Goal: Task Accomplishment & Management: Manage account settings

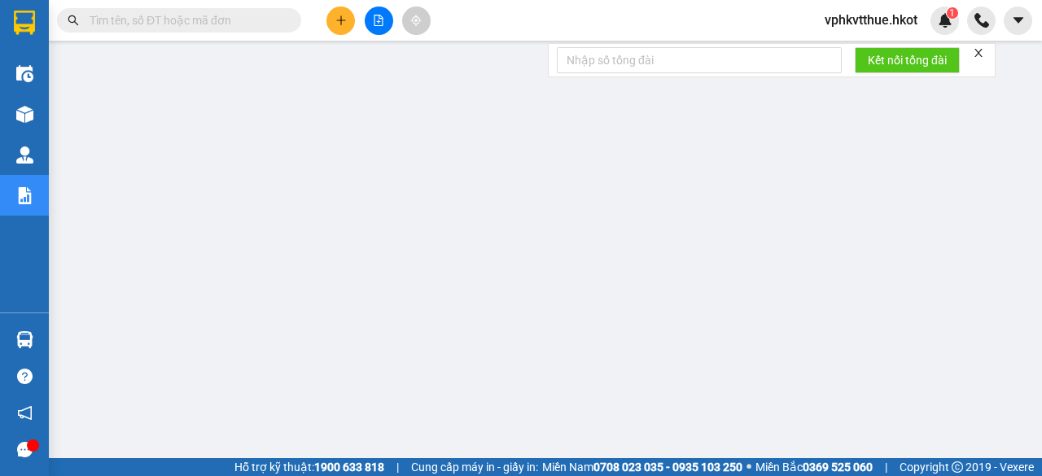
click at [155, 26] on input "text" at bounding box center [186, 20] width 192 height 18
paste input "VP697ĐBP1310250003"
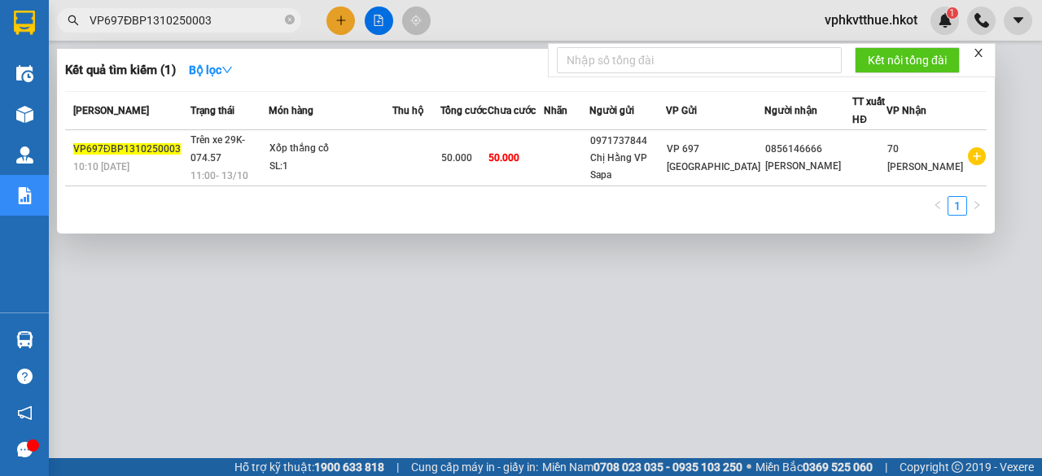
type input "VP697ĐBP1310250003"
click at [286, 15] on span at bounding box center [290, 20] width 10 height 15
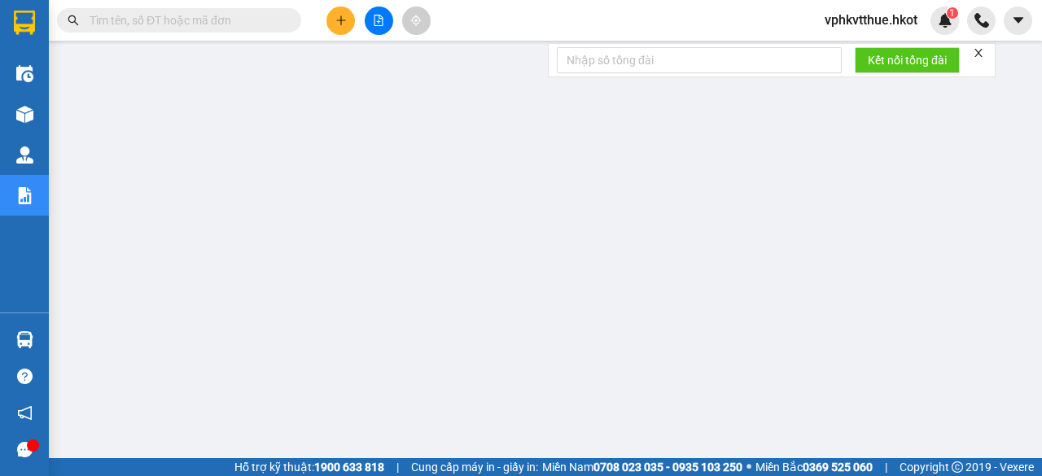
click at [227, 22] on input "text" at bounding box center [186, 20] width 192 height 18
paste input "70NHH1410250030"
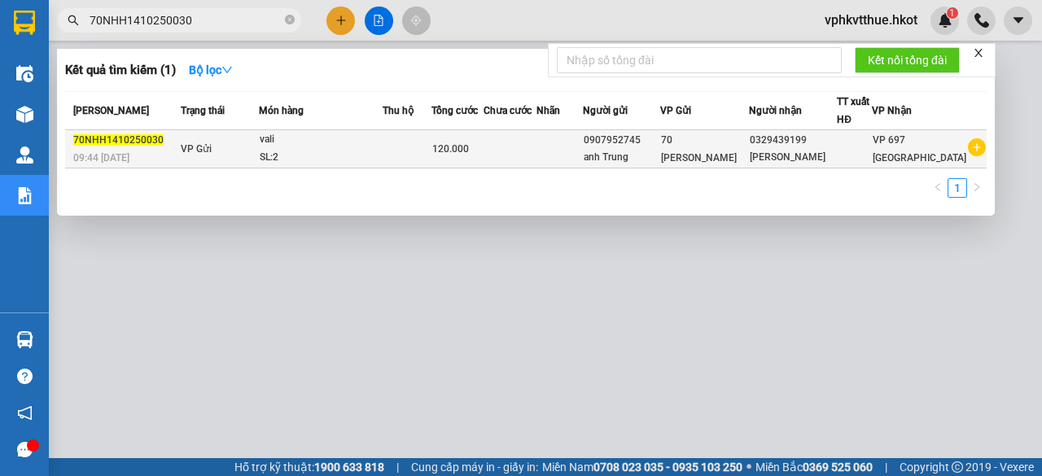
type input "70NHH1410250030"
click at [382, 147] on span "vali SL: 2" at bounding box center [321, 148] width 122 height 35
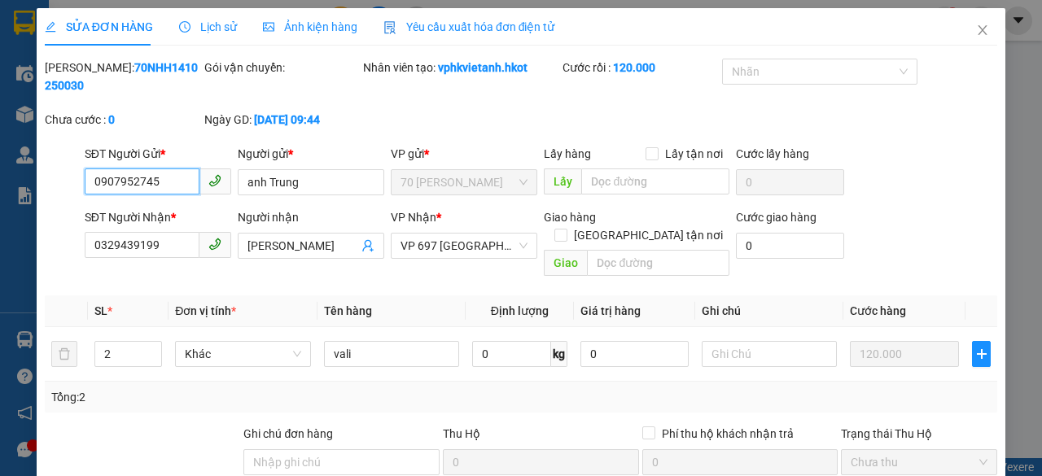
type input "0907952745"
type input "anh Trung"
type input "0329439199"
type input "[PERSON_NAME]"
type input "0"
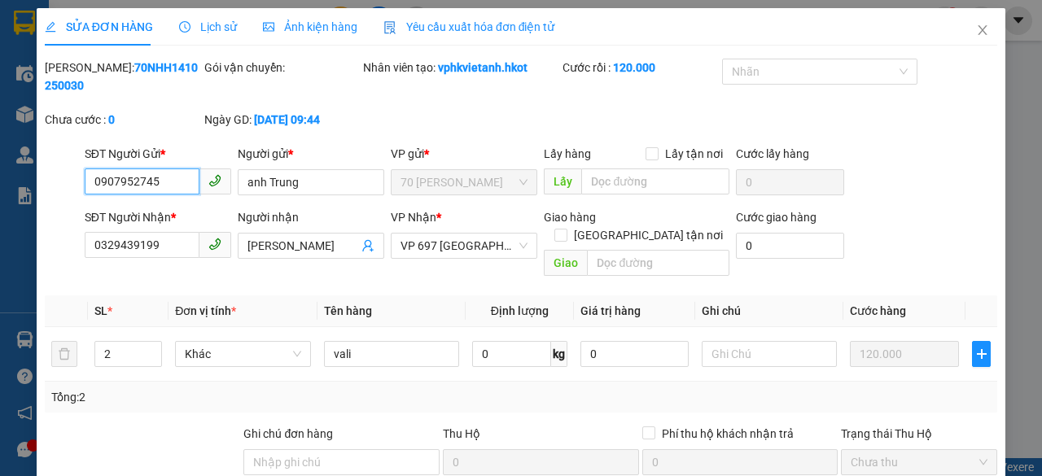
type input "120.000"
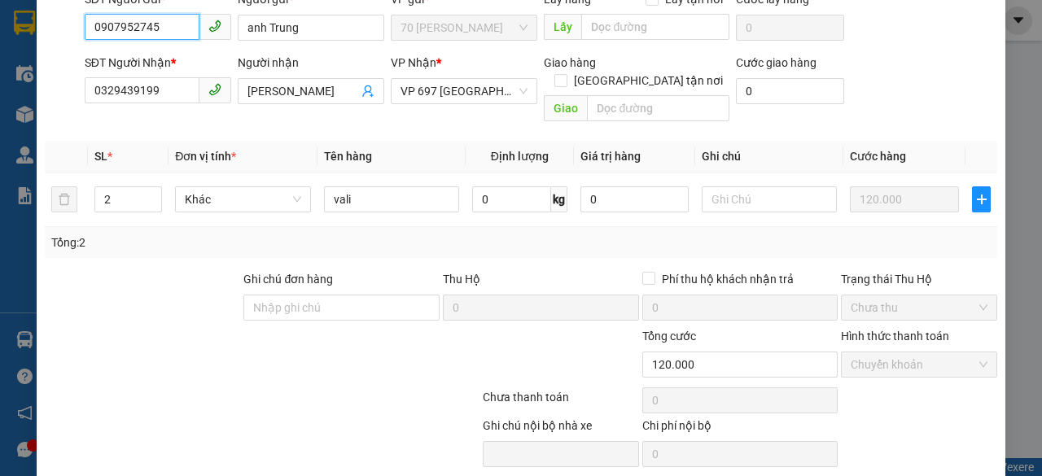
scroll to position [195, 0]
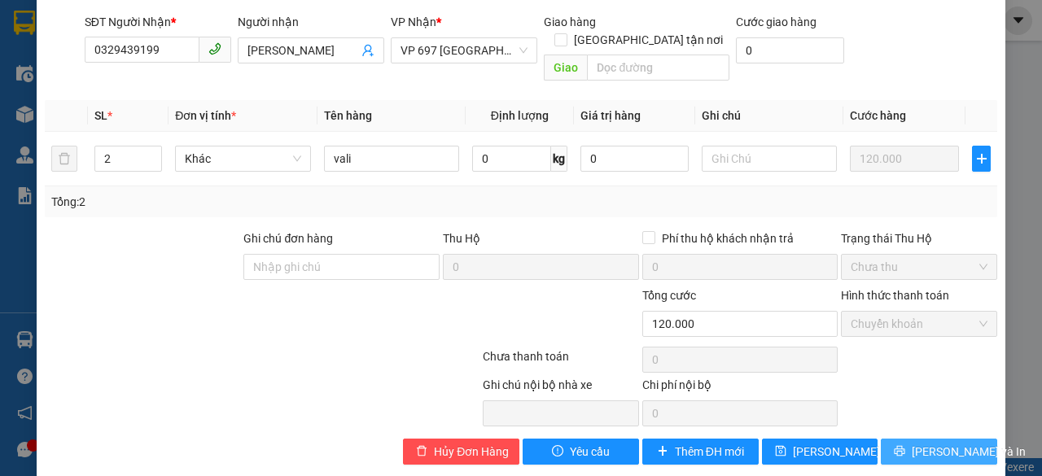
click at [925, 443] on span "[PERSON_NAME] và In" at bounding box center [969, 452] width 114 height 18
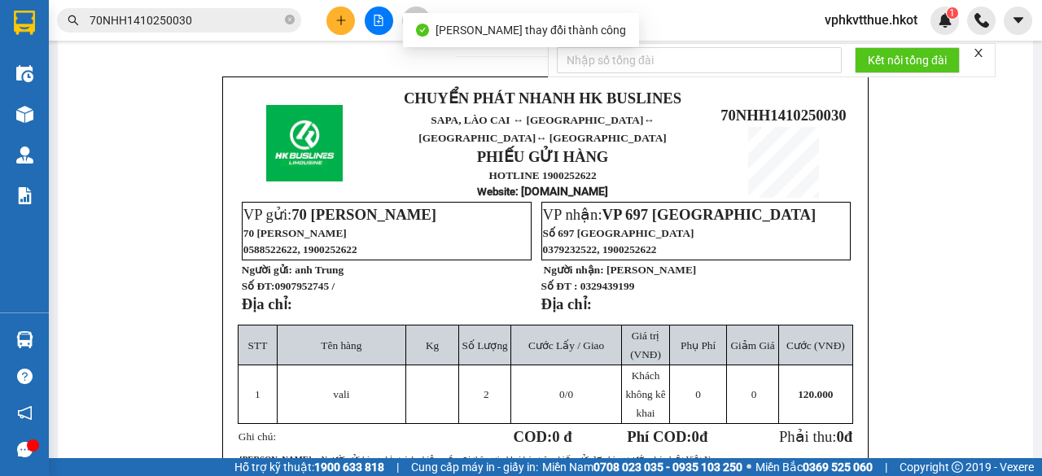
scroll to position [480, 0]
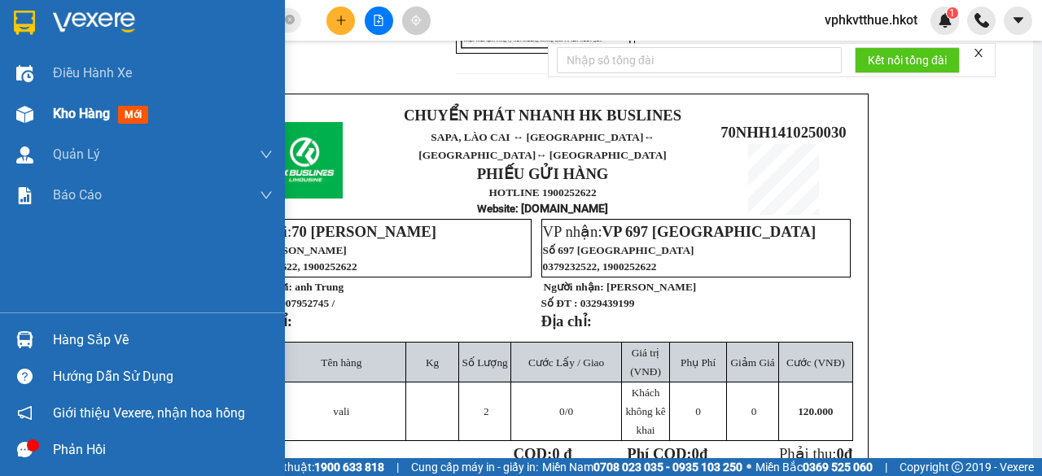
click at [40, 110] on div "Kho hàng mới" at bounding box center [142, 114] width 285 height 41
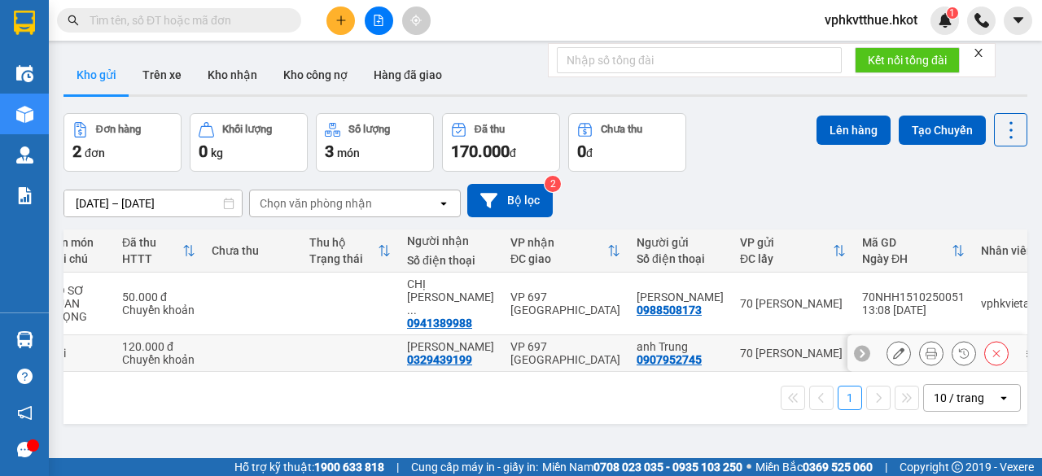
scroll to position [0, 241]
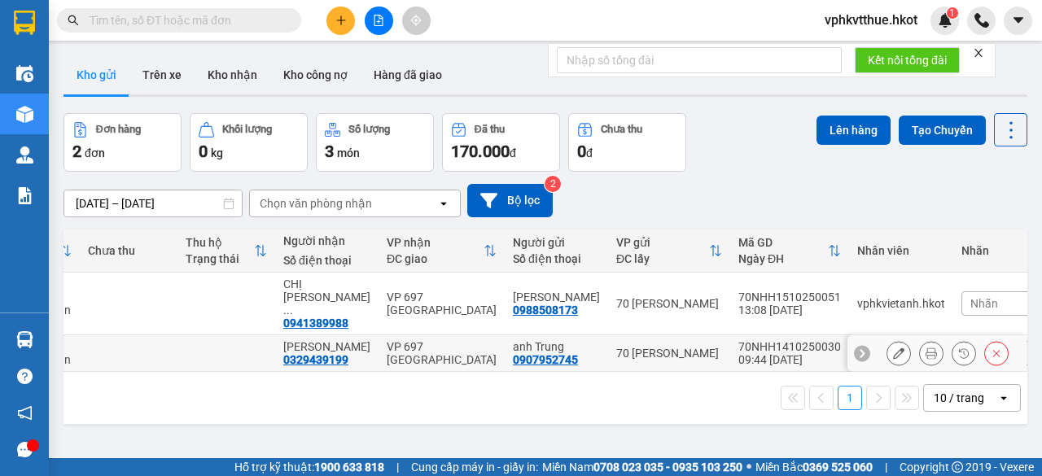
click at [623, 347] on div "70 [PERSON_NAME]" at bounding box center [669, 353] width 106 height 13
checkbox input "true"
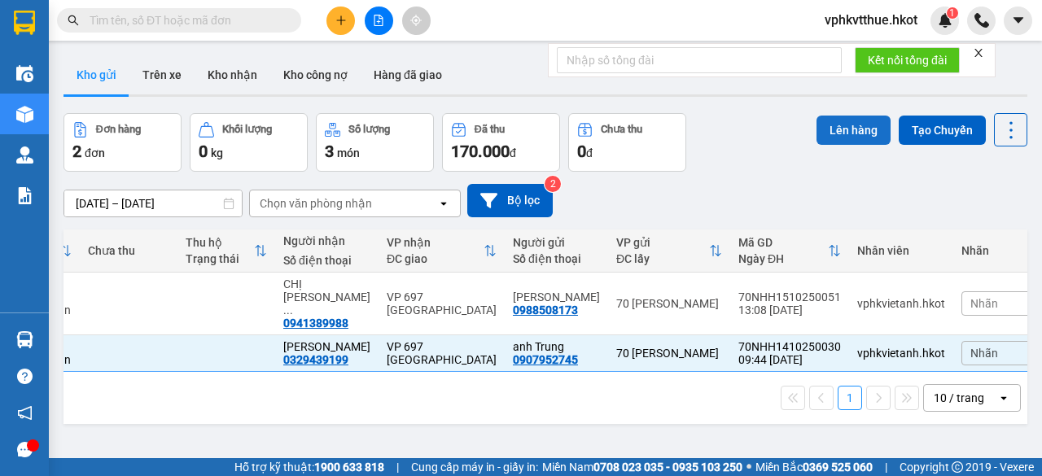
click at [835, 125] on button "Lên hàng" at bounding box center [854, 130] width 74 height 29
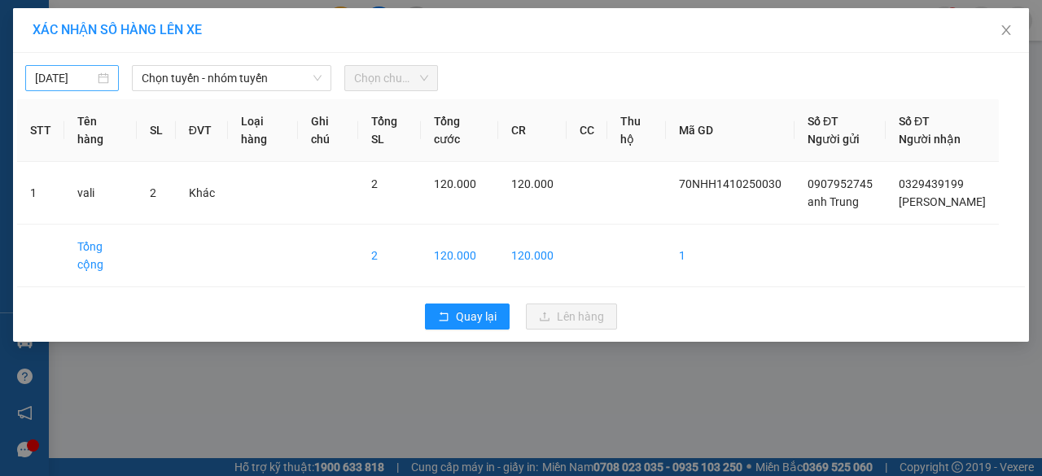
click at [47, 75] on body "Kết quả tìm kiếm ( 0 ) Bộ lọc No Data vphkvtthue.hkot 1 Điều hành xe Kho hàng m…" at bounding box center [521, 238] width 1042 height 476
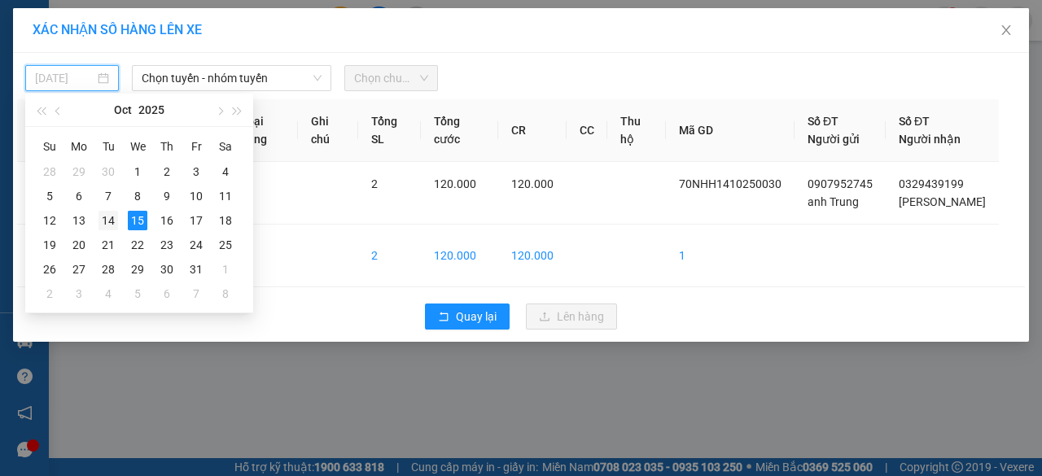
click at [99, 218] on div "14" at bounding box center [109, 221] width 20 height 20
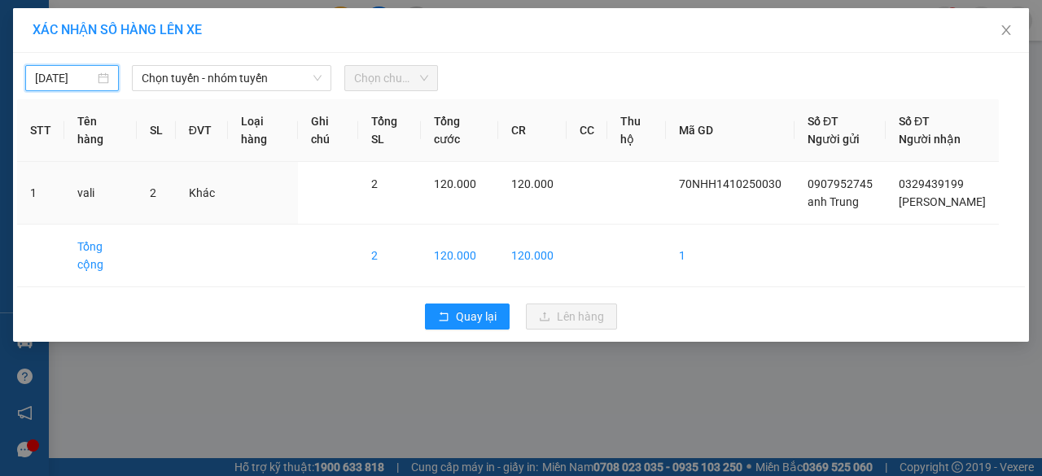
type input "[DATE]"
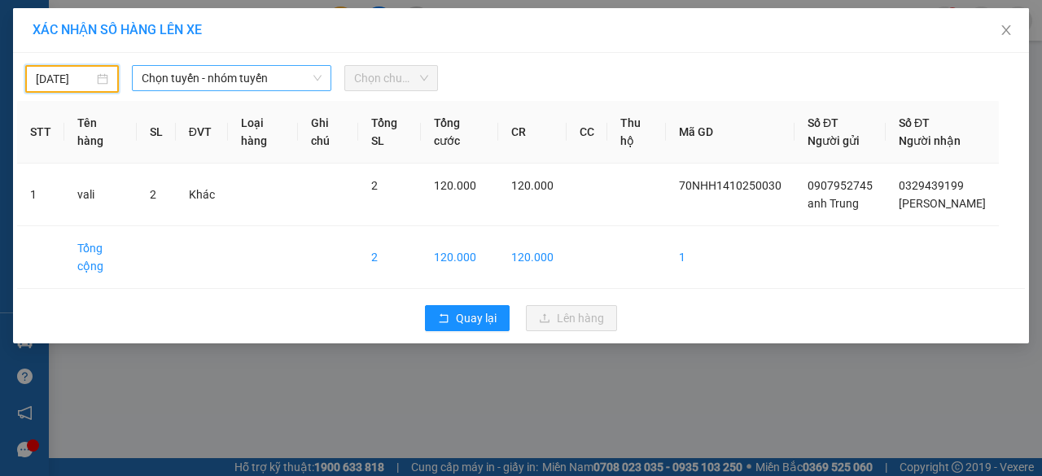
click at [182, 68] on span "Chọn tuyến - nhóm tuyến" at bounding box center [232, 78] width 180 height 24
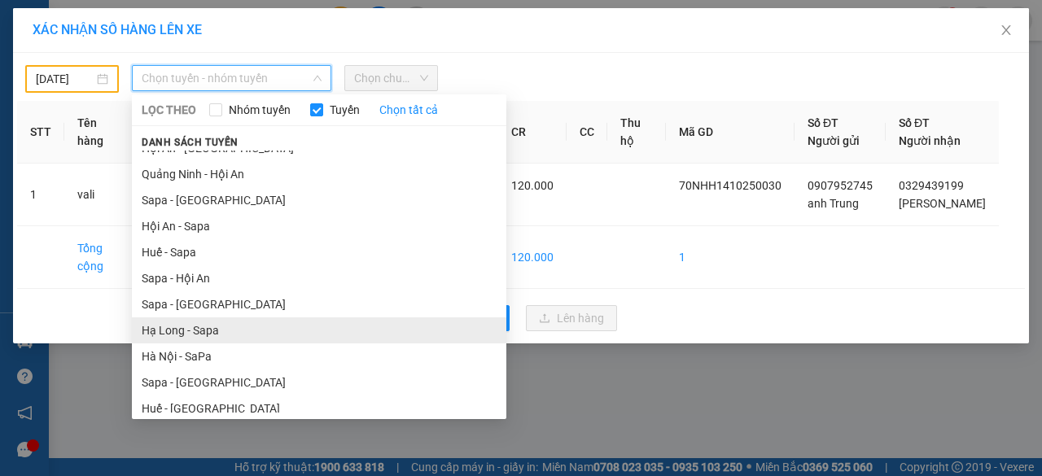
scroll to position [70, 0]
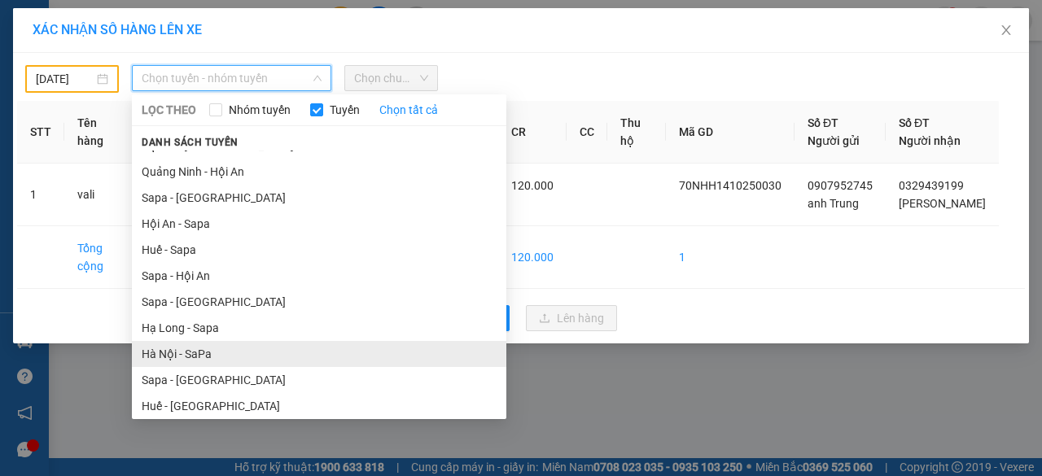
click at [179, 351] on li "Hà Nội - SaPa" at bounding box center [319, 354] width 374 height 26
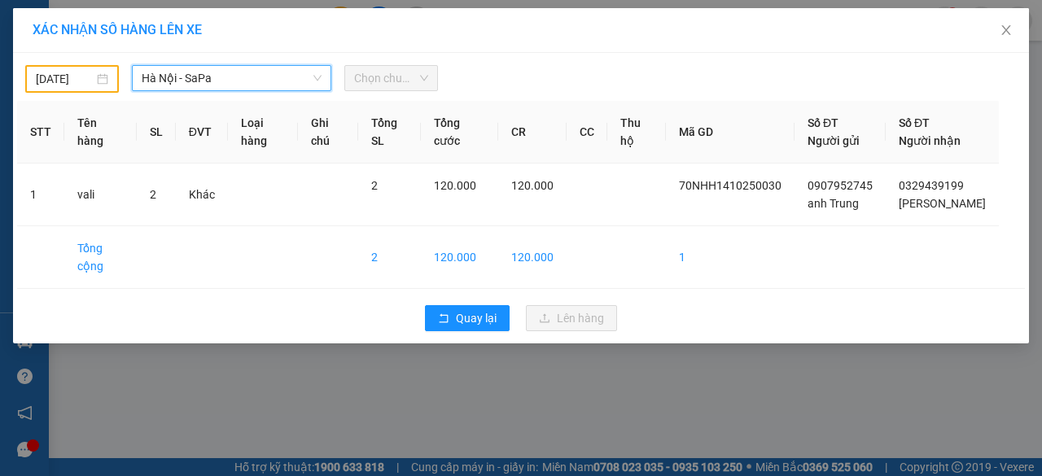
click at [384, 79] on span "Chọn chuyến" at bounding box center [391, 78] width 74 height 24
click at [370, 83] on span "Chọn chuyến" at bounding box center [391, 78] width 74 height 24
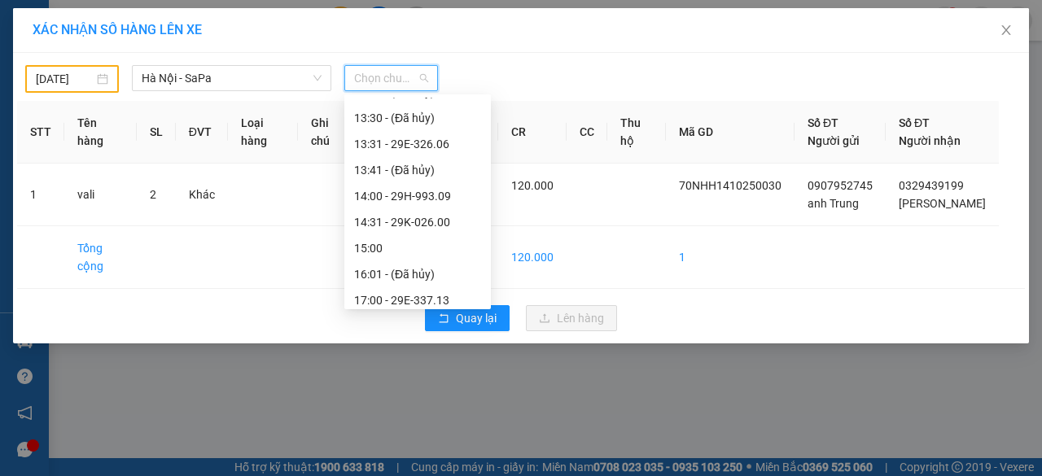
scroll to position [457, 0]
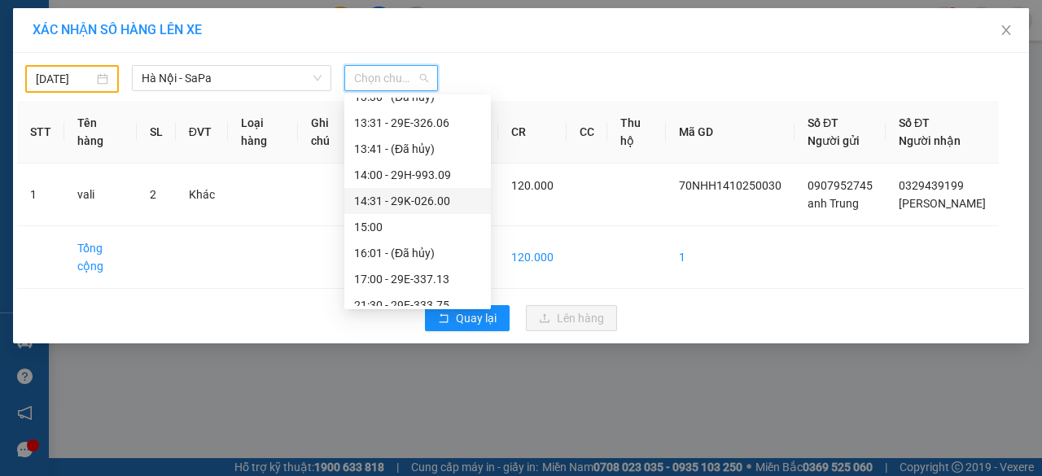
click at [404, 197] on div "14:31 - 29K-026.00" at bounding box center [417, 201] width 127 height 18
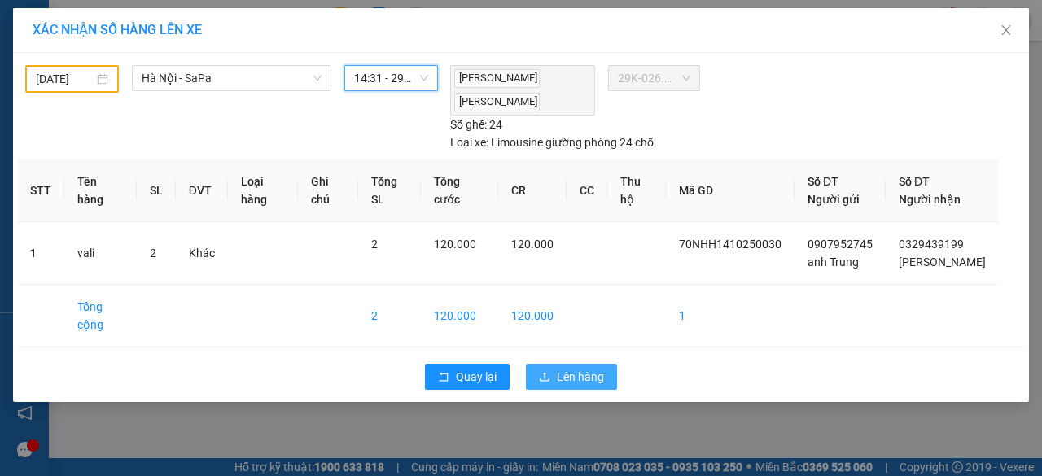
click at [559, 368] on span "Lên hàng" at bounding box center [580, 377] width 47 height 18
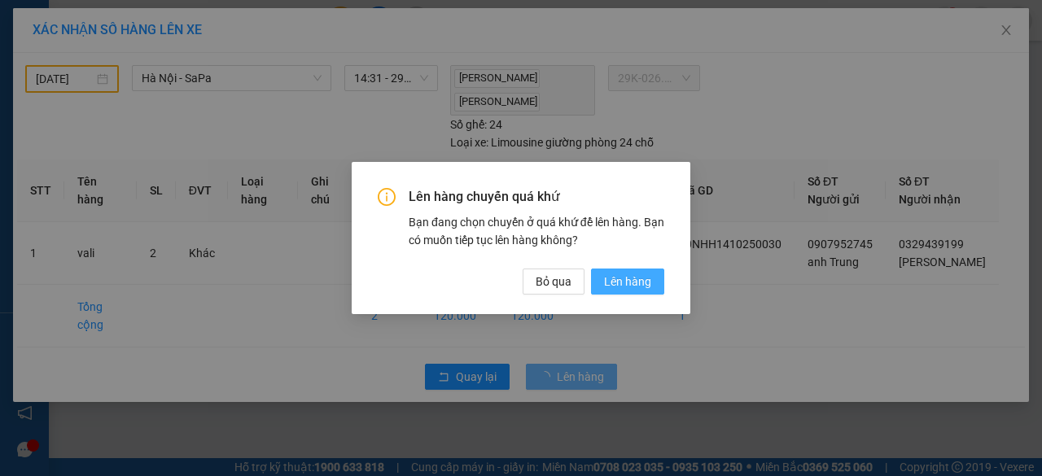
click at [648, 274] on span "Lên hàng" at bounding box center [627, 282] width 47 height 18
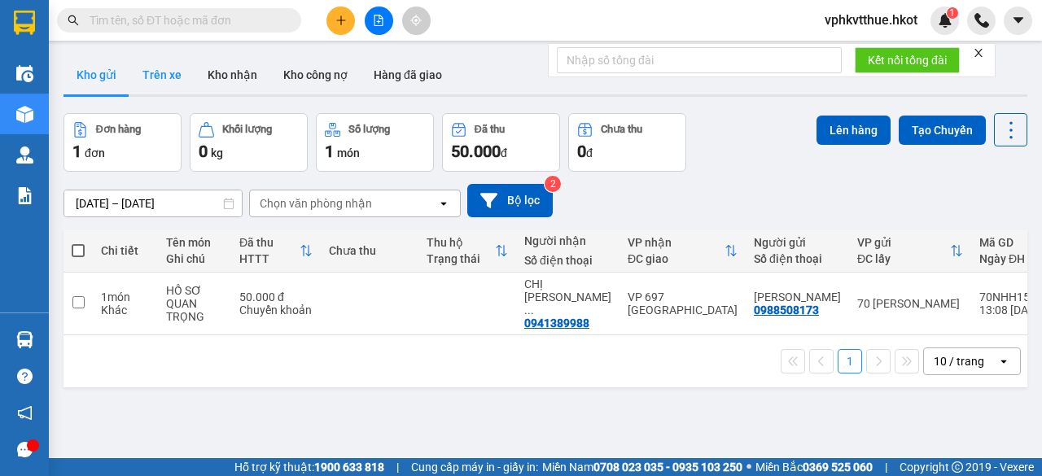
click at [153, 79] on button "Trên xe" at bounding box center [161, 74] width 65 height 39
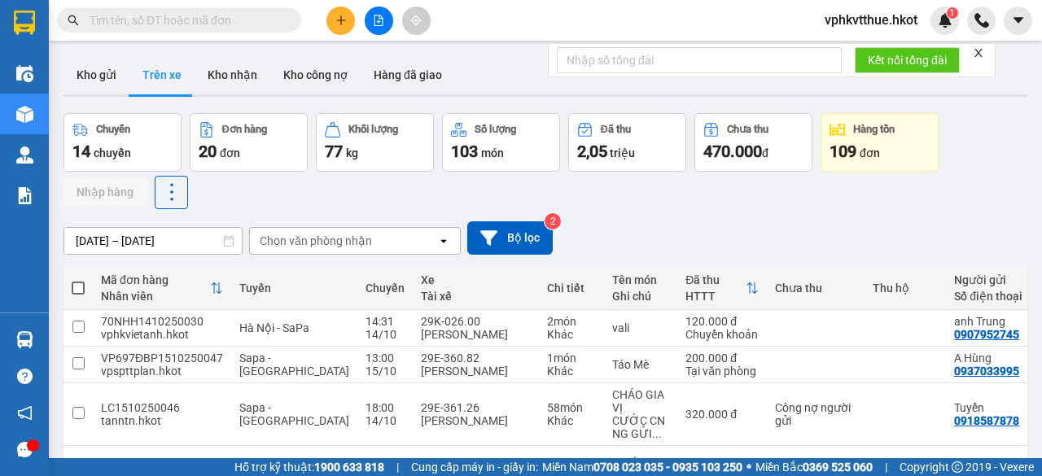
click at [112, 237] on div "ver 1.8.147 Kho gửi Trên xe Kho nhận Kho công nợ Hàng đã giao Chuyến 14 chuyến …" at bounding box center [545, 457] width 977 height 817
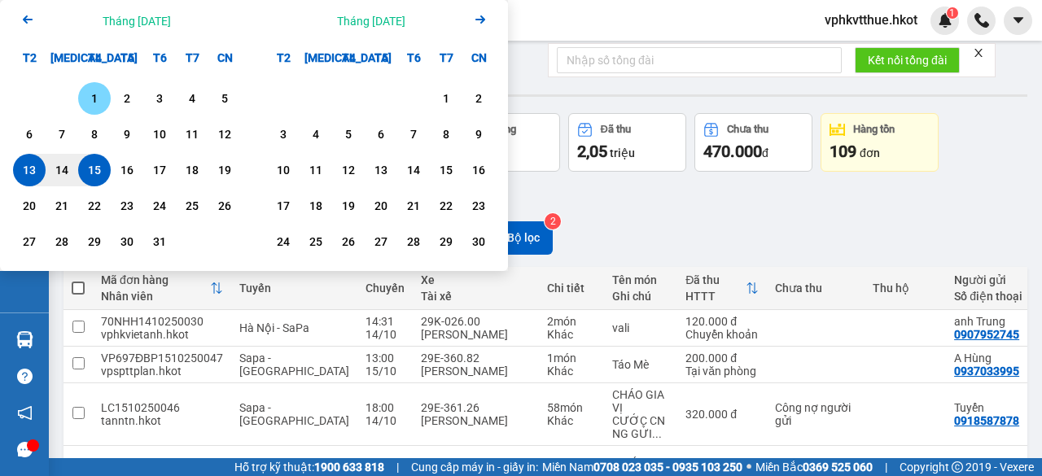
click at [91, 94] on div "1" at bounding box center [94, 99] width 23 height 20
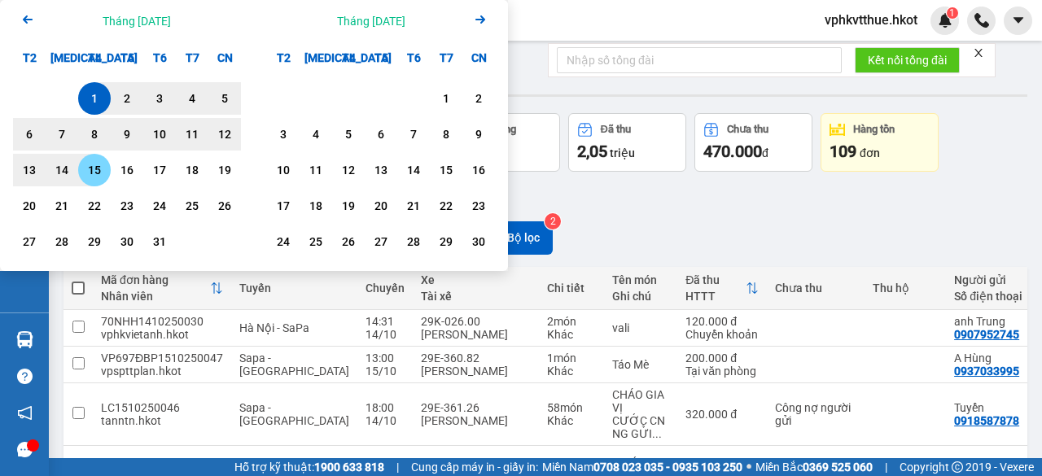
click at [98, 176] on div "15" at bounding box center [94, 170] width 23 height 20
type input "[DATE] – [DATE]"
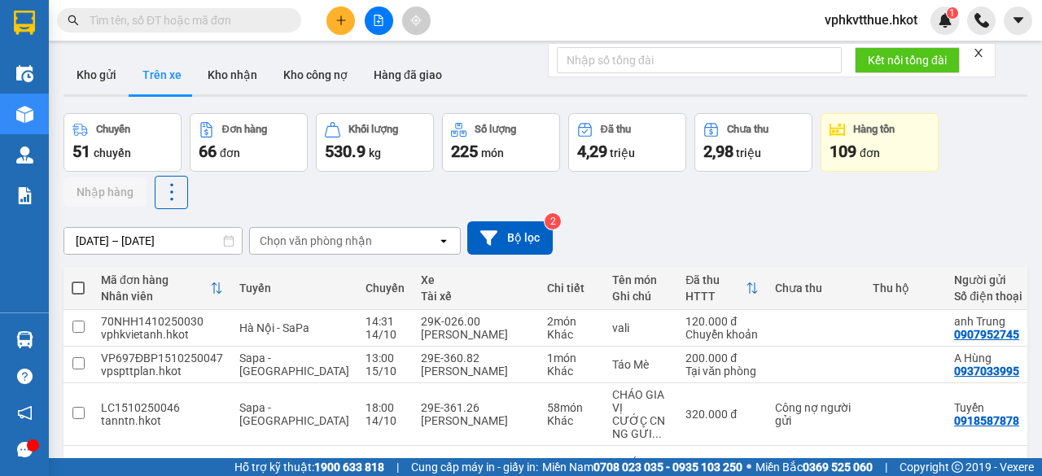
click at [337, 243] on div "Chọn văn phòng nhận" at bounding box center [316, 241] width 112 height 16
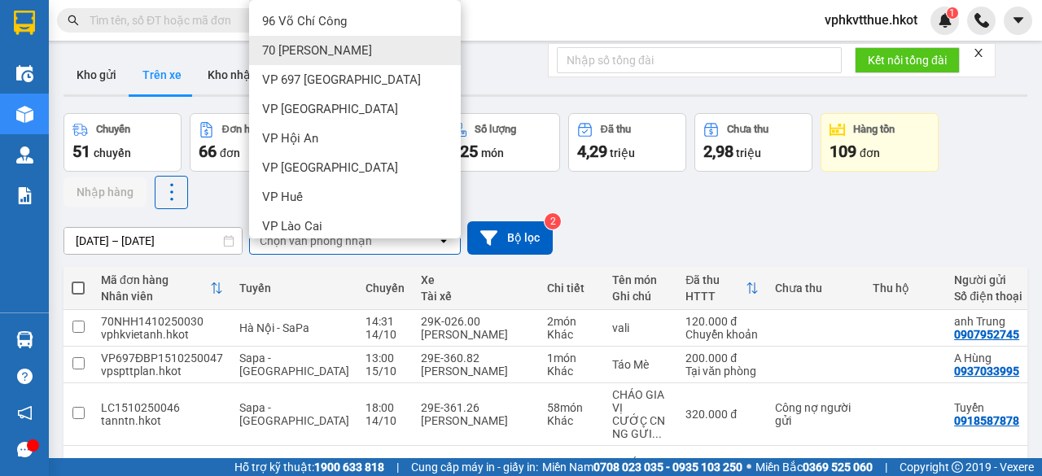
click at [304, 50] on span "70 [PERSON_NAME]" at bounding box center [317, 50] width 110 height 16
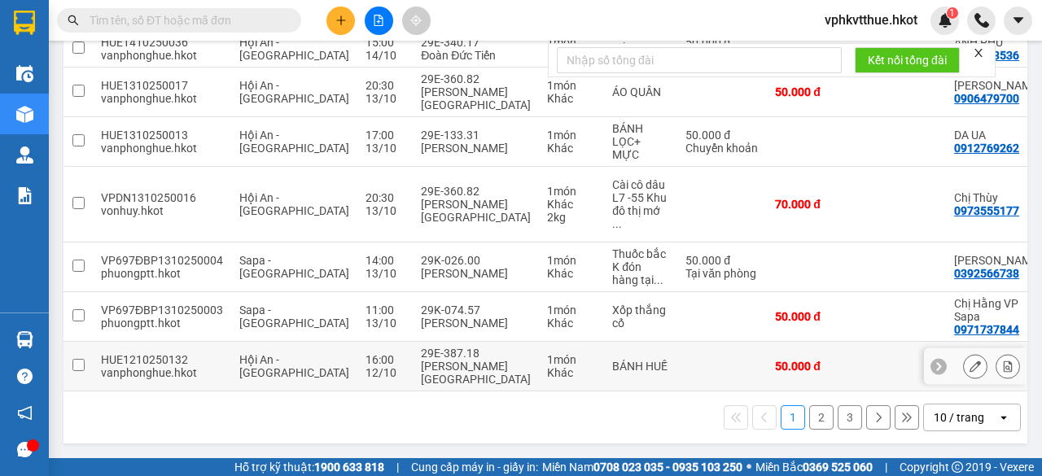
scroll to position [475, 0]
click at [839, 416] on button "3" at bounding box center [850, 417] width 24 height 24
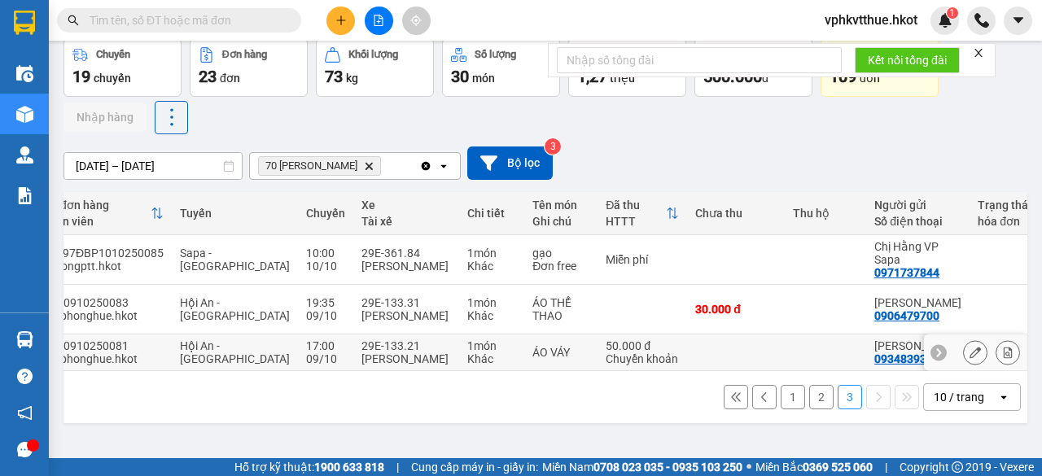
scroll to position [0, 0]
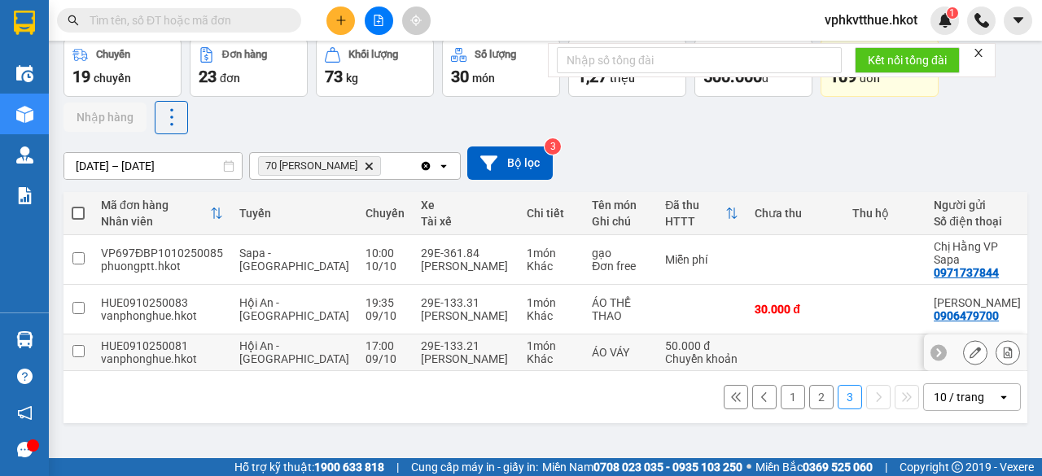
click at [423, 353] on div "29E-133.21" at bounding box center [466, 345] width 90 height 13
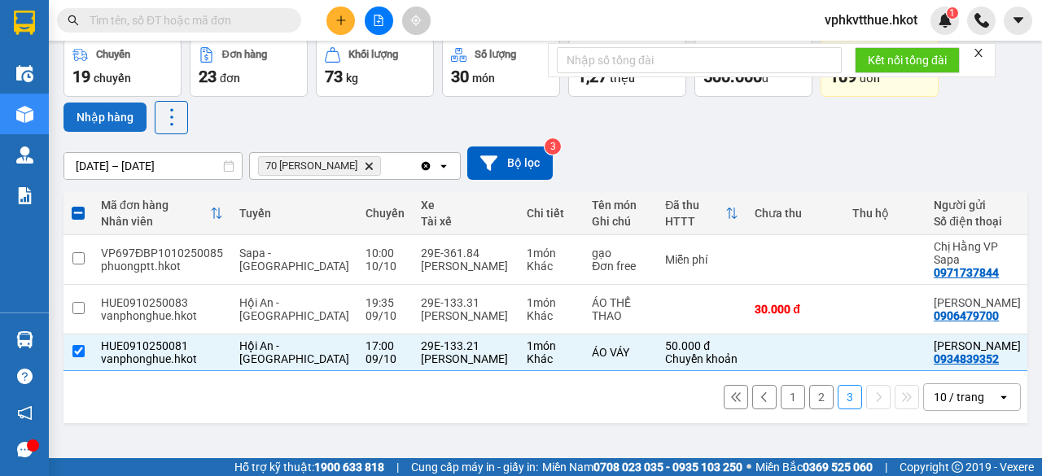
click at [116, 116] on button "Nhập hàng" at bounding box center [105, 117] width 83 height 29
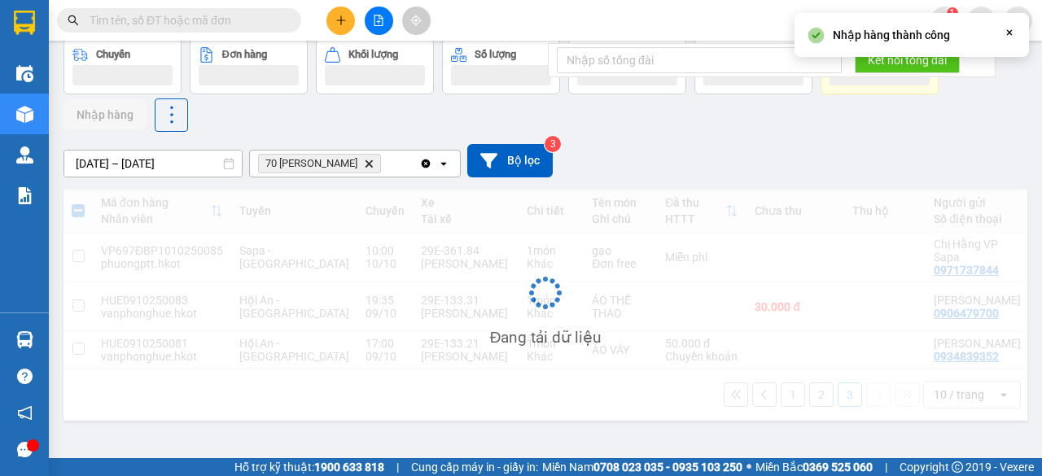
checkbox input "false"
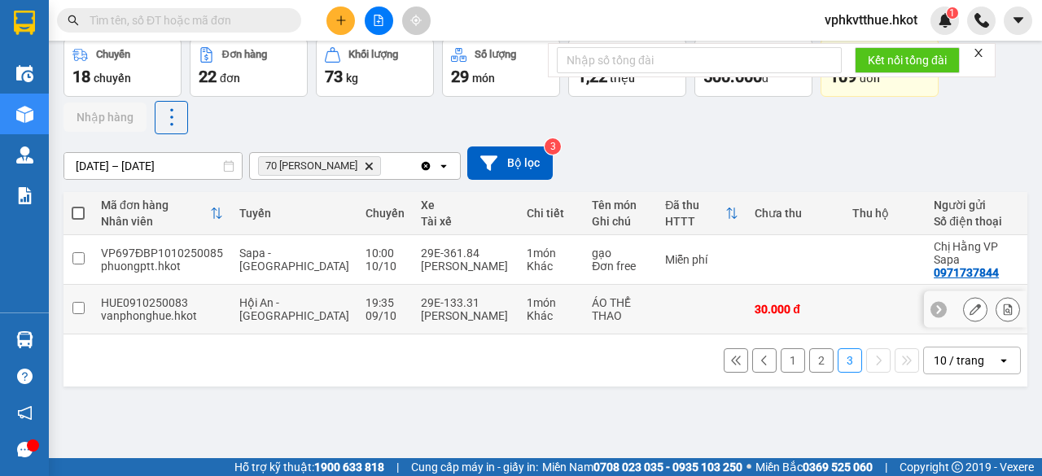
click at [422, 299] on div "29E-133.31" at bounding box center [466, 302] width 90 height 13
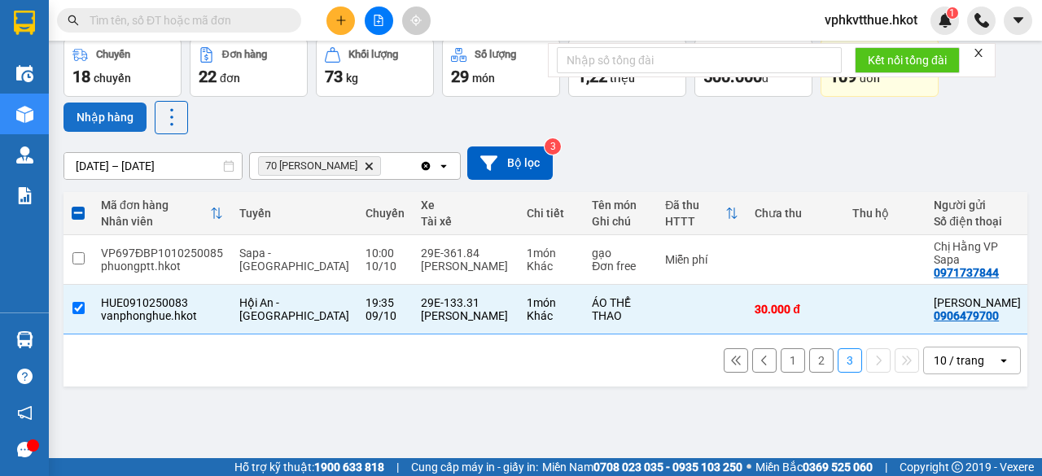
click at [107, 117] on button "Nhập hàng" at bounding box center [105, 117] width 83 height 29
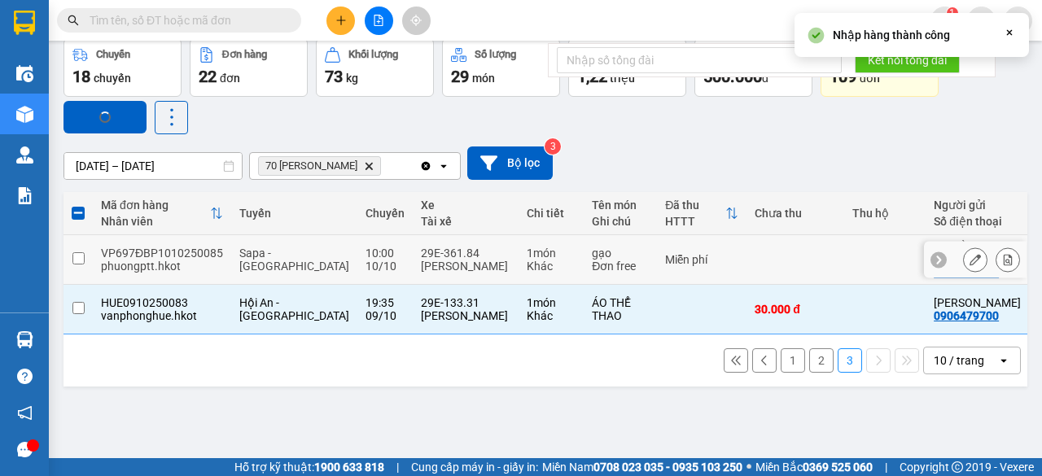
checkbox input "false"
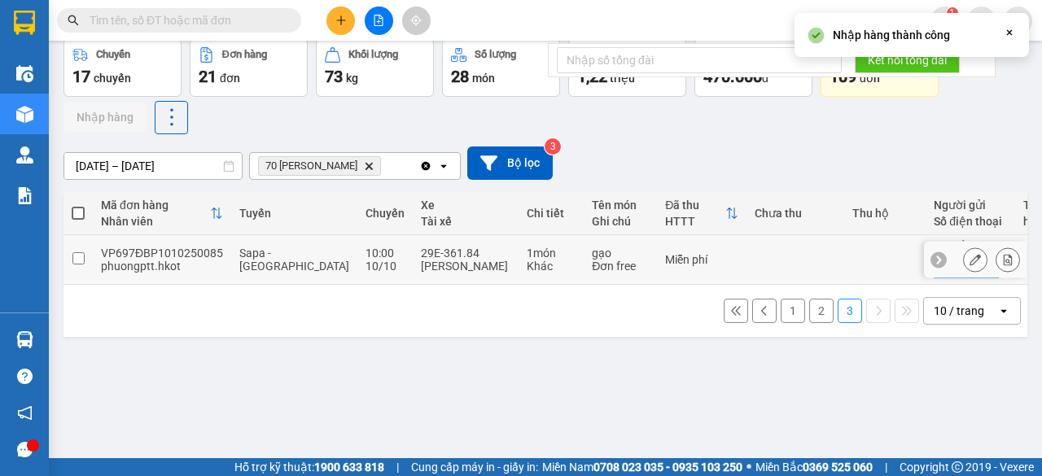
click at [421, 260] on div "[PERSON_NAME]" at bounding box center [466, 266] width 90 height 13
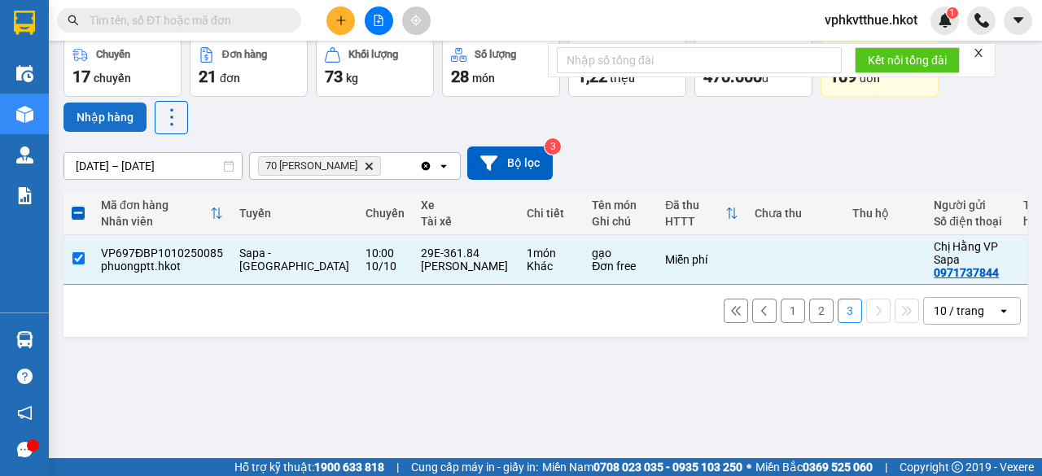
click at [99, 111] on button "Nhập hàng" at bounding box center [105, 117] width 83 height 29
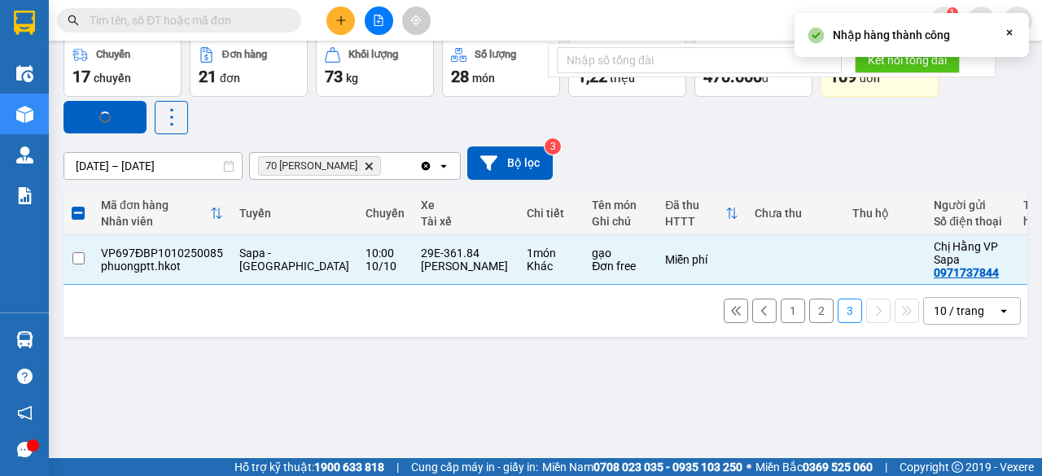
checkbox input "false"
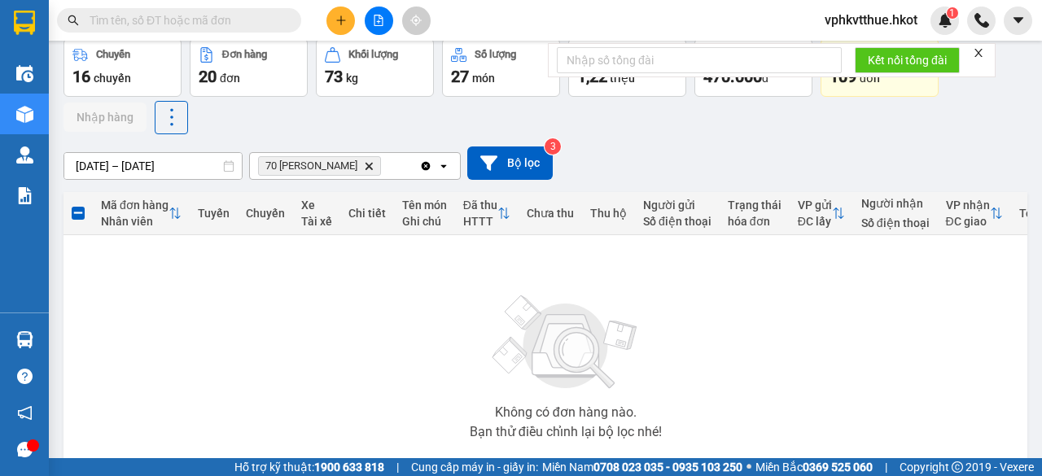
scroll to position [179, 0]
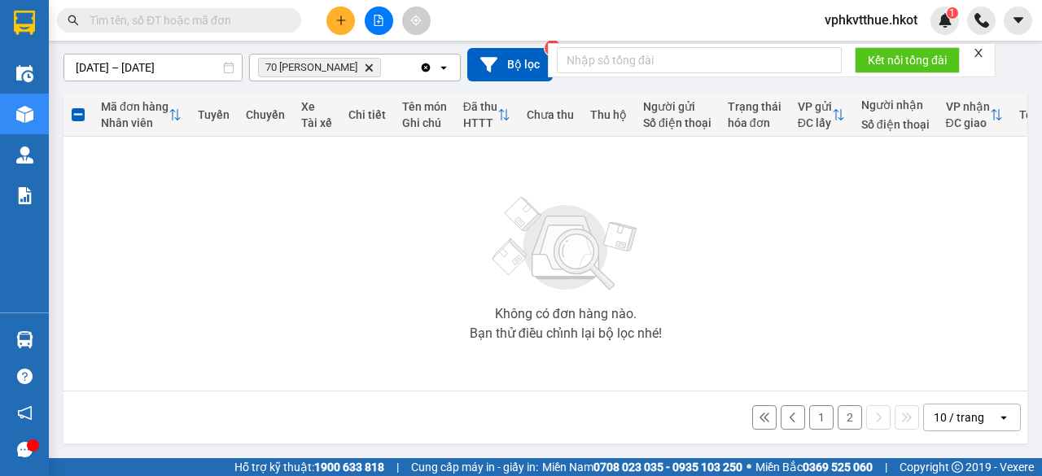
click at [838, 418] on button "2" at bounding box center [850, 417] width 24 height 24
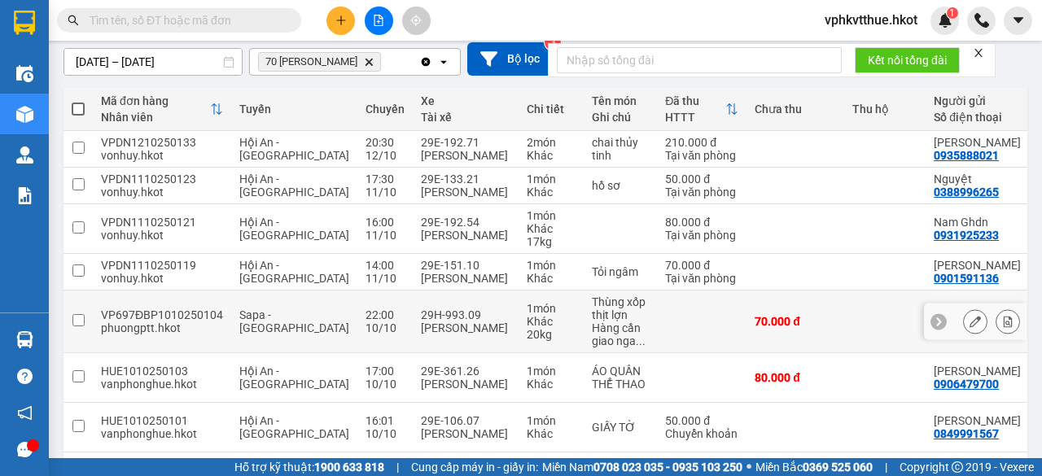
scroll to position [423, 0]
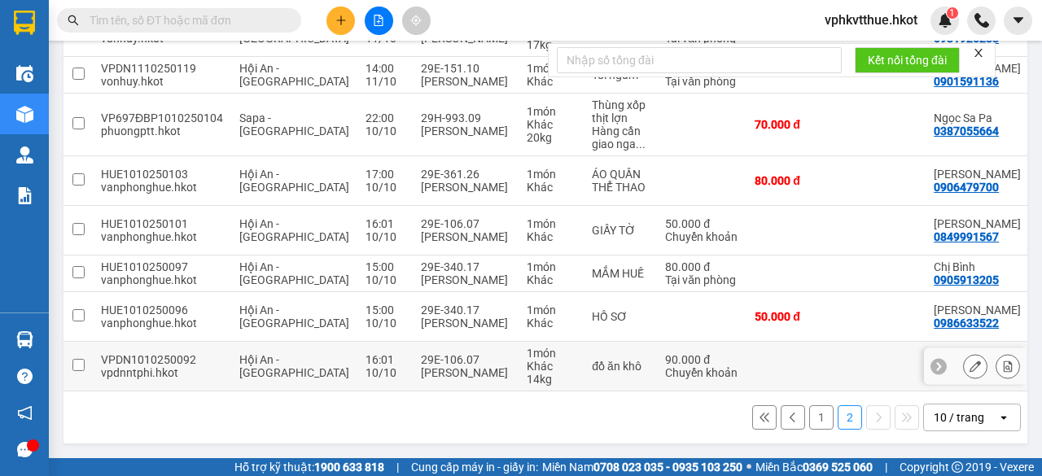
click at [527, 362] on div "Khác" at bounding box center [551, 366] width 49 height 13
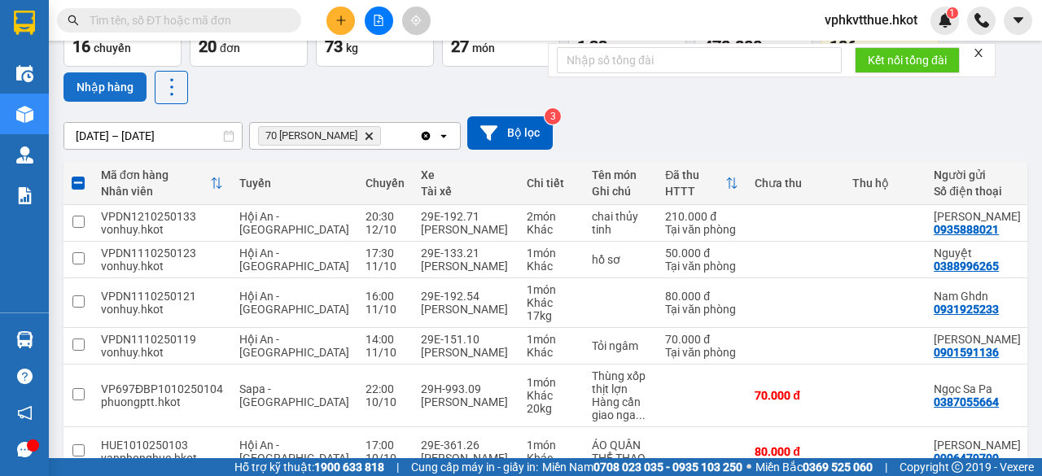
scroll to position [104, 0]
click at [93, 86] on button "Nhập hàng" at bounding box center [105, 87] width 83 height 29
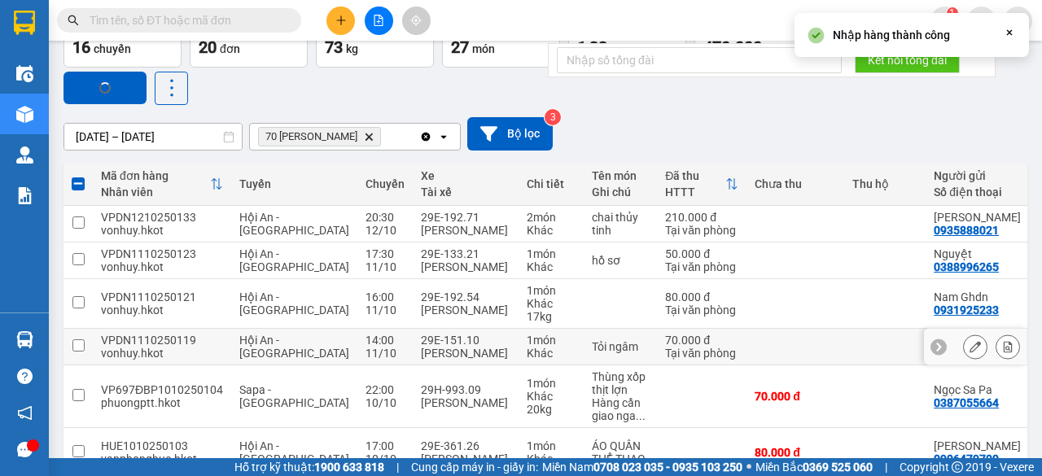
checkbox input "false"
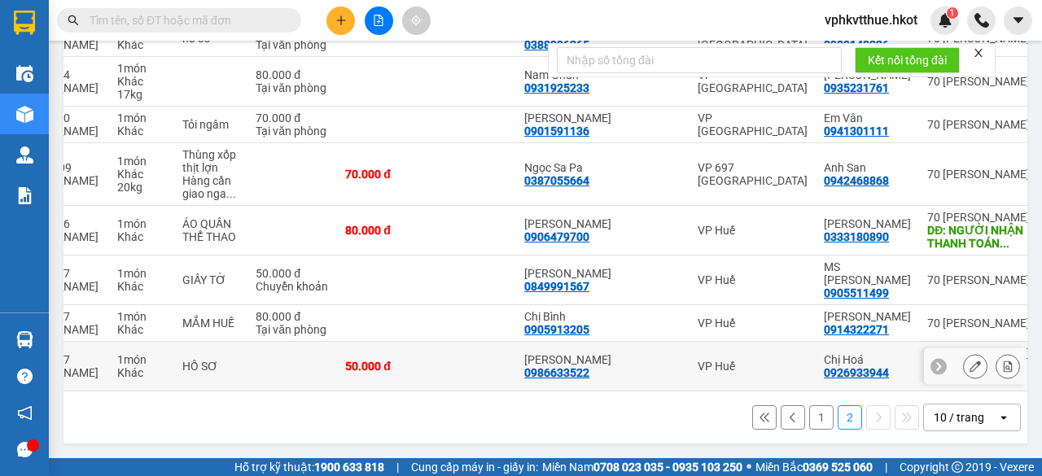
scroll to position [0, 0]
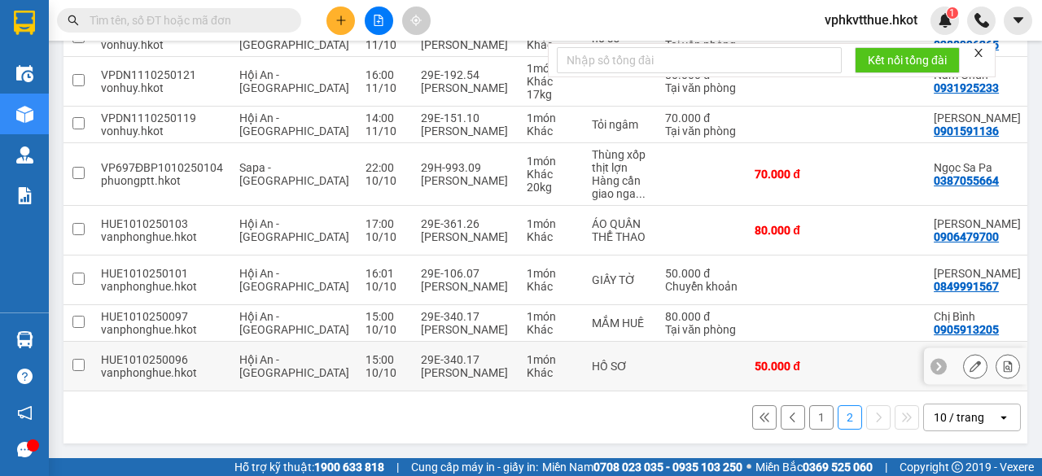
click at [454, 379] on div "[PERSON_NAME]" at bounding box center [466, 372] width 90 height 13
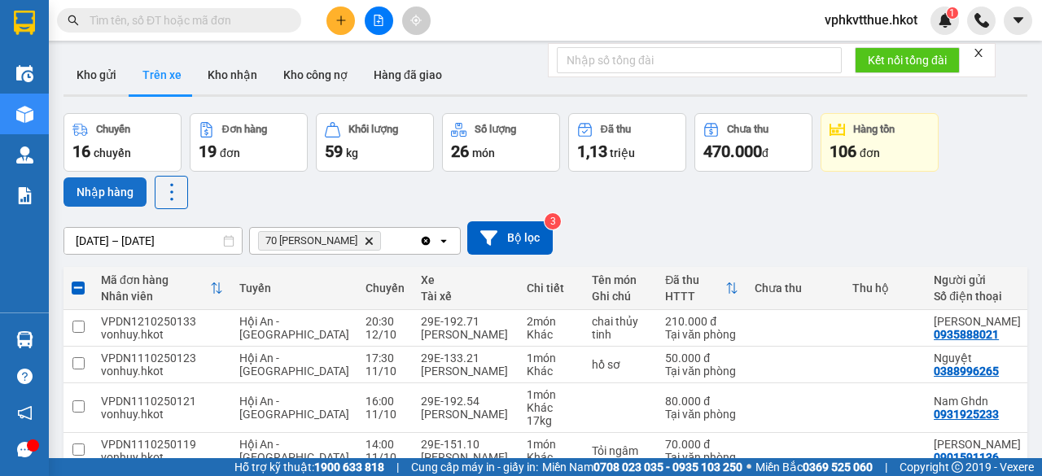
click at [103, 191] on button "Nhập hàng" at bounding box center [105, 191] width 83 height 29
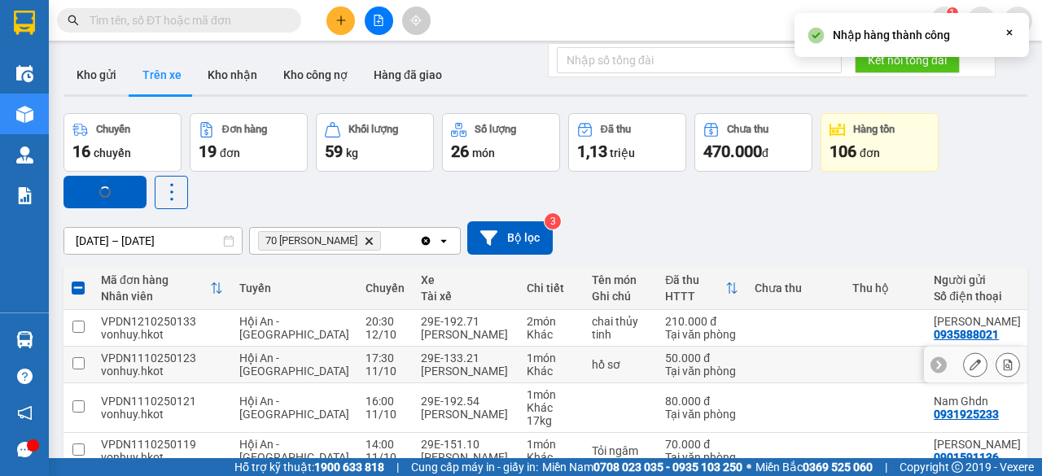
checkbox input "false"
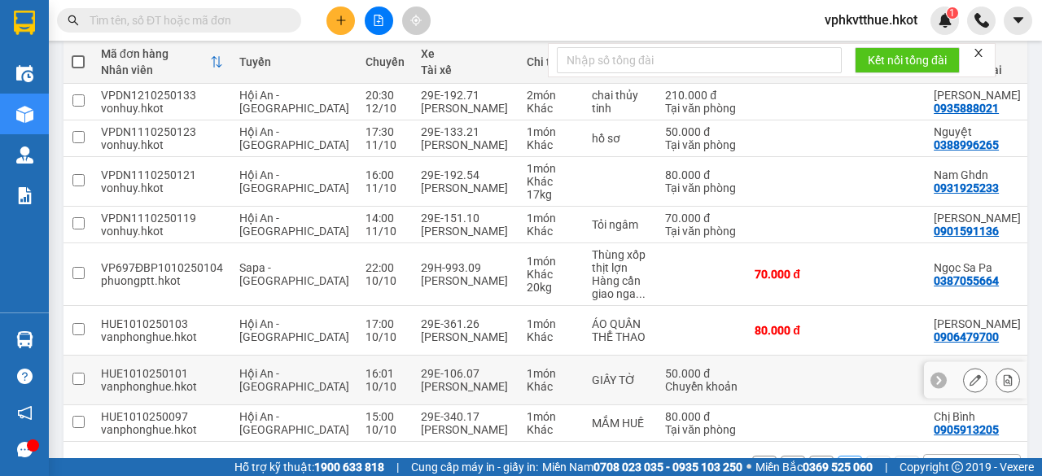
scroll to position [310, 0]
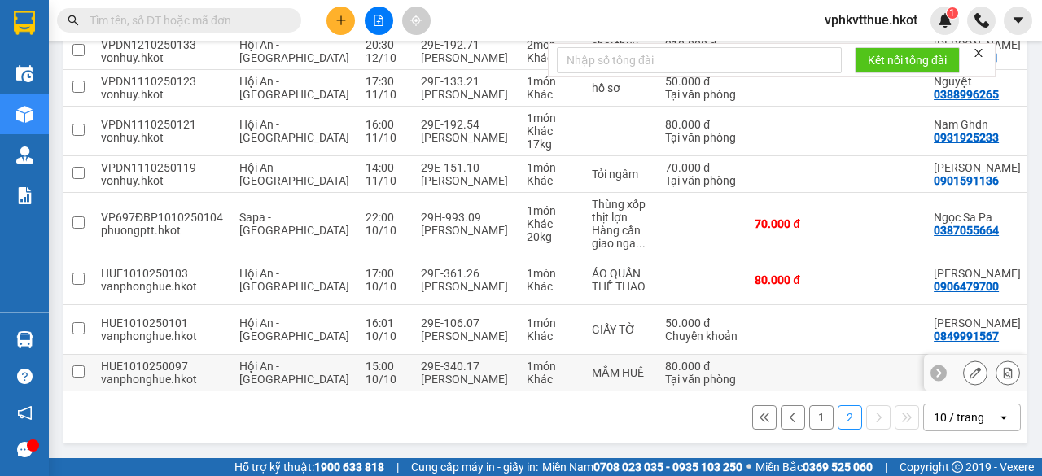
click at [421, 375] on div "[PERSON_NAME]" at bounding box center [466, 379] width 90 height 13
checkbox input "true"
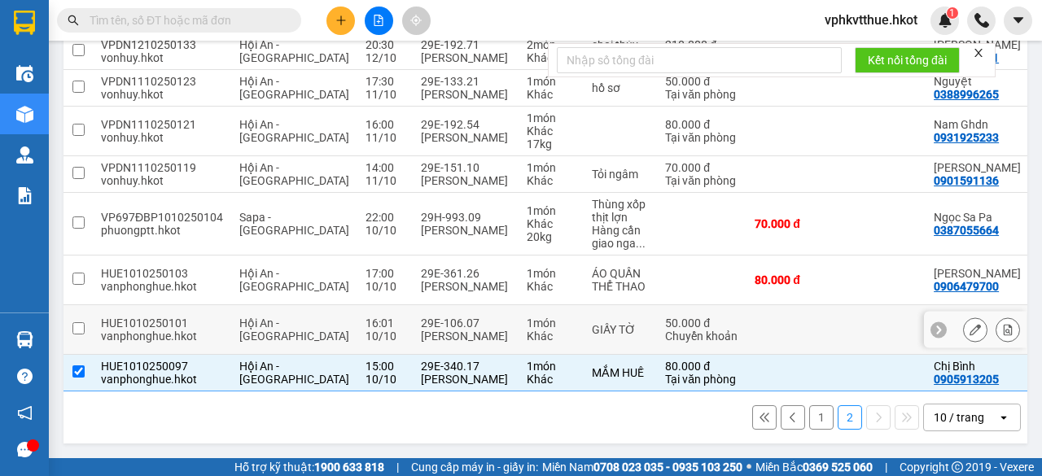
click at [421, 330] on div "[PERSON_NAME]" at bounding box center [466, 336] width 90 height 13
checkbox input "true"
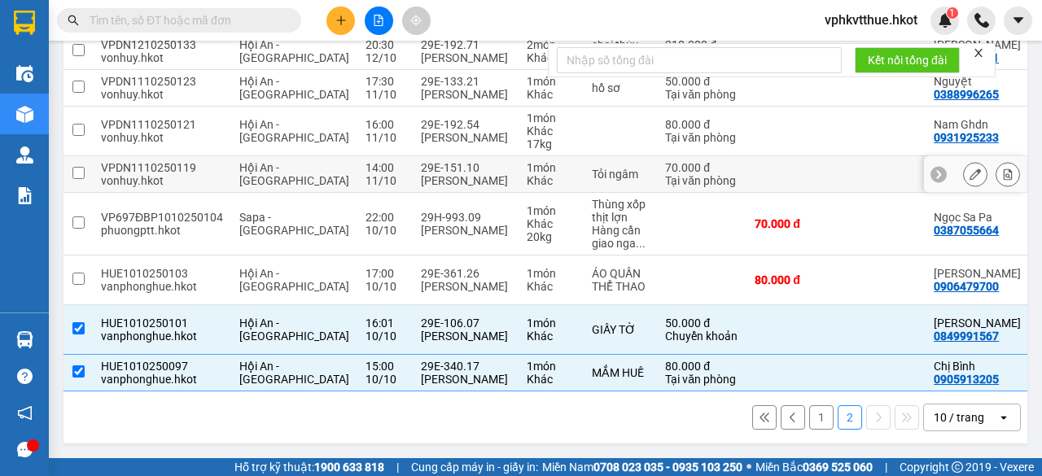
click at [421, 174] on div "[PERSON_NAME]" at bounding box center [466, 180] width 90 height 13
checkbox input "true"
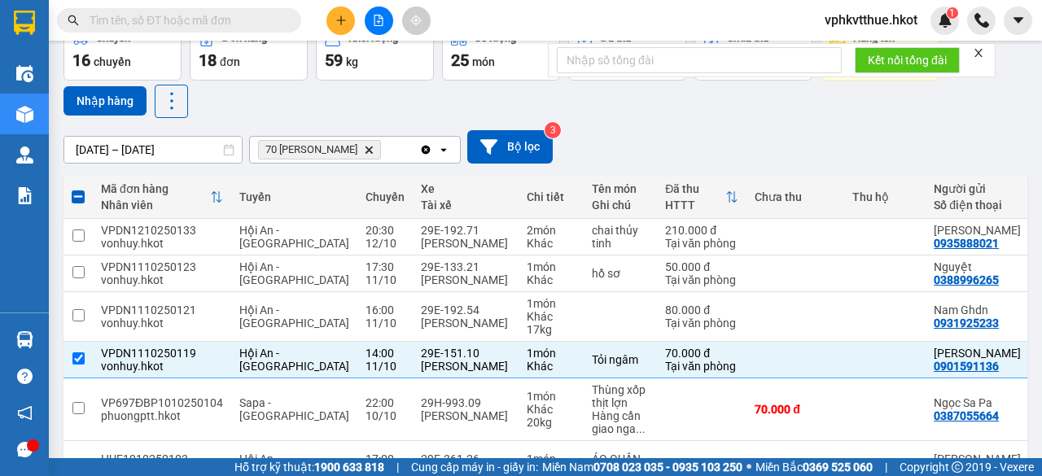
scroll to position [90, 0]
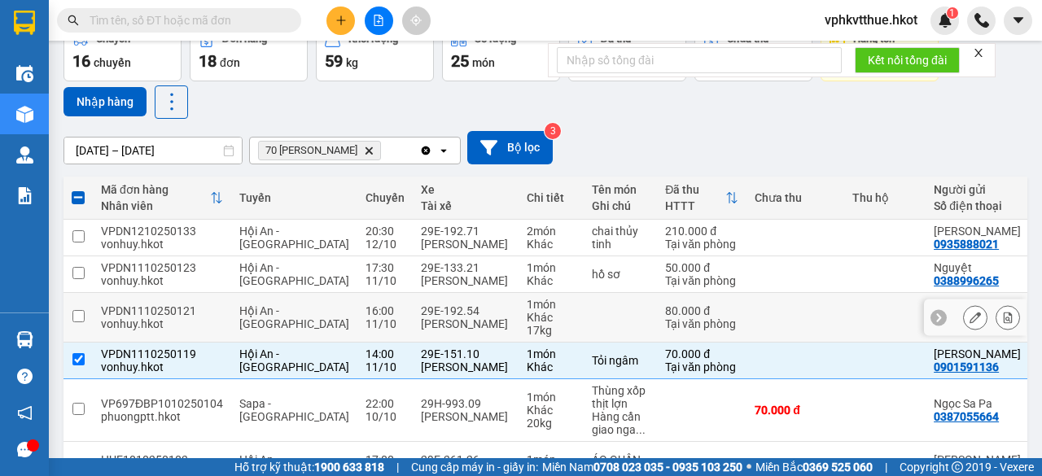
click at [415, 303] on td "29E-192.54 [PERSON_NAME]" at bounding box center [466, 318] width 106 height 50
checkbox input "true"
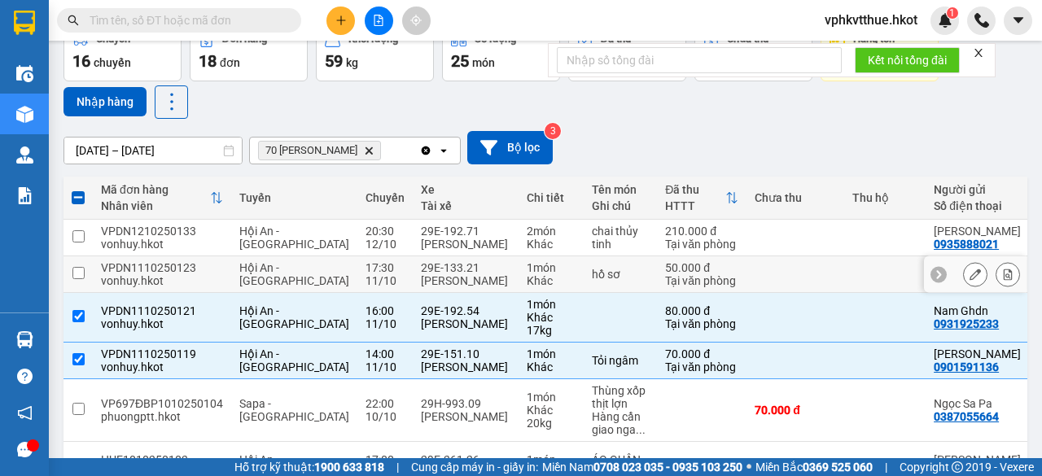
click at [421, 269] on div "29E-133.21" at bounding box center [466, 267] width 90 height 13
checkbox input "true"
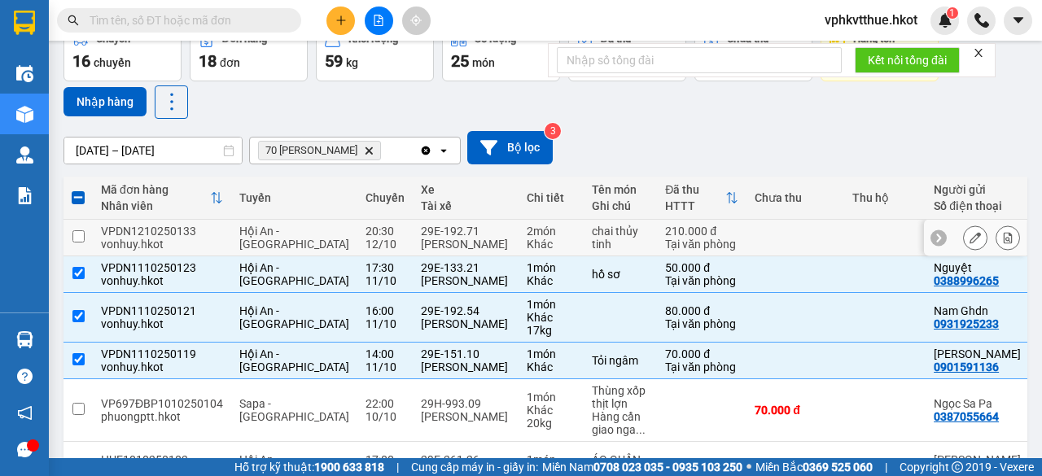
click at [421, 229] on div "29E-192.71" at bounding box center [466, 231] width 90 height 13
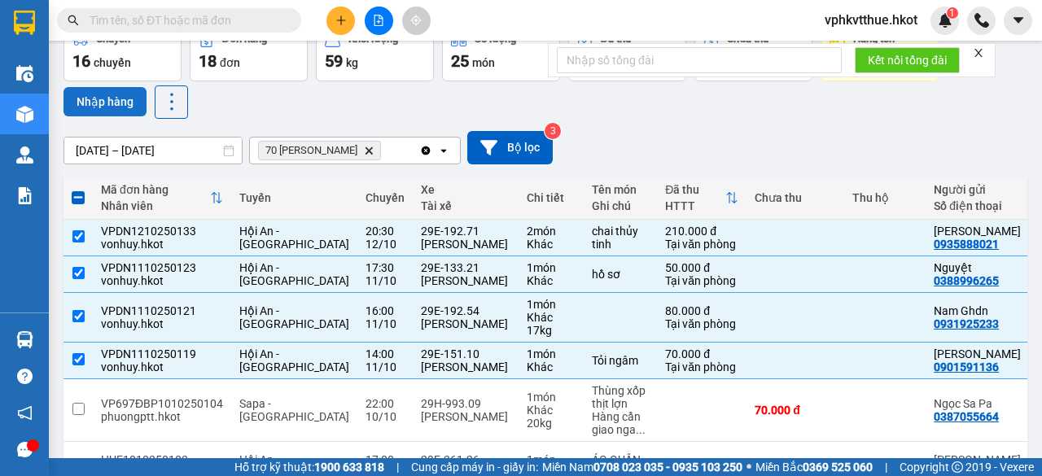
click at [112, 89] on button "Nhập hàng" at bounding box center [105, 101] width 83 height 29
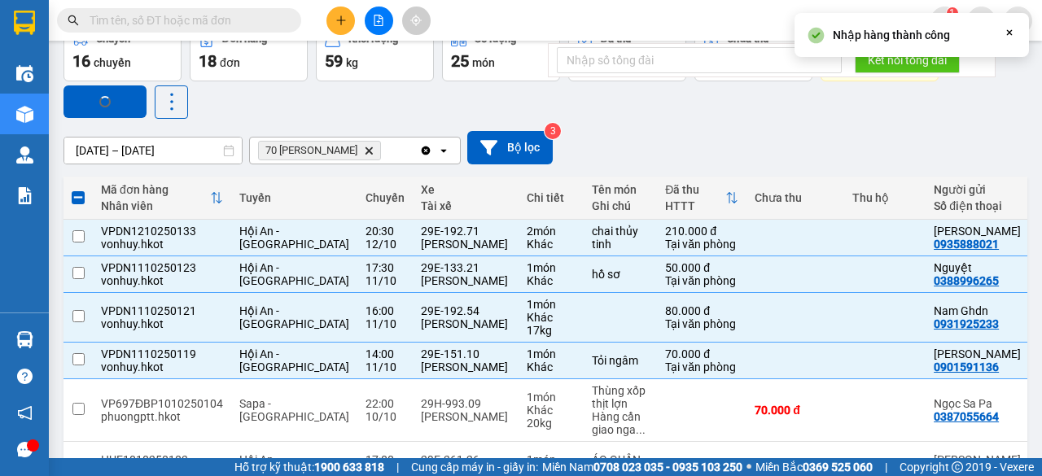
checkbox input "false"
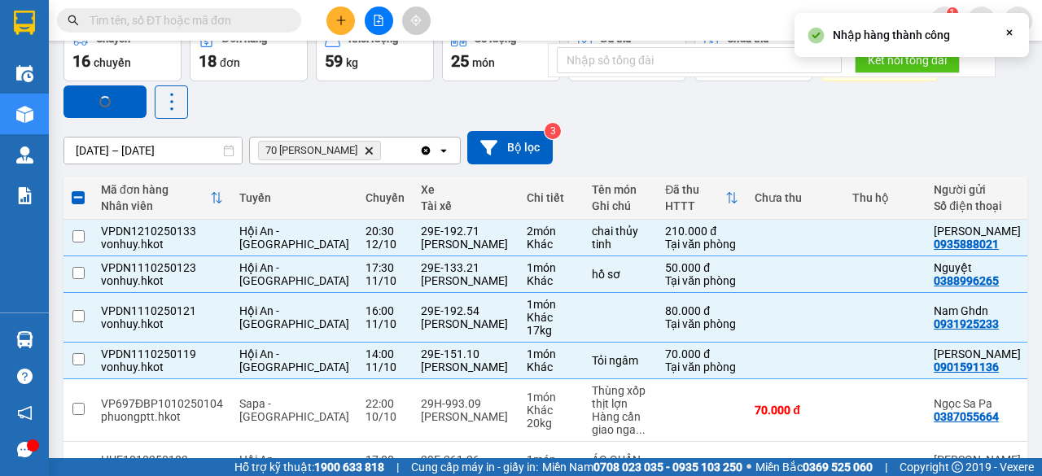
checkbox input "false"
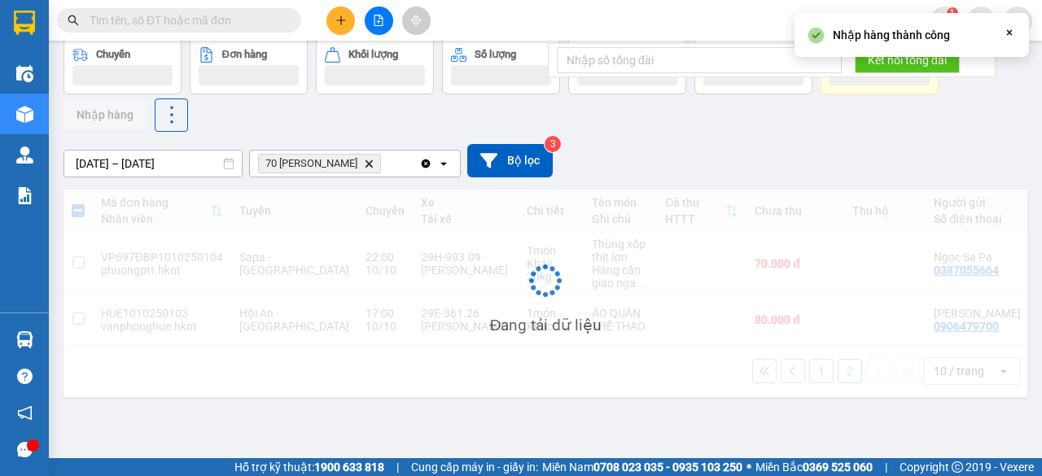
scroll to position [75, 0]
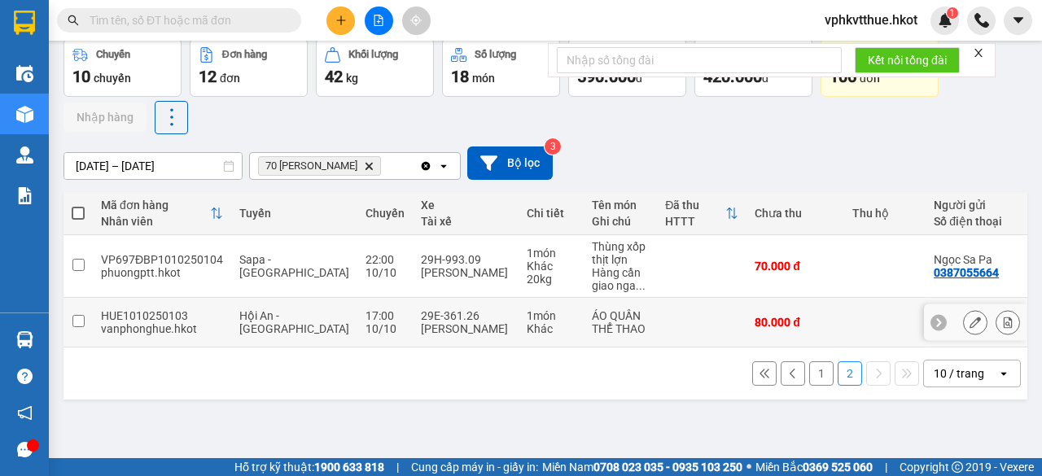
click at [366, 322] on div "17:00" at bounding box center [385, 315] width 39 height 13
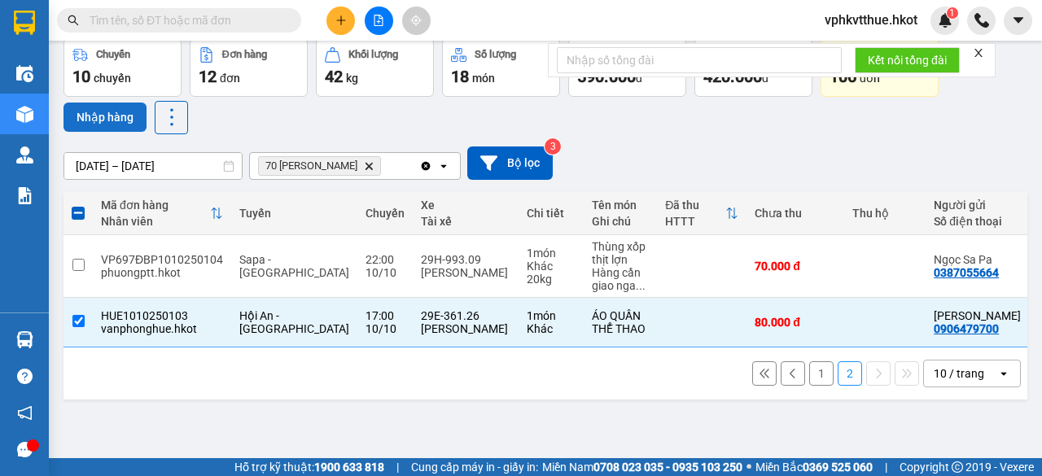
click at [106, 114] on button "Nhập hàng" at bounding box center [105, 117] width 83 height 29
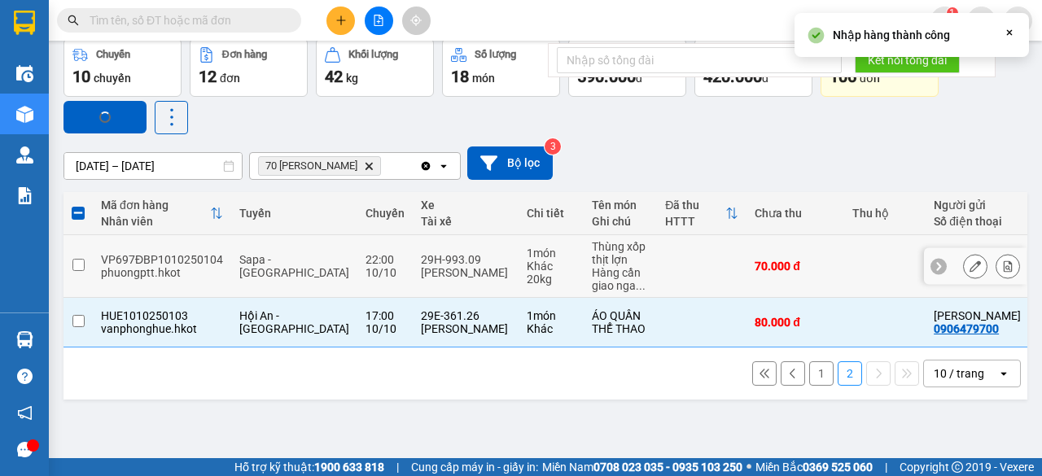
checkbox input "false"
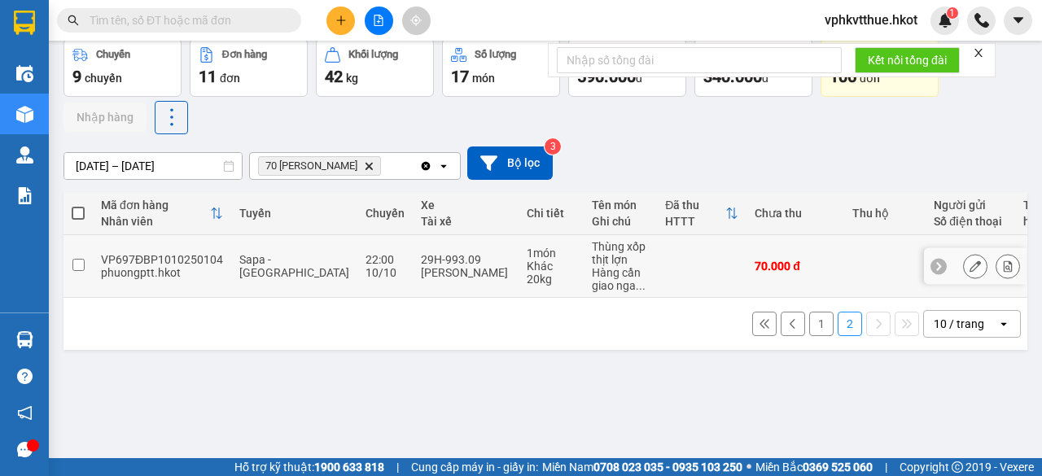
click at [366, 266] on div "10/10" at bounding box center [385, 272] width 39 height 13
checkbox input "true"
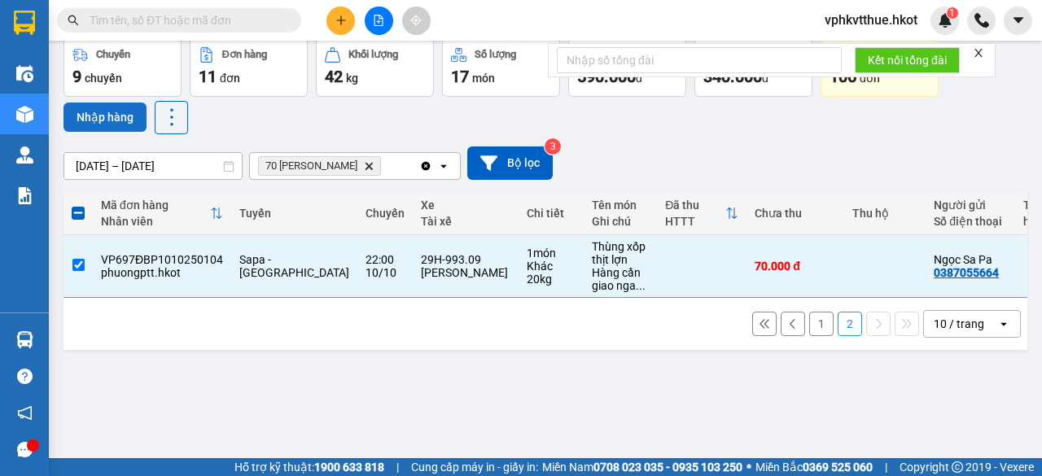
click at [112, 116] on button "Nhập hàng" at bounding box center [105, 117] width 83 height 29
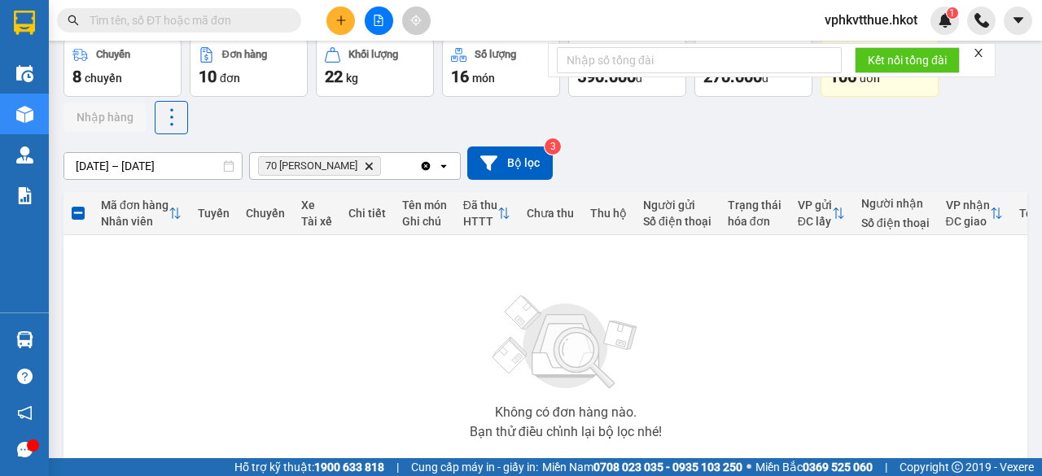
scroll to position [179, 0]
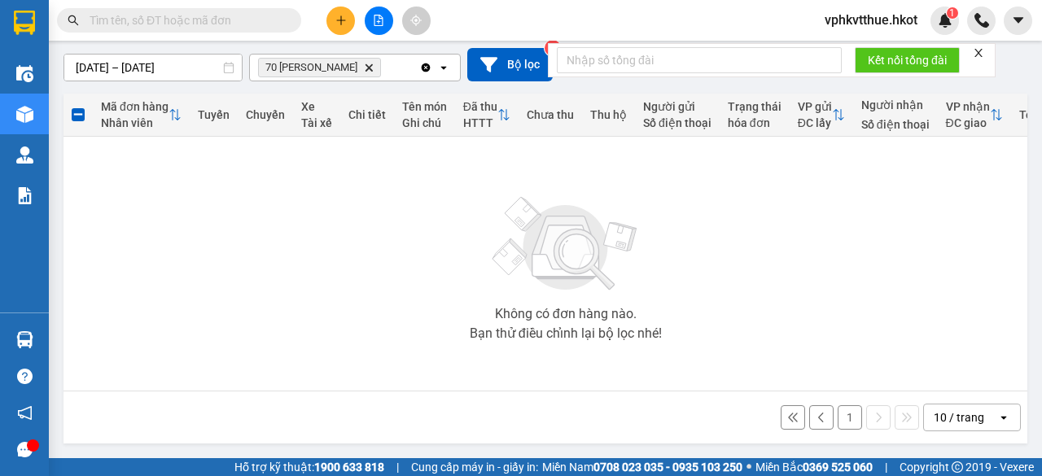
click at [839, 415] on button "1" at bounding box center [850, 417] width 24 height 24
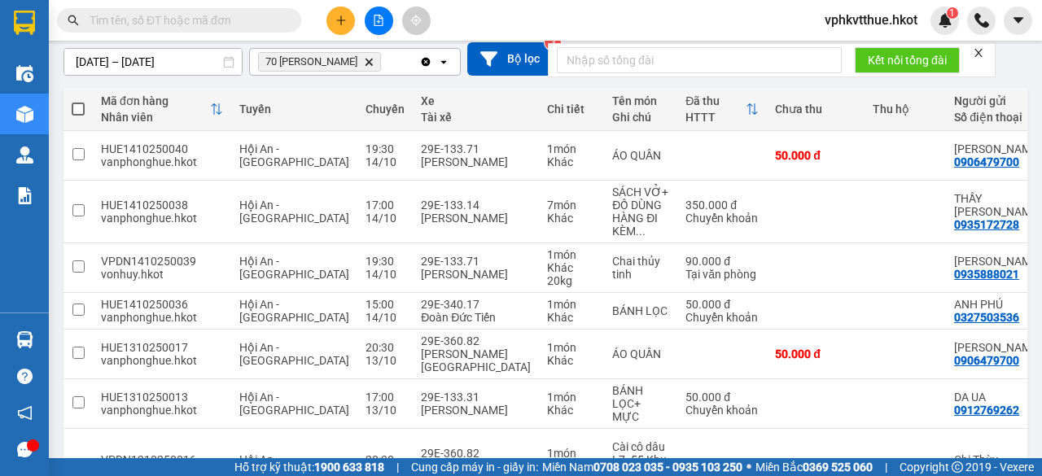
scroll to position [475, 0]
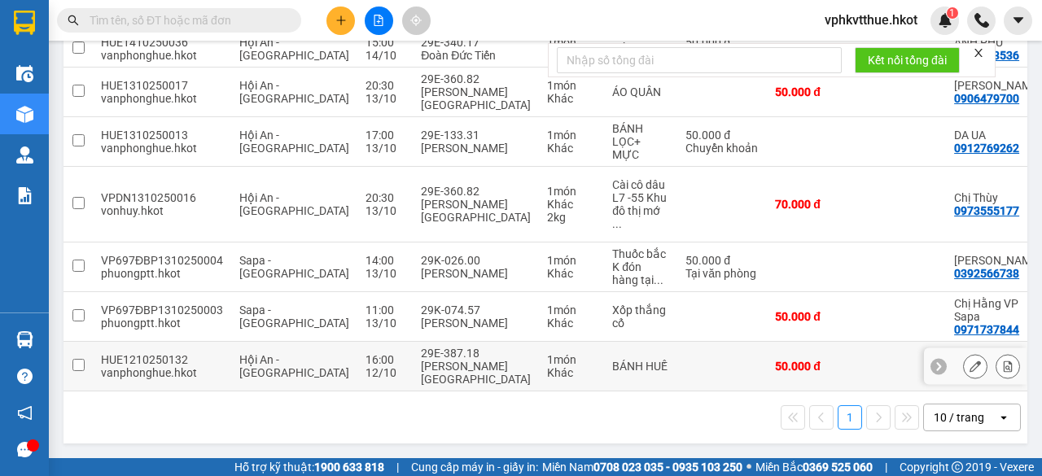
click at [255, 362] on div "Hội An - [GEOGRAPHIC_DATA]" at bounding box center [294, 366] width 110 height 26
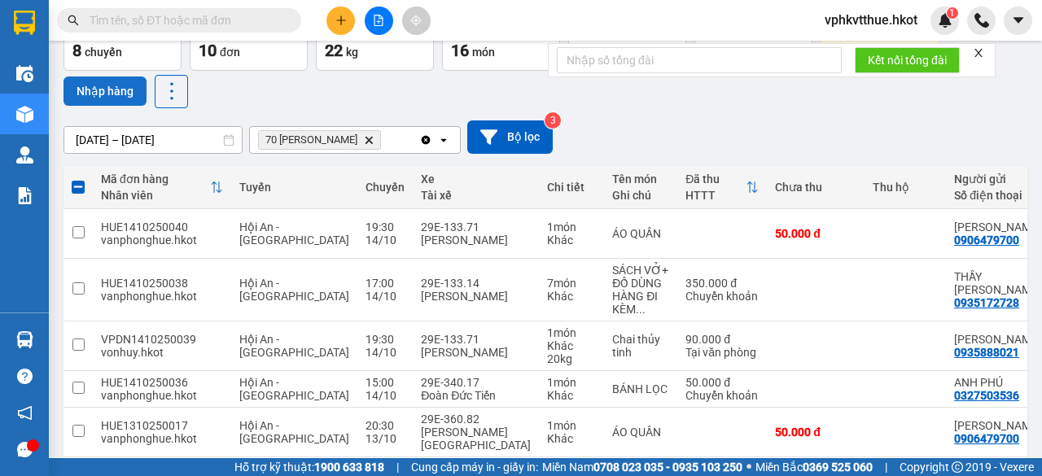
click at [105, 80] on button "Nhập hàng" at bounding box center [105, 91] width 83 height 29
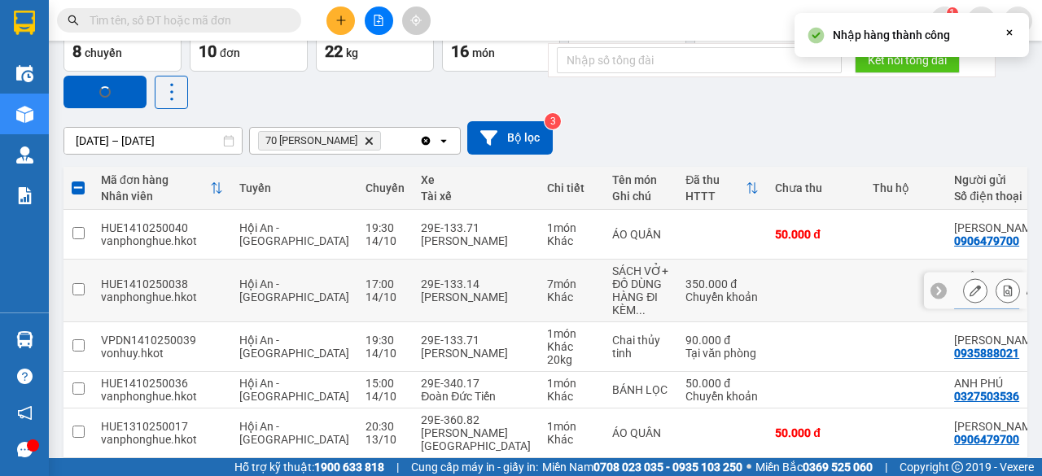
checkbox input "false"
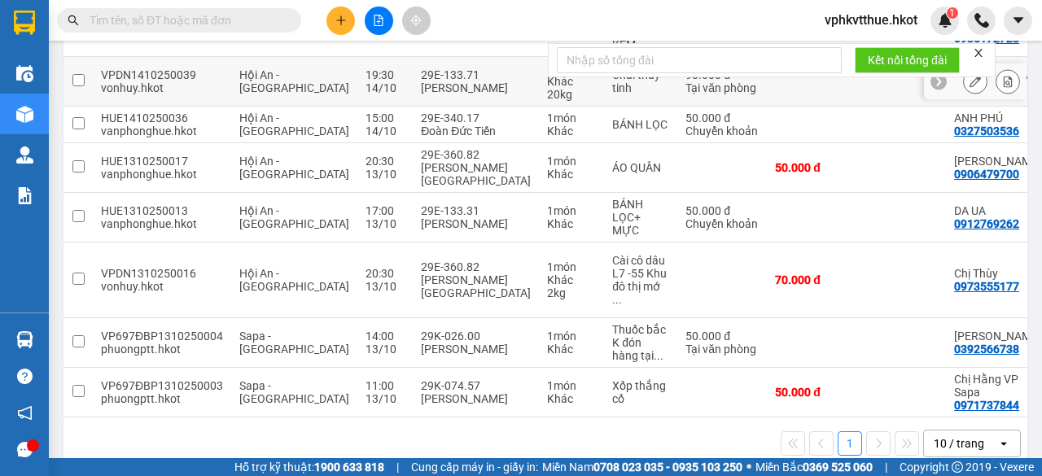
scroll to position [412, 0]
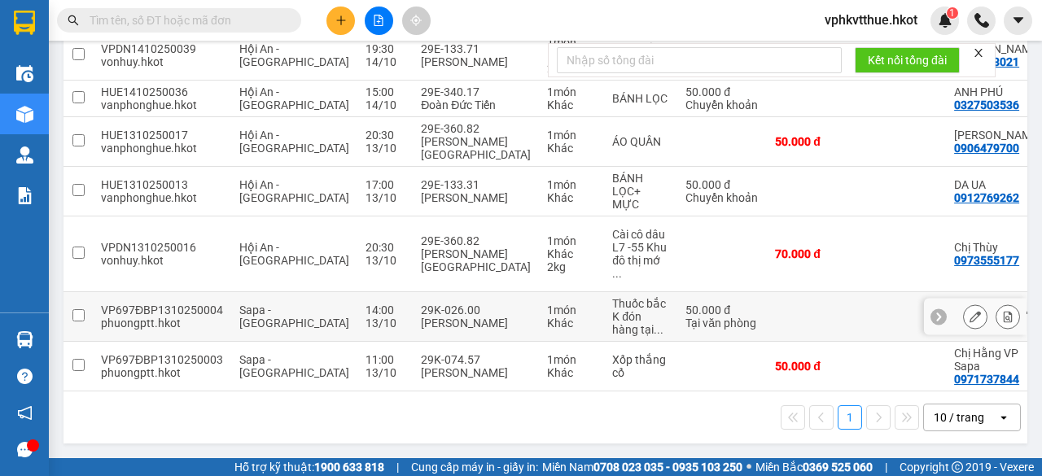
click at [539, 300] on td "1 món Khác" at bounding box center [571, 317] width 65 height 50
checkbox input "true"
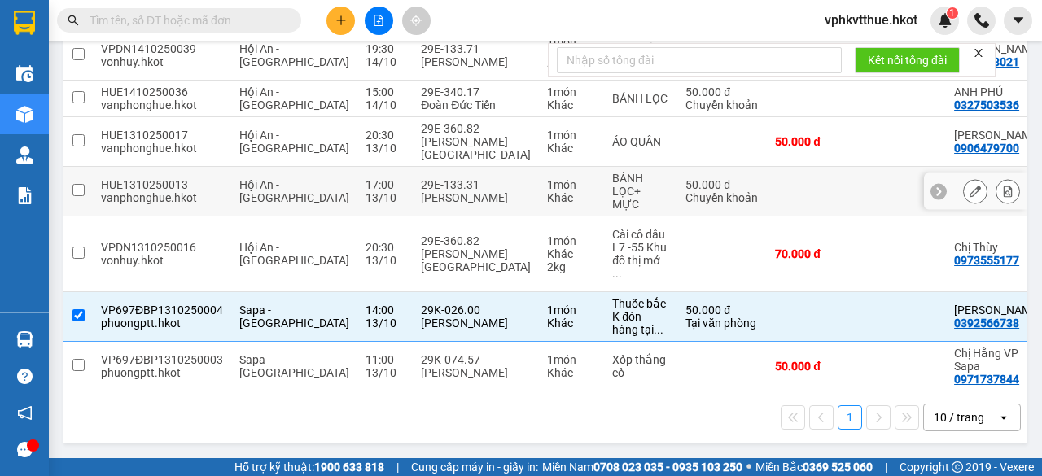
click at [547, 191] on div "1 món" at bounding box center [571, 184] width 49 height 13
checkbox input "true"
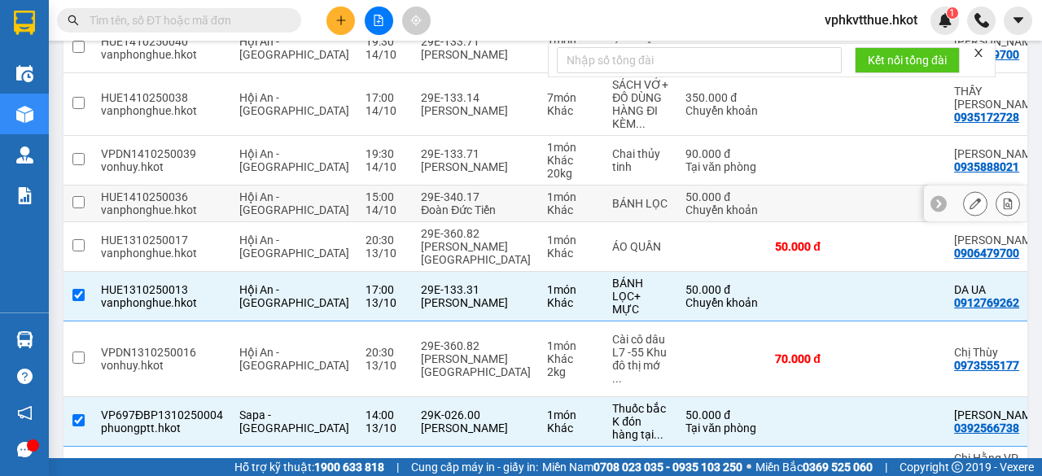
scroll to position [285, 0]
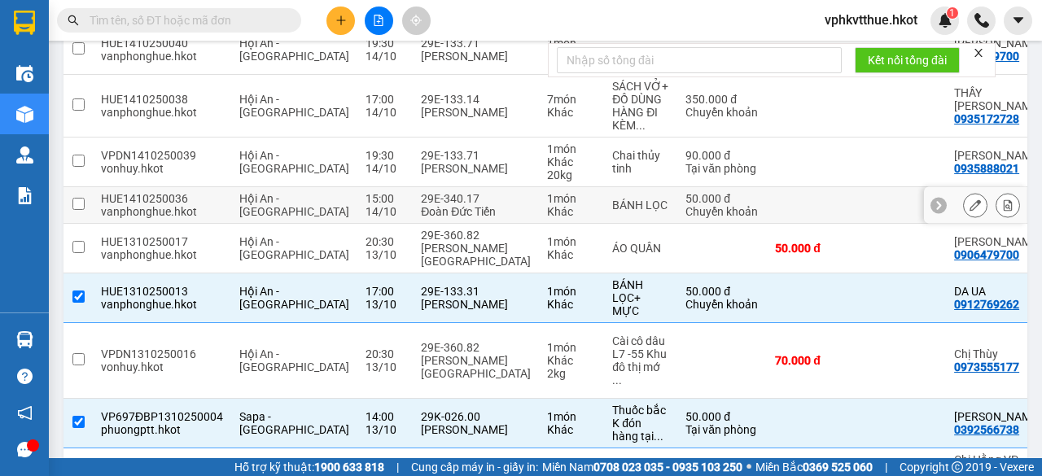
click at [539, 214] on td "1 món Khác" at bounding box center [571, 205] width 65 height 37
checkbox input "true"
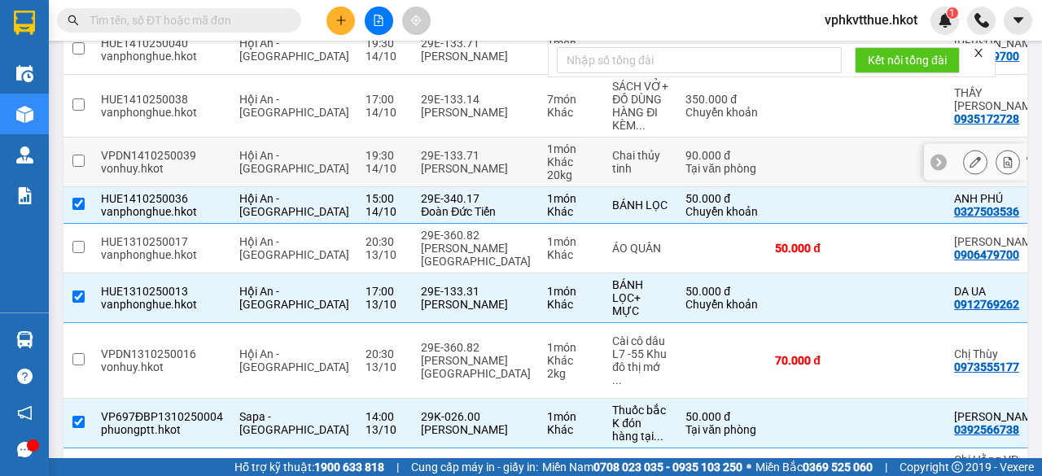
click at [547, 169] on div "Khác" at bounding box center [571, 161] width 49 height 13
checkbox input "true"
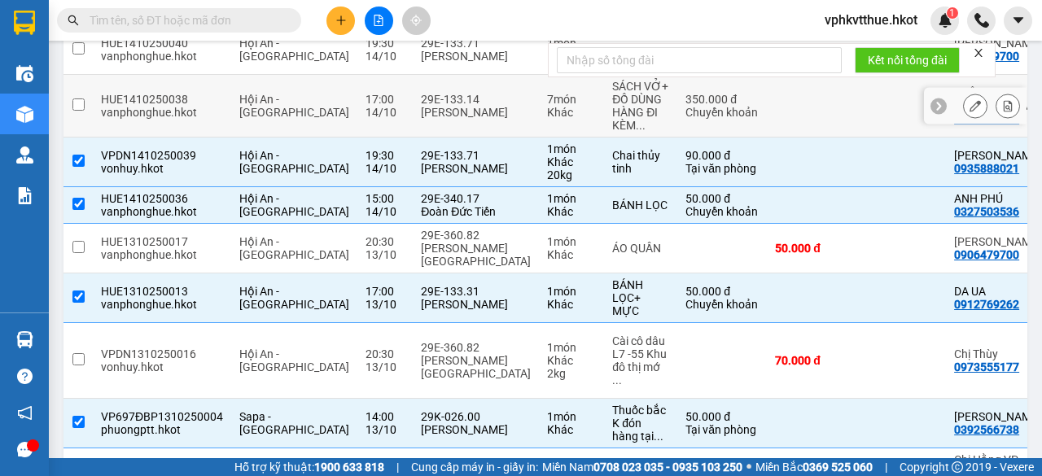
click at [547, 119] on div "Khác" at bounding box center [571, 112] width 49 height 13
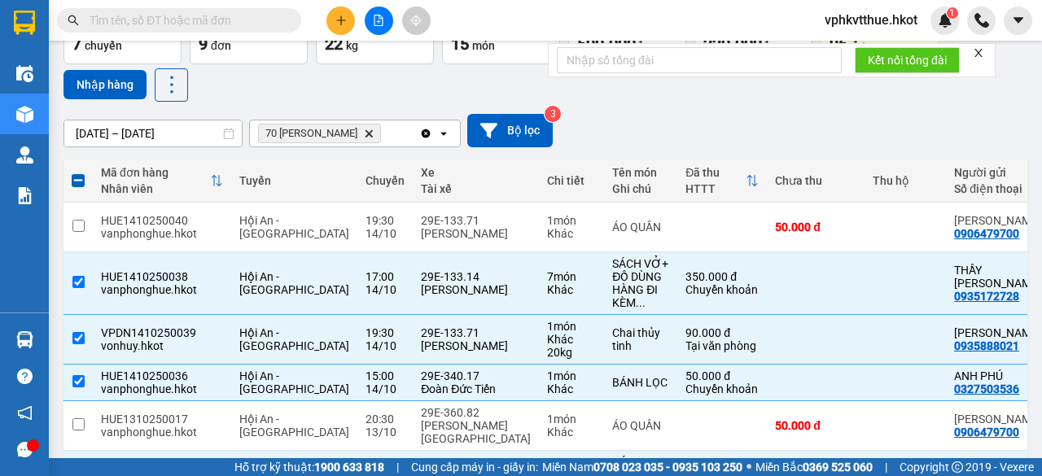
scroll to position [104, 0]
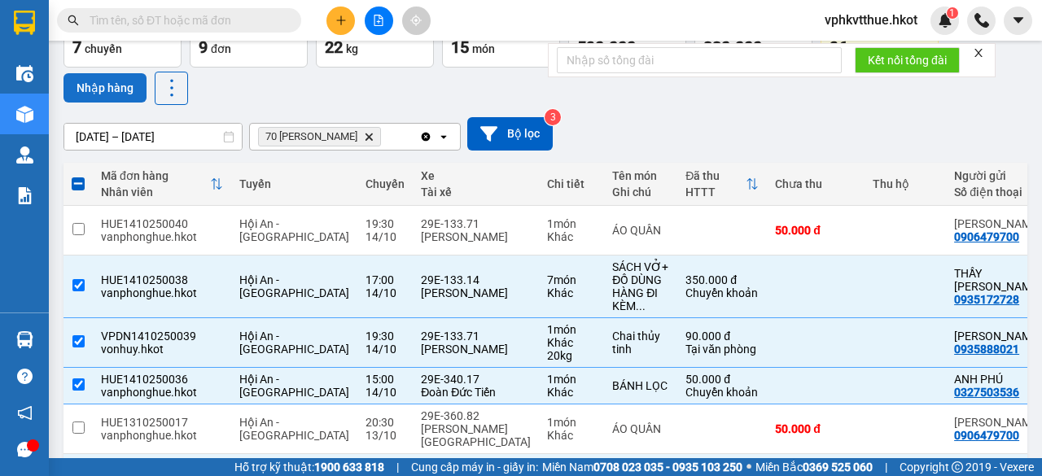
click at [107, 92] on button "Nhập hàng" at bounding box center [105, 87] width 83 height 29
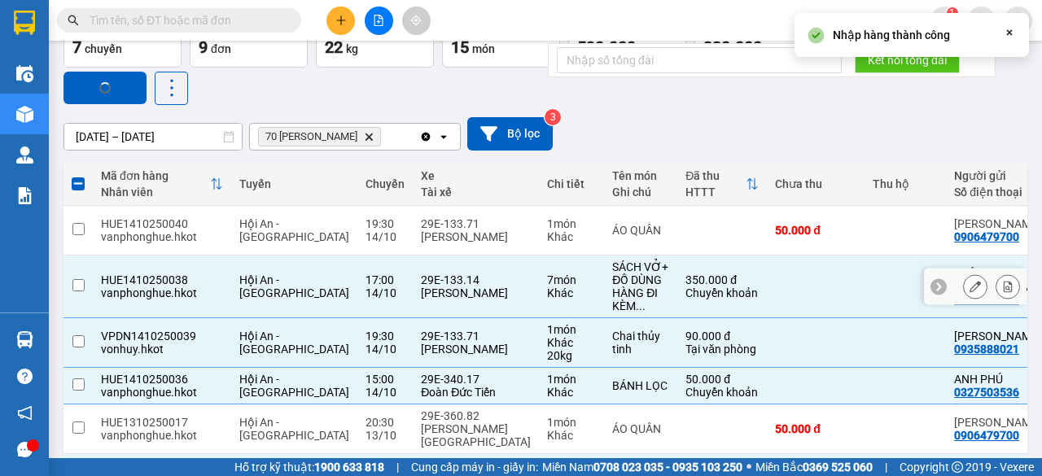
checkbox input "false"
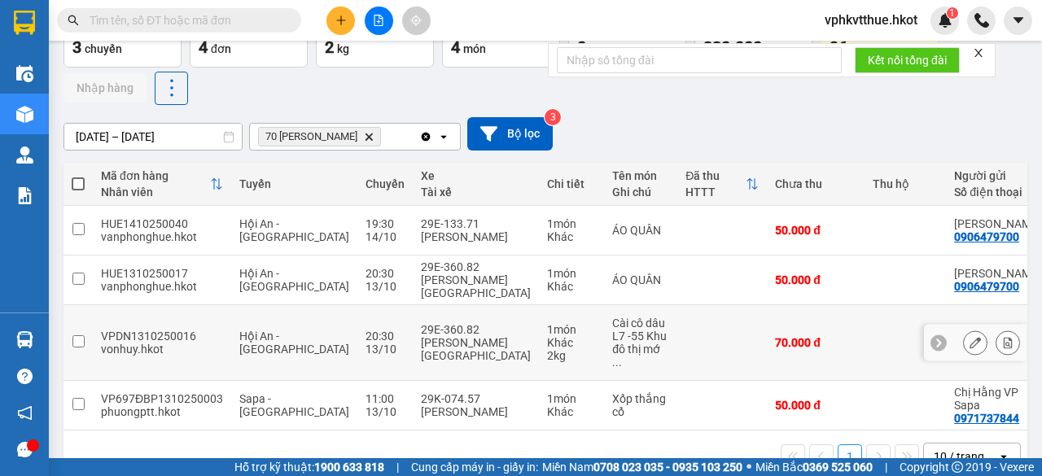
scroll to position [163, 0]
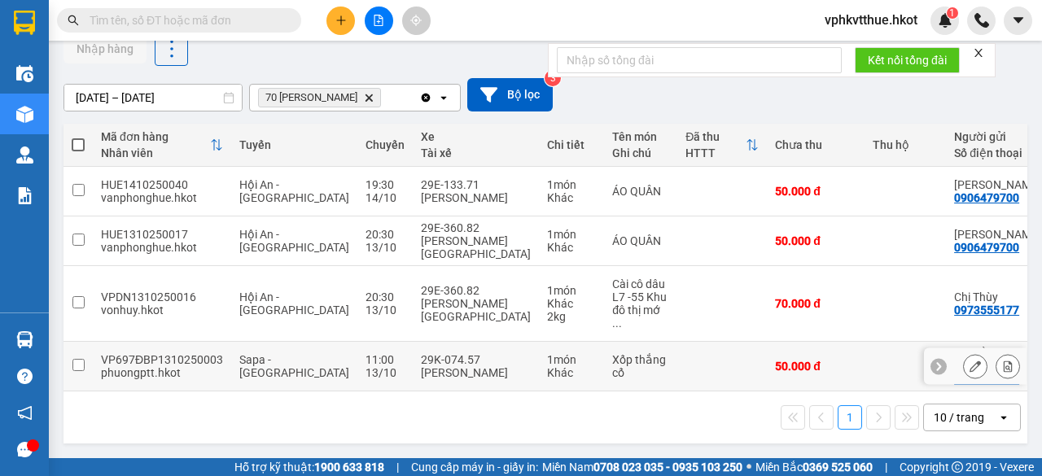
click at [288, 365] on div "Sapa - [GEOGRAPHIC_DATA]" at bounding box center [294, 366] width 110 height 26
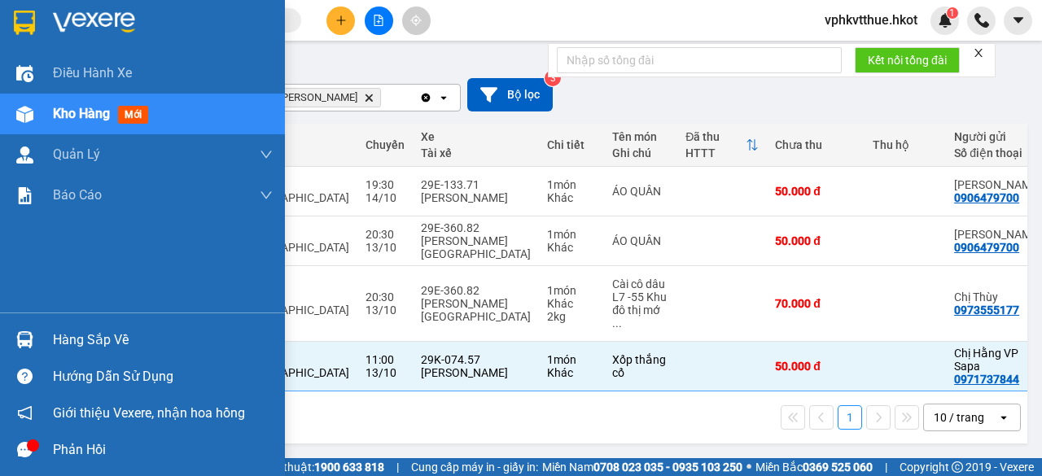
scroll to position [0, 0]
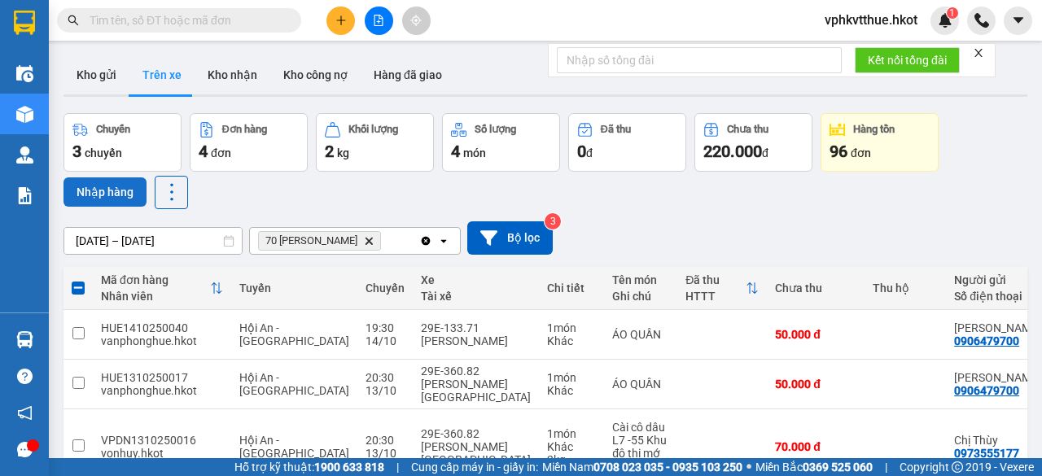
click at [109, 186] on button "Nhập hàng" at bounding box center [105, 191] width 83 height 29
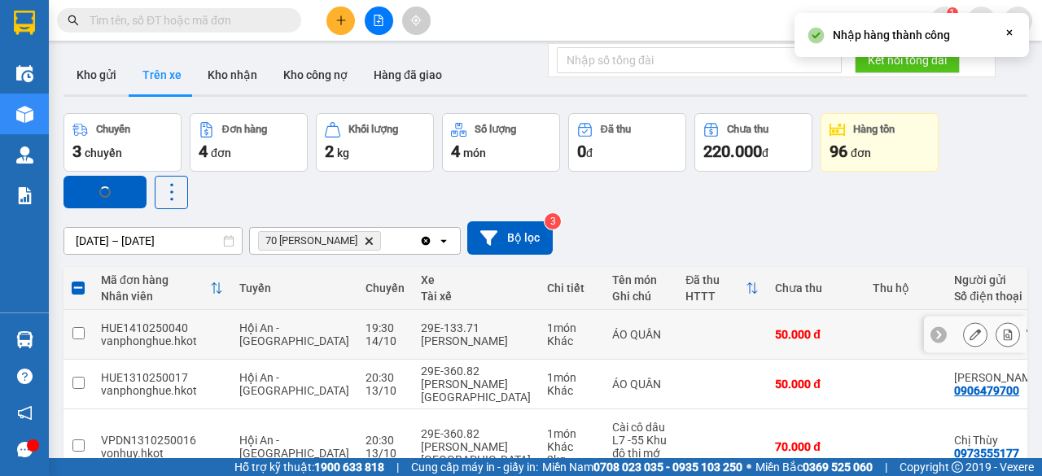
checkbox input "false"
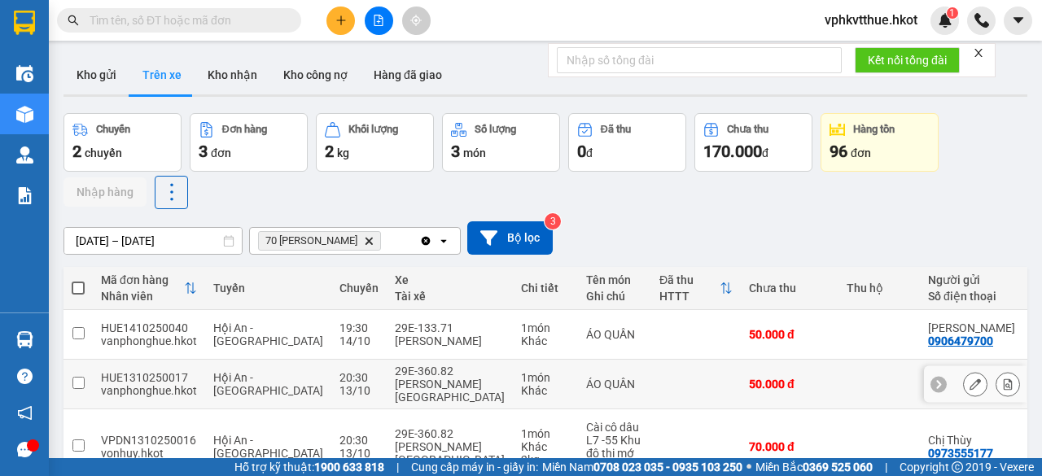
scroll to position [112, 0]
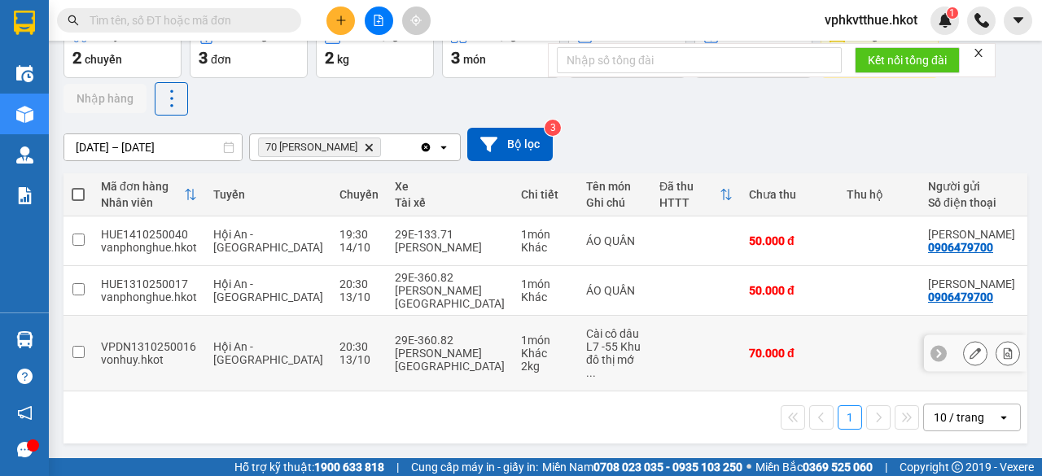
click at [521, 353] on div "Khác" at bounding box center [545, 353] width 49 height 13
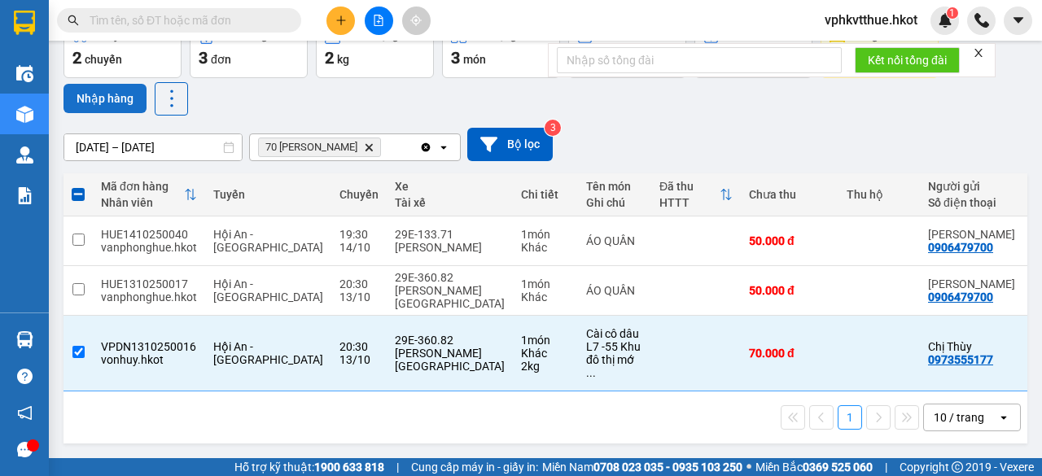
click at [114, 84] on button "Nhập hàng" at bounding box center [105, 98] width 83 height 29
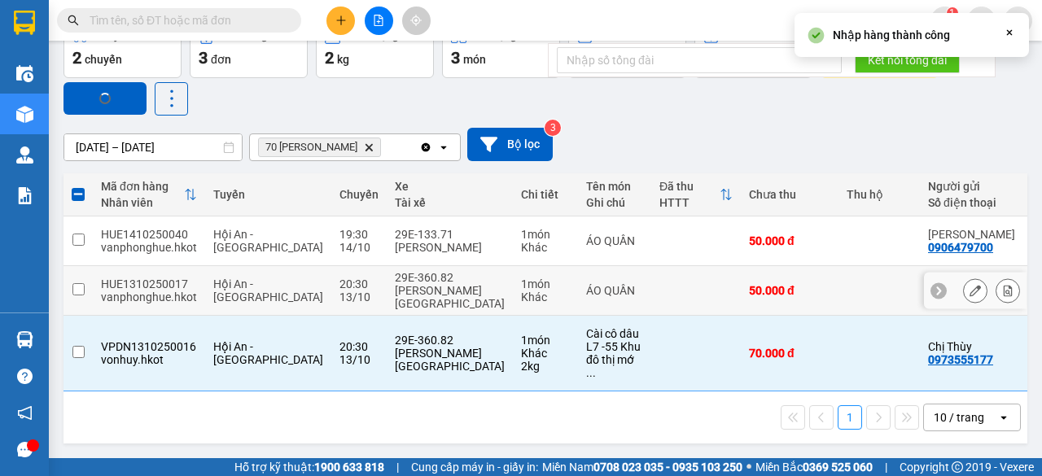
checkbox input "false"
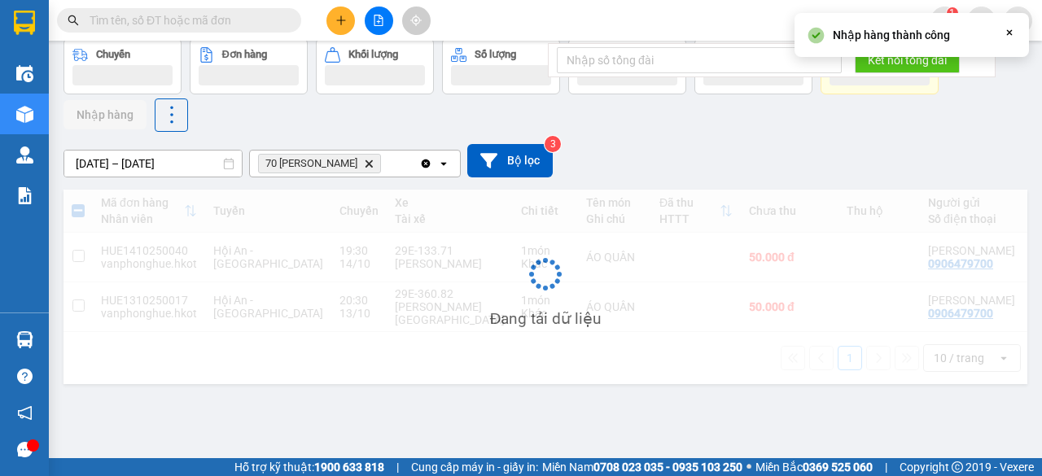
scroll to position [75, 0]
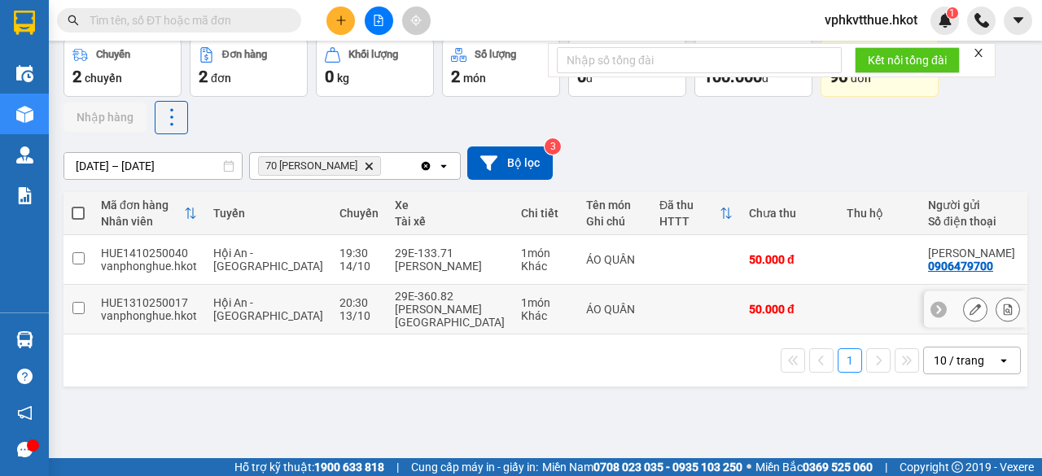
click at [226, 322] on span "Hội An - [GEOGRAPHIC_DATA]" at bounding box center [268, 309] width 110 height 26
checkbox input "true"
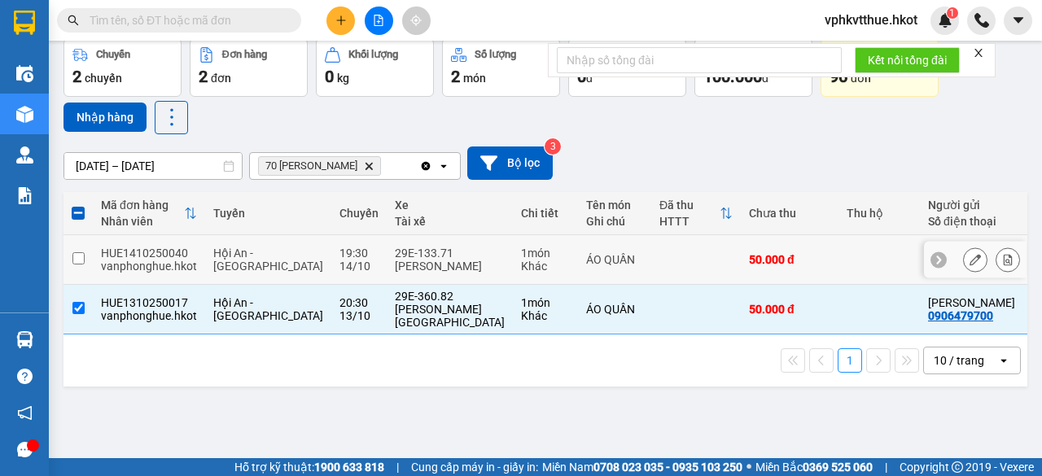
click at [331, 248] on td "19:30 [DATE]" at bounding box center [358, 260] width 55 height 50
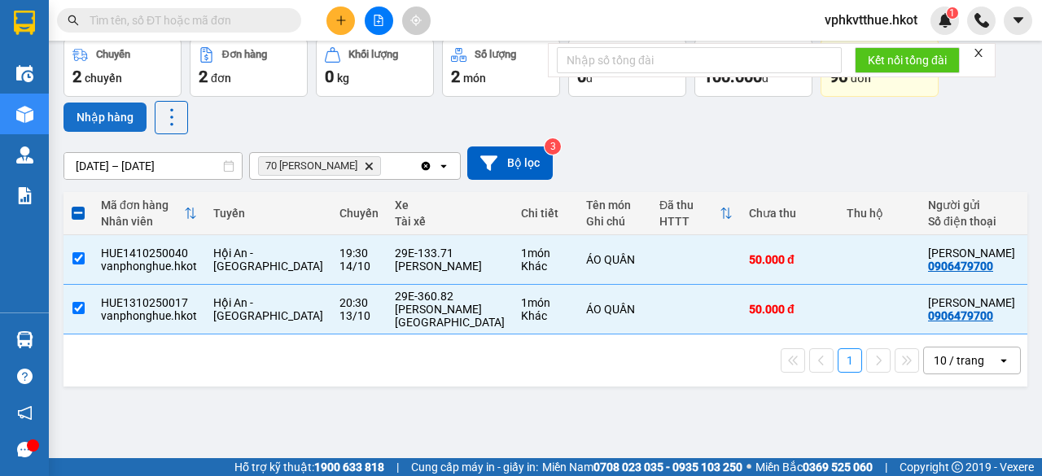
click at [107, 110] on button "Nhập hàng" at bounding box center [105, 117] width 83 height 29
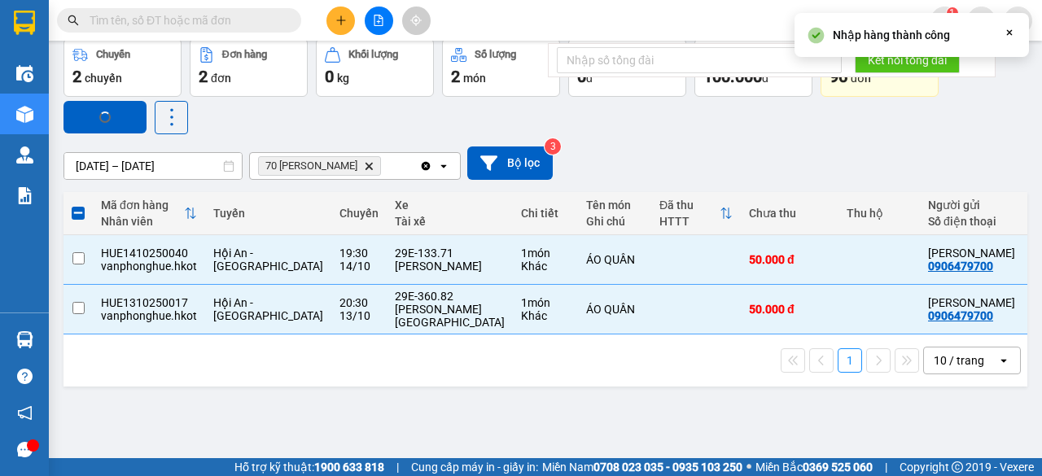
checkbox input "false"
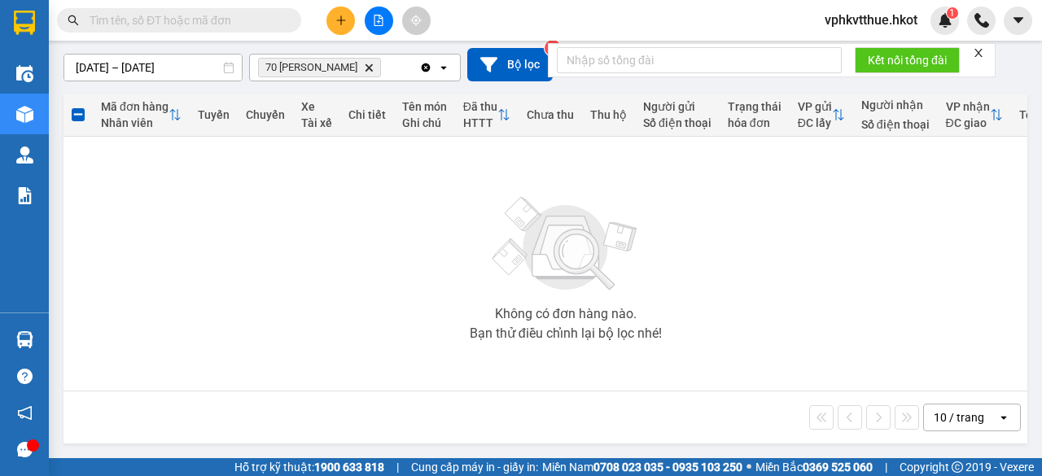
scroll to position [0, 0]
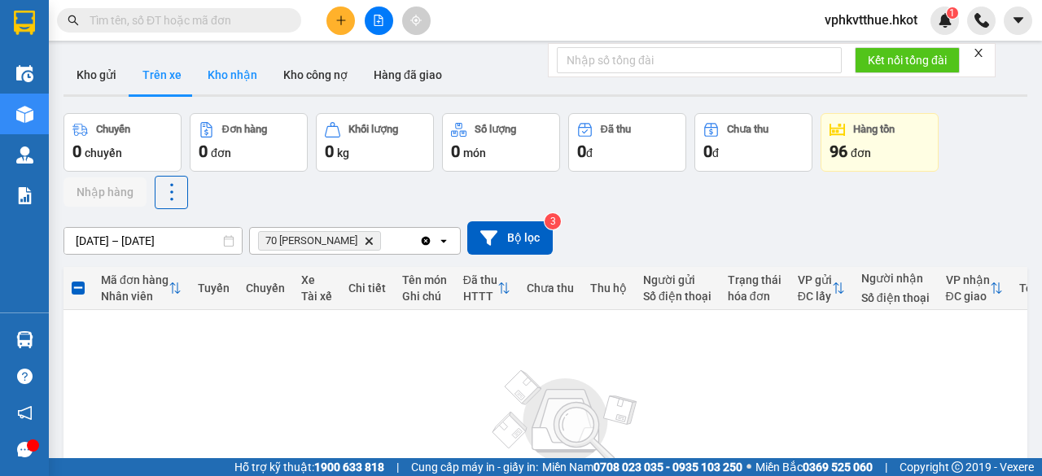
click at [239, 76] on button "Kho nhận" at bounding box center [233, 74] width 76 height 39
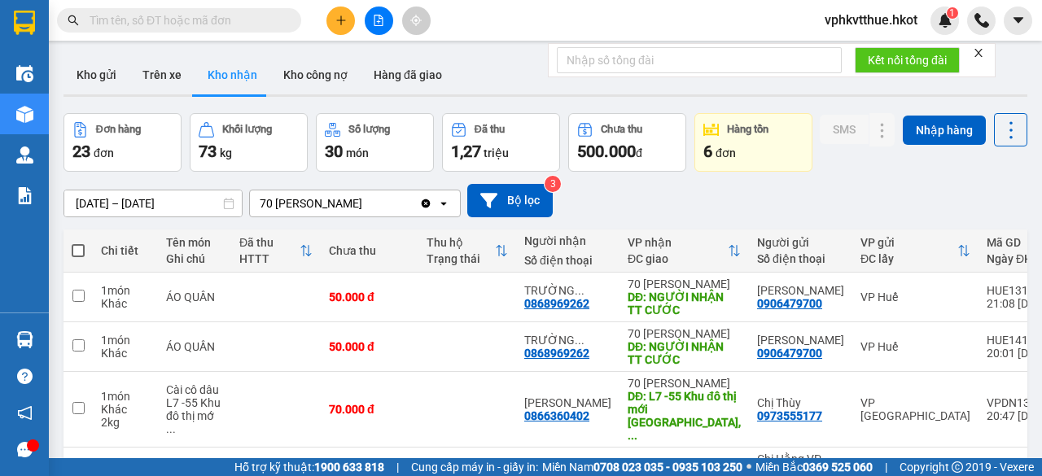
click at [150, 247] on div "ver 1.8.147 Kho gửi Trên xe Kho nhận Kho công nợ Hàng đã giao Đơn hàng 23 đơn K…" at bounding box center [545, 451] width 977 height 805
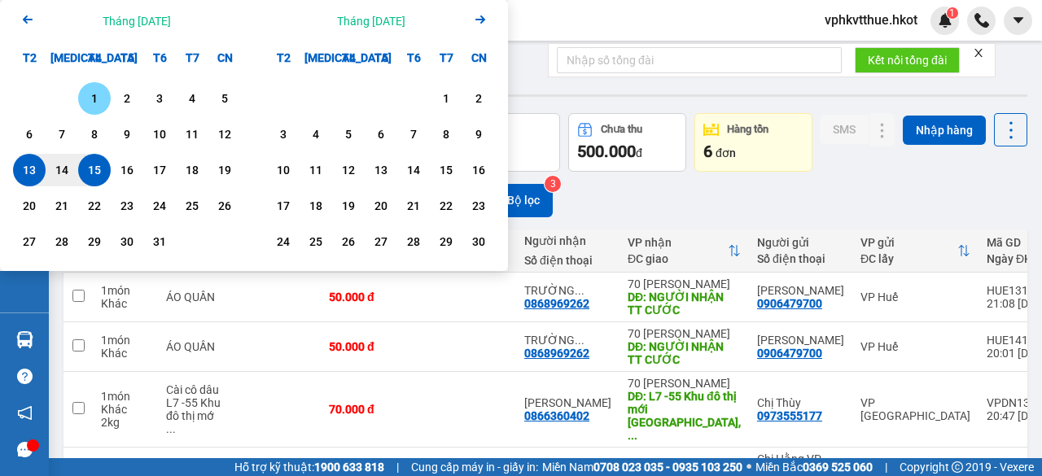
click at [98, 96] on div "1" at bounding box center [94, 99] width 23 height 20
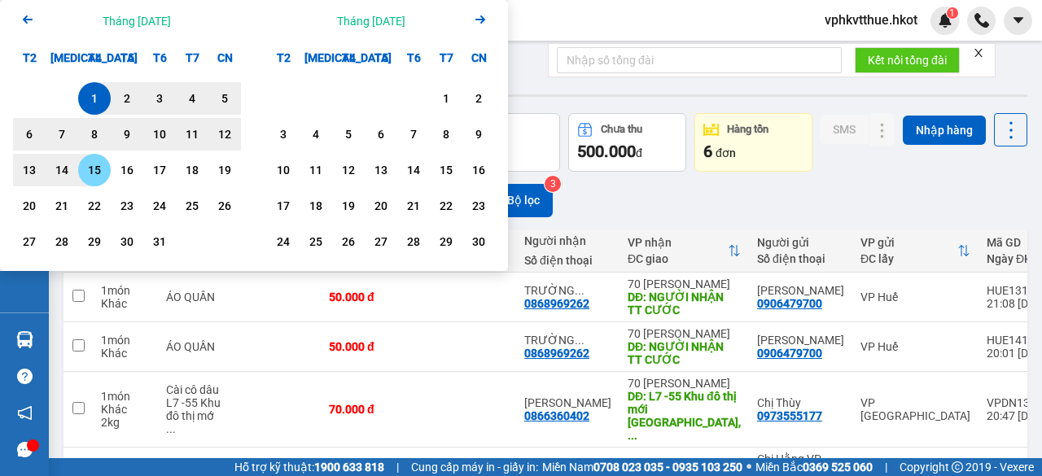
click at [100, 175] on div "15" at bounding box center [94, 170] width 23 height 20
type input "[DATE] – [DATE]"
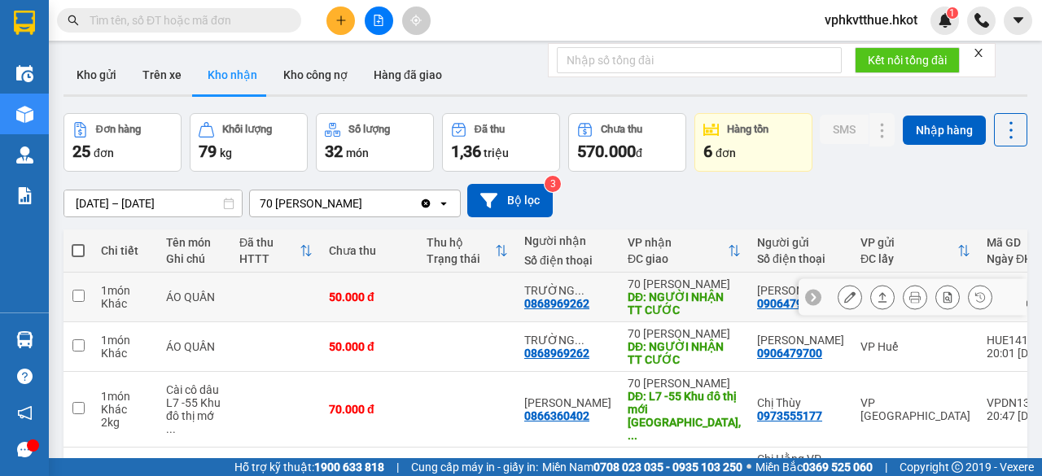
scroll to position [475, 0]
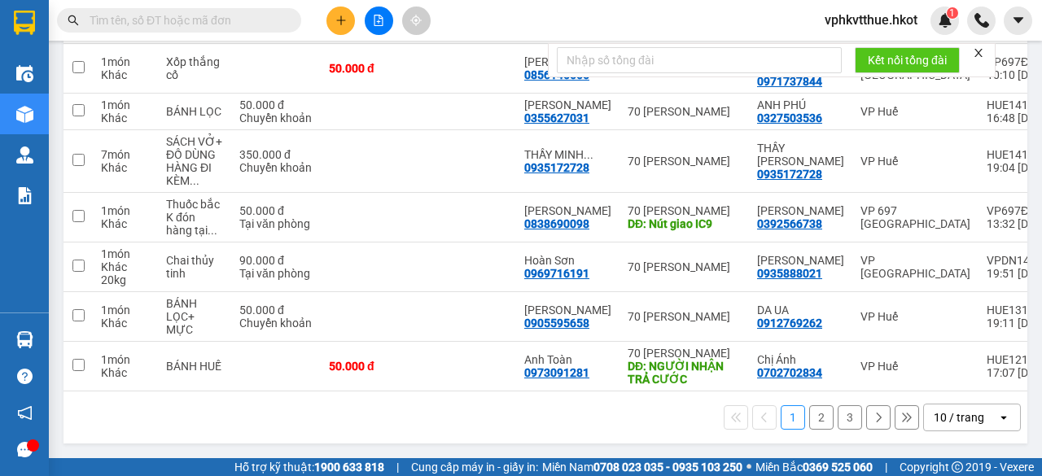
click at [838, 410] on button "3" at bounding box center [850, 417] width 24 height 24
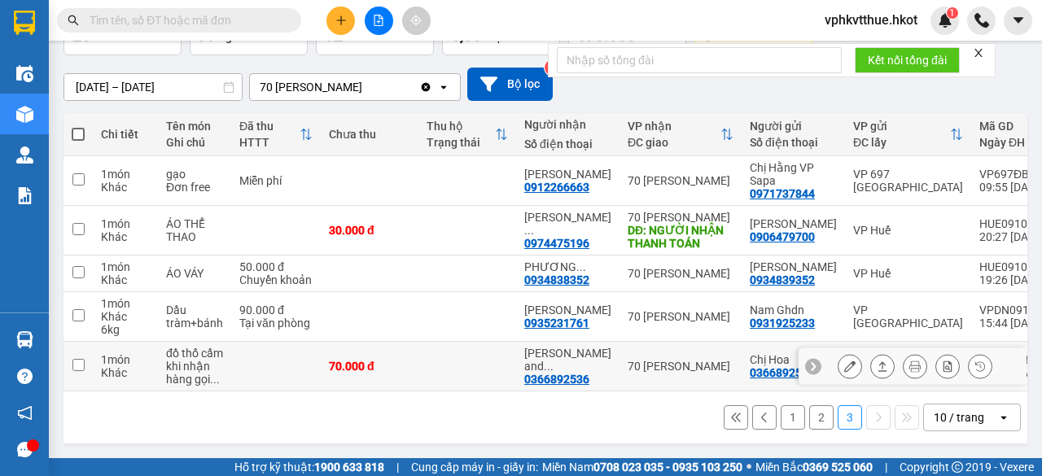
scroll to position [186, 0]
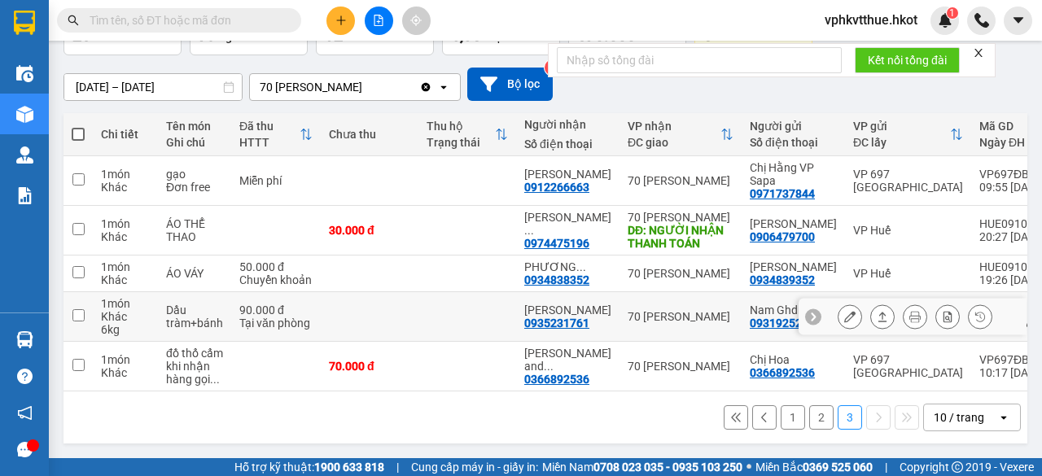
click at [208, 304] on div "Dầu tràm+bánh" at bounding box center [194, 317] width 57 height 26
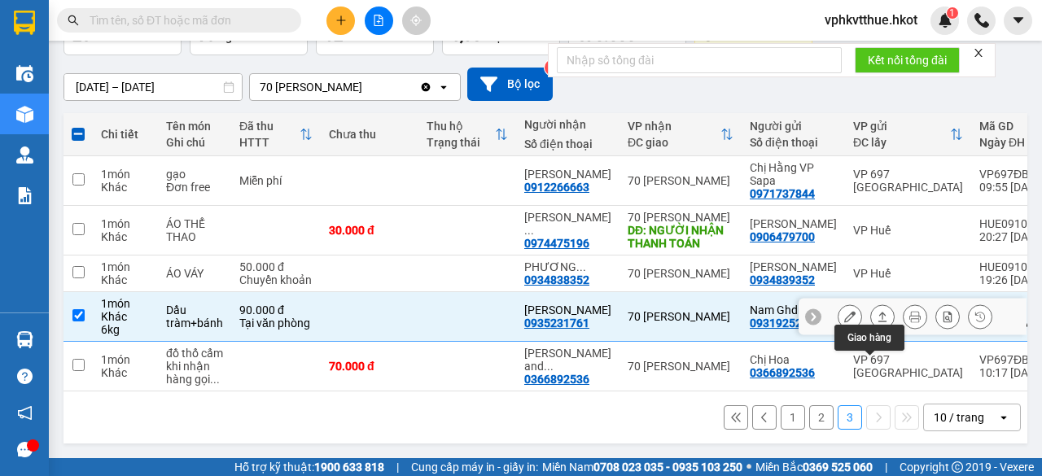
click at [877, 311] on icon at bounding box center [882, 316] width 11 height 11
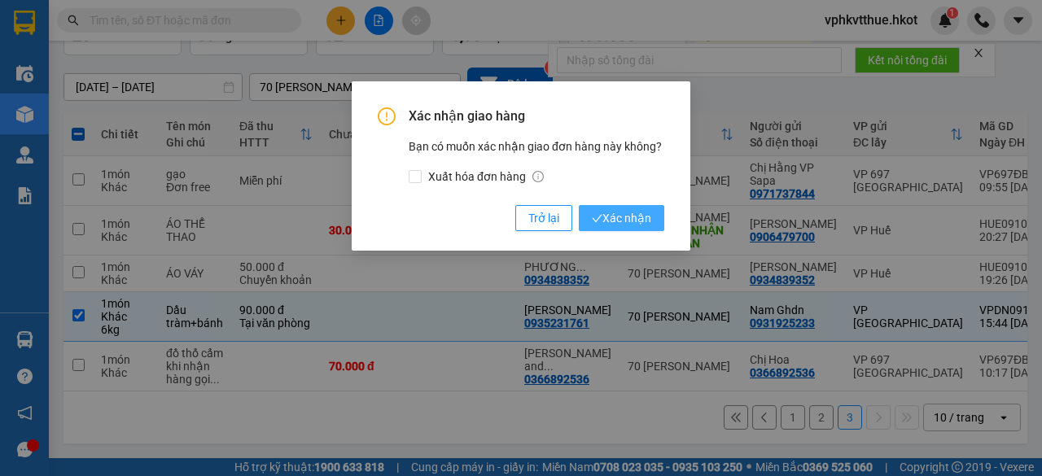
click at [629, 221] on span "Xác nhận" at bounding box center [621, 218] width 59 height 18
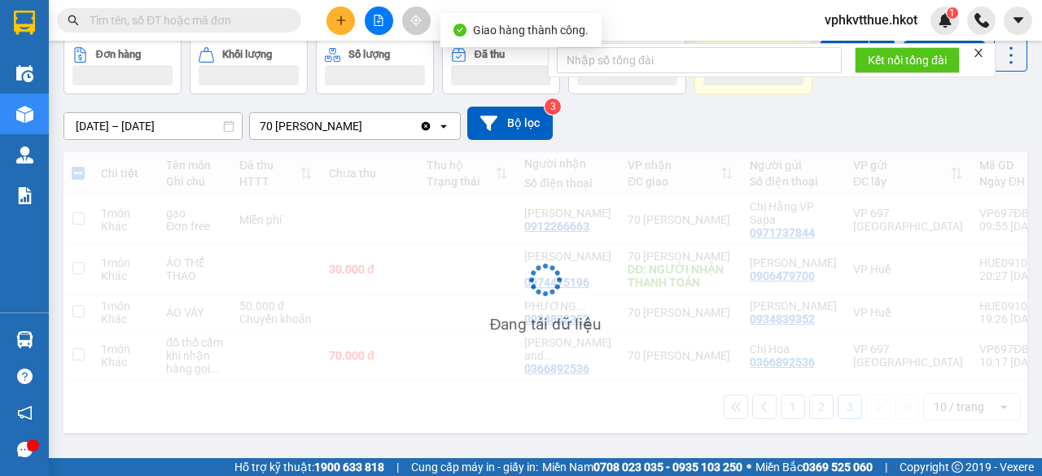
checkbox input "false"
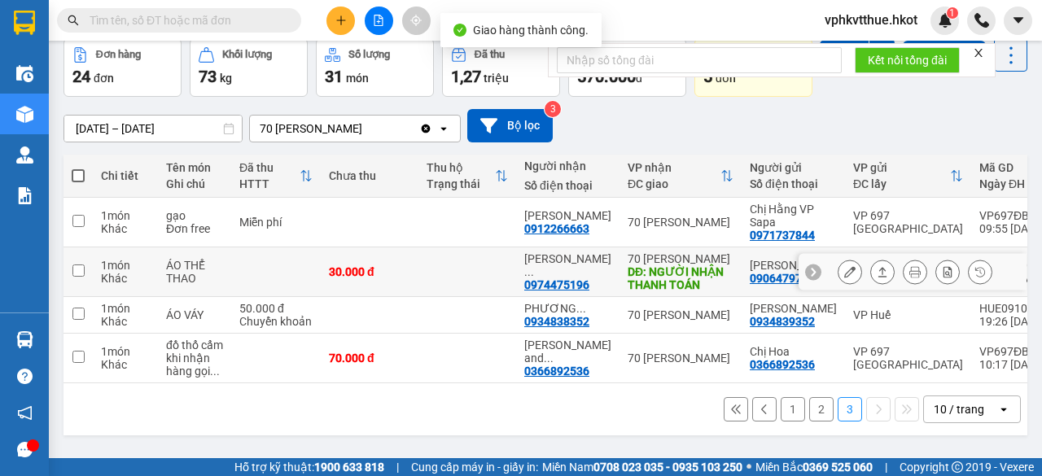
scroll to position [137, 0]
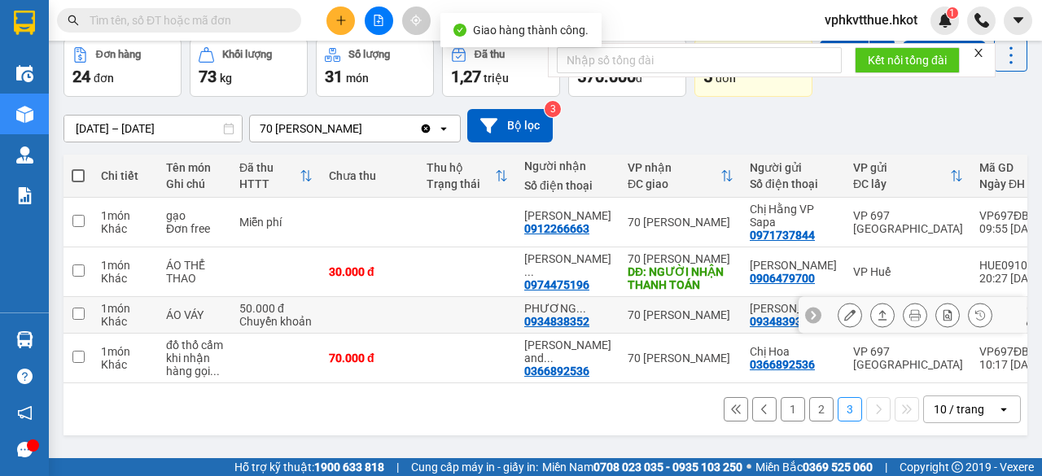
click at [377, 297] on td at bounding box center [370, 315] width 98 height 37
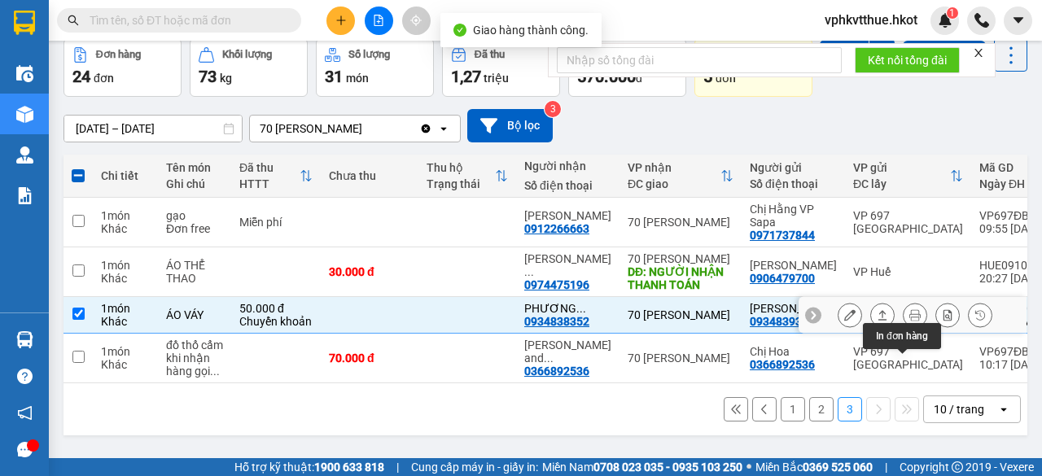
click at [877, 309] on icon at bounding box center [882, 314] width 11 height 11
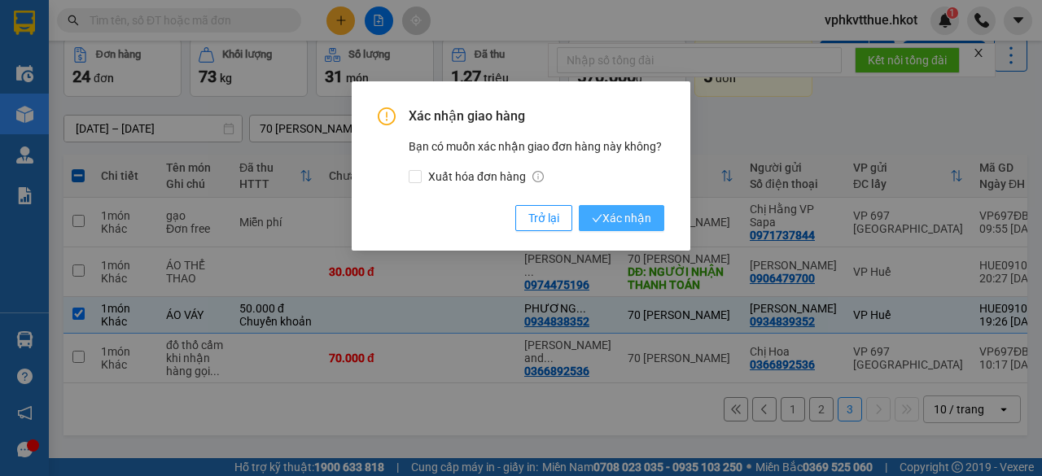
click at [630, 211] on span "Xác nhận" at bounding box center [621, 218] width 59 height 18
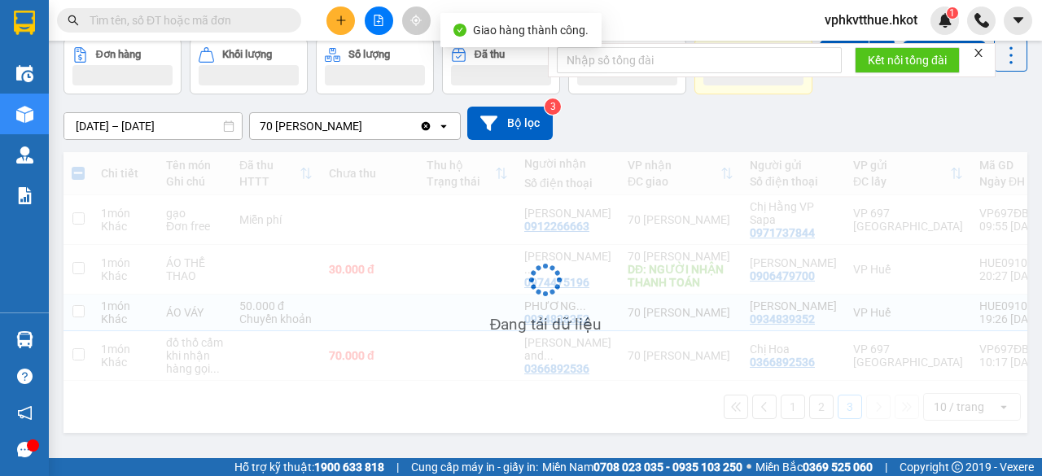
checkbox input "false"
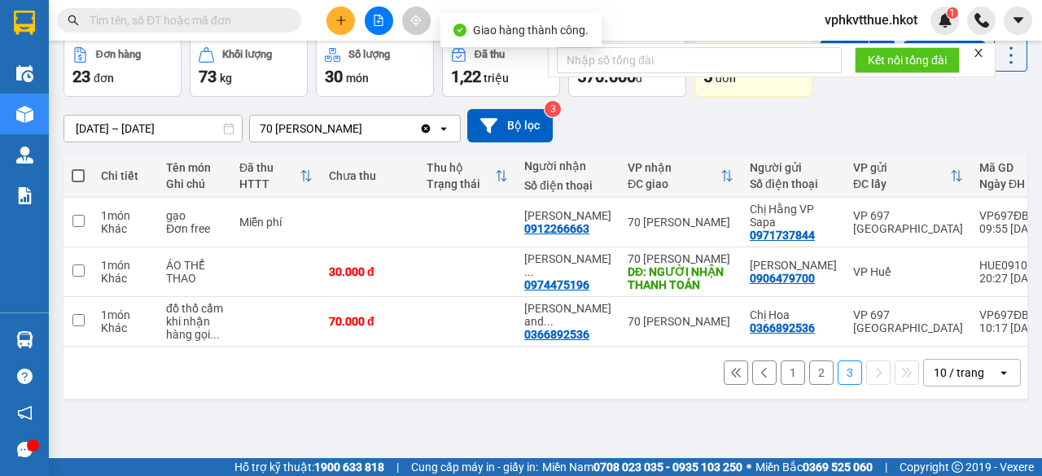
scroll to position [99, 0]
click at [880, 234] on button at bounding box center [882, 222] width 23 height 28
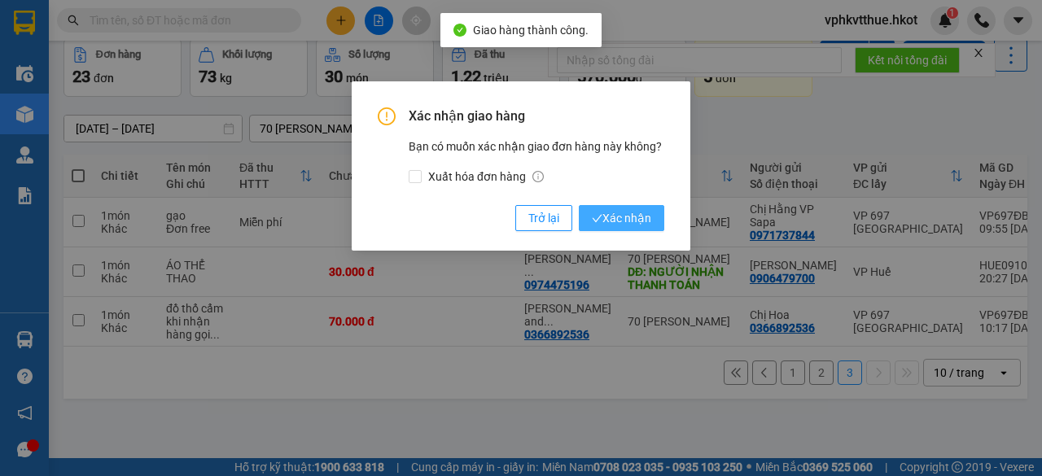
click at [627, 216] on span "Xác nhận" at bounding box center [621, 218] width 59 height 18
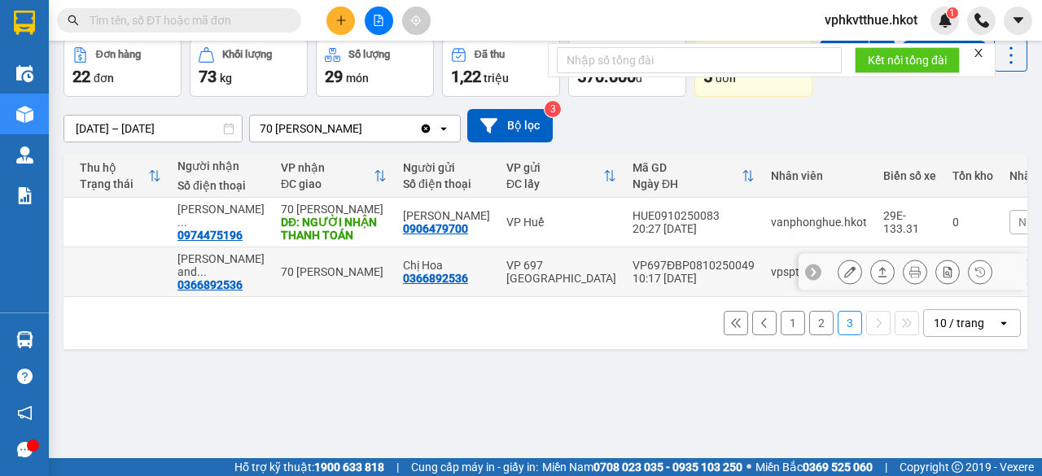
scroll to position [0, 348]
click at [632, 285] on div "10:17 [DATE]" at bounding box center [693, 278] width 122 height 13
checkbox input "true"
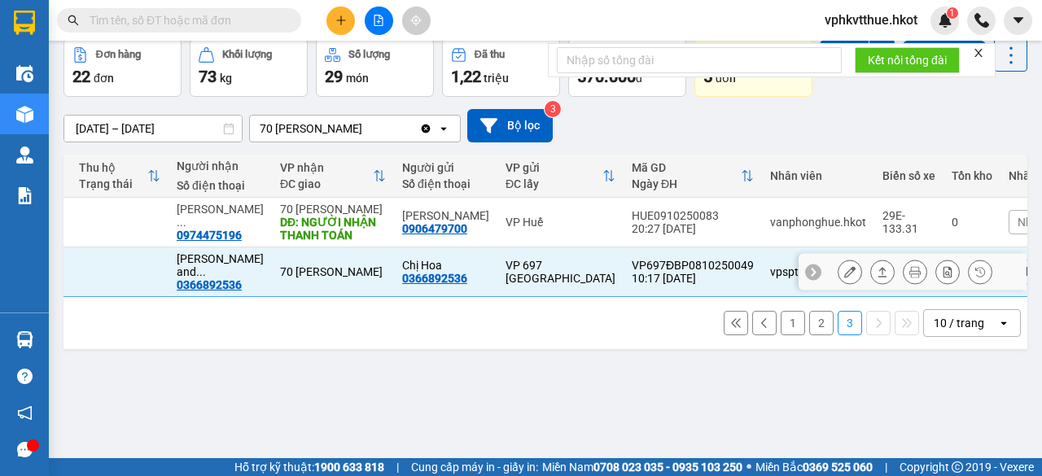
click at [877, 278] on icon at bounding box center [882, 271] width 11 height 11
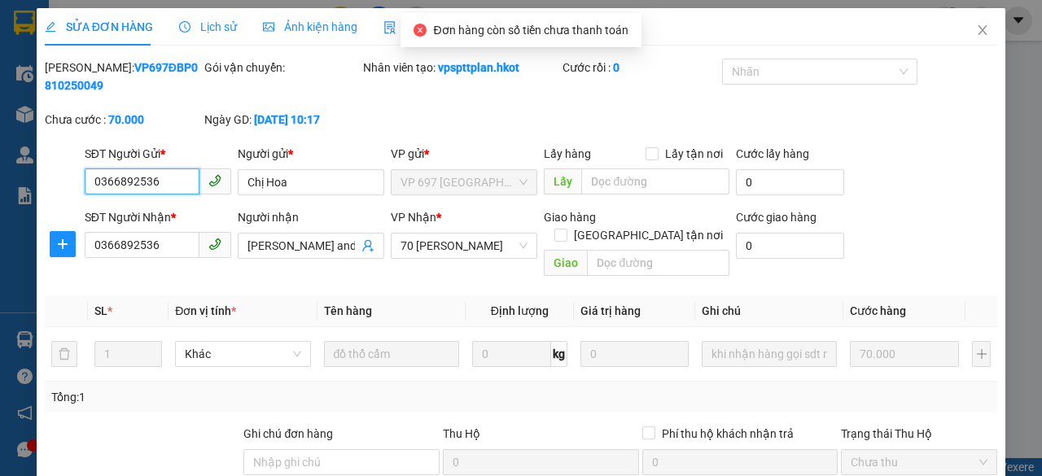
type input "0366892536"
type input "Chị Hoa"
type input "0366892536"
type input "[PERSON_NAME] and [PERSON_NAME]"
type input "0"
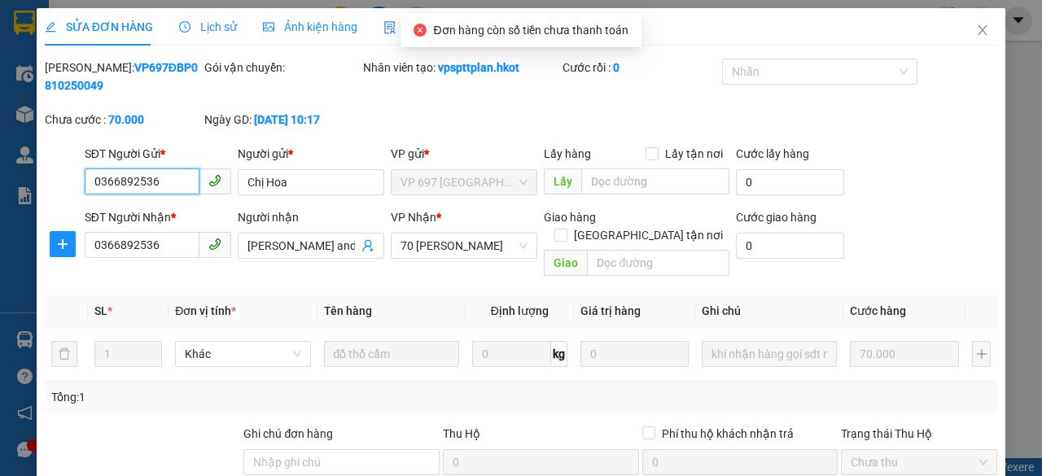
type input "70.000"
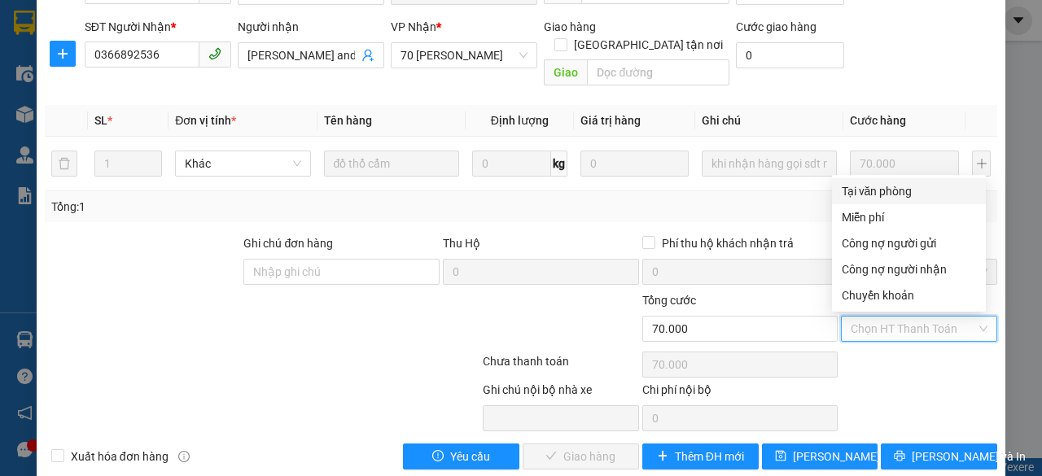
click at [860, 186] on div "Tại văn phòng" at bounding box center [909, 191] width 134 height 18
type input "0"
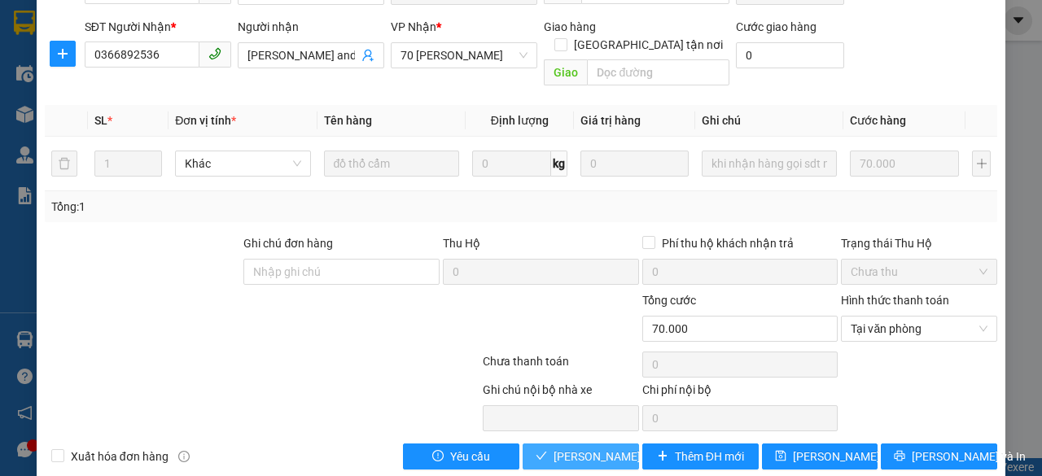
click at [571, 458] on span "[PERSON_NAME] và Giao hàng" at bounding box center [632, 457] width 156 height 18
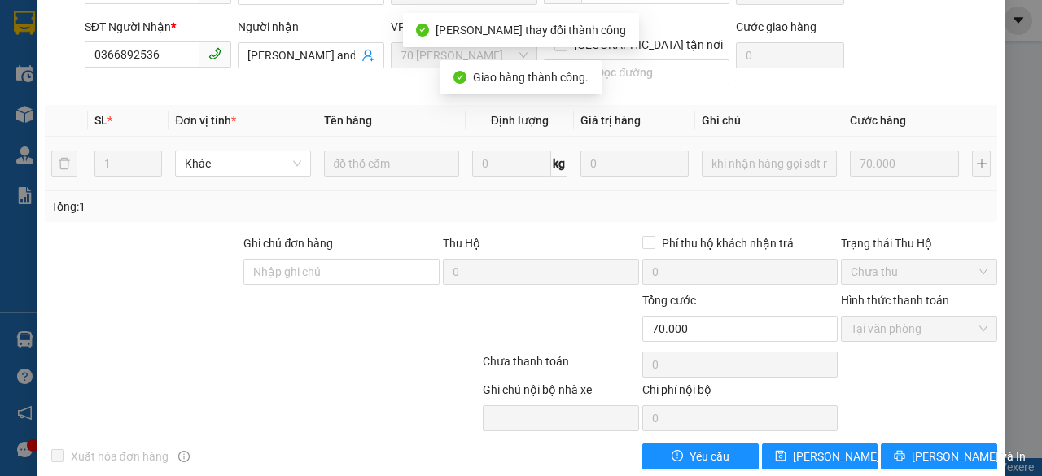
scroll to position [0, 0]
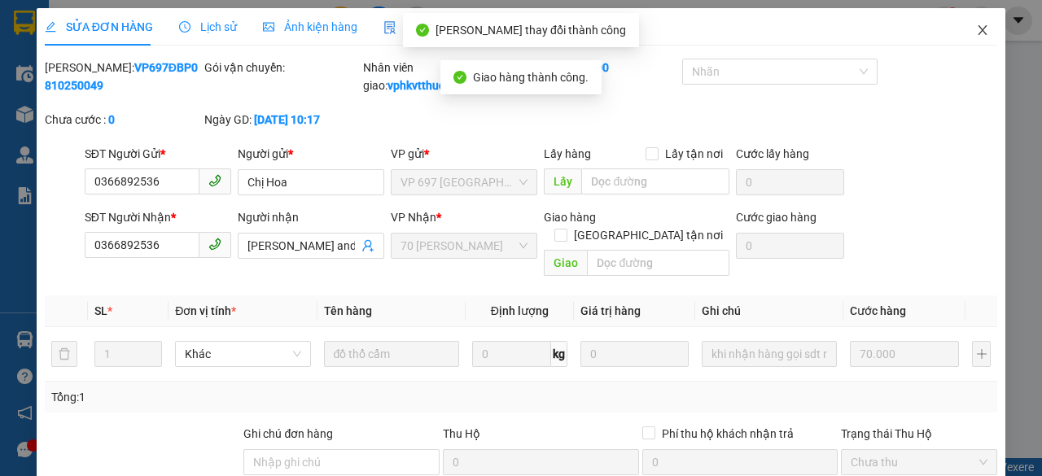
click at [976, 30] on icon "close" at bounding box center [982, 30] width 13 height 13
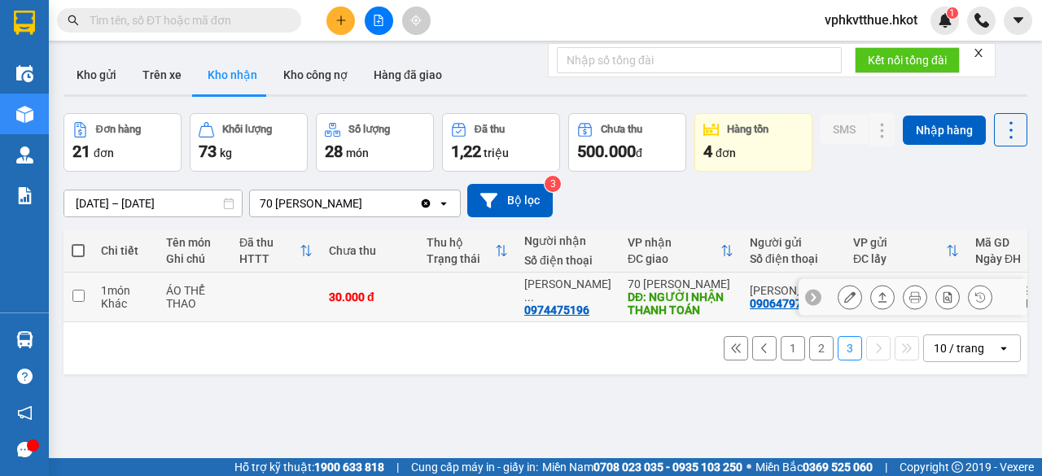
click at [467, 322] on td at bounding box center [467, 298] width 98 height 50
checkbox input "true"
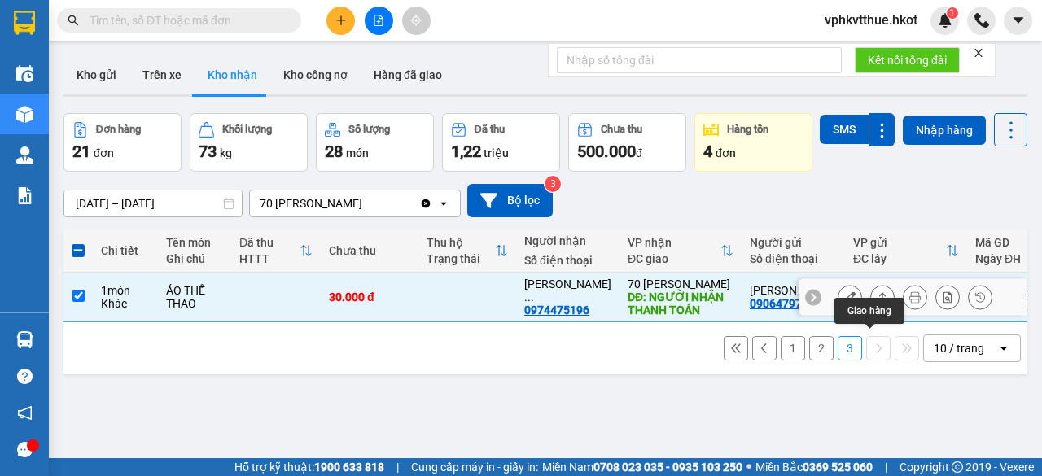
click at [877, 303] on icon at bounding box center [882, 296] width 11 height 11
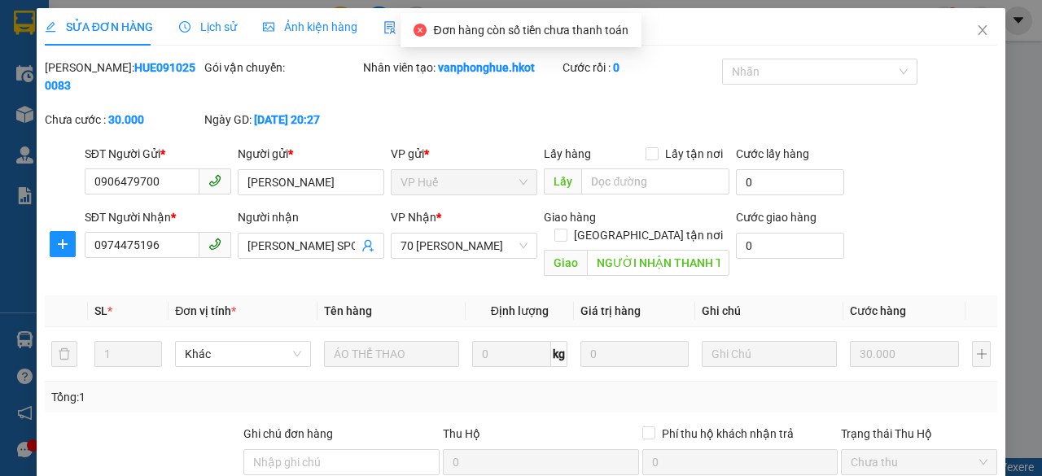
type input "0906479700"
type input "[PERSON_NAME]"
type input "0974475196"
type input "[PERSON_NAME] SPORT"
type input "NGƯỜI NHẬN THANH TOÁN"
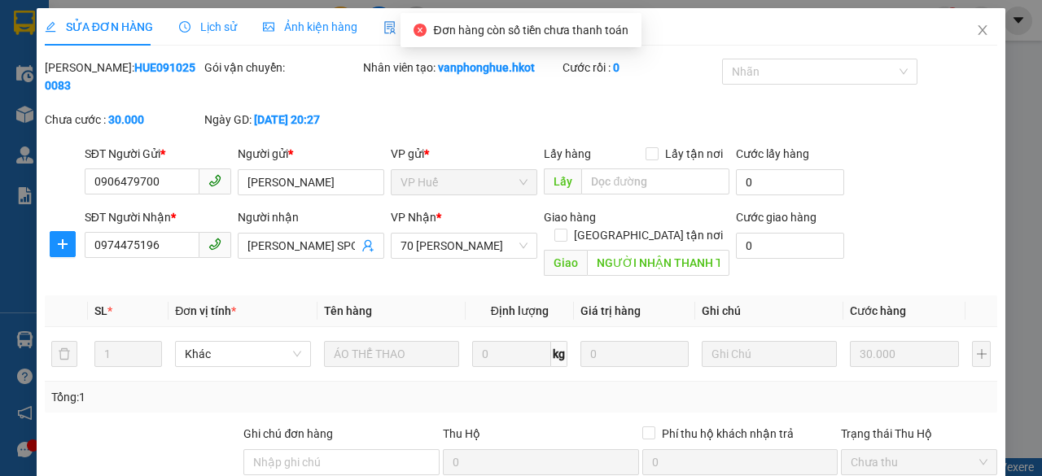
type input "0"
type input "30.000"
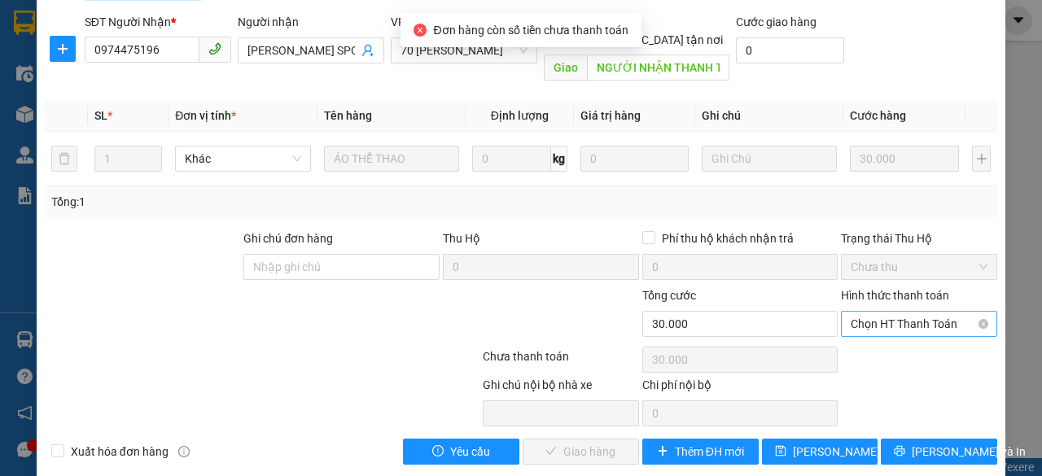
click at [884, 312] on span "Chọn HT Thanh Toán" at bounding box center [919, 324] width 137 height 24
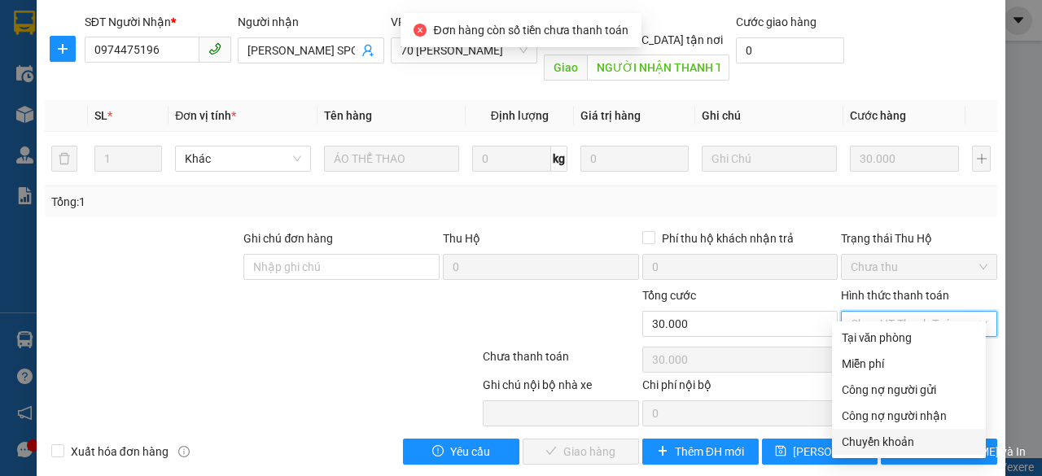
click at [872, 434] on div "Chuyển khoản" at bounding box center [909, 442] width 134 height 18
type input "0"
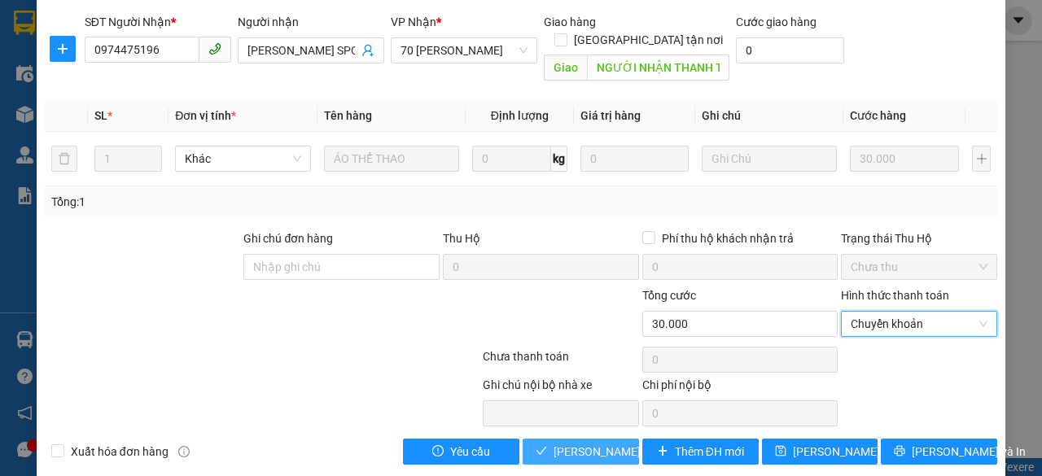
click at [603, 443] on span "[PERSON_NAME] và Giao hàng" at bounding box center [632, 452] width 156 height 18
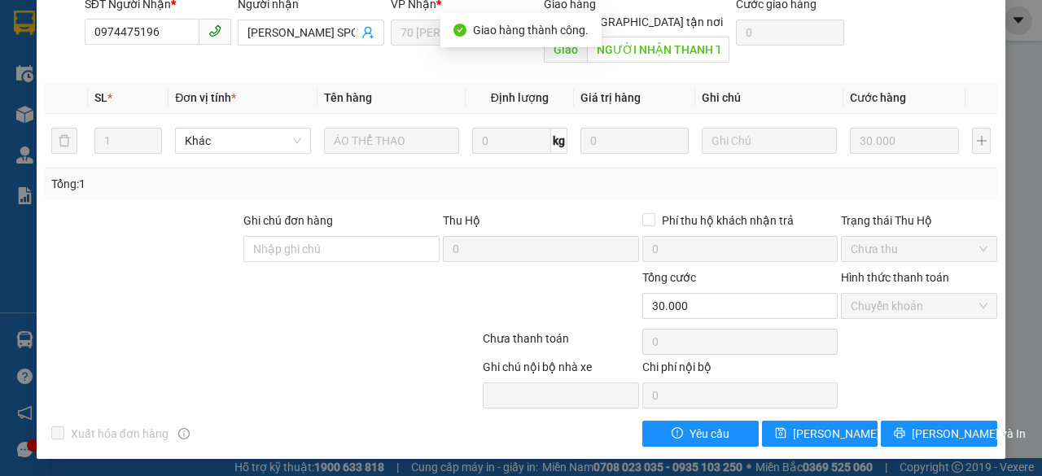
scroll to position [0, 0]
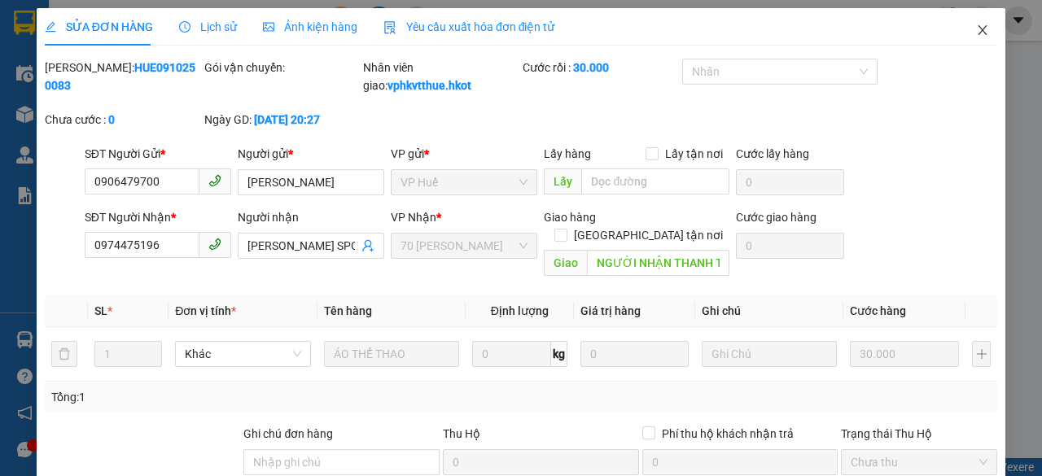
click at [976, 27] on icon "close" at bounding box center [982, 30] width 13 height 13
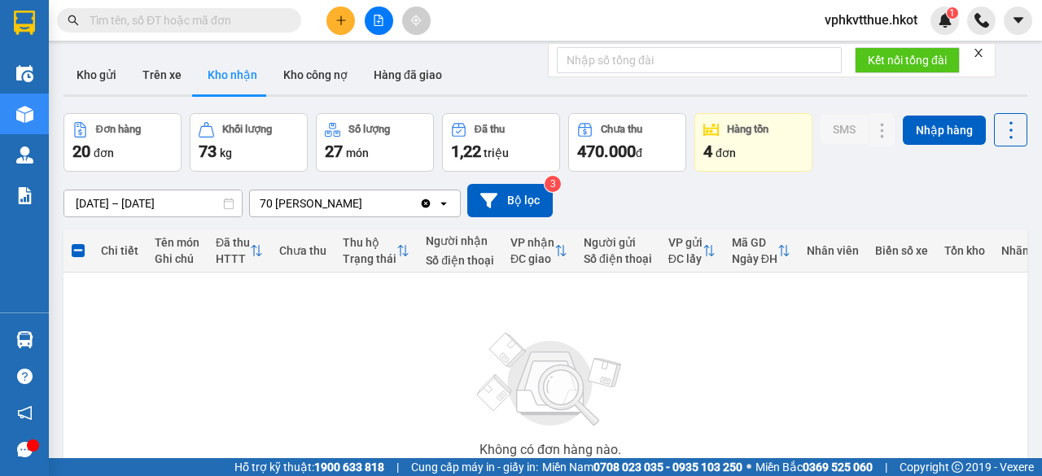
scroll to position [179, 0]
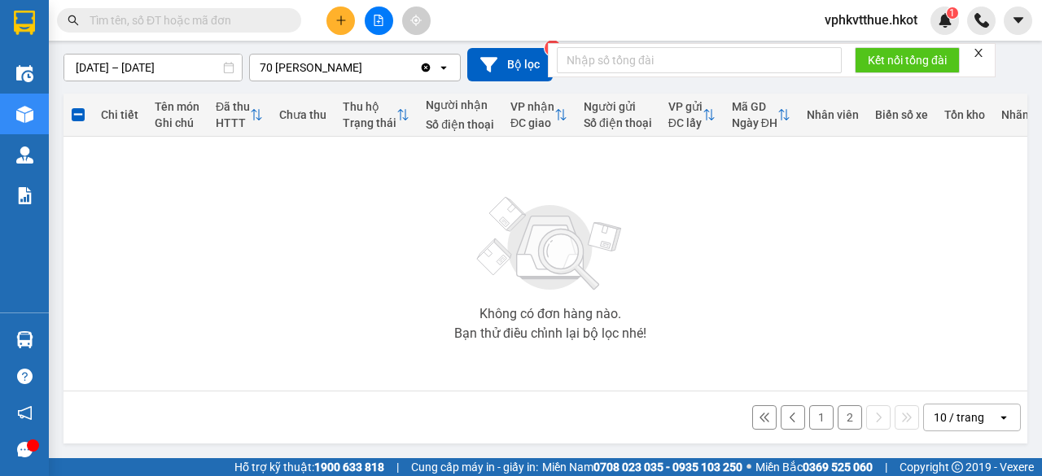
click at [839, 414] on button "2" at bounding box center [850, 417] width 24 height 24
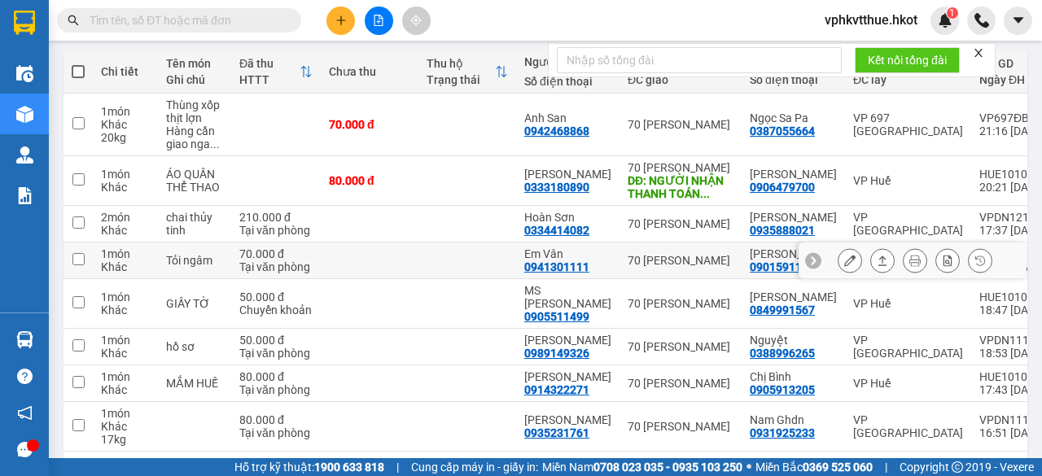
scroll to position [397, 0]
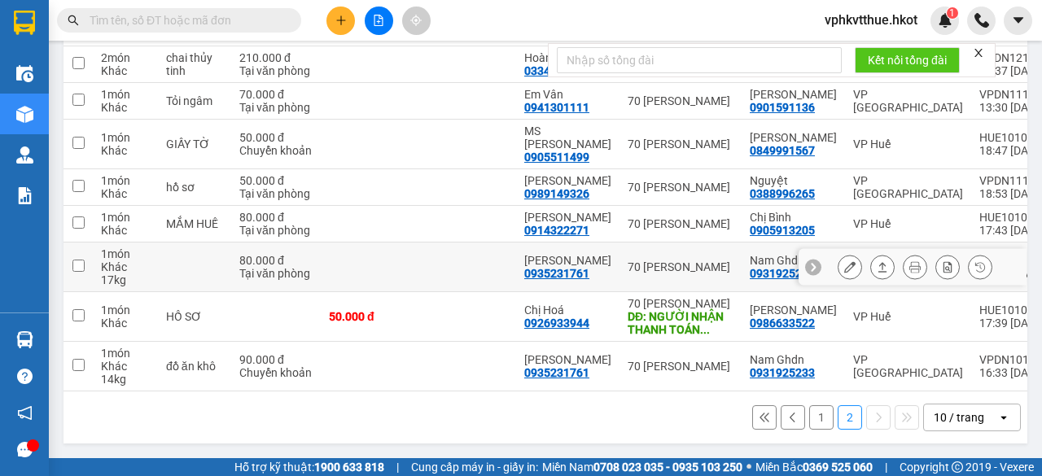
click at [359, 243] on td at bounding box center [370, 268] width 98 height 50
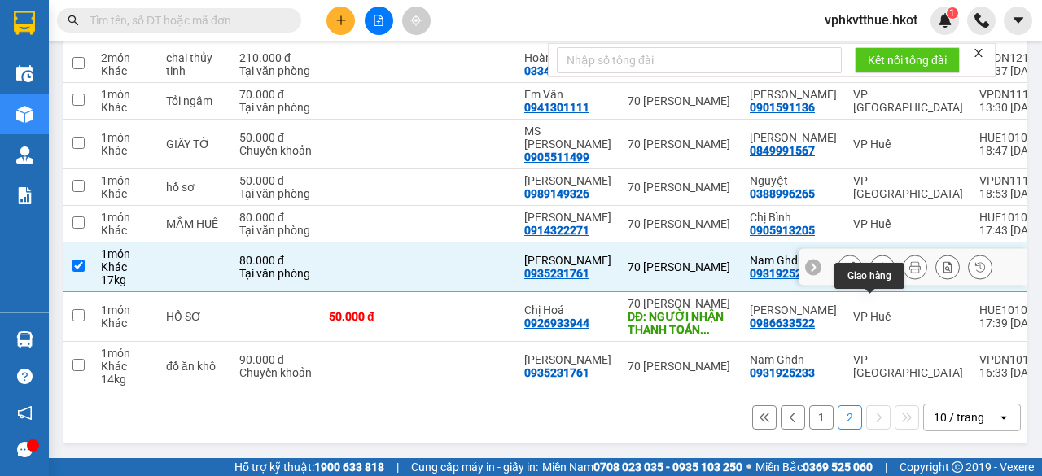
click at [877, 261] on icon at bounding box center [882, 266] width 11 height 11
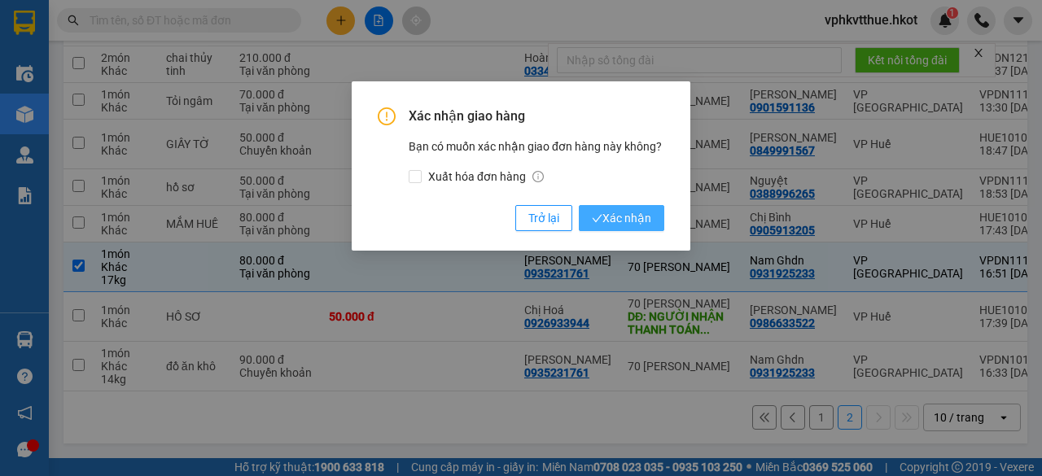
click at [625, 216] on span "Xác nhận" at bounding box center [621, 218] width 59 height 18
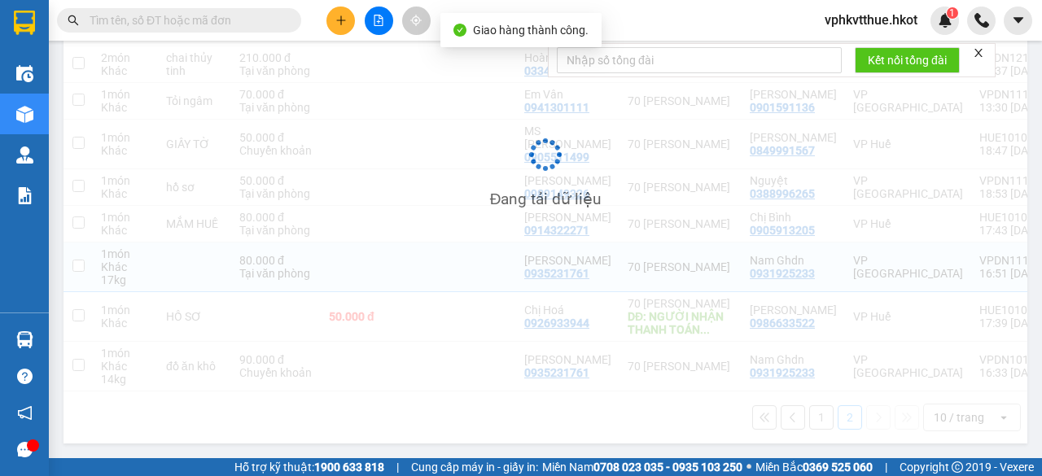
checkbox input "false"
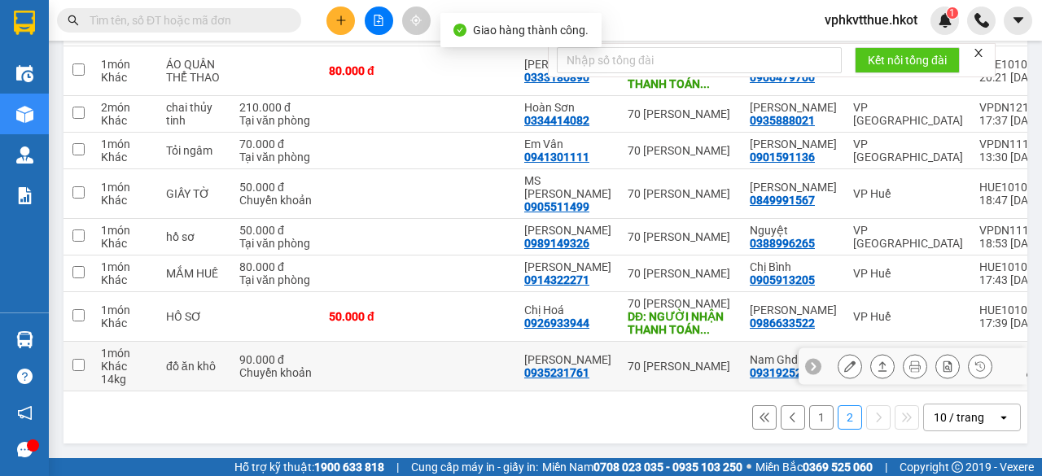
scroll to position [347, 0]
click at [354, 360] on td at bounding box center [370, 367] width 98 height 50
checkbox input "true"
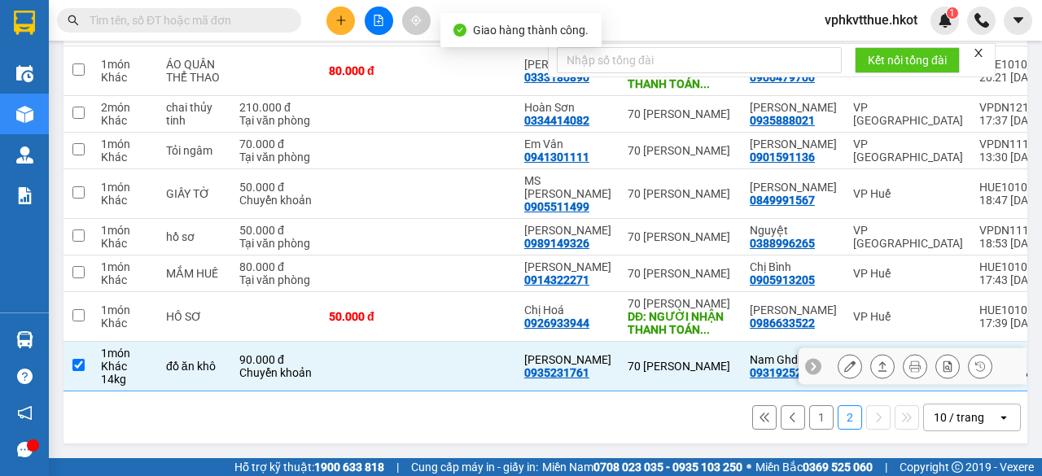
click at [876, 362] on button at bounding box center [882, 367] width 23 height 28
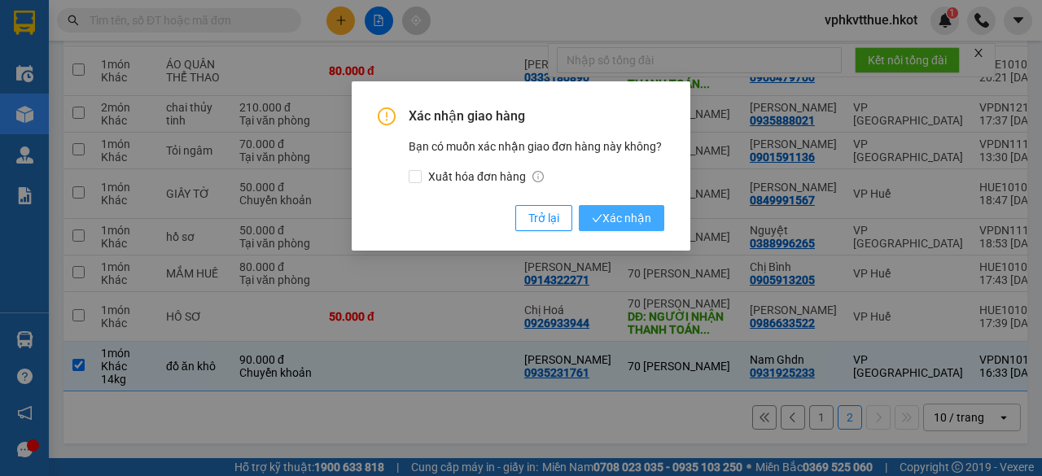
click at [602, 212] on span "Xác nhận" at bounding box center [621, 218] width 59 height 18
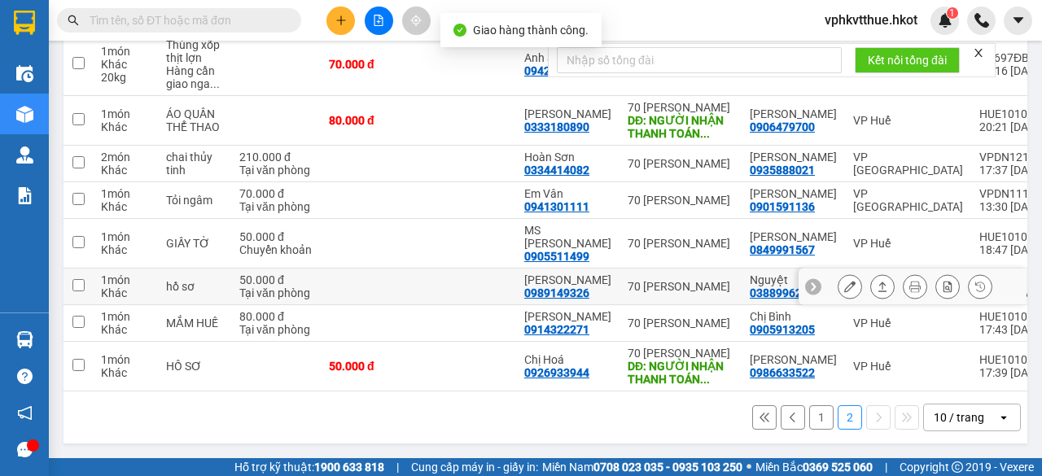
scroll to position [297, 0]
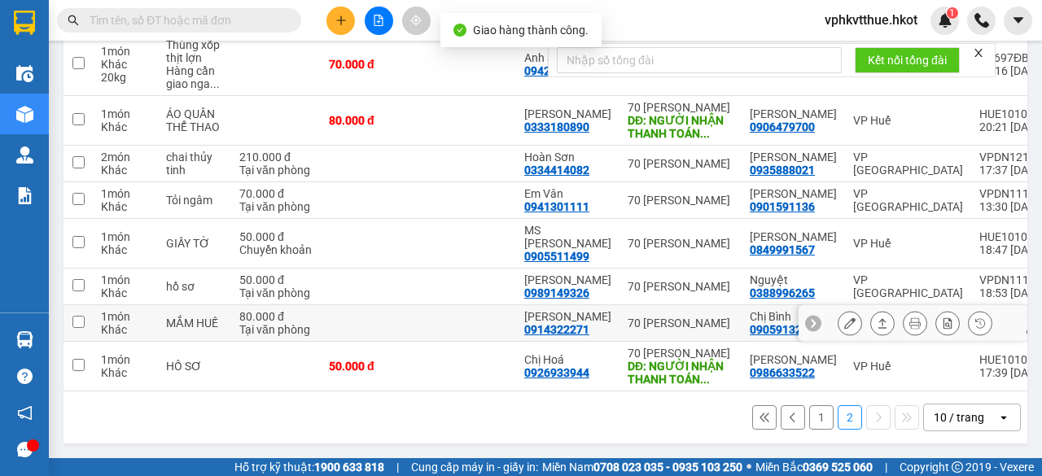
click at [370, 305] on td at bounding box center [370, 323] width 98 height 37
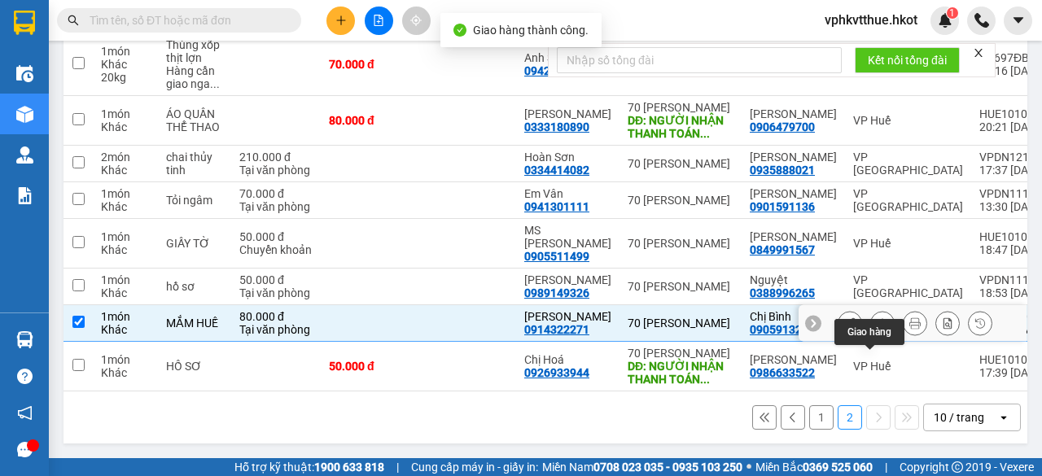
click at [871, 309] on button at bounding box center [882, 323] width 23 height 28
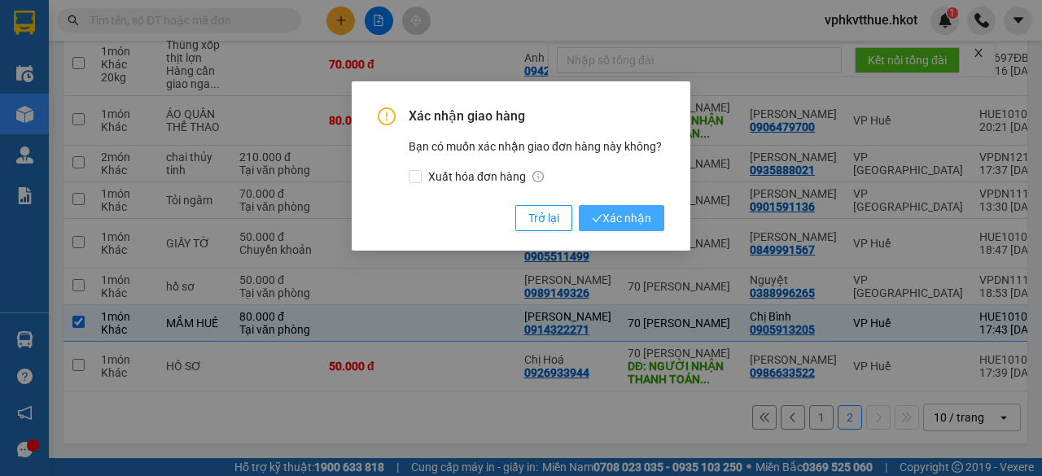
click at [598, 223] on icon "check" at bounding box center [597, 218] width 11 height 11
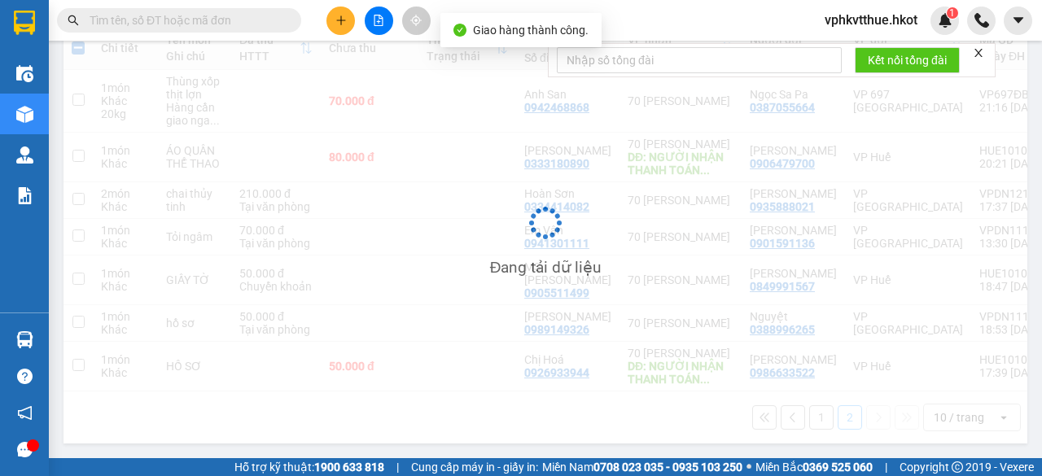
checkbox input "false"
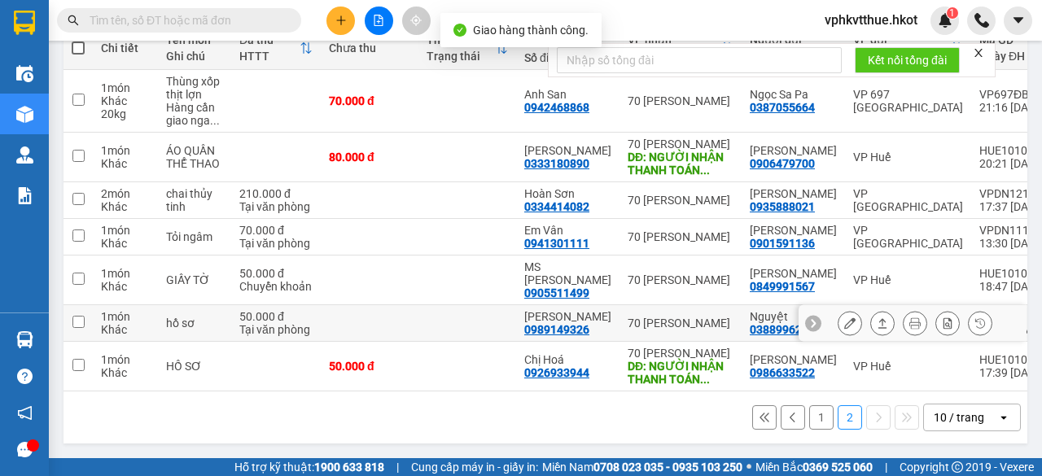
scroll to position [261, 0]
click at [357, 305] on td at bounding box center [370, 323] width 98 height 37
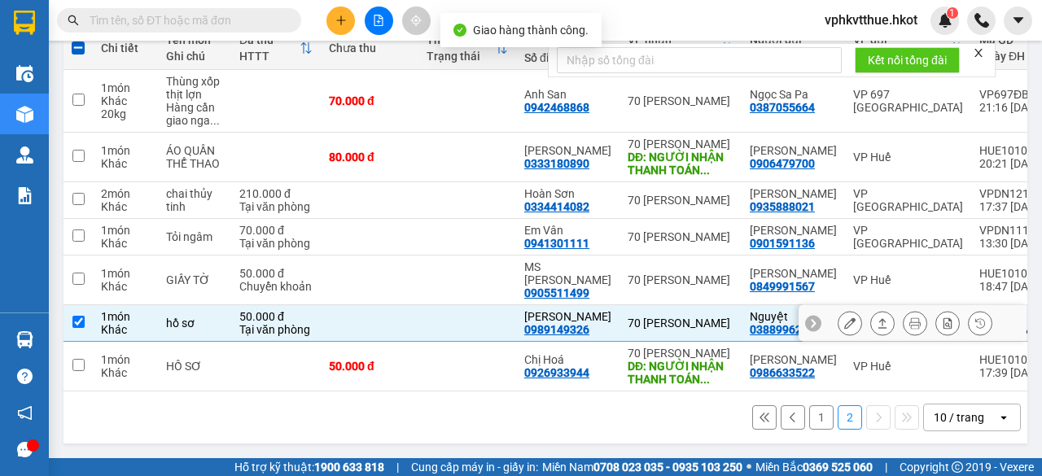
click at [877, 318] on icon at bounding box center [882, 323] width 11 height 11
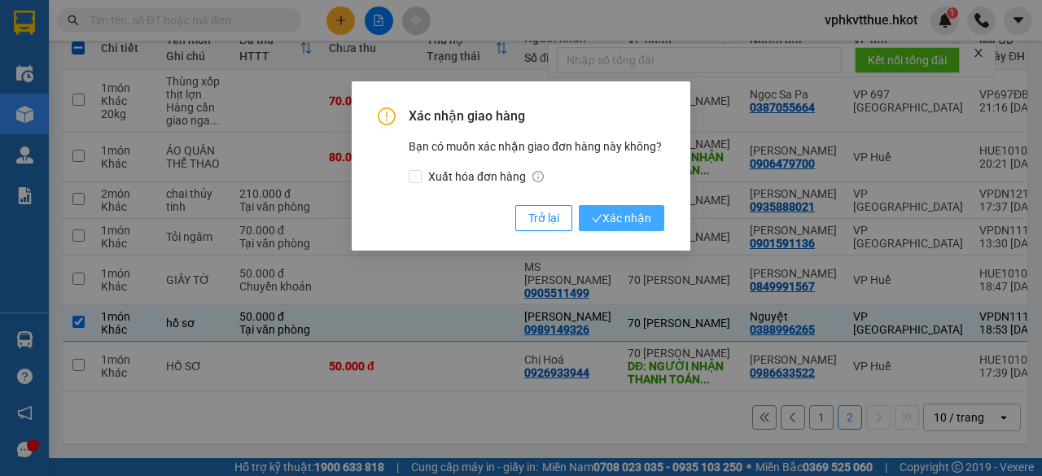
click at [598, 221] on icon "check" at bounding box center [597, 218] width 11 height 11
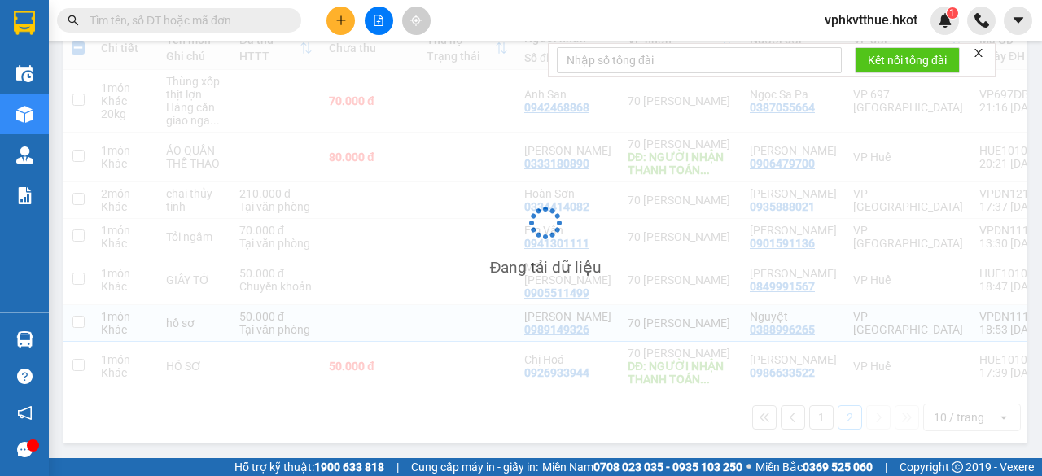
checkbox input "false"
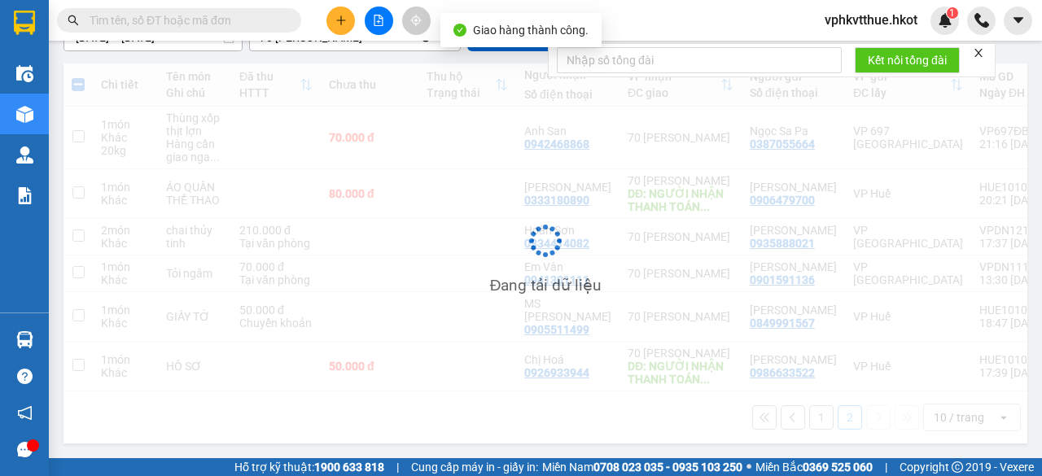
scroll to position [223, 0]
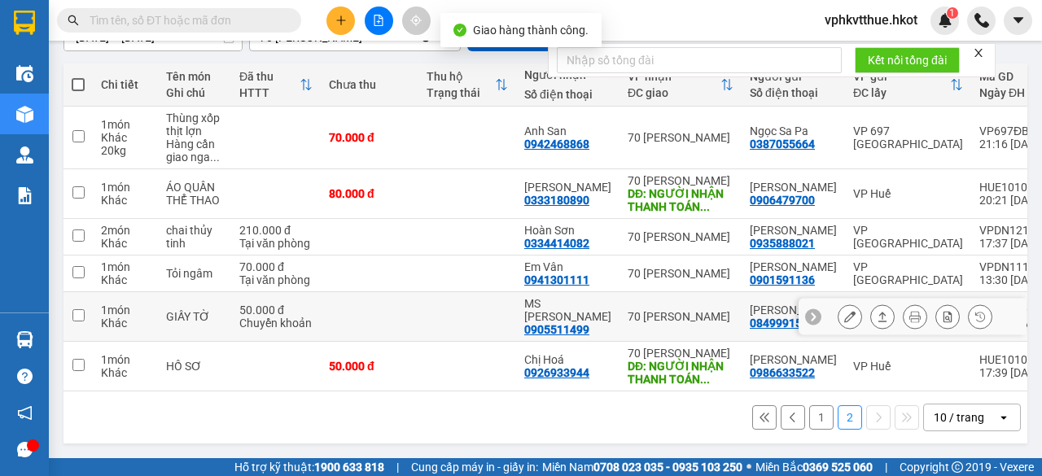
click at [332, 296] on td at bounding box center [370, 317] width 98 height 50
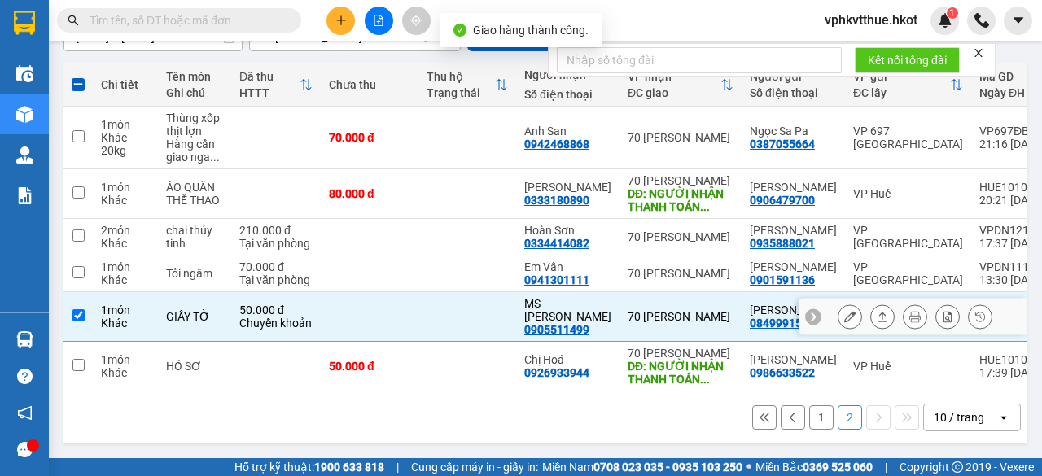
click at [871, 303] on button at bounding box center [882, 317] width 23 height 28
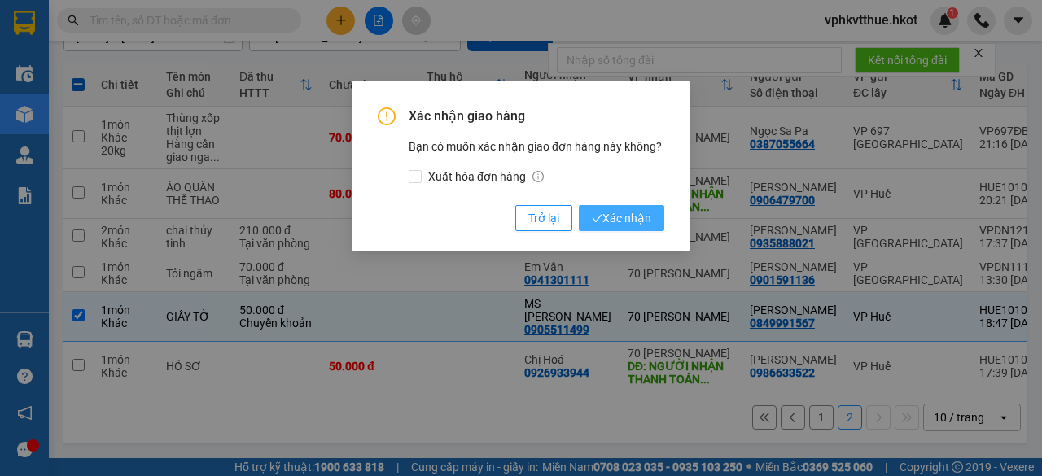
click at [633, 226] on span "Xác nhận" at bounding box center [621, 218] width 59 height 18
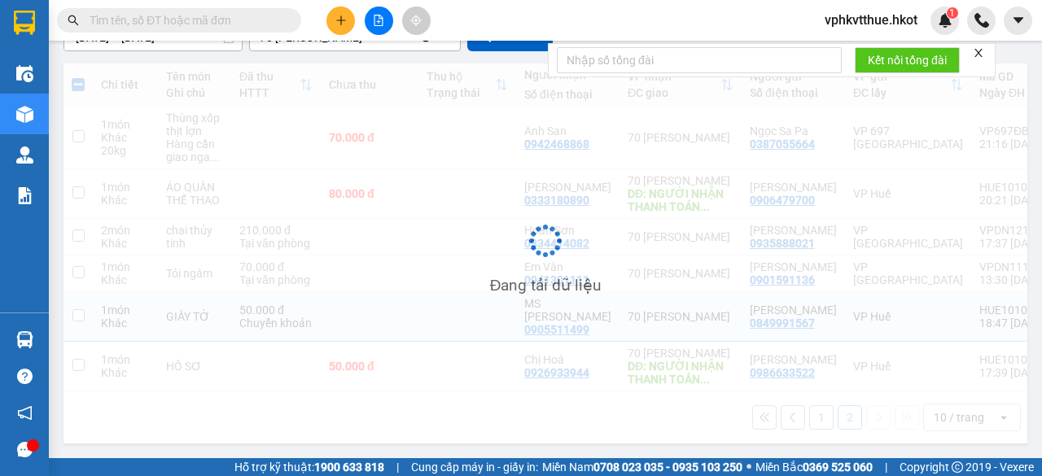
checkbox input "false"
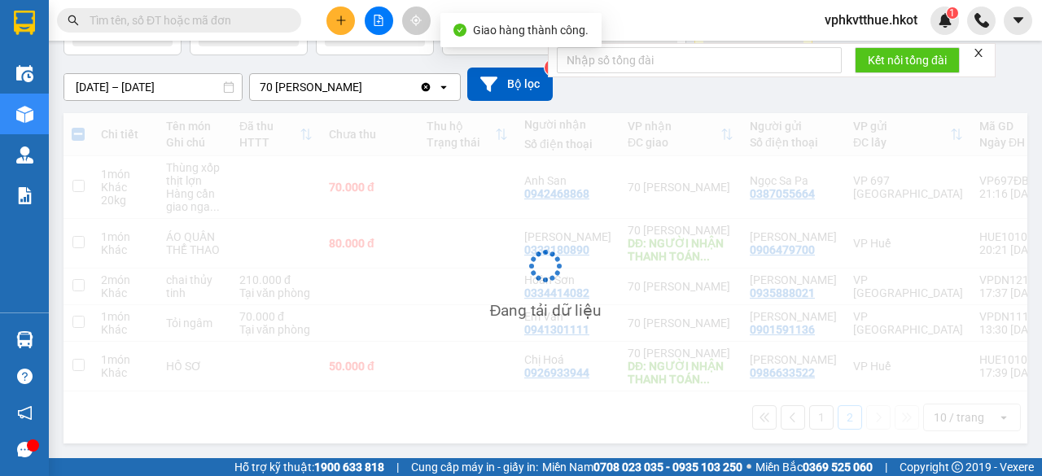
scroll to position [186, 0]
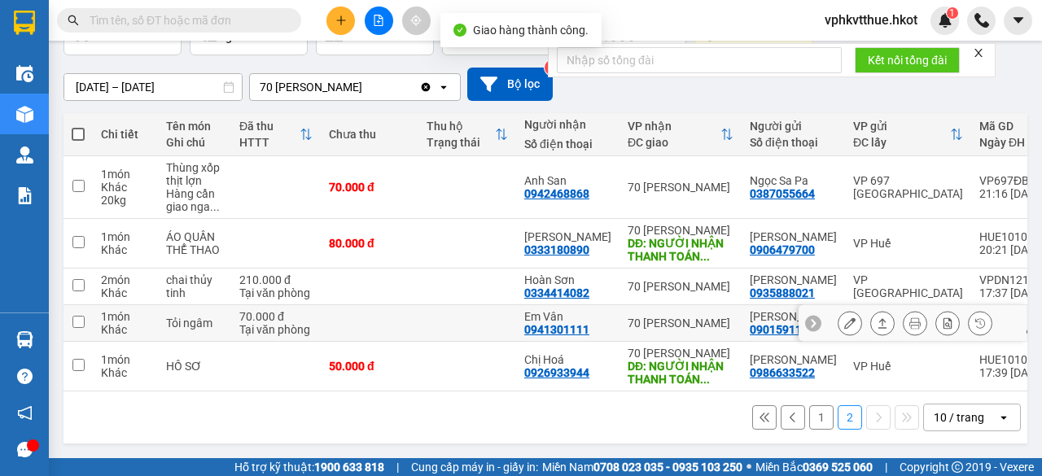
drag, startPoint x: 346, startPoint y: 303, endPoint x: 366, endPoint y: 304, distance: 19.6
click at [345, 305] on td at bounding box center [370, 323] width 98 height 37
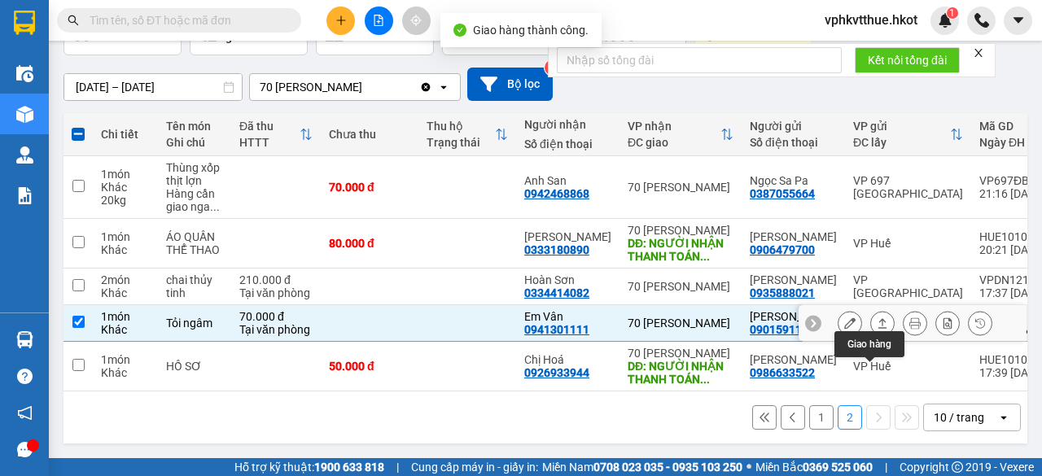
click at [877, 318] on icon at bounding box center [882, 323] width 11 height 11
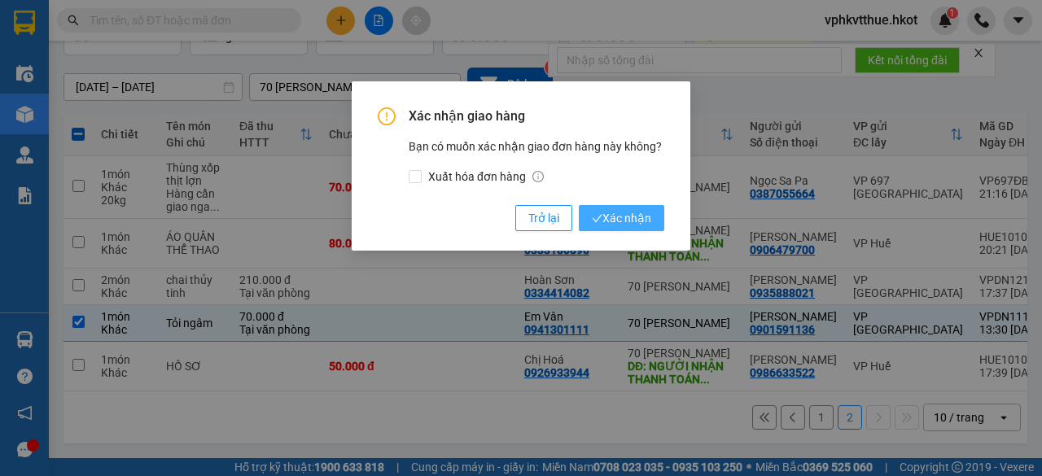
click at [606, 223] on span "Xác nhận" at bounding box center [621, 218] width 59 height 18
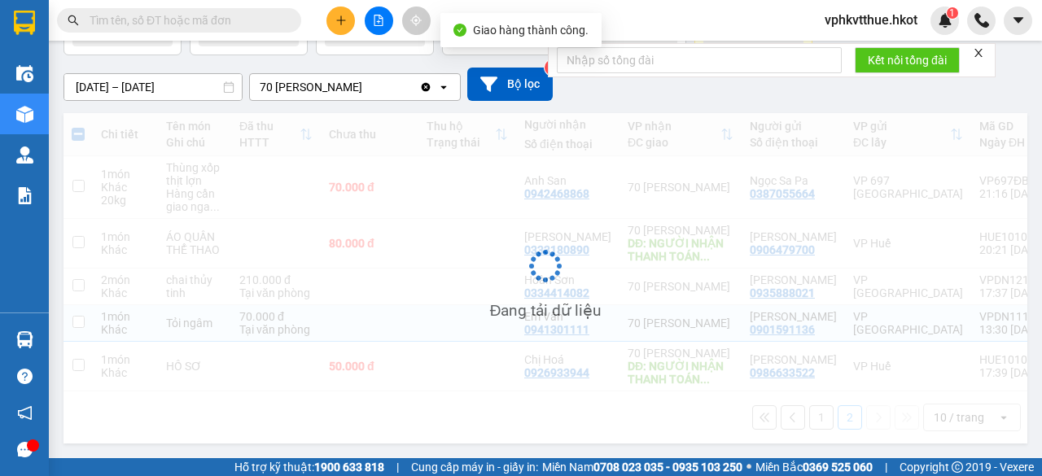
checkbox input "false"
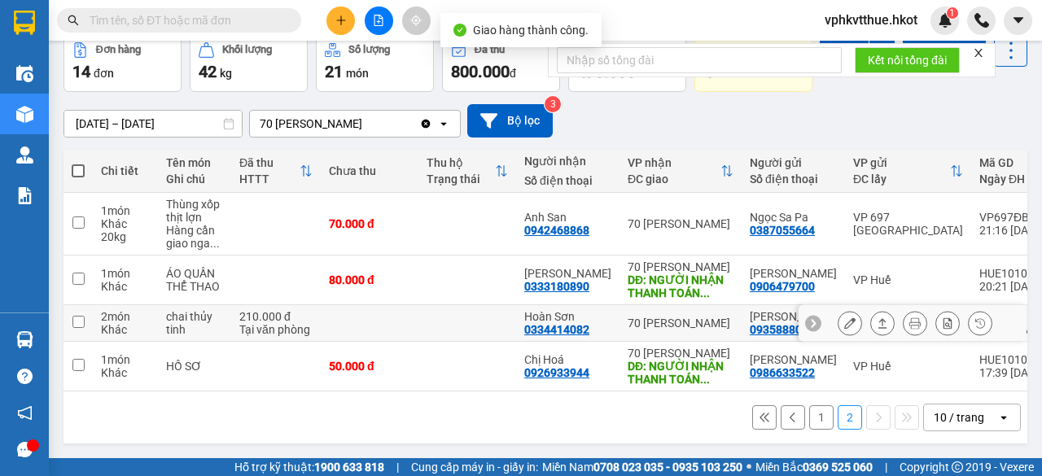
scroll to position [150, 0]
click at [323, 305] on td at bounding box center [370, 323] width 98 height 37
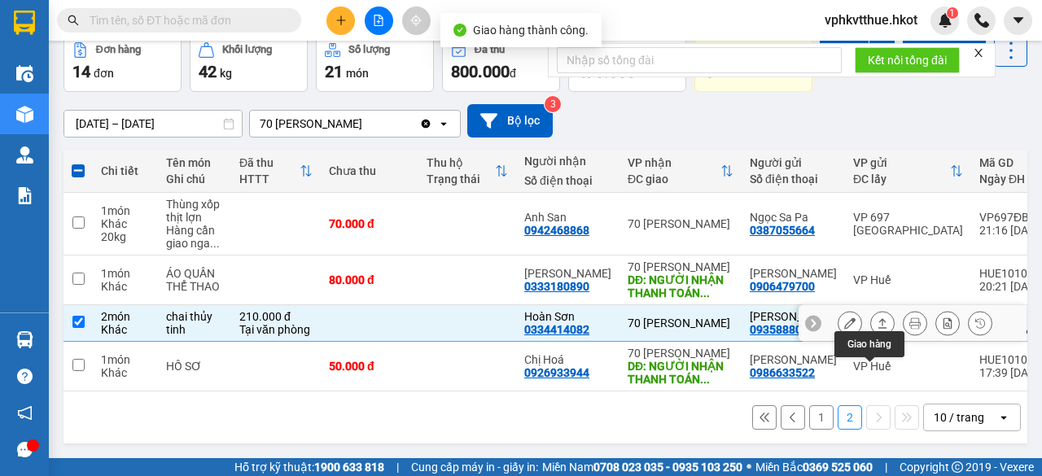
click at [873, 309] on button at bounding box center [882, 323] width 23 height 28
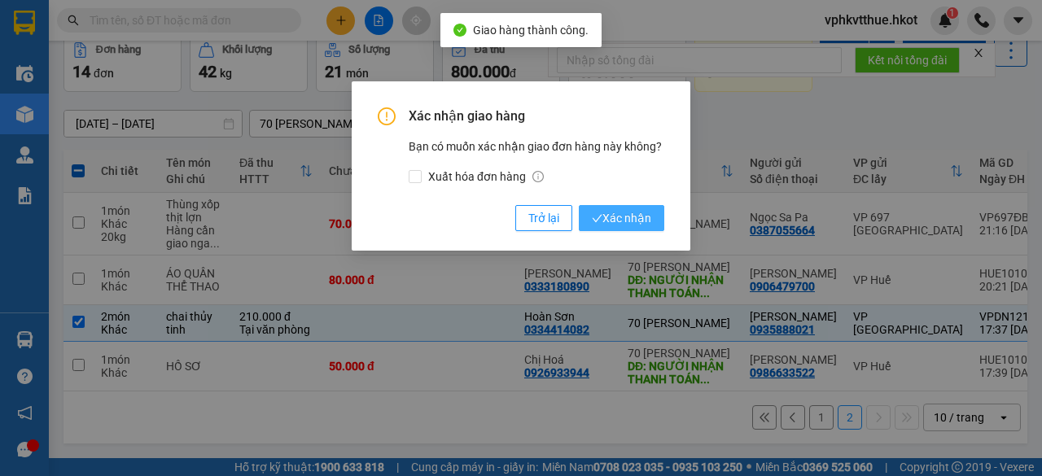
click at [622, 224] on span "Xác nhận" at bounding box center [621, 218] width 59 height 18
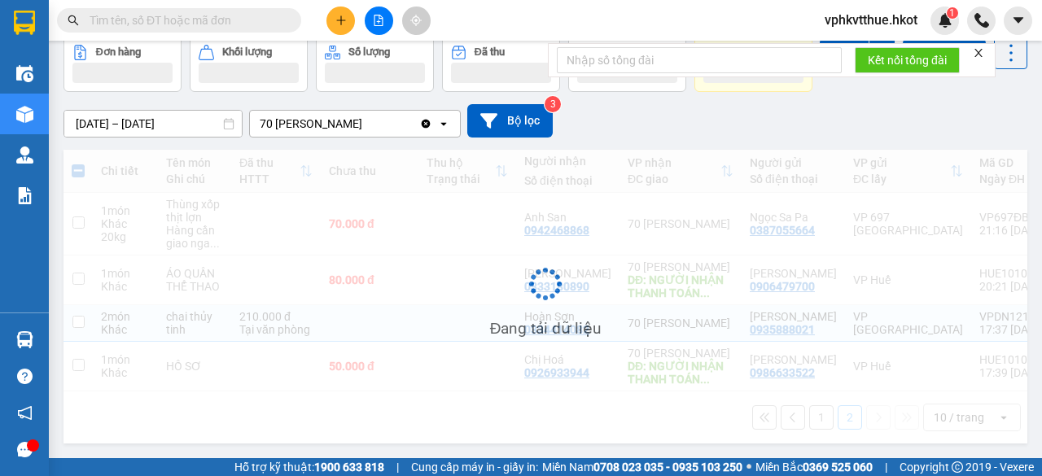
checkbox input "false"
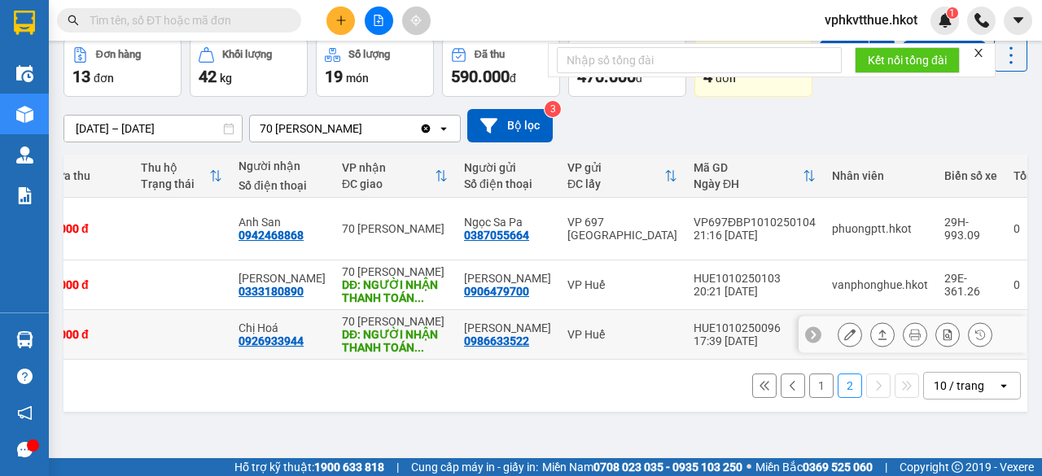
scroll to position [0, 286]
click at [464, 348] on div "0986633522" at bounding box center [496, 341] width 65 height 13
click at [872, 349] on button at bounding box center [882, 335] width 23 height 28
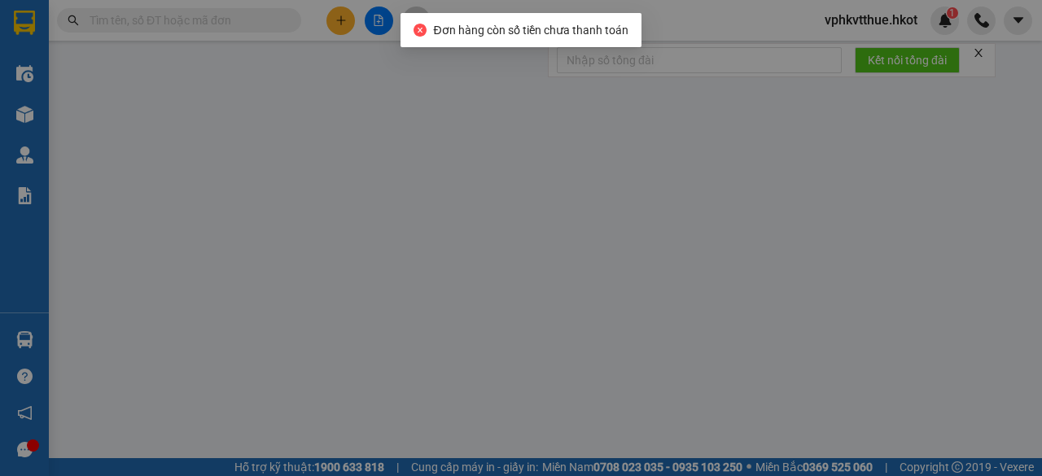
type input "0986633522"
type input "[PERSON_NAME]"
type input "0926933944"
type input "Chị Hoá"
type input "NGƯỜI NHẬN THANH TOÁN CƯỚC"
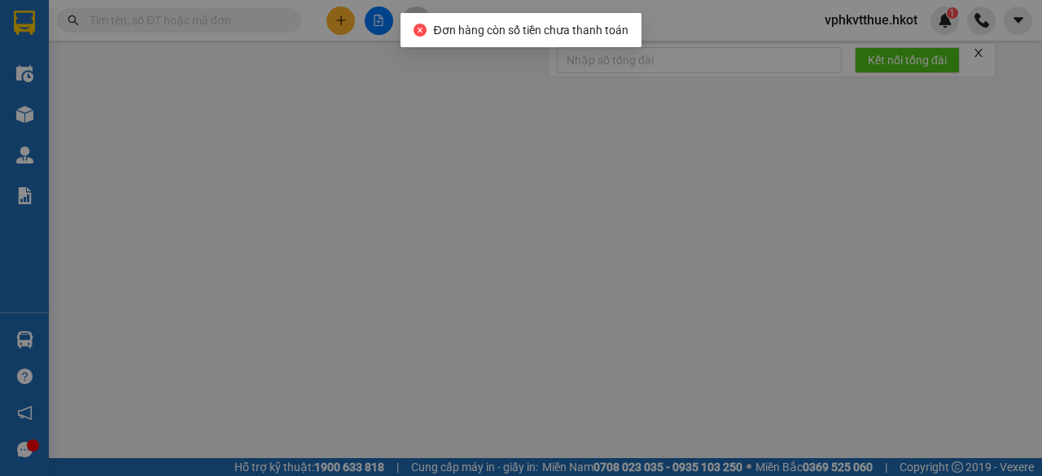
type input "0"
type input "50.000"
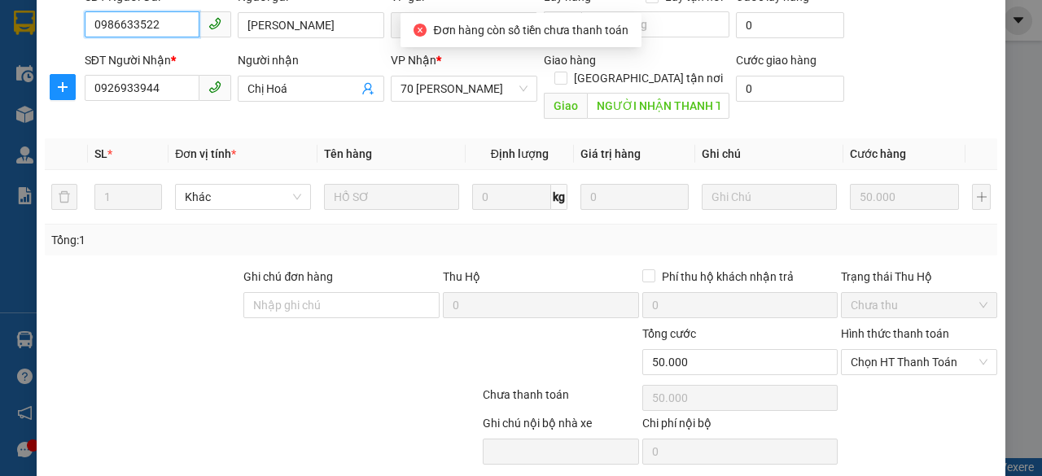
scroll to position [195, 0]
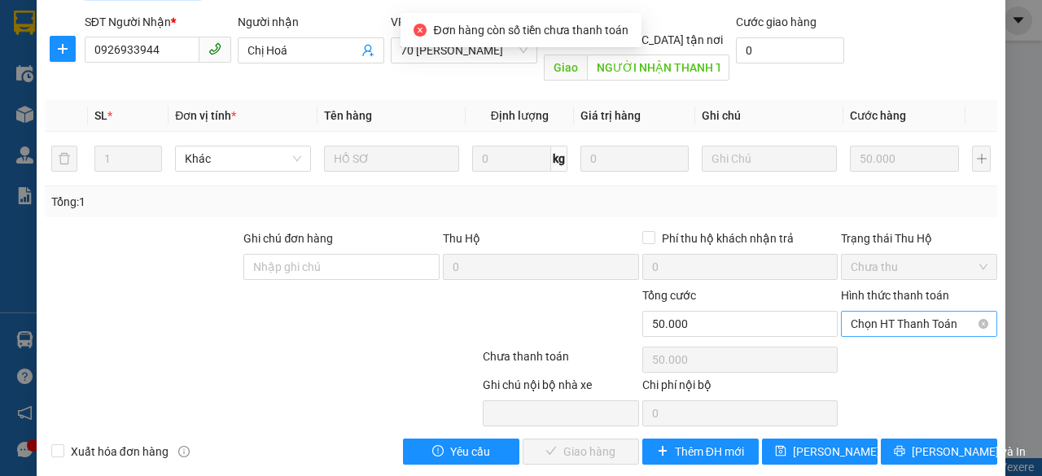
click at [871, 312] on span "Chọn HT Thanh Toán" at bounding box center [919, 324] width 137 height 24
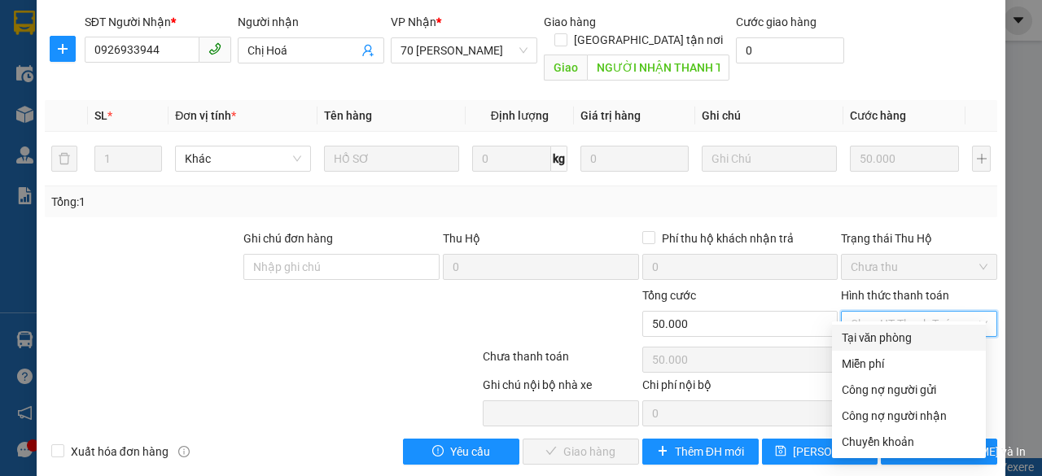
click at [856, 339] on div "Tại văn phòng" at bounding box center [909, 338] width 134 height 18
type input "0"
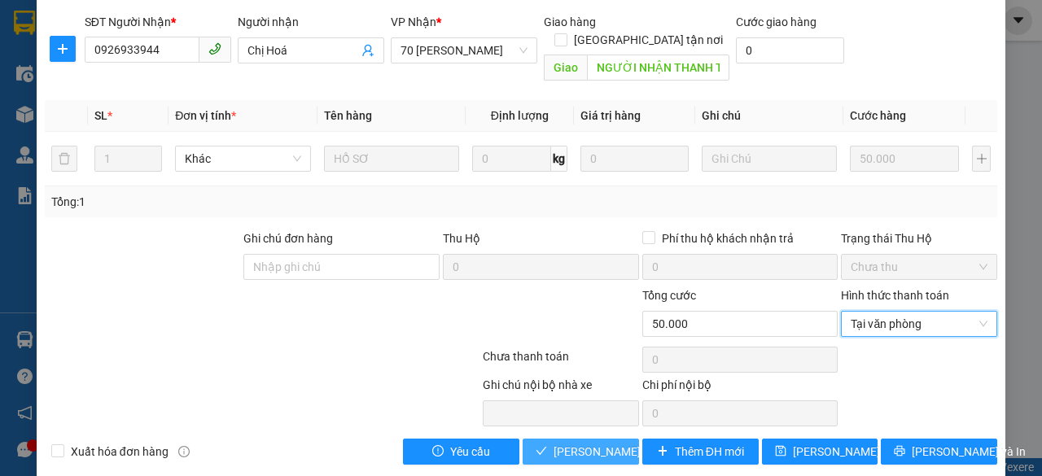
click at [587, 443] on span "[PERSON_NAME] và Giao hàng" at bounding box center [632, 452] width 156 height 18
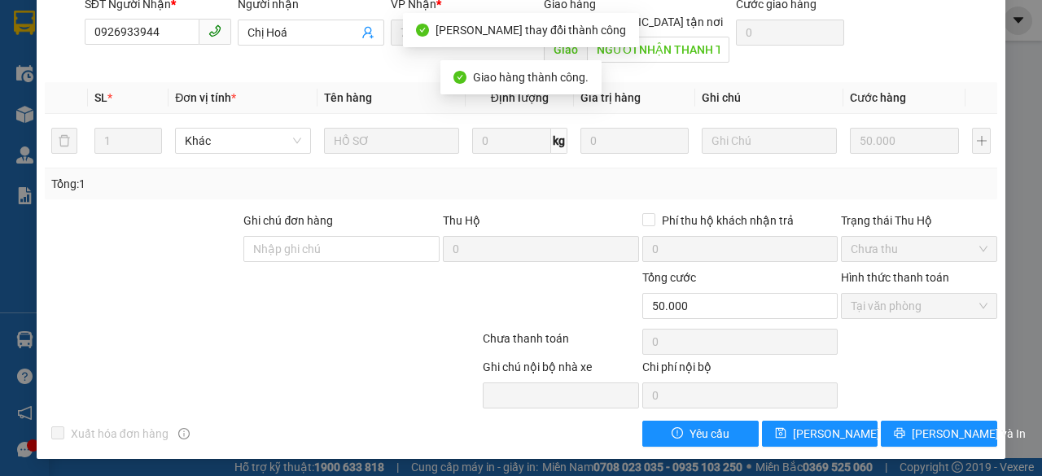
scroll to position [0, 0]
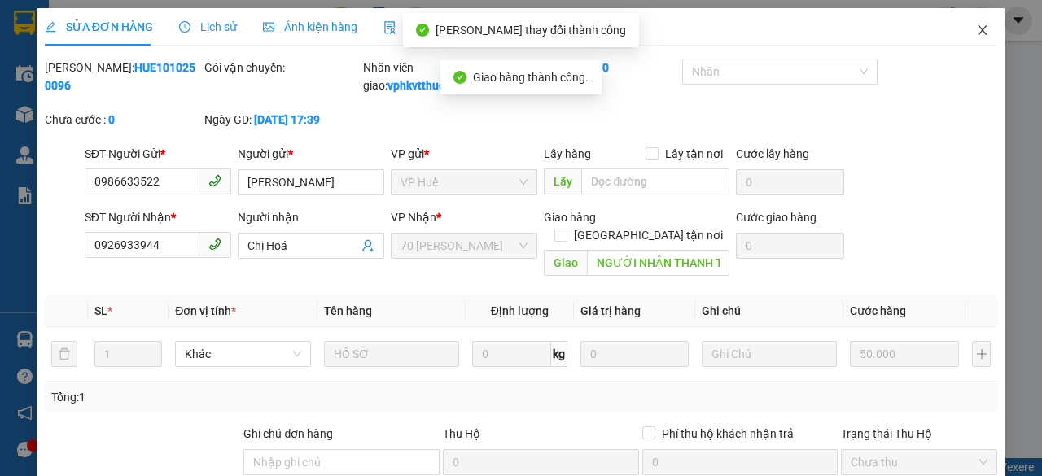
click at [976, 27] on icon "close" at bounding box center [982, 30] width 13 height 13
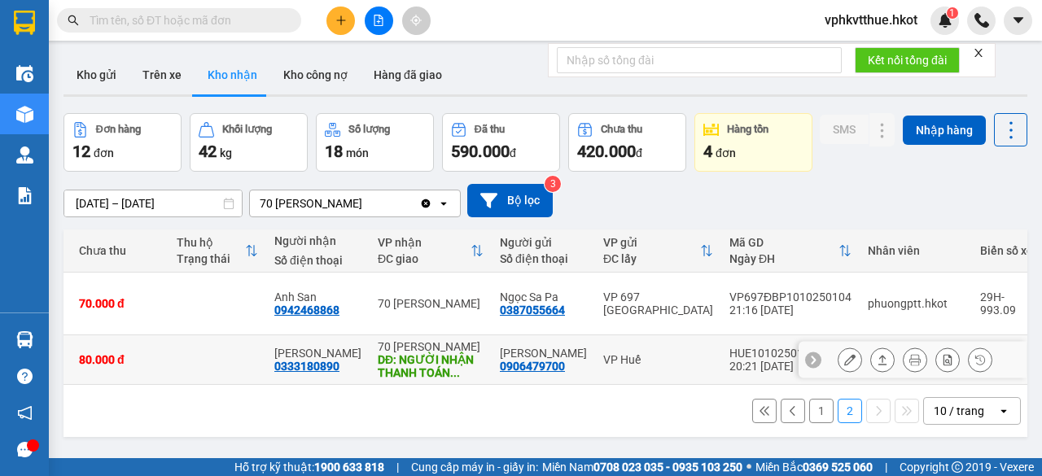
scroll to position [0, 254]
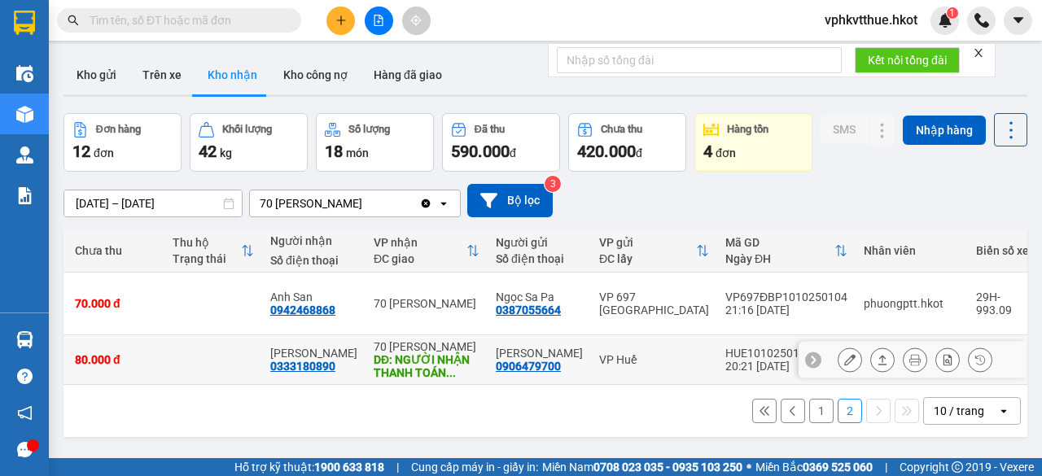
click at [400, 379] on div "DĐ: NGƯỜI NHẬN THANH TOÁN ..." at bounding box center [427, 366] width 106 height 26
checkbox input "true"
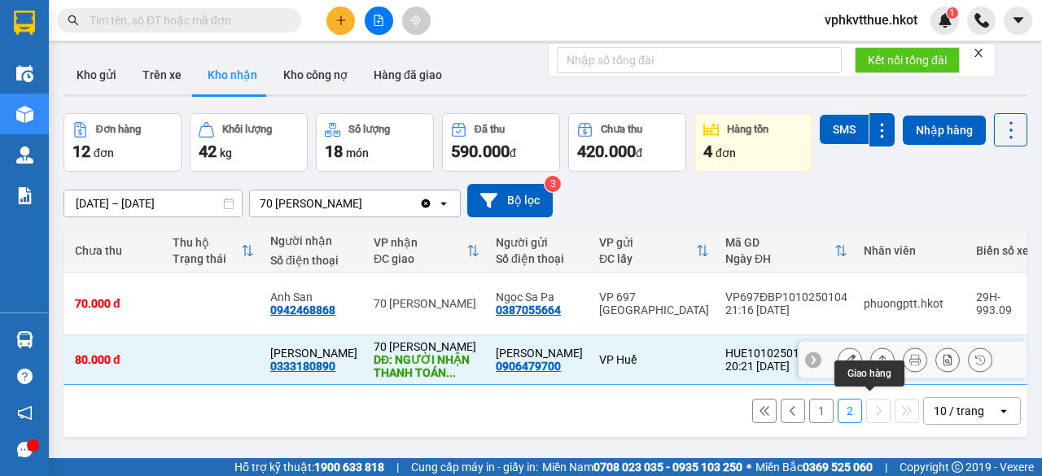
click at [877, 366] on icon at bounding box center [882, 359] width 11 height 11
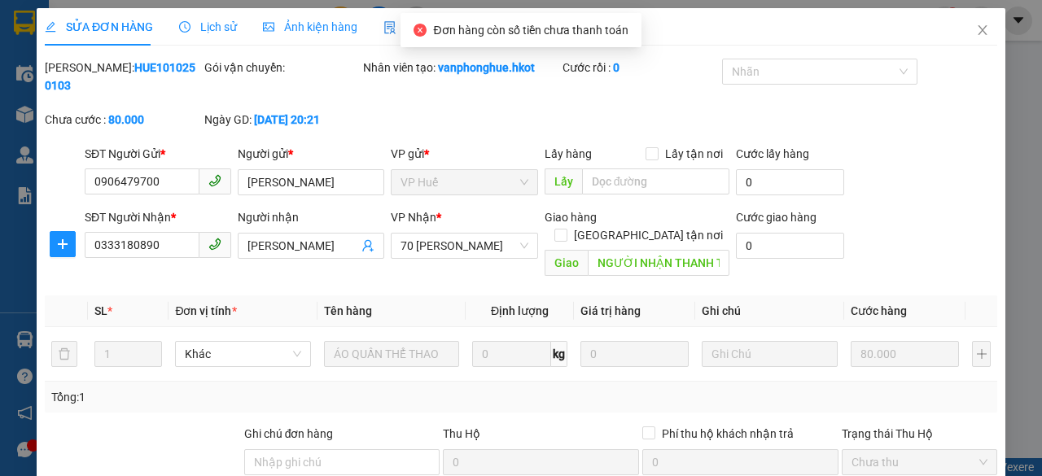
type input "0906479700"
type input "[PERSON_NAME]"
type input "0333180890"
type input "[PERSON_NAME]"
type input "NGƯỜI NHẬN THANH TOÁN CƯỚC"
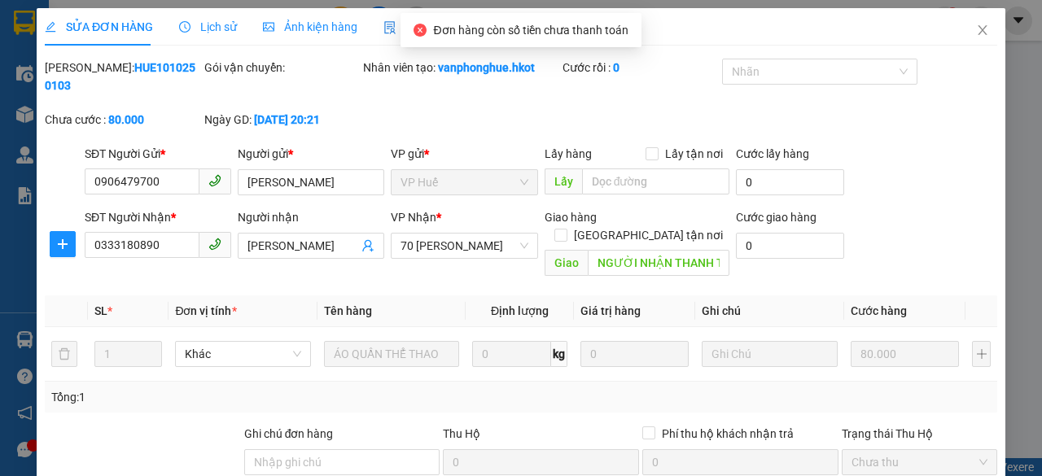
type input "0"
type input "80.000"
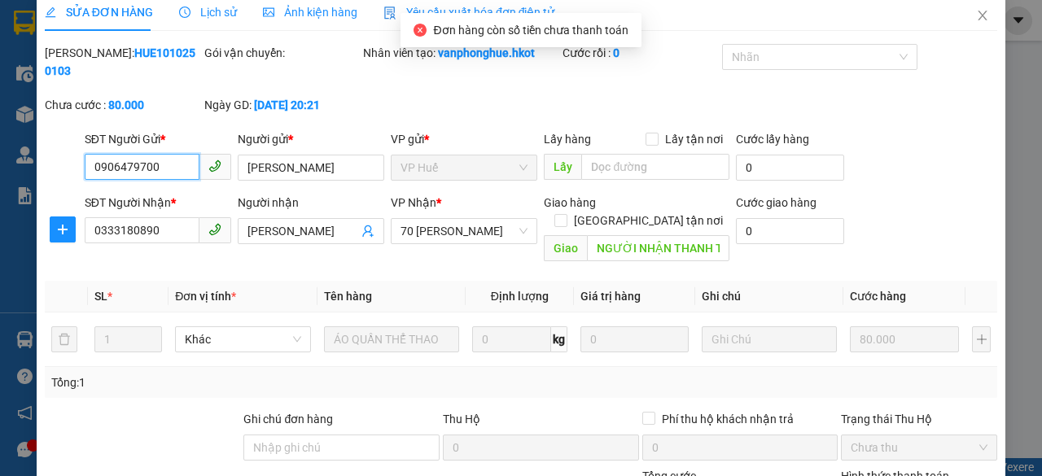
scroll to position [195, 0]
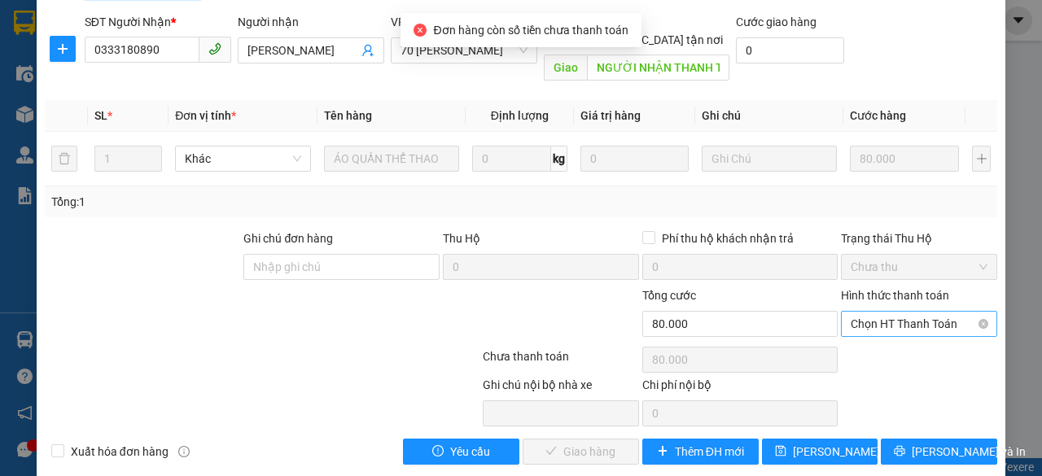
click at [878, 312] on span "Chọn HT Thanh Toán" at bounding box center [919, 324] width 137 height 24
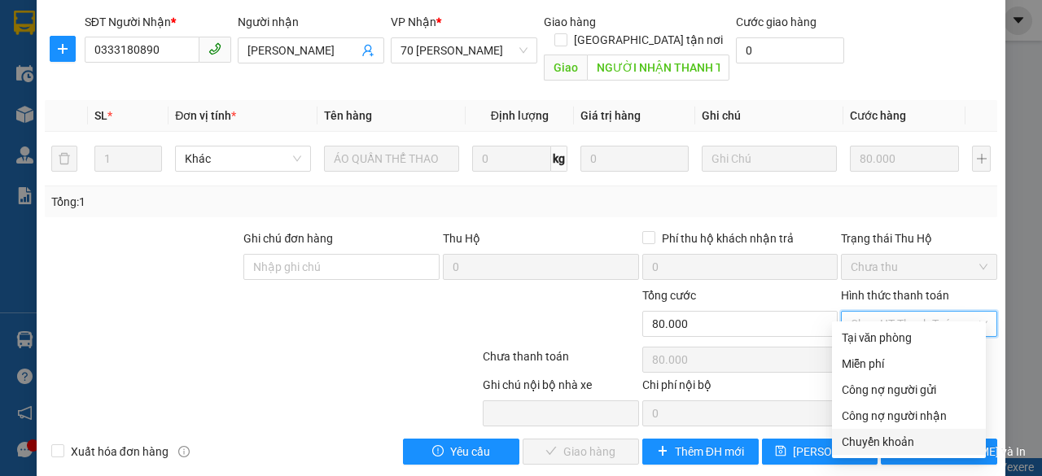
drag, startPoint x: 877, startPoint y: 437, endPoint x: 773, endPoint y: 452, distance: 104.4
click at [876, 437] on div "Chuyển khoản" at bounding box center [909, 442] width 134 height 18
type input "0"
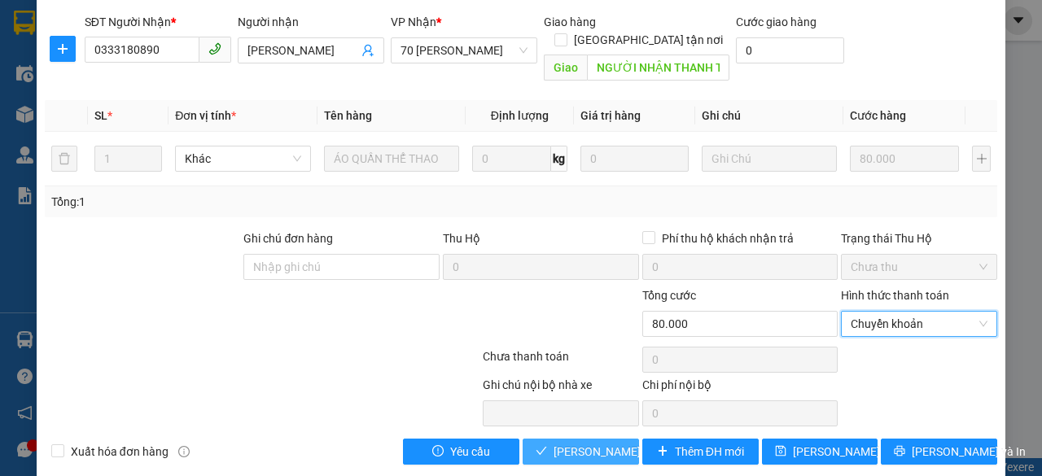
click at [604, 443] on span "[PERSON_NAME] và Giao hàng" at bounding box center [632, 452] width 156 height 18
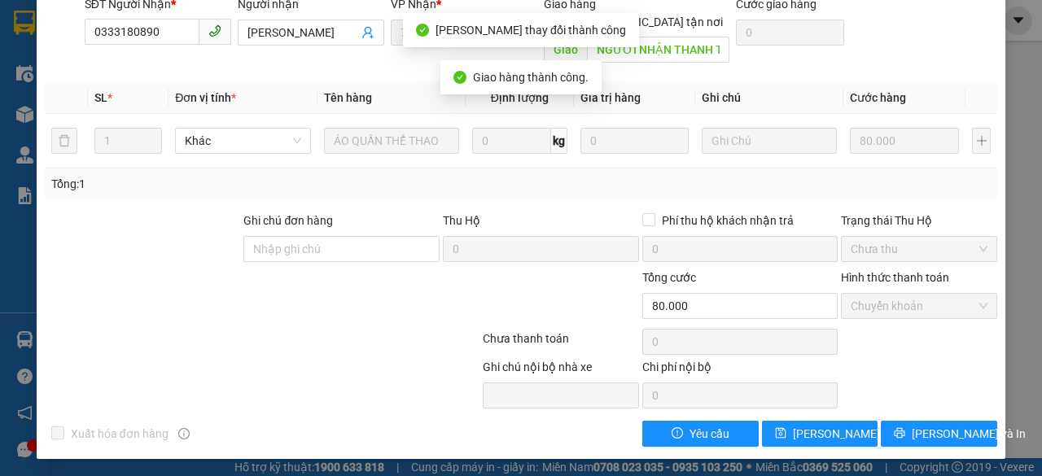
scroll to position [0, 0]
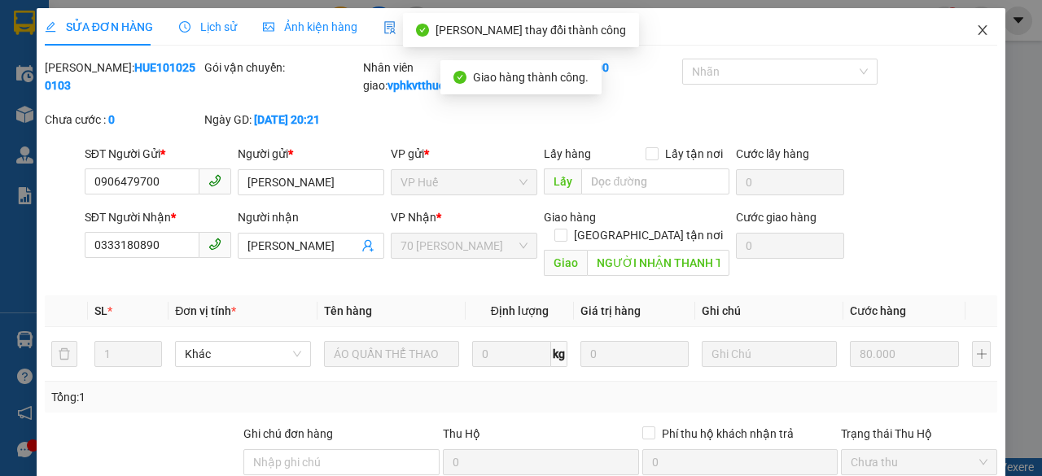
click at [976, 32] on icon "close" at bounding box center [982, 30] width 13 height 13
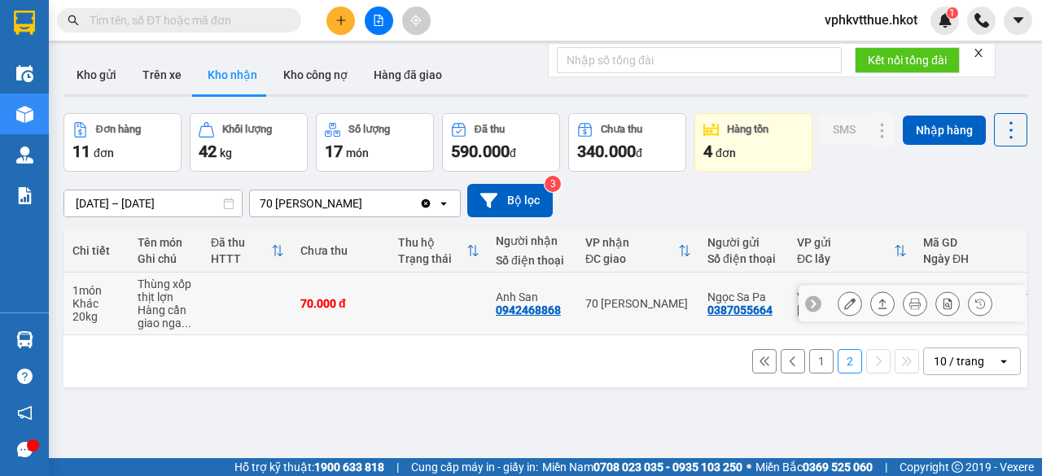
scroll to position [0, 28]
click at [413, 333] on td at bounding box center [440, 304] width 98 height 63
checkbox input "true"
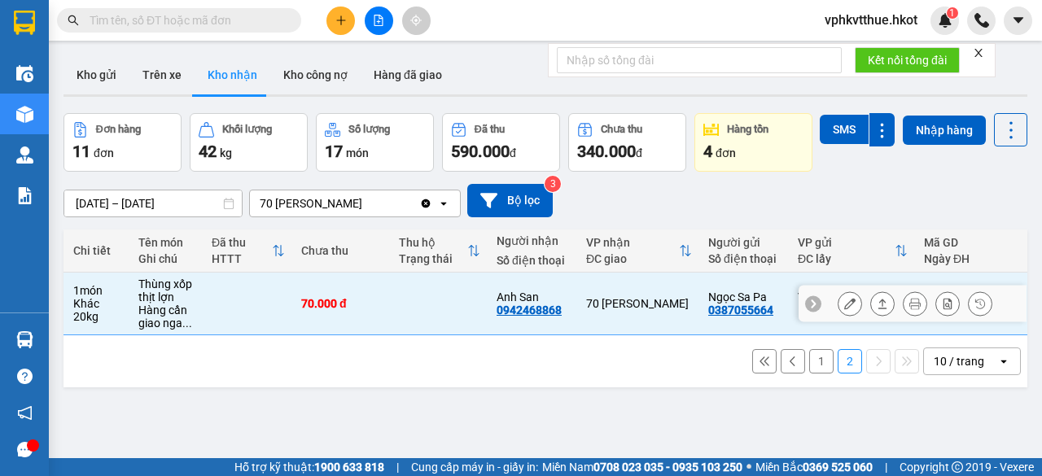
click at [877, 309] on icon at bounding box center [882, 303] width 11 height 11
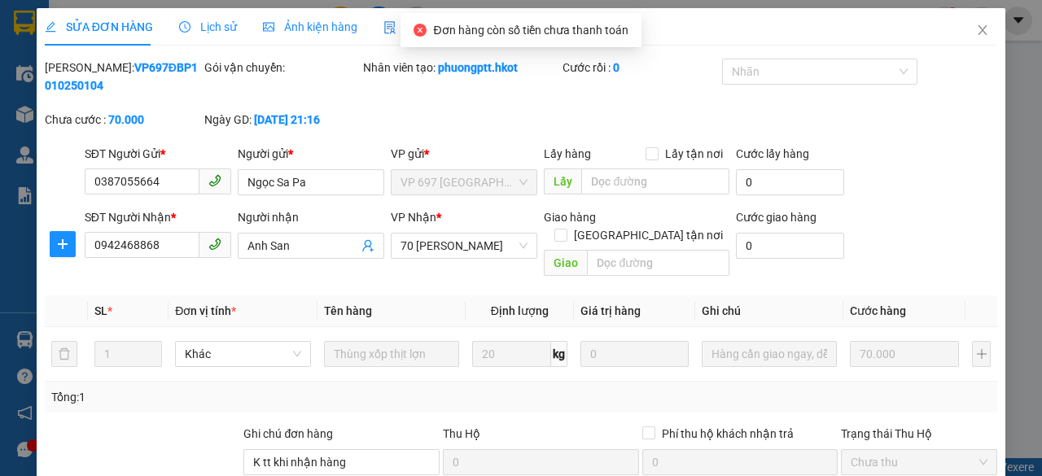
type input "0387055664"
type input "Ngọc Sa Pa"
type input "0942468868"
type input "Anh San"
type input "K tt khi nhận hàng"
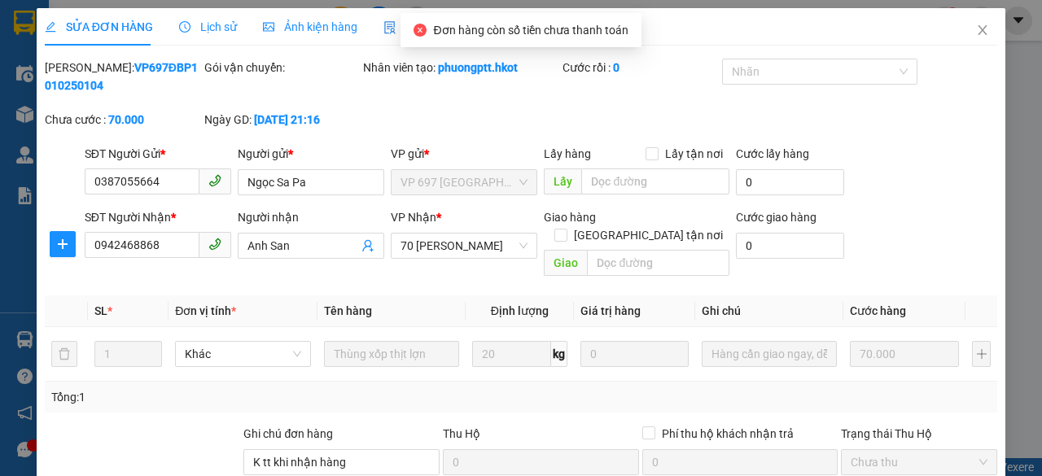
type input "0"
type input "70.000"
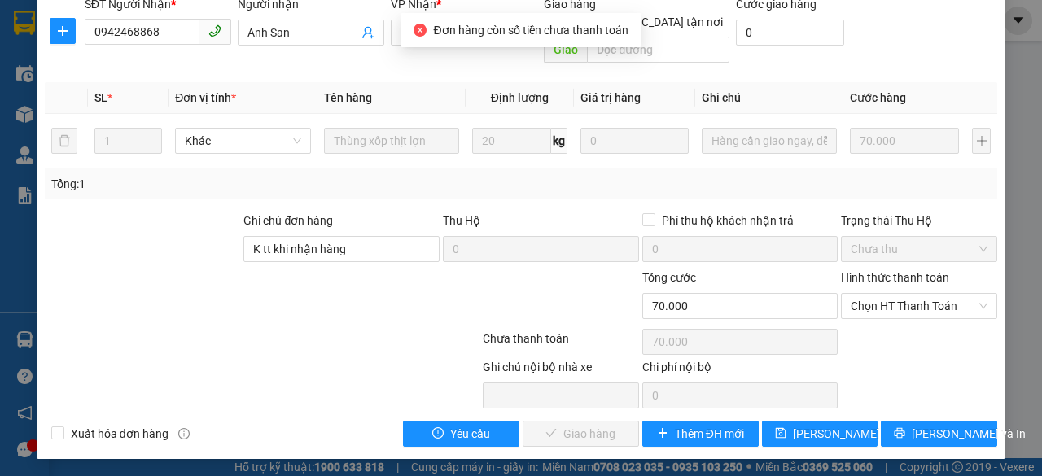
click at [883, 287] on div "Hình thức thanh toán" at bounding box center [919, 281] width 156 height 24
click at [883, 304] on span "Chọn HT Thanh Toán" at bounding box center [919, 306] width 137 height 24
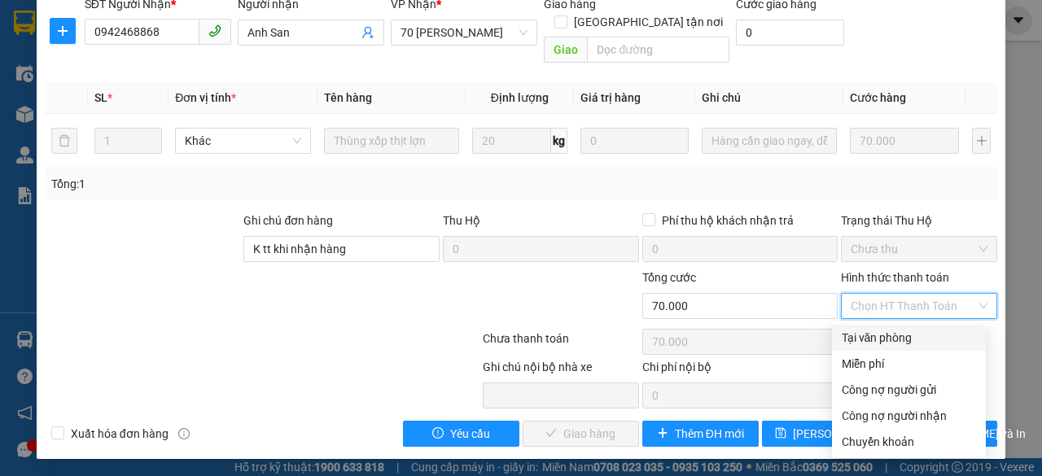
click at [861, 335] on div "Tại văn phòng" at bounding box center [909, 338] width 134 height 18
type input "0"
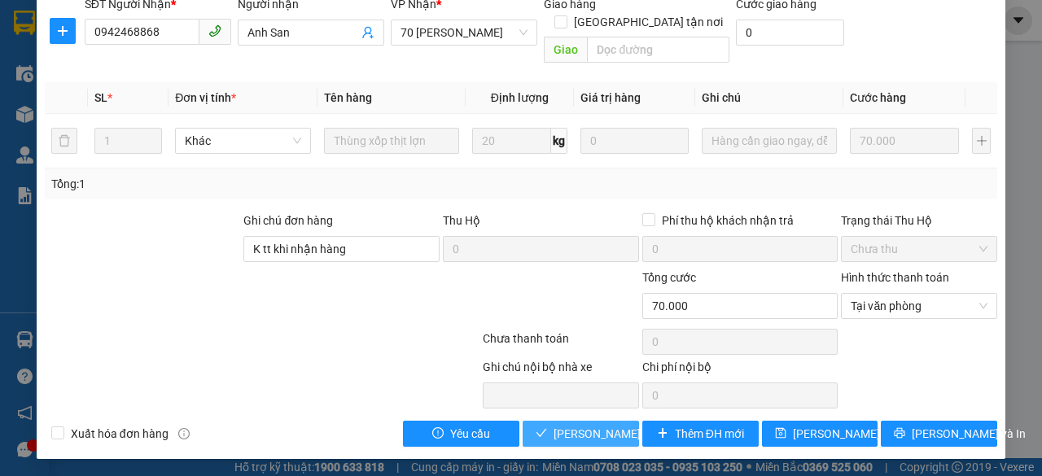
click at [589, 431] on span "[PERSON_NAME] và Giao hàng" at bounding box center [632, 434] width 156 height 18
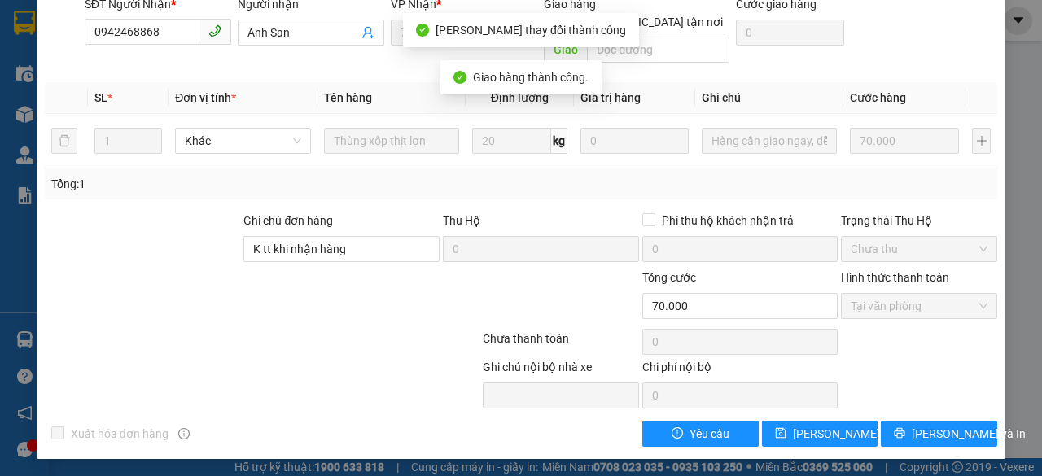
scroll to position [0, 0]
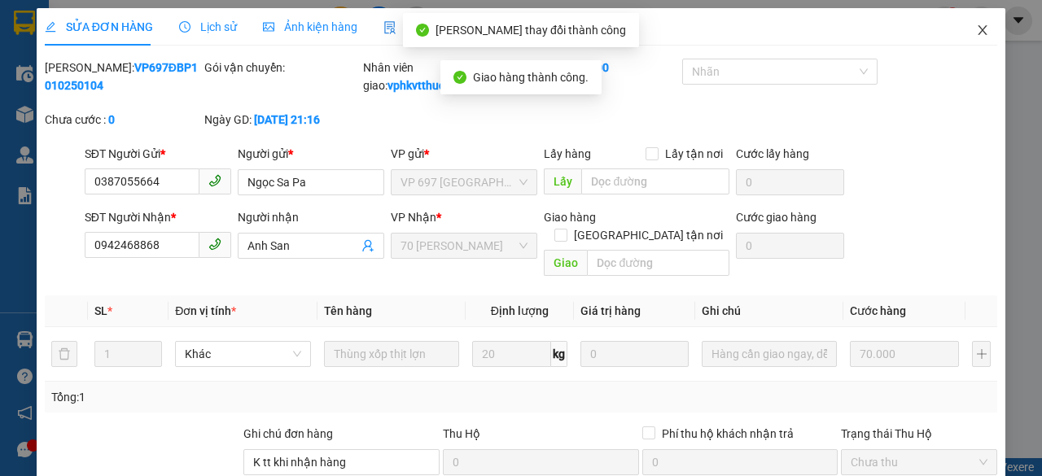
click at [978, 30] on span "Close" at bounding box center [983, 31] width 46 height 46
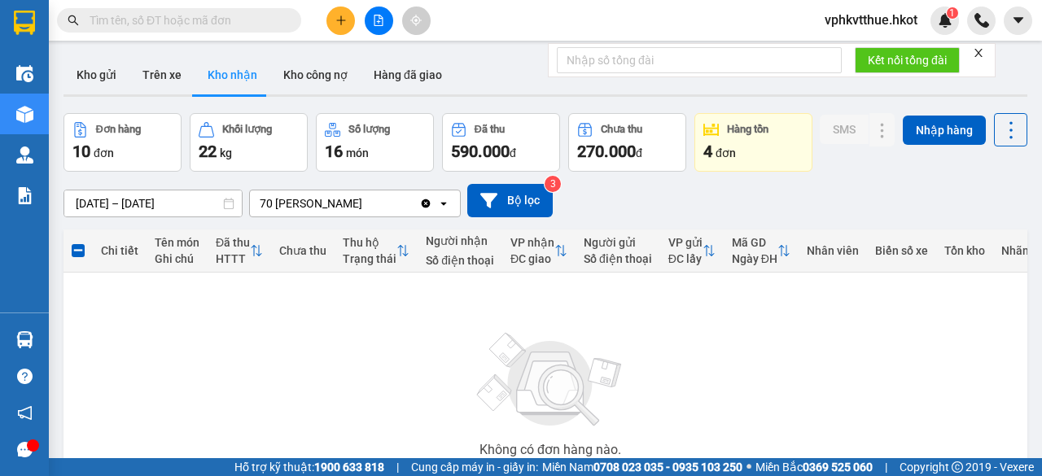
scroll to position [179, 0]
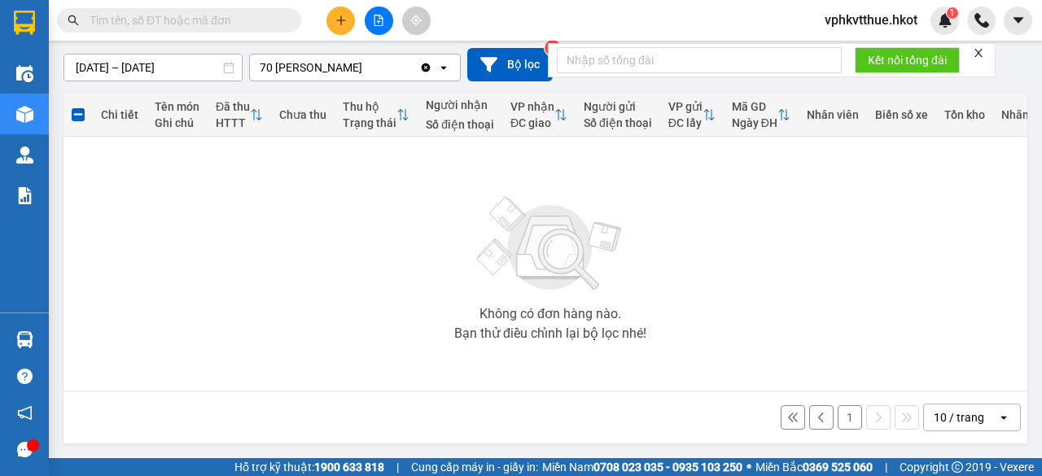
drag, startPoint x: 848, startPoint y: 415, endPoint x: 838, endPoint y: 418, distance: 10.1
click at [844, 417] on button "1" at bounding box center [850, 417] width 24 height 24
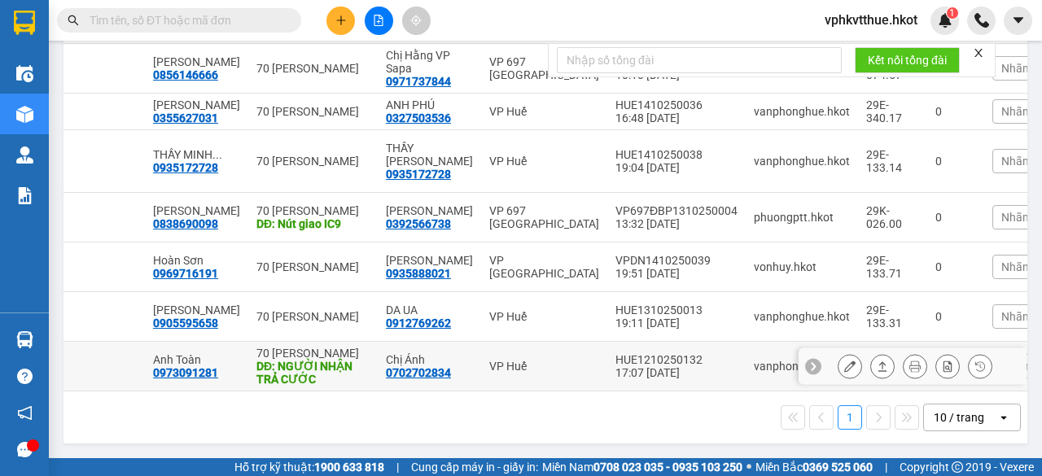
scroll to position [0, 373]
click at [542, 360] on div "VP Huế" at bounding box center [543, 366] width 110 height 13
checkbox input "true"
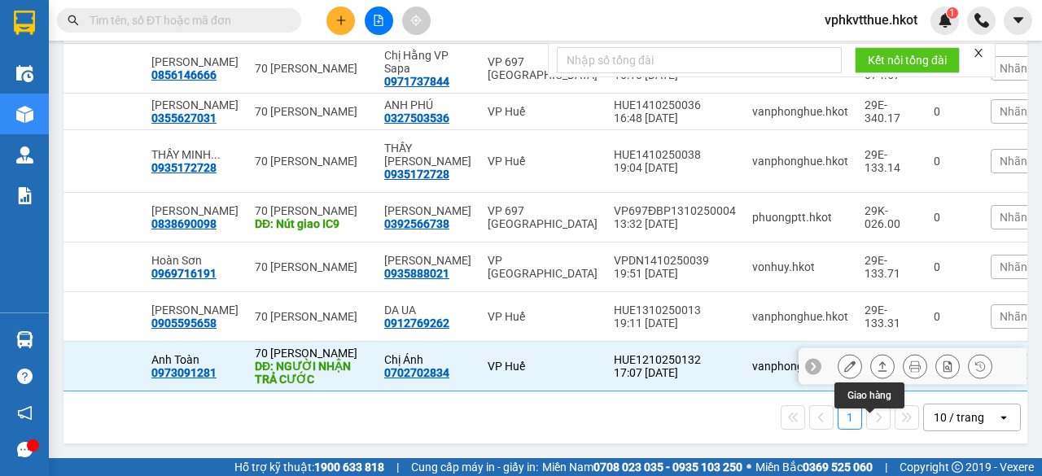
click at [879, 355] on button at bounding box center [882, 367] width 23 height 28
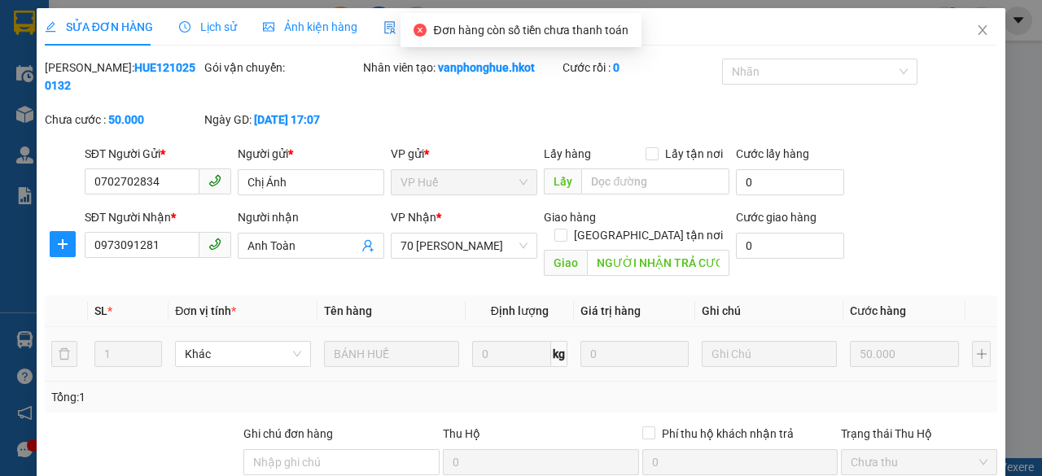
type input "0702702834"
type input "Chị Ánh"
type input "0973091281"
type input "Anh Toàn"
type input "NGƯỜI NHẬN TRẢ CƯỚC"
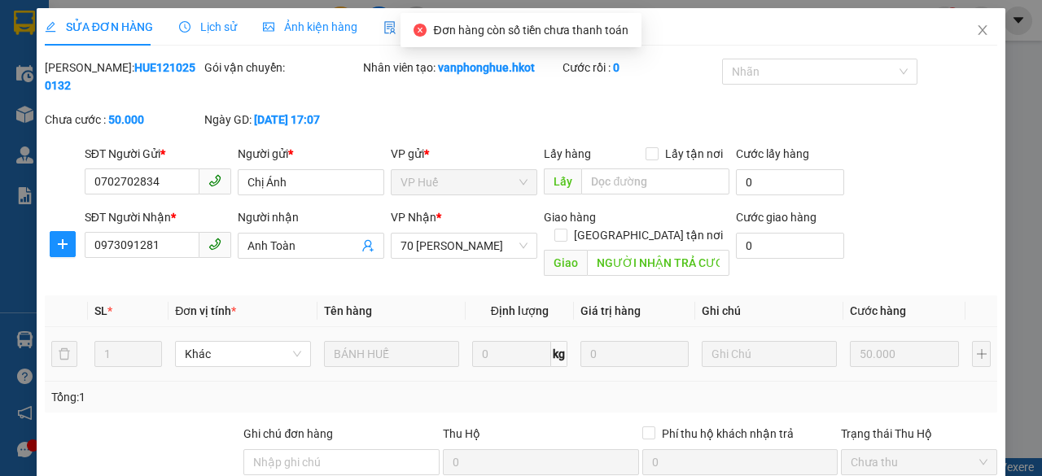
type input "0"
type input "50.000"
drag, startPoint x: 833, startPoint y: 325, endPoint x: 884, endPoint y: 330, distance: 51.5
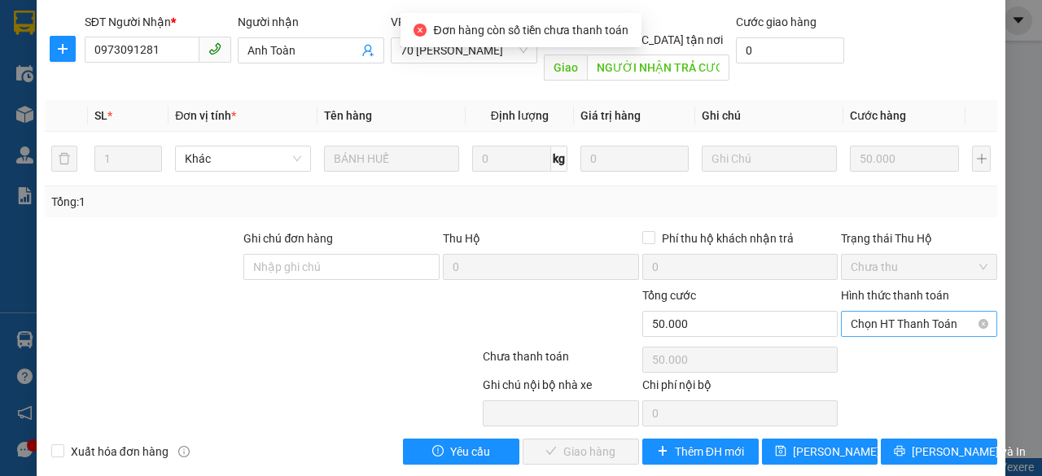
drag, startPoint x: 884, startPoint y: 330, endPoint x: 890, endPoint y: 310, distance: 20.4
click at [891, 312] on span "Chọn HT Thanh Toán" at bounding box center [919, 324] width 137 height 24
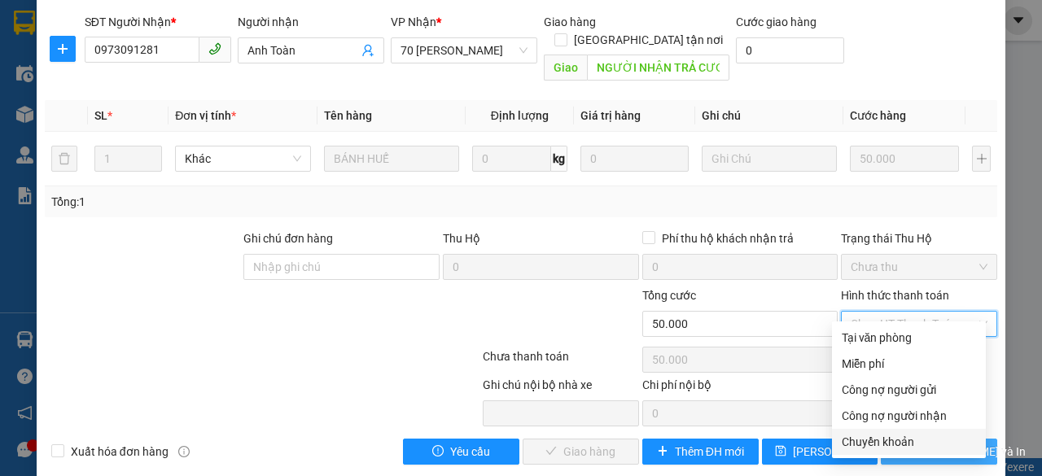
click at [887, 436] on div "Chuyển khoản" at bounding box center [909, 442] width 134 height 18
type input "0"
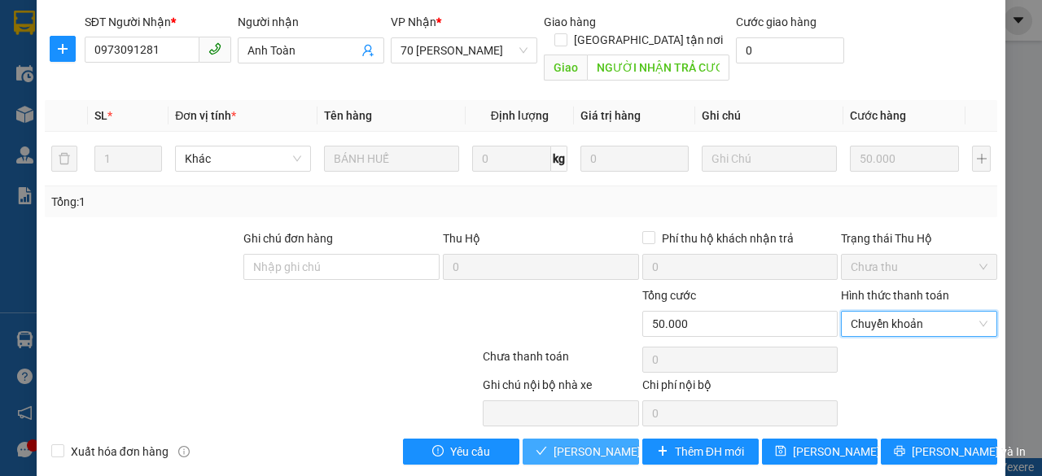
click at [604, 443] on span "[PERSON_NAME] và Giao hàng" at bounding box center [632, 452] width 156 height 18
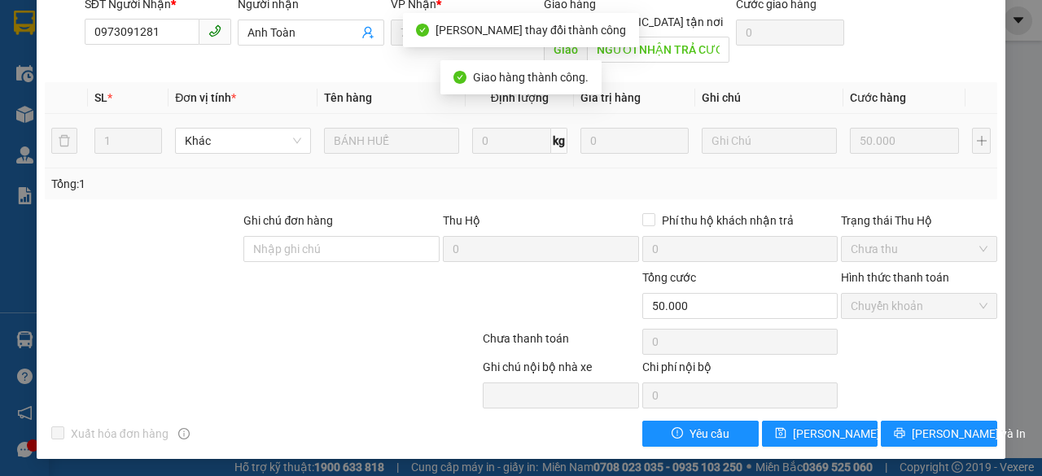
scroll to position [0, 0]
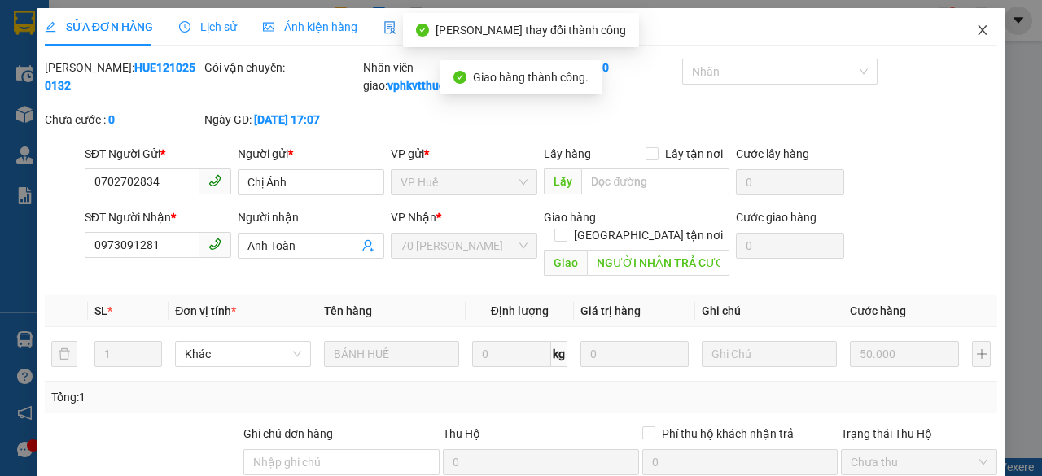
click at [979, 32] on icon "close" at bounding box center [983, 30] width 9 height 10
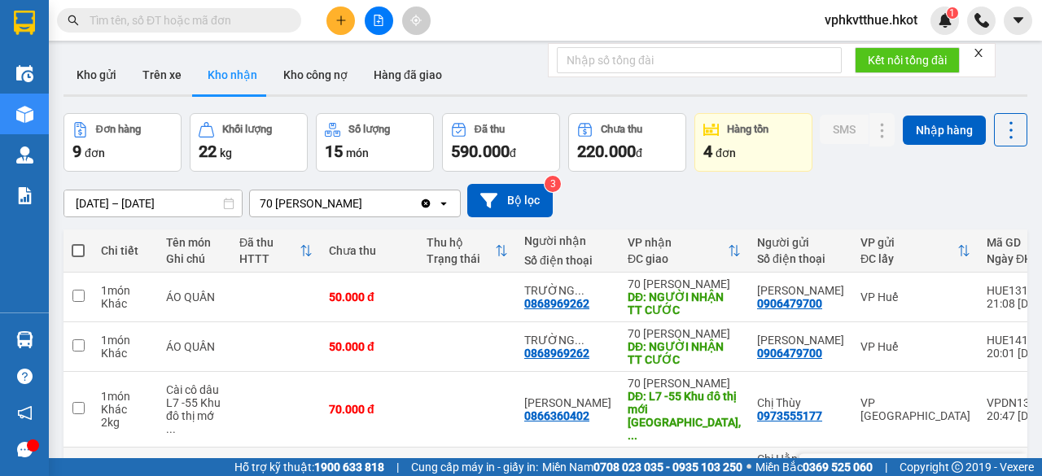
scroll to position [412, 0]
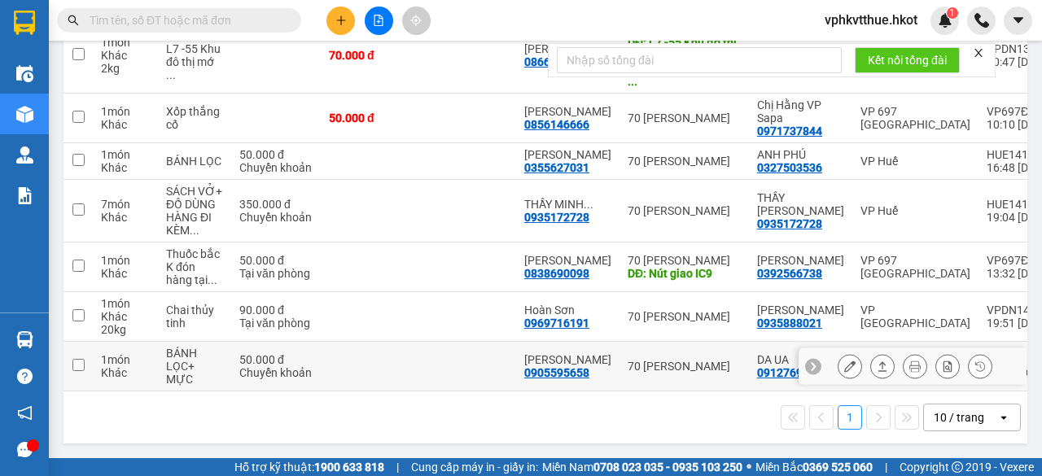
click at [401, 363] on td at bounding box center [370, 367] width 98 height 50
checkbox input "true"
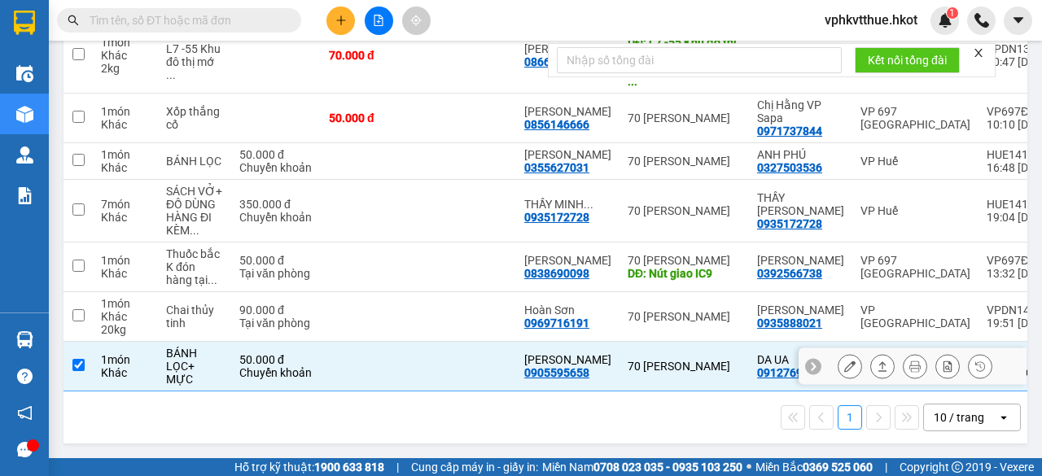
click at [877, 361] on icon at bounding box center [882, 366] width 11 height 11
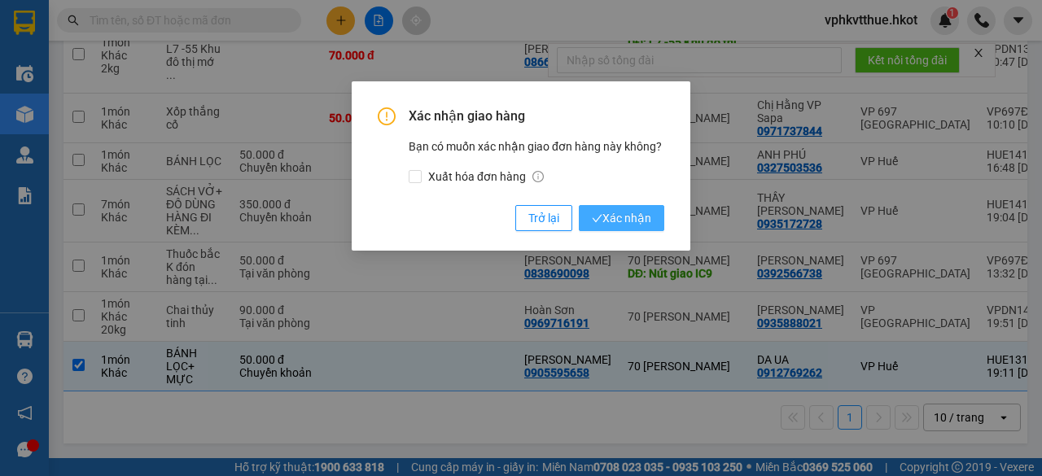
click at [630, 222] on span "Xác nhận" at bounding box center [621, 218] width 59 height 18
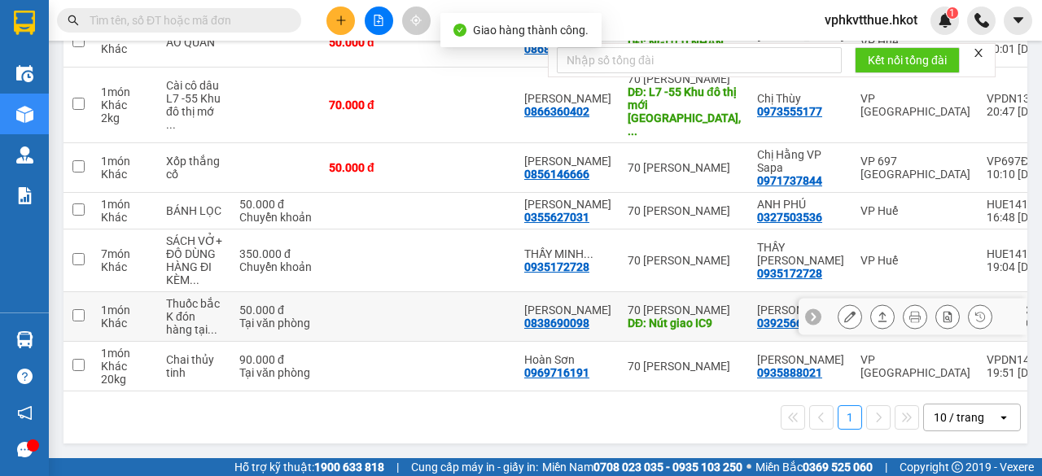
scroll to position [362, 0]
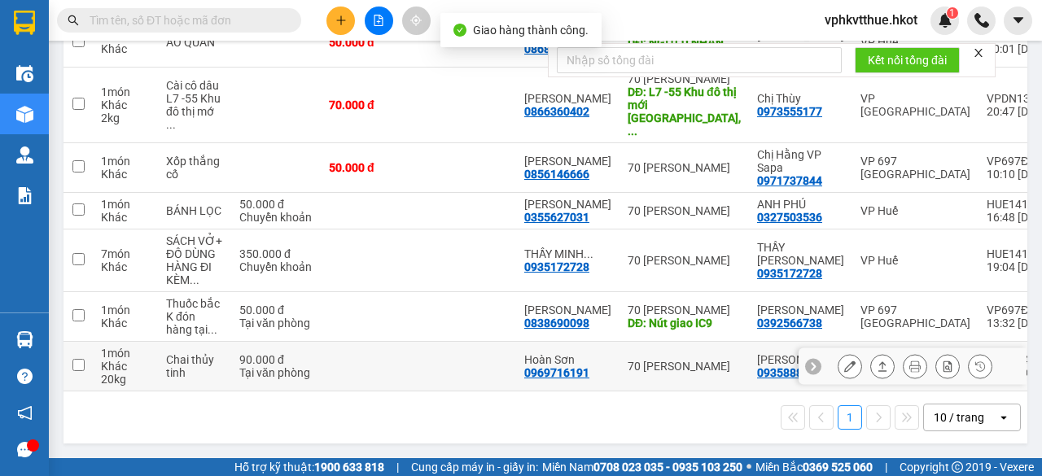
click at [425, 359] on td at bounding box center [467, 367] width 98 height 50
checkbox input "true"
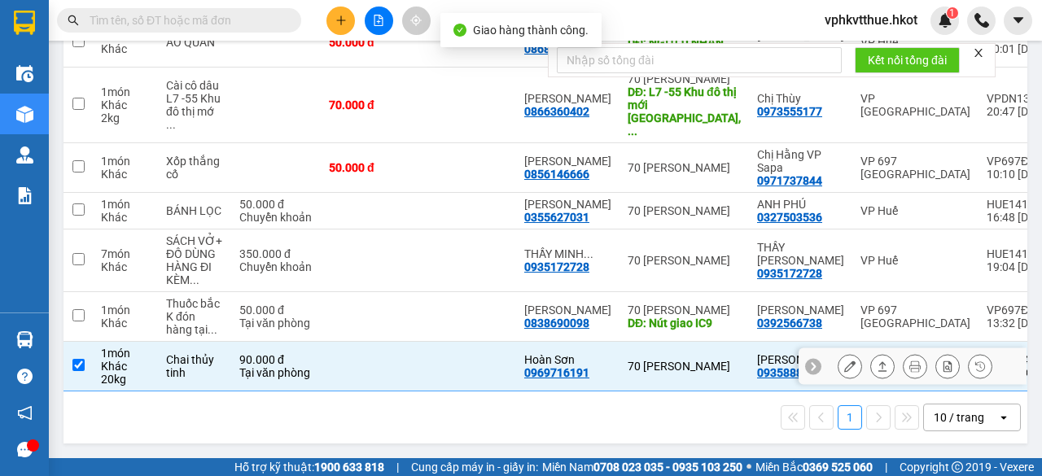
click at [870, 354] on div at bounding box center [882, 366] width 24 height 24
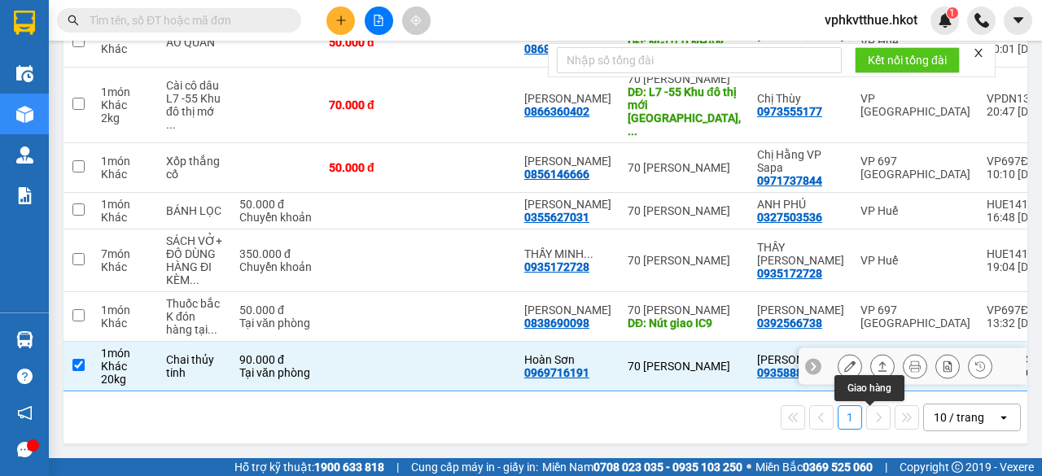
click at [877, 361] on icon at bounding box center [882, 366] width 11 height 11
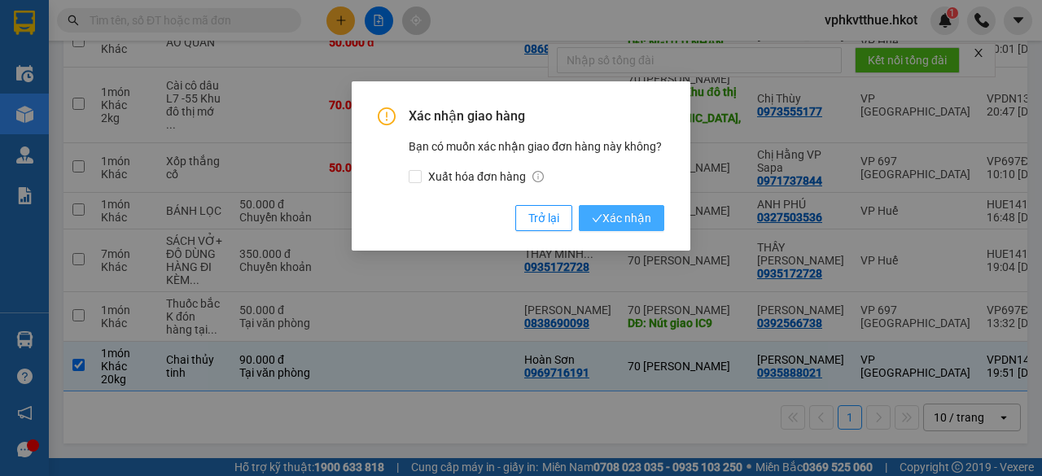
click at [643, 217] on span "Xác nhận" at bounding box center [621, 218] width 59 height 18
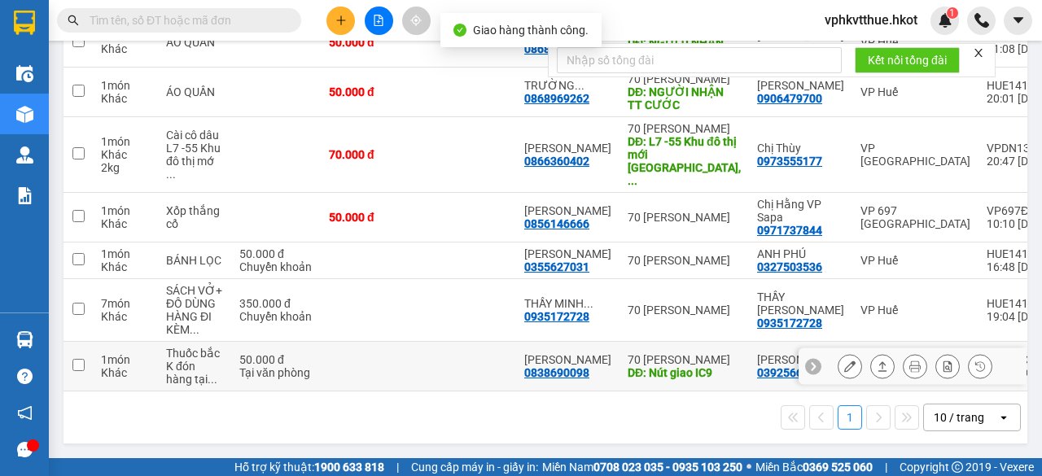
scroll to position [313, 0]
click at [377, 370] on td at bounding box center [370, 367] width 98 height 50
checkbox input "true"
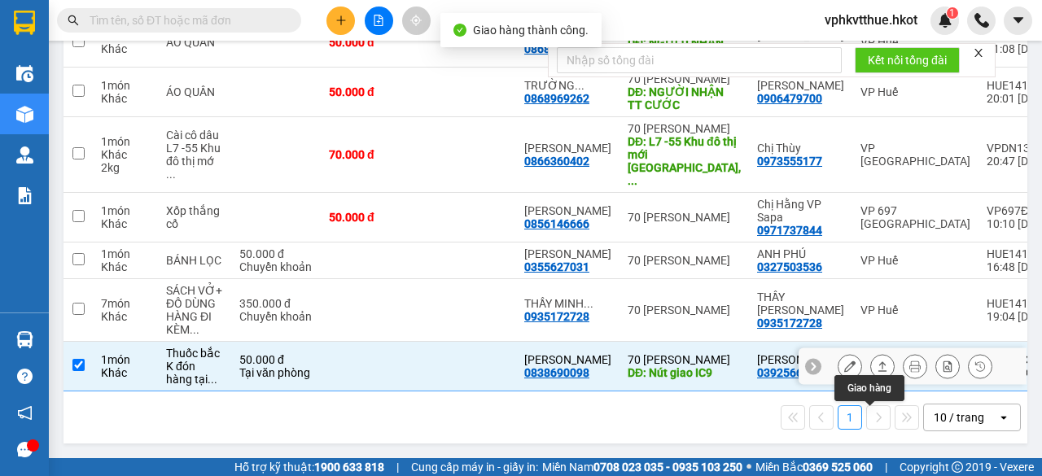
click at [871, 353] on button at bounding box center [882, 367] width 23 height 28
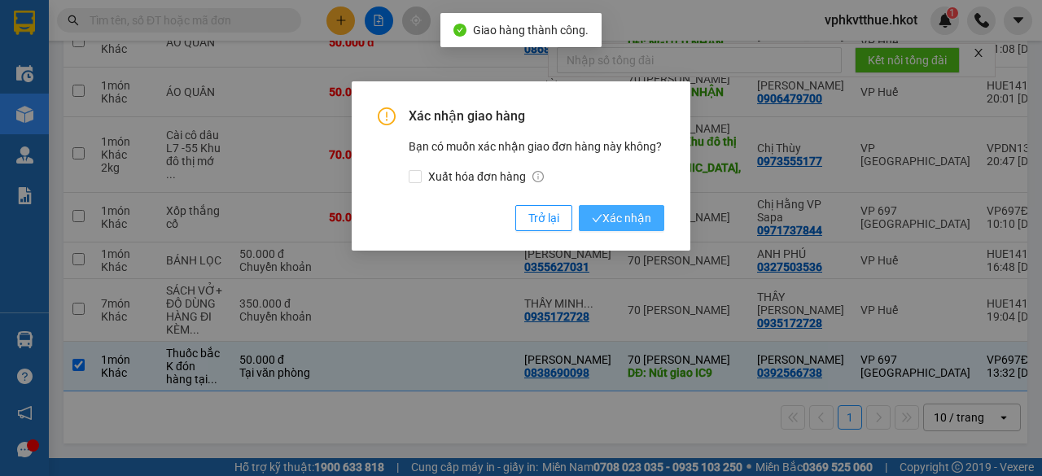
click at [629, 221] on span "Xác nhận" at bounding box center [621, 218] width 59 height 18
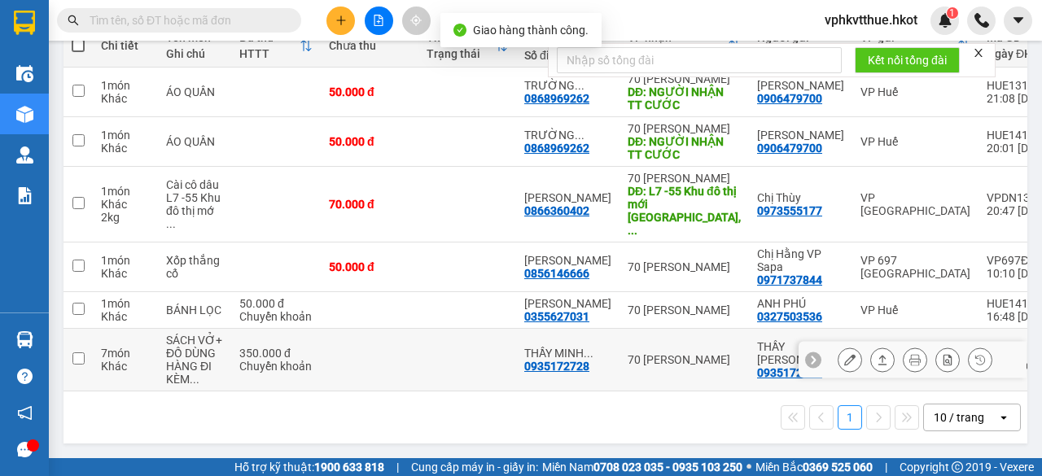
scroll to position [262, 0]
click at [369, 361] on td at bounding box center [370, 360] width 98 height 63
checkbox input "true"
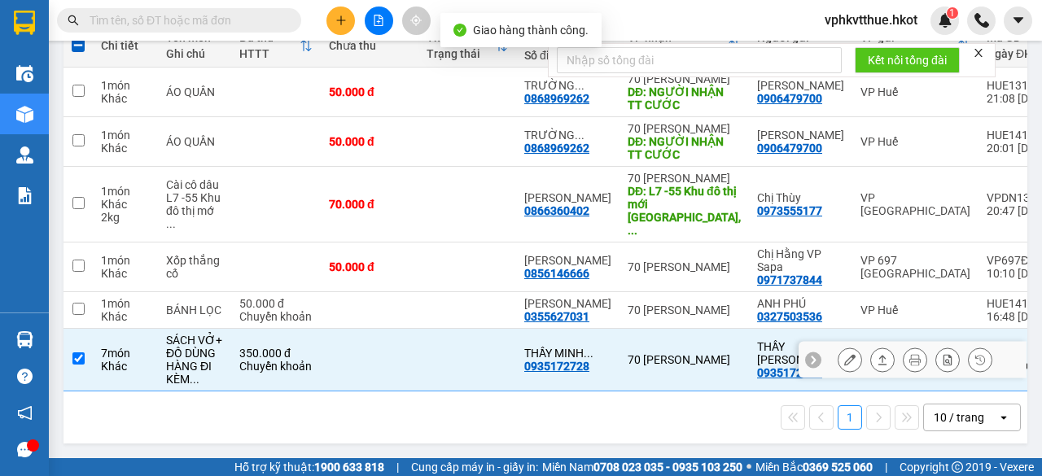
click at [877, 357] on icon at bounding box center [882, 359] width 11 height 11
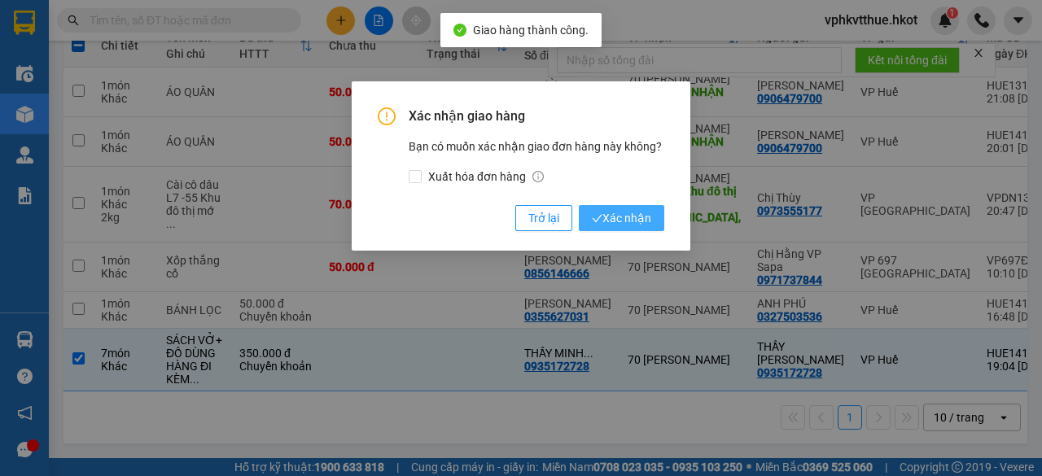
click at [627, 217] on span "Xác nhận" at bounding box center [621, 218] width 59 height 18
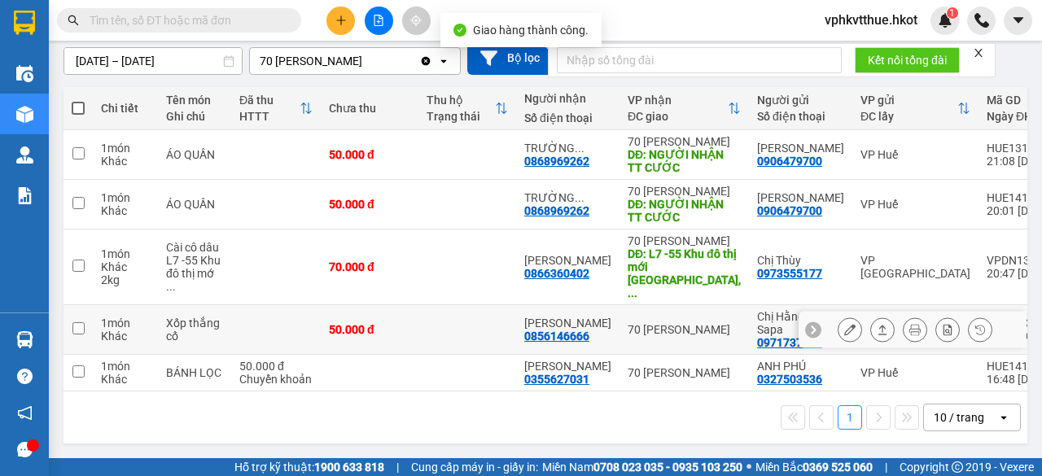
scroll to position [199, 0]
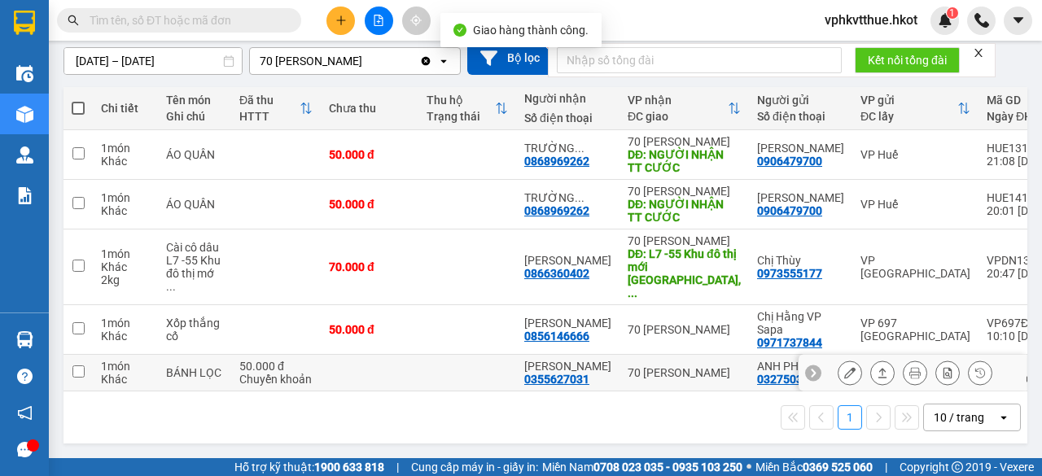
click at [357, 359] on td at bounding box center [370, 373] width 98 height 37
checkbox input "true"
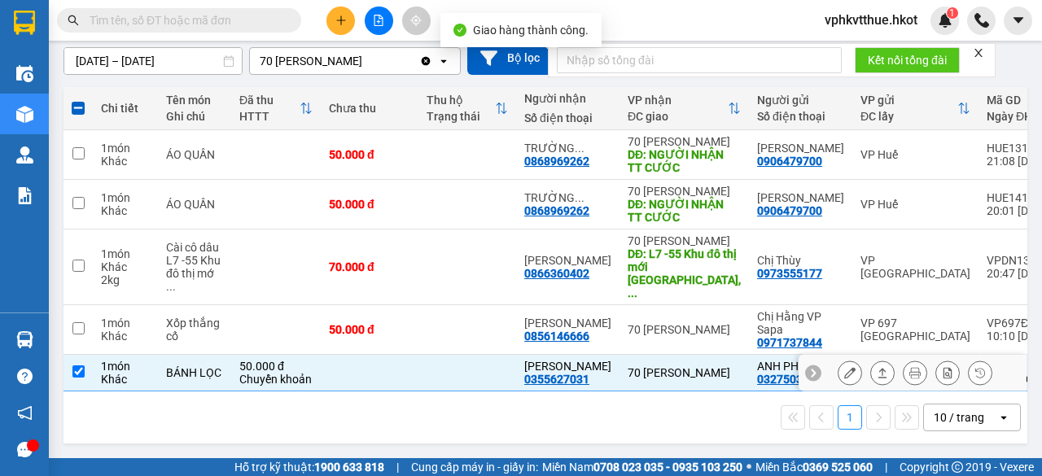
click at [877, 367] on icon at bounding box center [882, 372] width 11 height 11
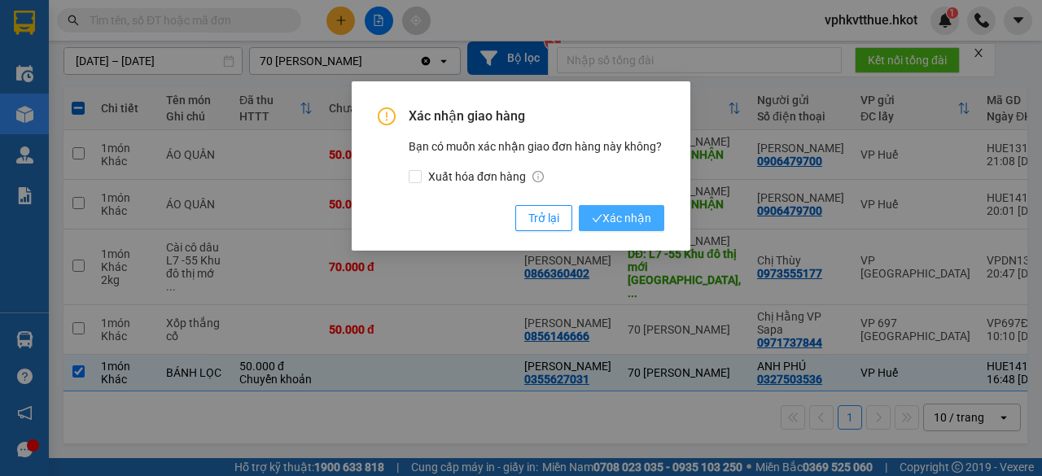
click at [621, 216] on span "Xác nhận" at bounding box center [621, 218] width 59 height 18
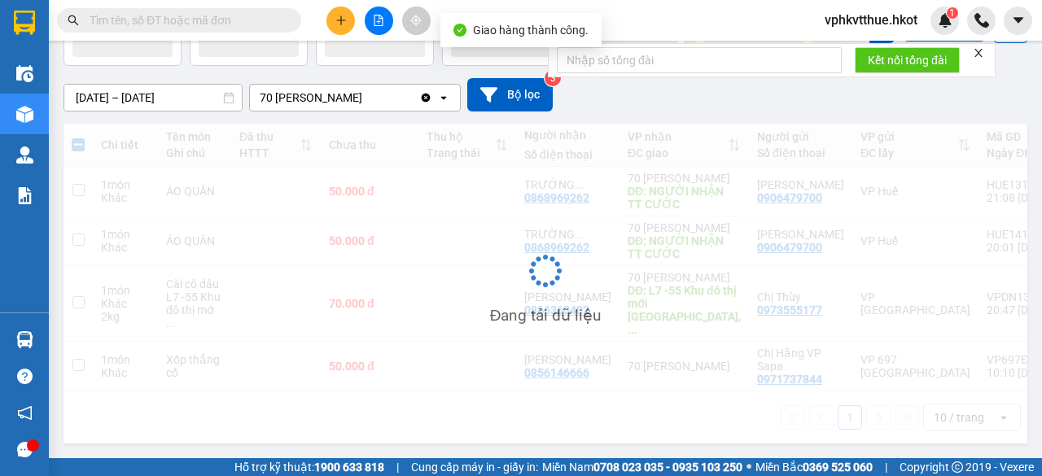
scroll to position [163, 0]
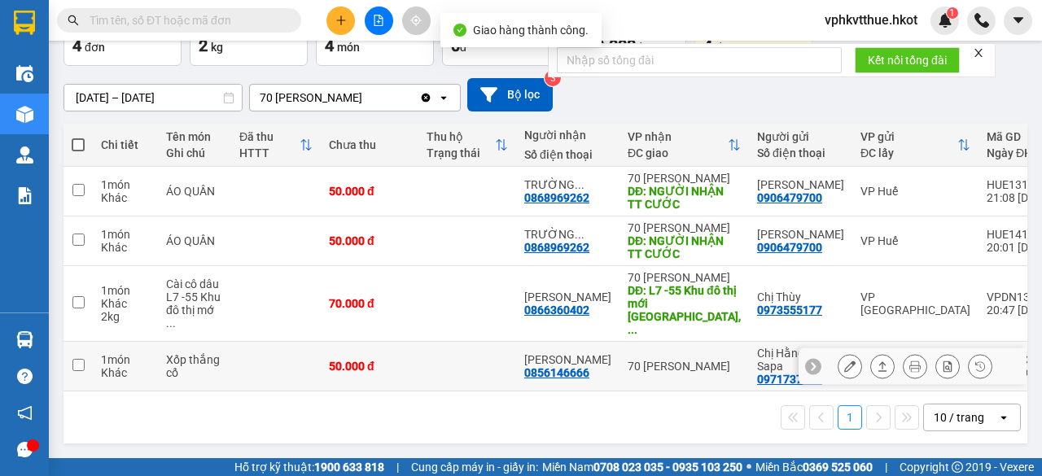
click at [395, 366] on div "50.000 đ" at bounding box center [369, 366] width 81 height 13
checkbox input "true"
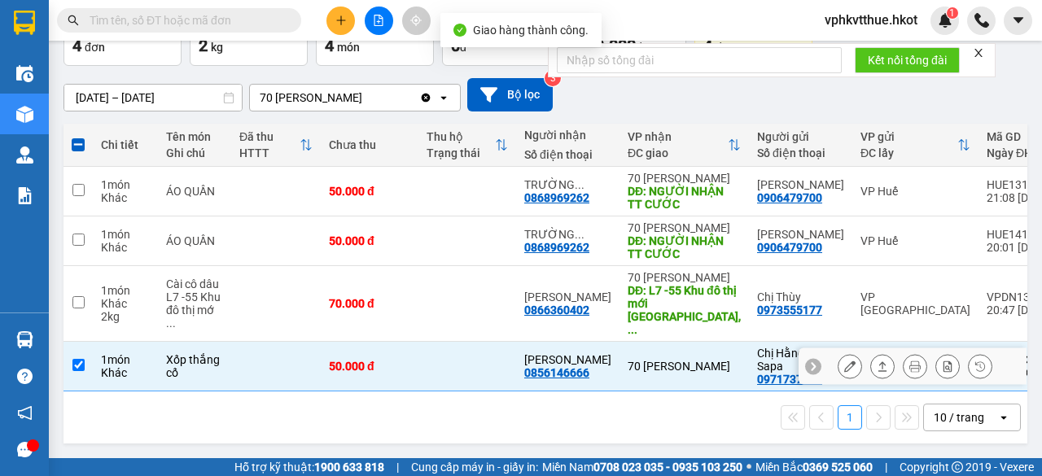
click at [884, 360] on div at bounding box center [915, 366] width 155 height 24
click at [877, 360] on button at bounding box center [882, 367] width 23 height 28
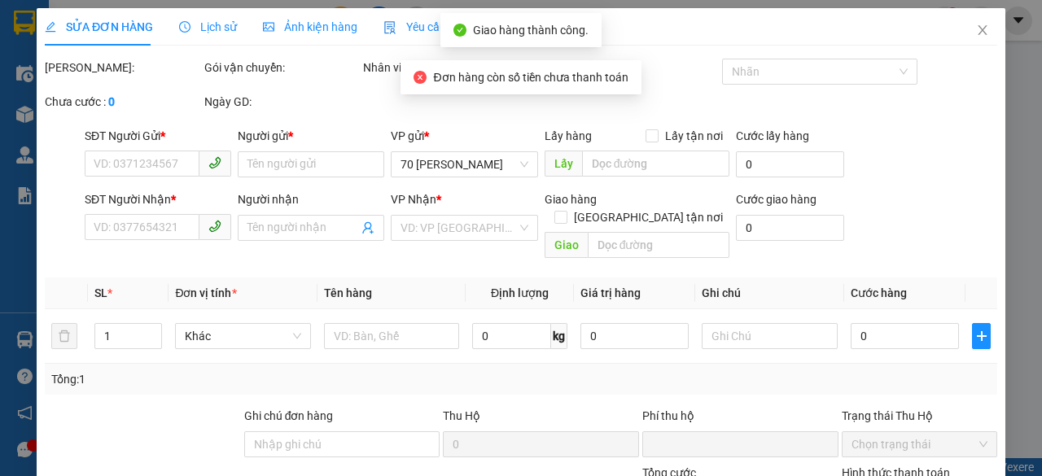
type input "0971737844"
type input "Chị Hằng VP Sapa"
type input "0856146666"
type input "[PERSON_NAME]"
type input "K tt khi nhận hàng"
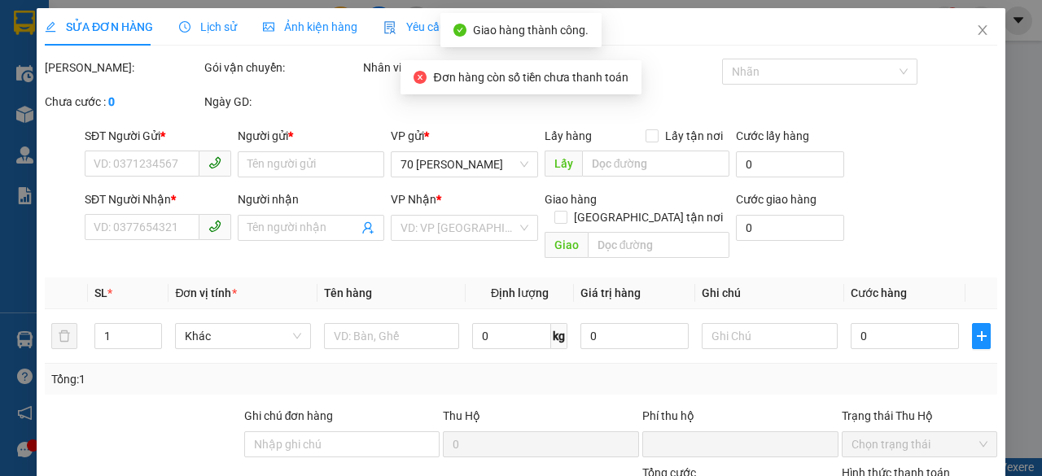
type input "0"
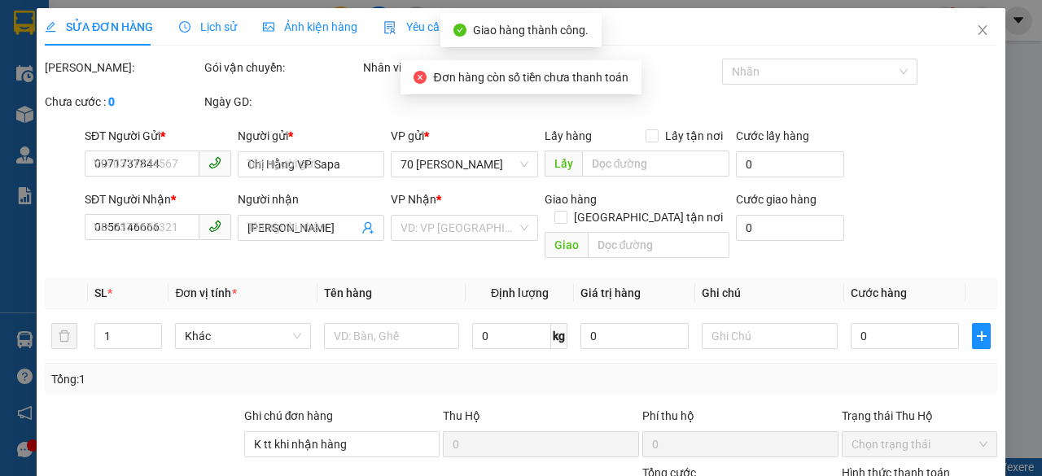
type input "50.000"
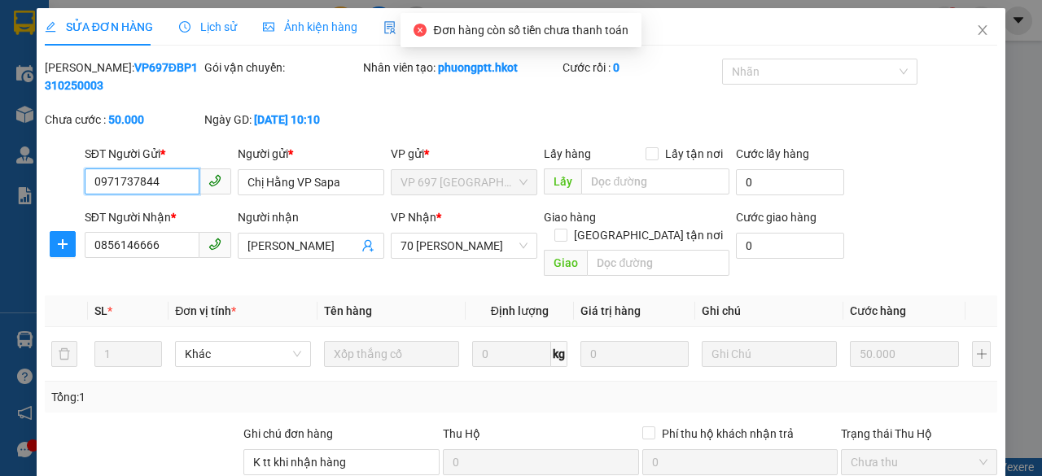
scroll to position [213, 0]
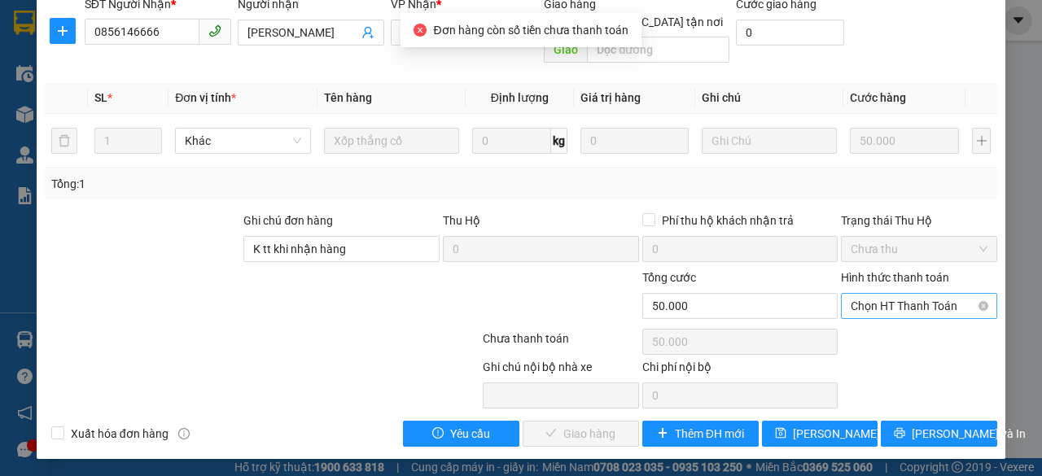
click at [891, 304] on span "Chọn HT Thanh Toán" at bounding box center [919, 306] width 137 height 24
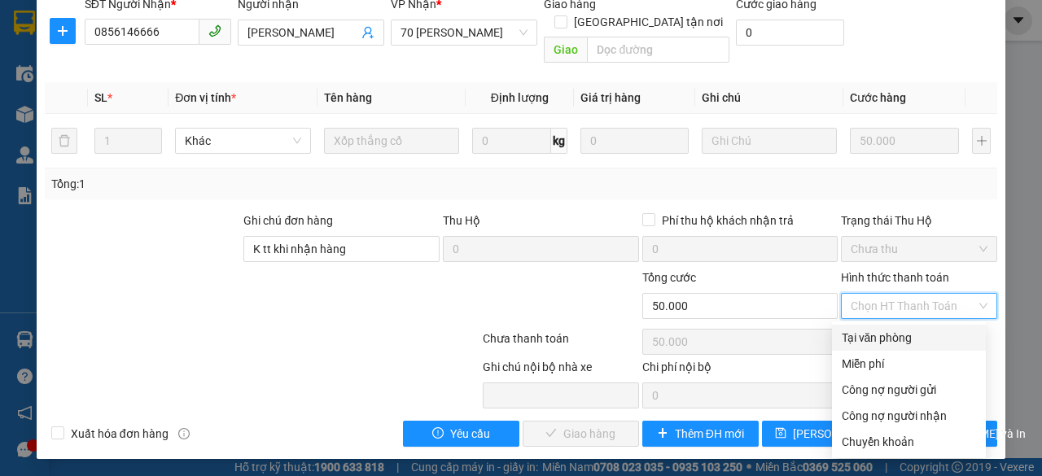
drag, startPoint x: 876, startPoint y: 335, endPoint x: 832, endPoint y: 358, distance: 49.9
click at [876, 334] on div "Tại văn phòng" at bounding box center [909, 338] width 134 height 18
type input "0"
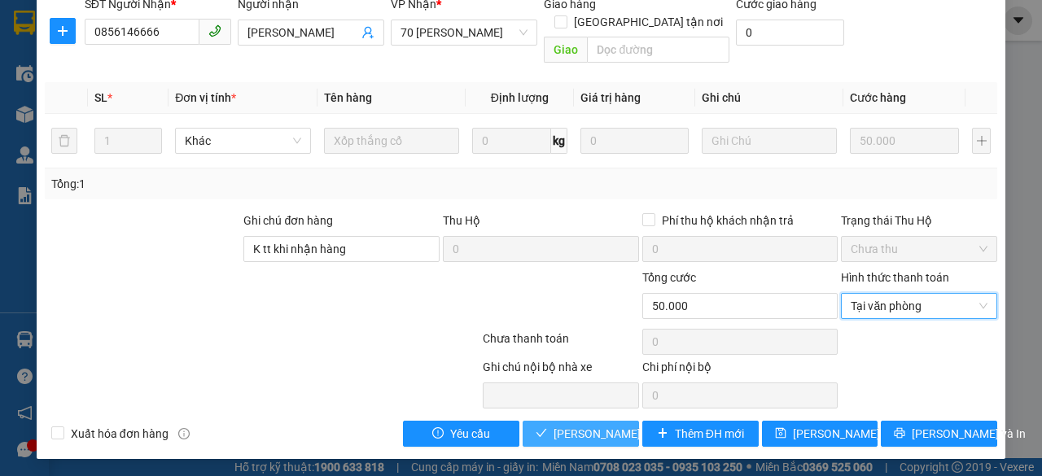
click at [557, 430] on span "[PERSON_NAME] và Giao hàng" at bounding box center [632, 434] width 156 height 18
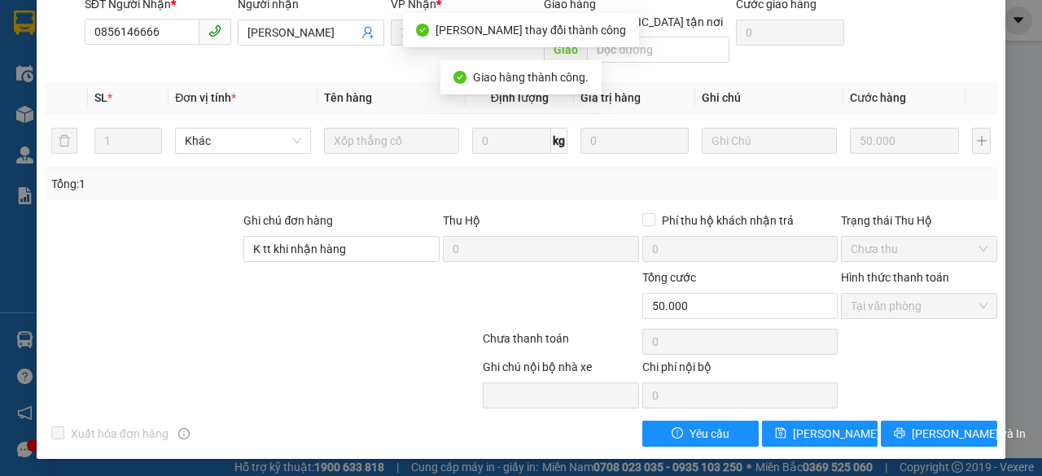
scroll to position [0, 0]
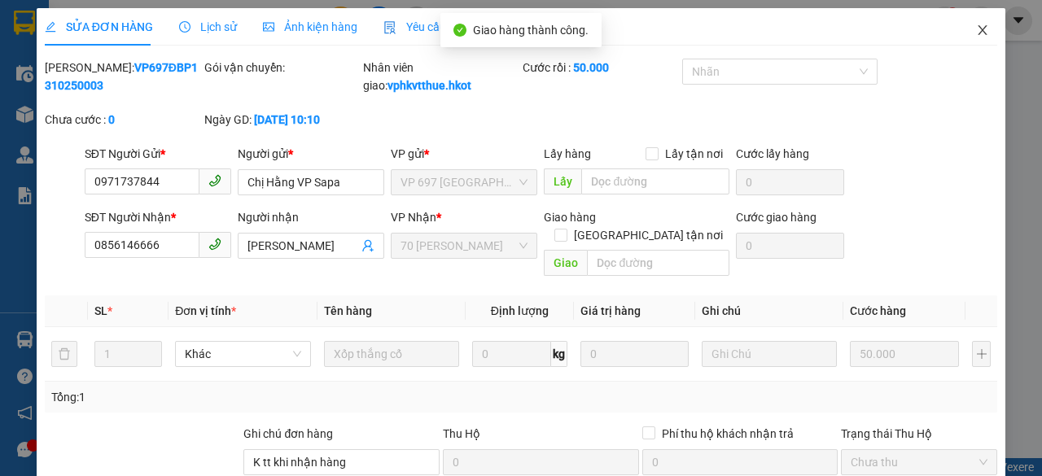
click at [976, 27] on icon "close" at bounding box center [982, 30] width 13 height 13
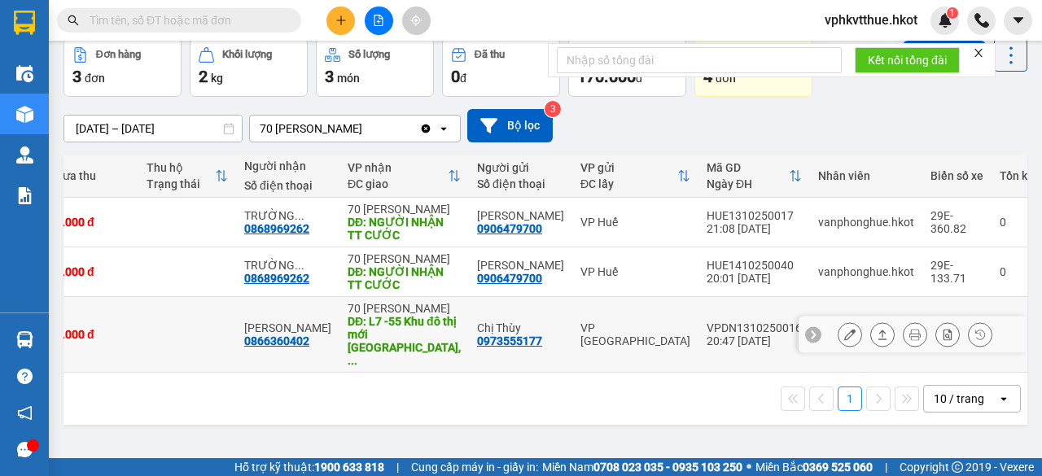
scroll to position [0, 370]
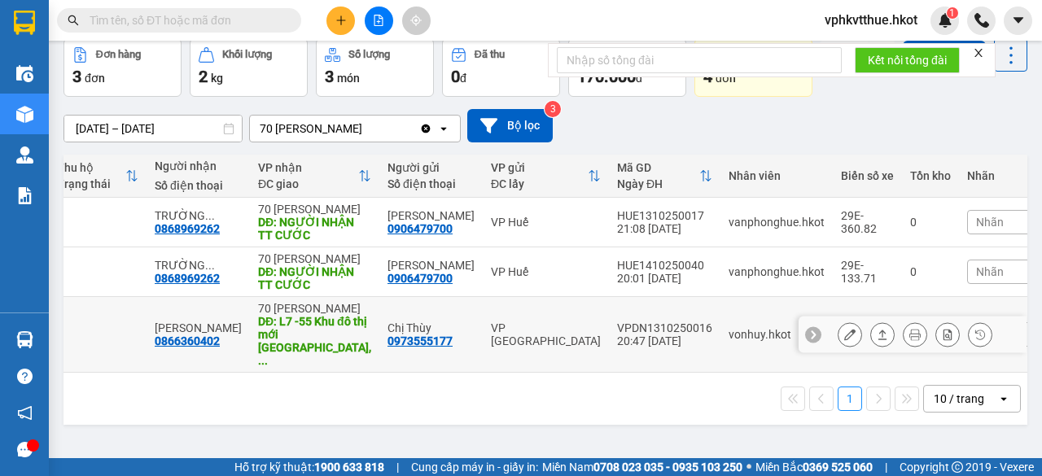
click at [270, 357] on div "DĐ: L7 -55 Khu đô thị mới [GEOGRAPHIC_DATA], ..." at bounding box center [314, 341] width 113 height 52
checkbox input "true"
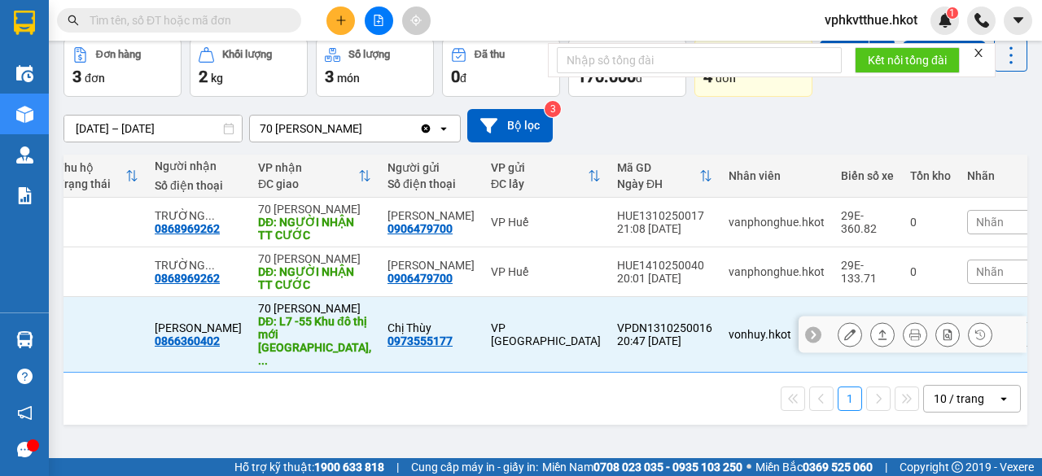
click at [877, 340] on icon at bounding box center [882, 334] width 11 height 11
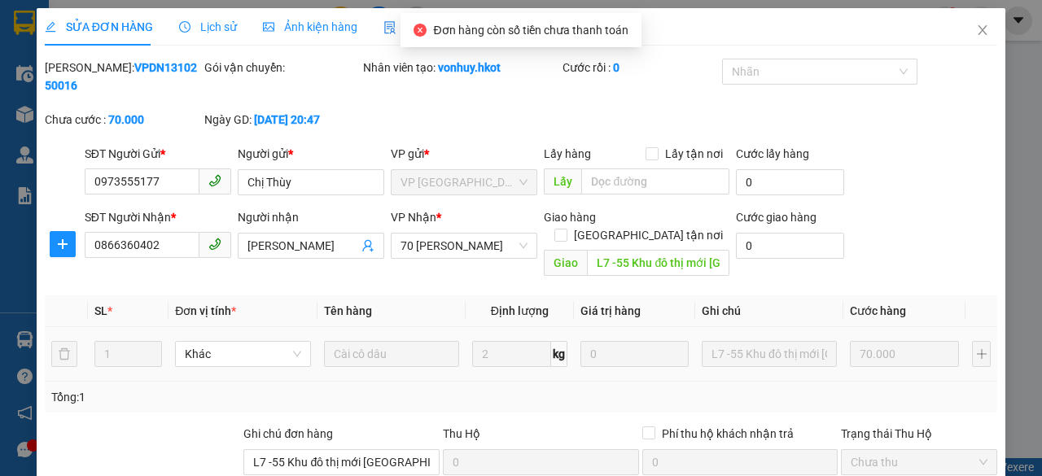
type input "0973555177"
type input "Chị Thùy"
type input "0866360402"
type input "[PERSON_NAME]"
type input "L7 -55 Khu đô thị mới [GEOGRAPHIC_DATA], [GEOGRAPHIC_DATA]"
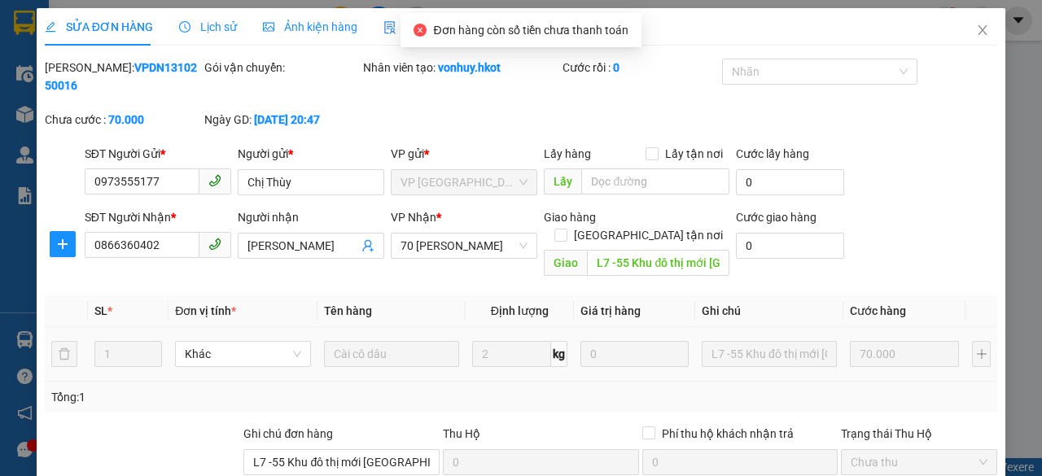
type input "L7 -55 Khu đô thị mới [GEOGRAPHIC_DATA], [GEOGRAPHIC_DATA]"
type input "0"
type input "70.000"
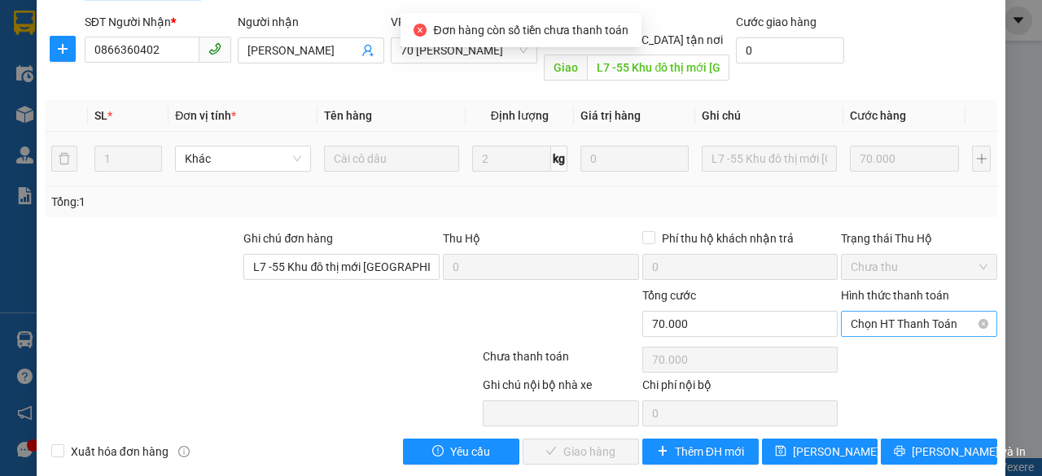
click at [866, 312] on span "Chọn HT Thanh Toán" at bounding box center [919, 324] width 137 height 24
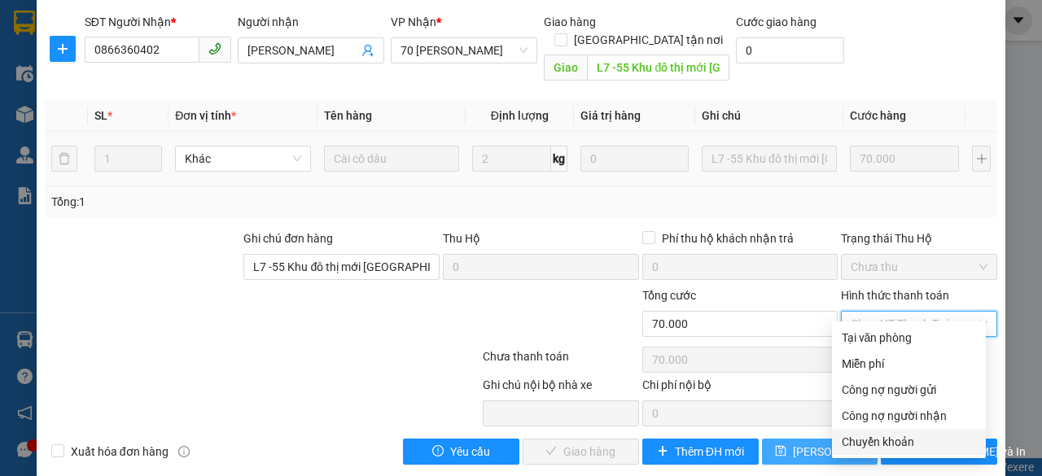
drag, startPoint x: 871, startPoint y: 440, endPoint x: 861, endPoint y: 440, distance: 9.8
click at [869, 440] on div "Chuyển khoản" at bounding box center [909, 442] width 134 height 18
type input "0"
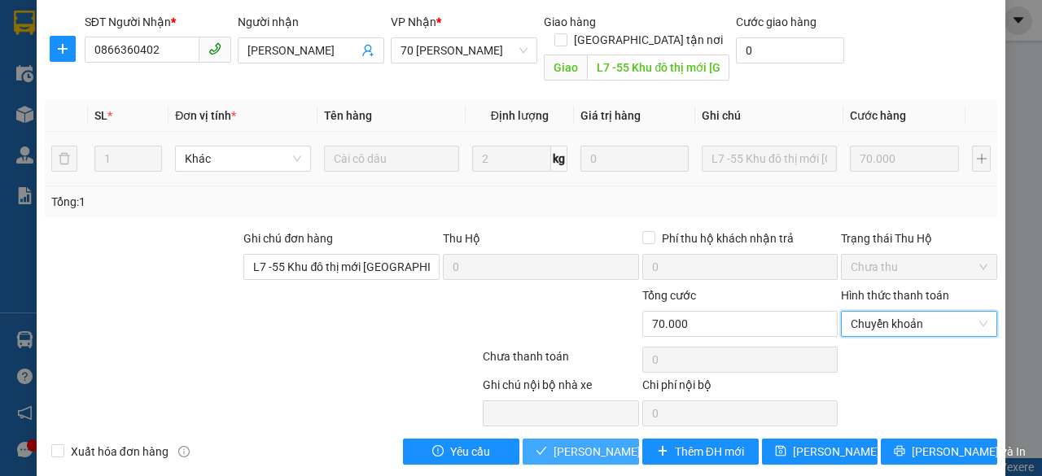
click at [560, 443] on span "[PERSON_NAME] và Giao hàng" at bounding box center [632, 452] width 156 height 18
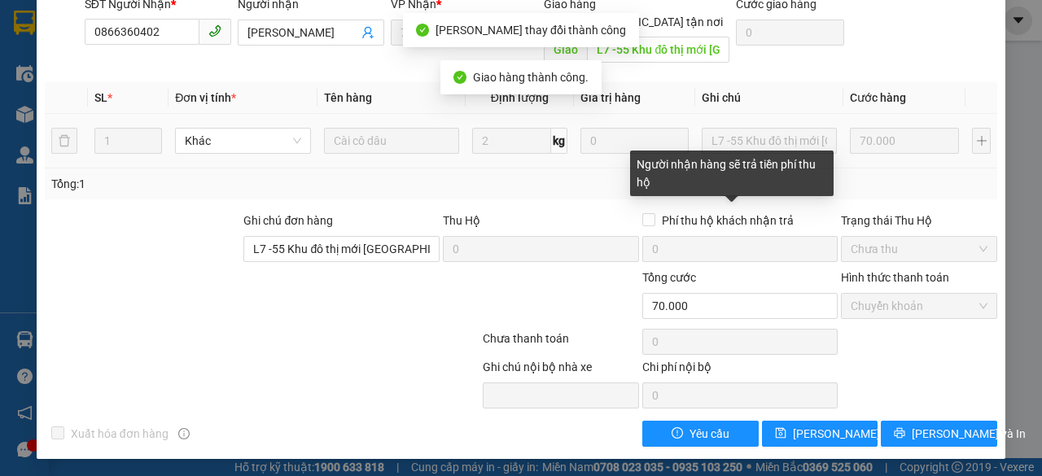
scroll to position [0, 0]
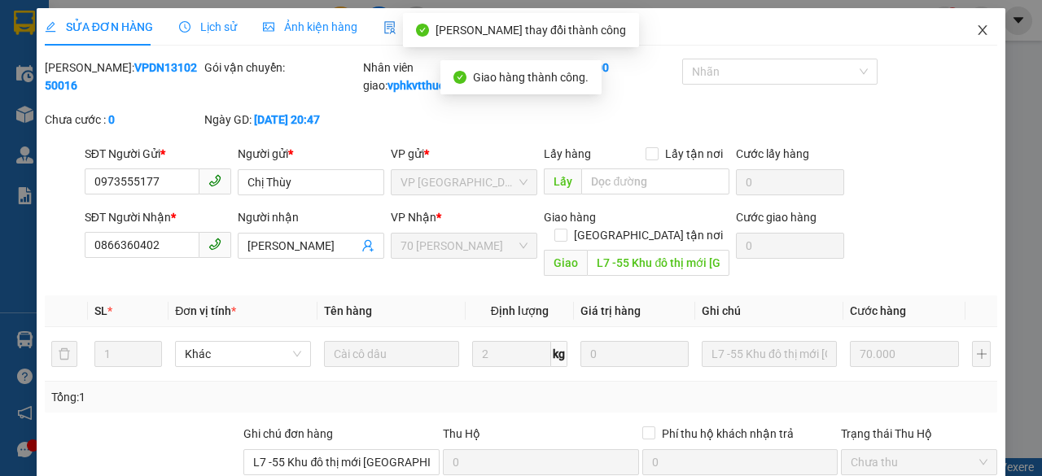
click at [976, 37] on icon "close" at bounding box center [982, 30] width 13 height 13
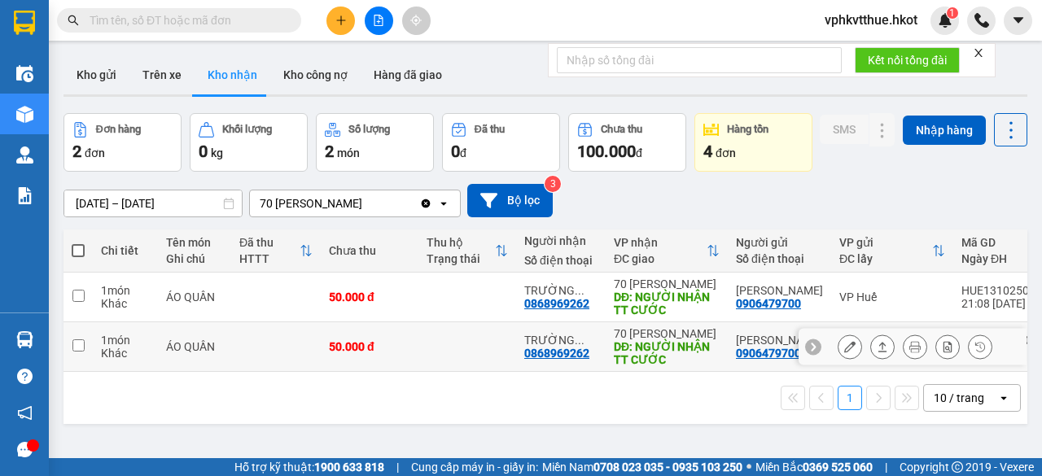
click at [436, 372] on td at bounding box center [467, 347] width 98 height 50
checkbox input "true"
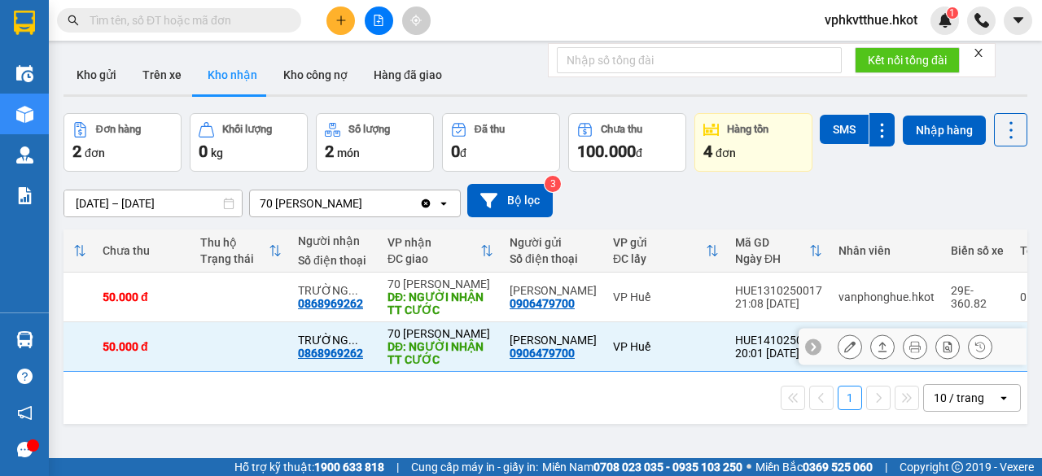
scroll to position [0, 228]
click at [877, 353] on icon at bounding box center [882, 346] width 11 height 11
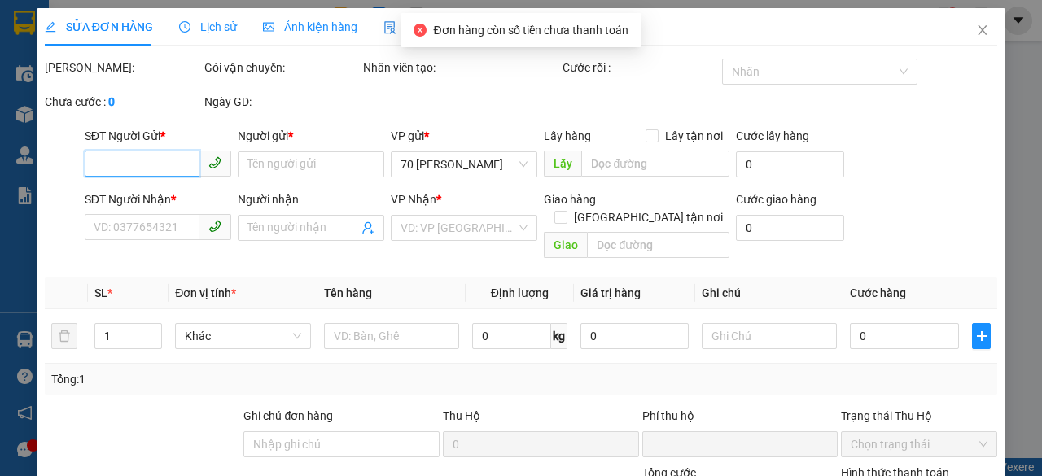
type input "0906479700"
type input "[PERSON_NAME]"
type input "0868969262"
type input "TRƯỜNG GIANG"
type input "NGƯỜI NHẬN TT CƯỚC"
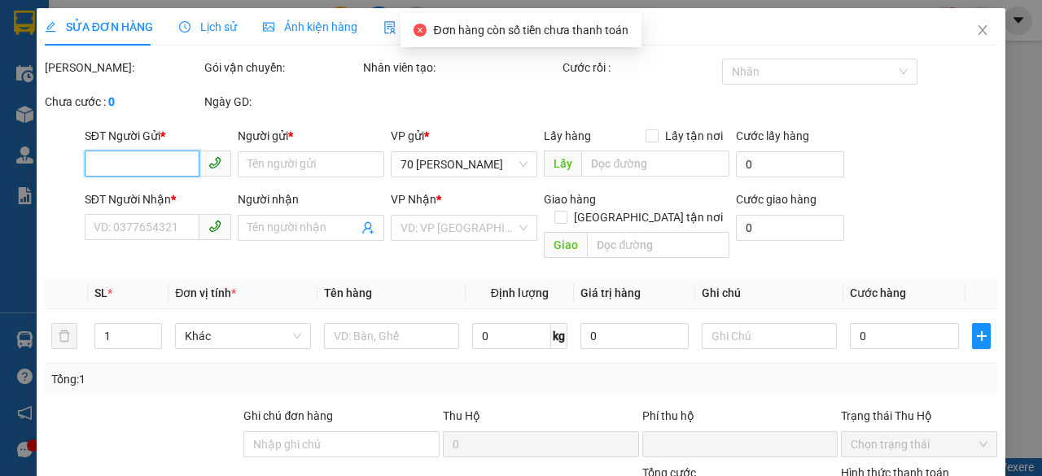
type input "0"
type input "50.000"
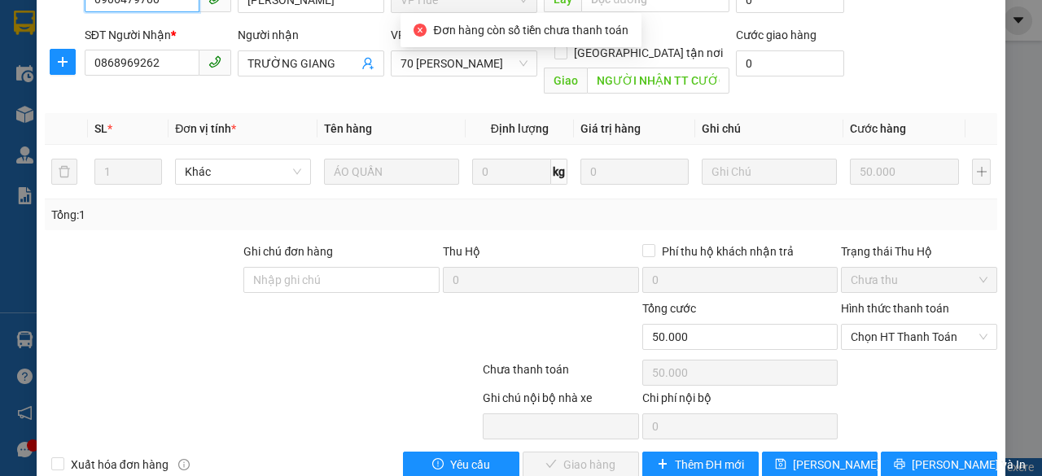
scroll to position [189, 0]
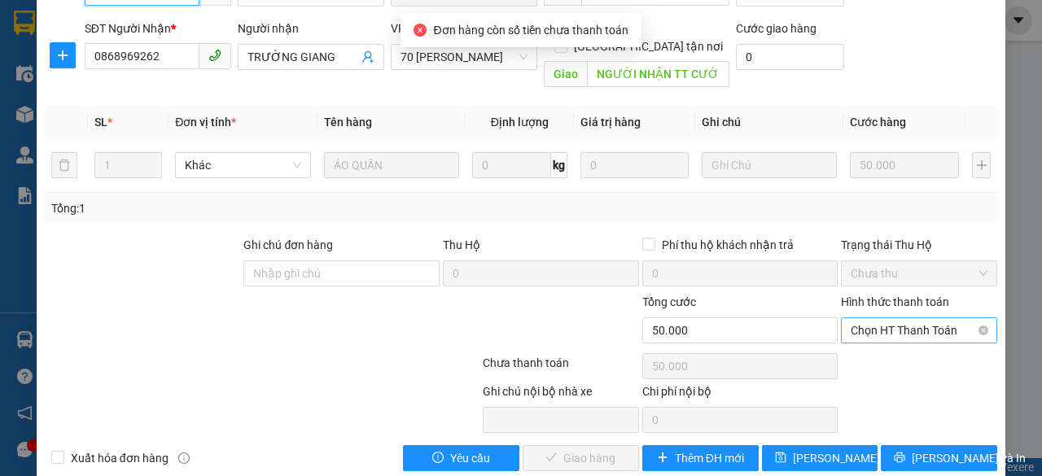
click at [874, 318] on span "Chọn HT Thanh Toán" at bounding box center [919, 330] width 137 height 24
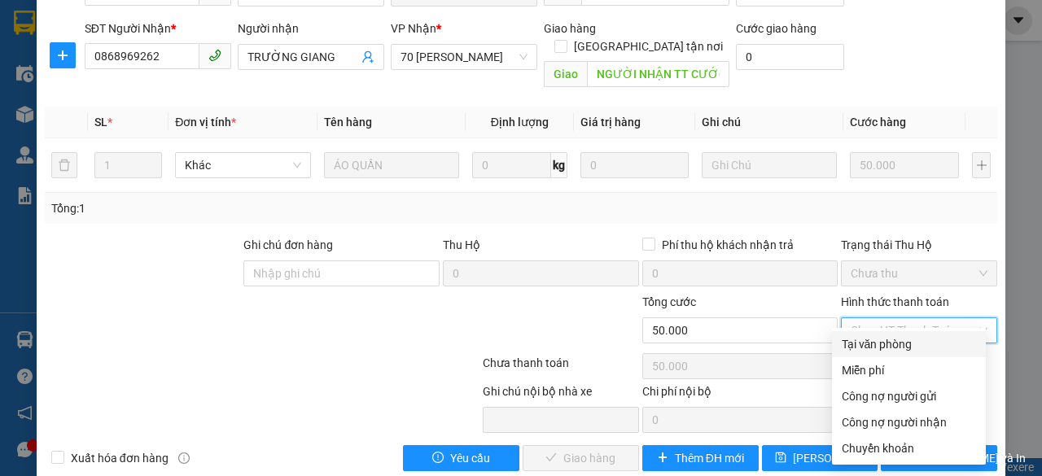
click at [864, 337] on div "Tại văn phòng" at bounding box center [909, 344] width 134 height 18
type input "0"
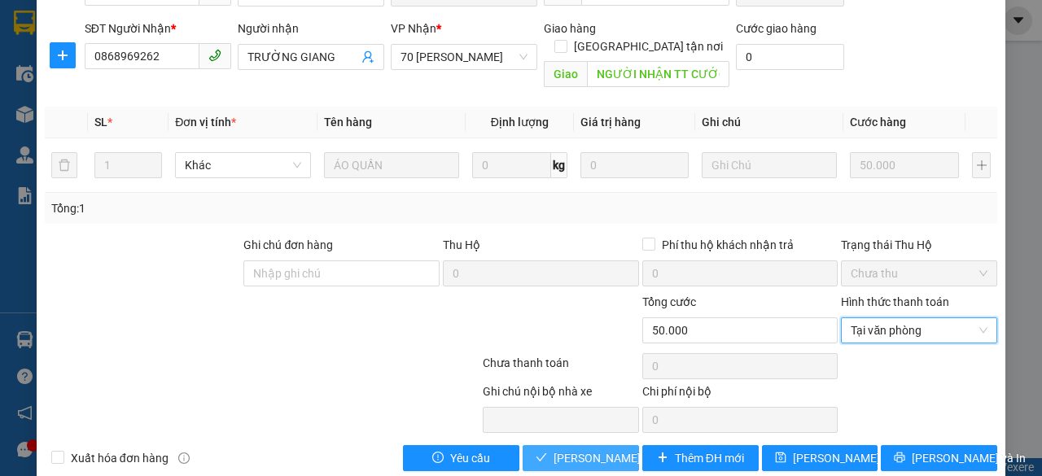
click at [609, 449] on span "[PERSON_NAME] và Giao hàng" at bounding box center [632, 458] width 156 height 18
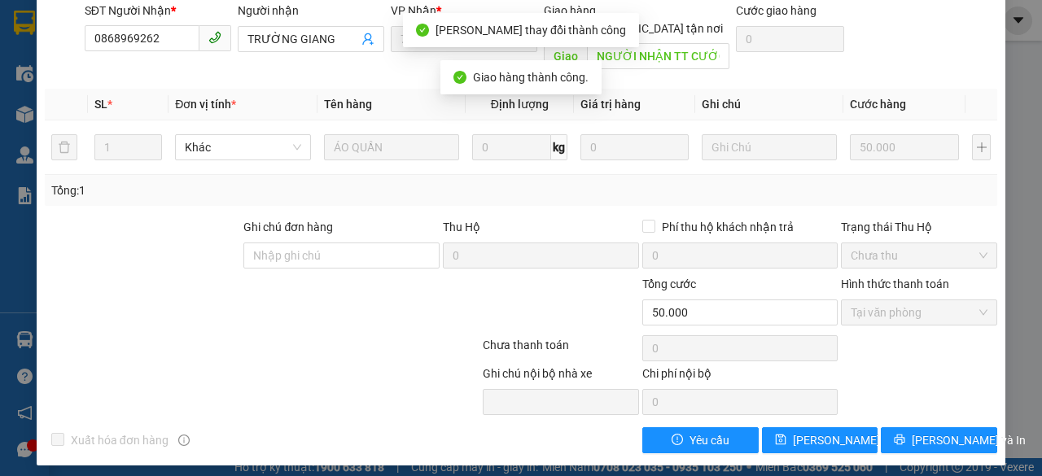
scroll to position [0, 0]
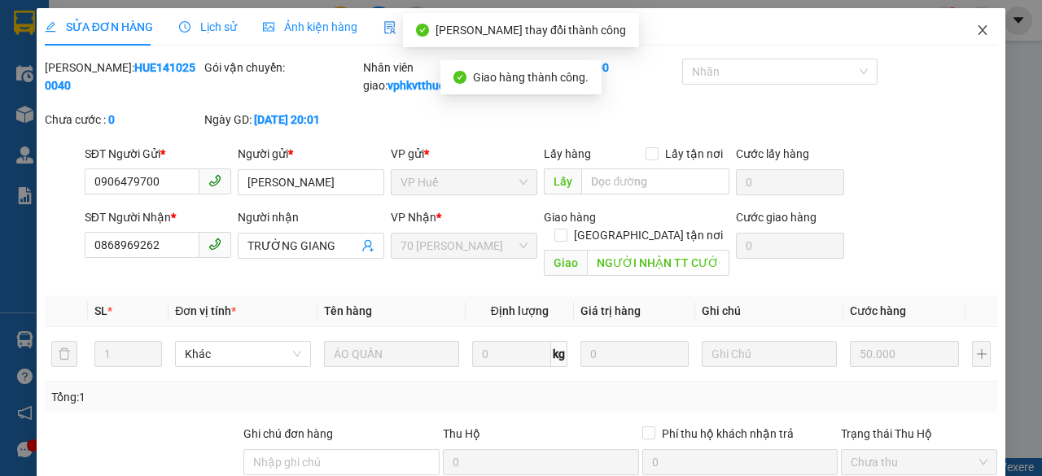
click at [979, 28] on span "Close" at bounding box center [983, 31] width 46 height 46
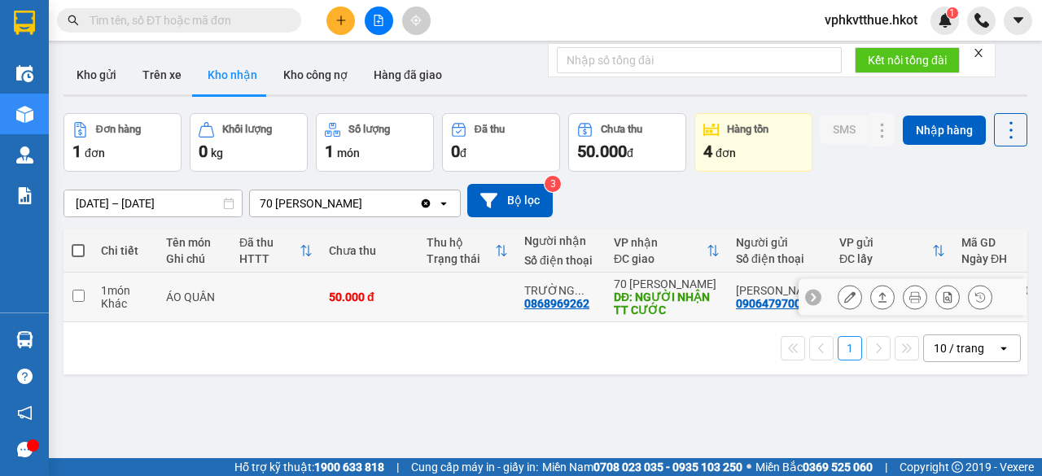
click at [435, 322] on td at bounding box center [467, 298] width 98 height 50
checkbox input "true"
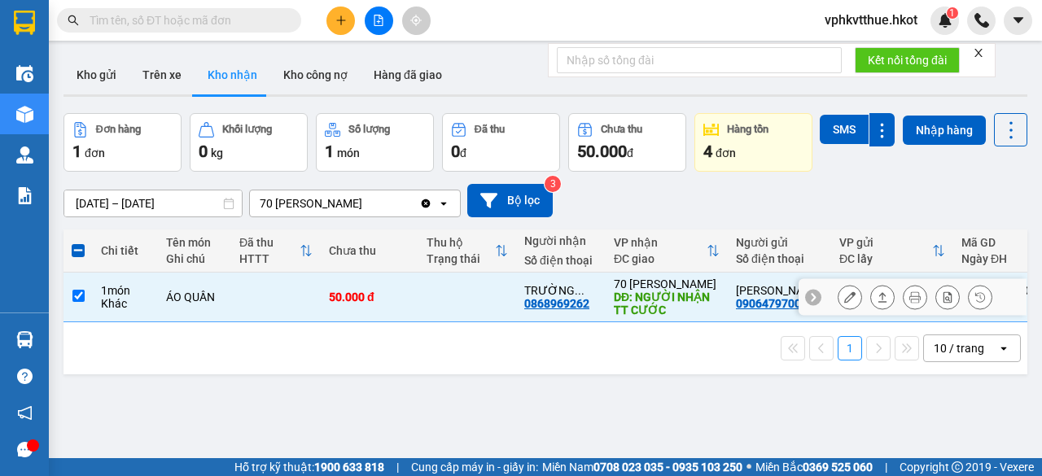
click at [872, 312] on button at bounding box center [882, 297] width 23 height 28
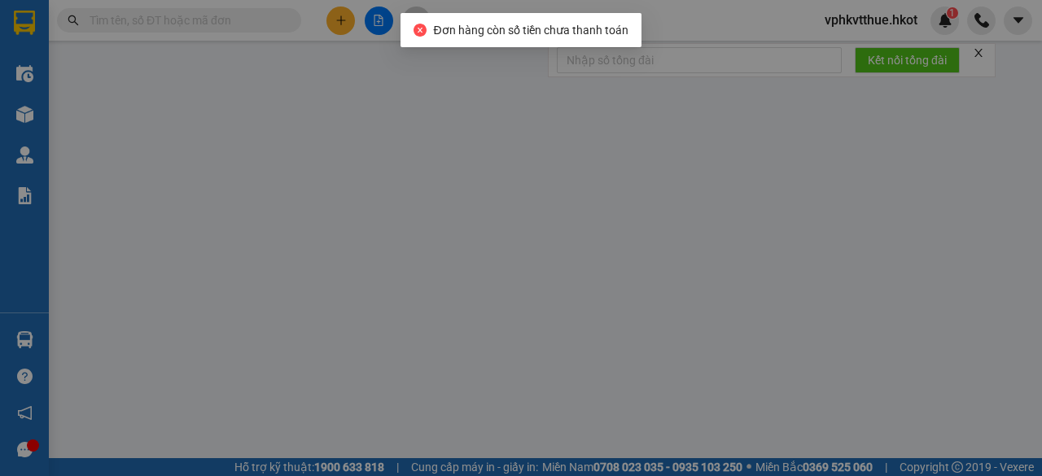
type input "0906479700"
type input "[PERSON_NAME]"
type input "0868969262"
type input "TRƯỜNG GIANG"
type input "NGƯỜI NHẬN TT CƯỚC"
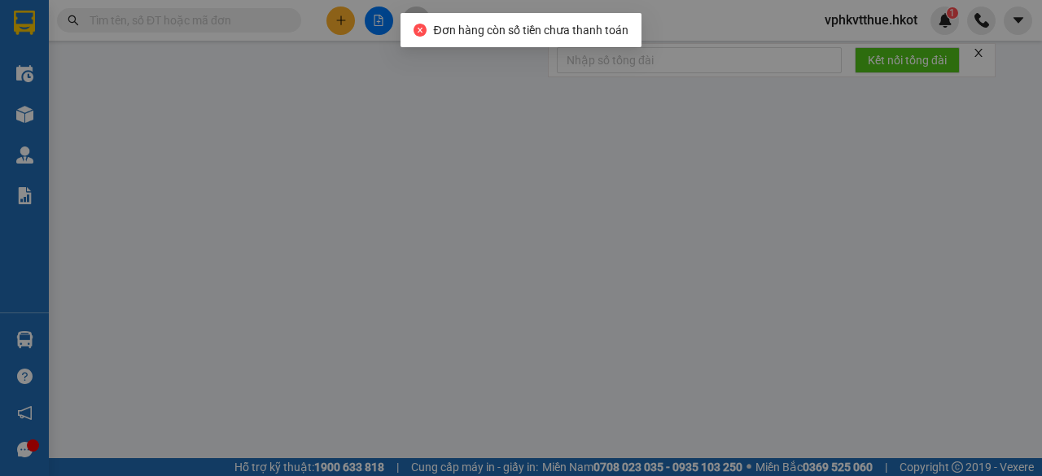
type input "0"
type input "50.000"
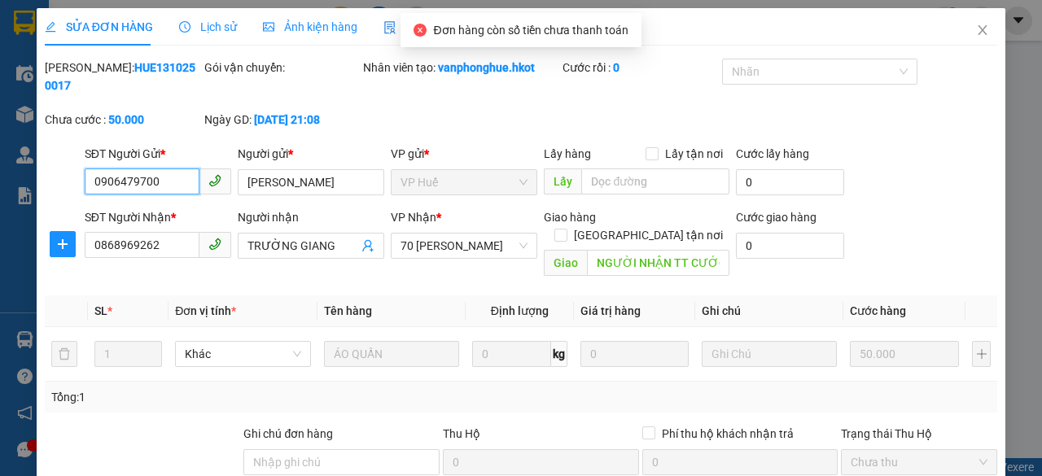
scroll to position [195, 0]
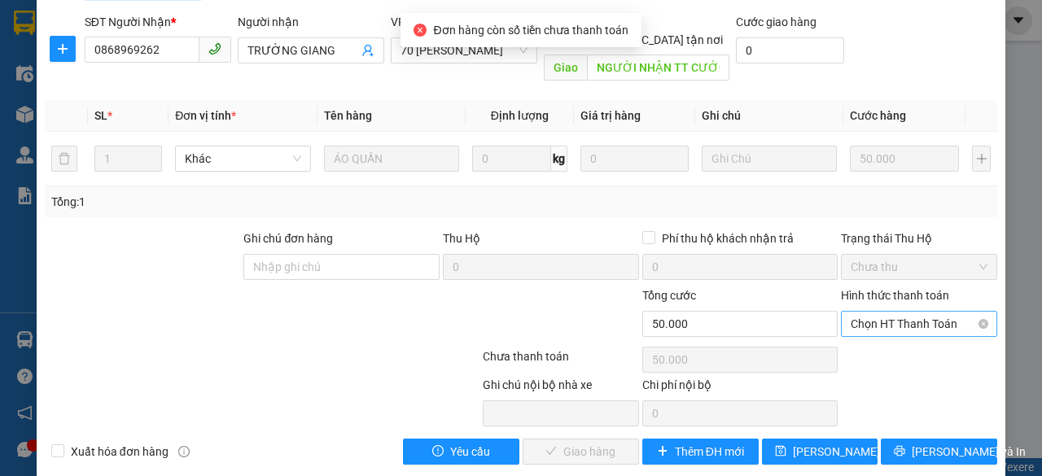
click at [872, 312] on span "Chọn HT Thanh Toán" at bounding box center [919, 324] width 137 height 24
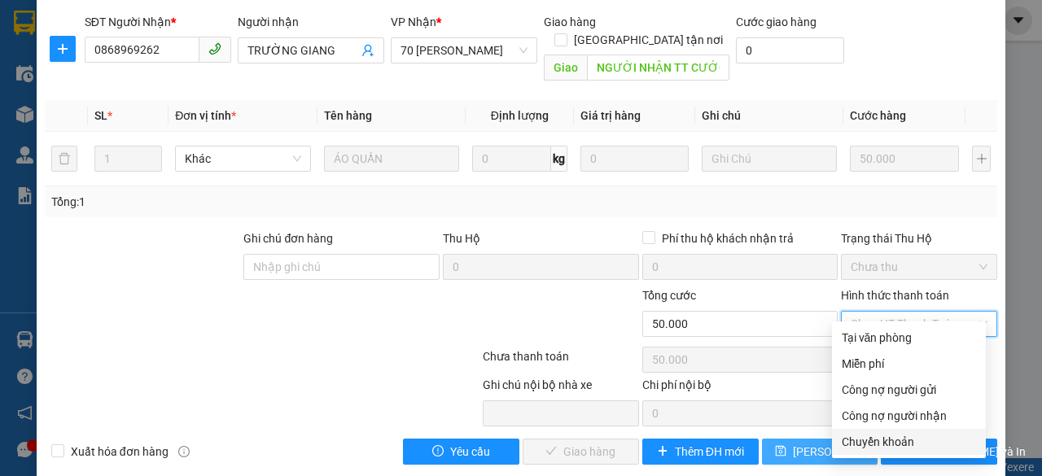
click at [865, 445] on div "Chuyển khoản" at bounding box center [909, 442] width 134 height 18
type input "0"
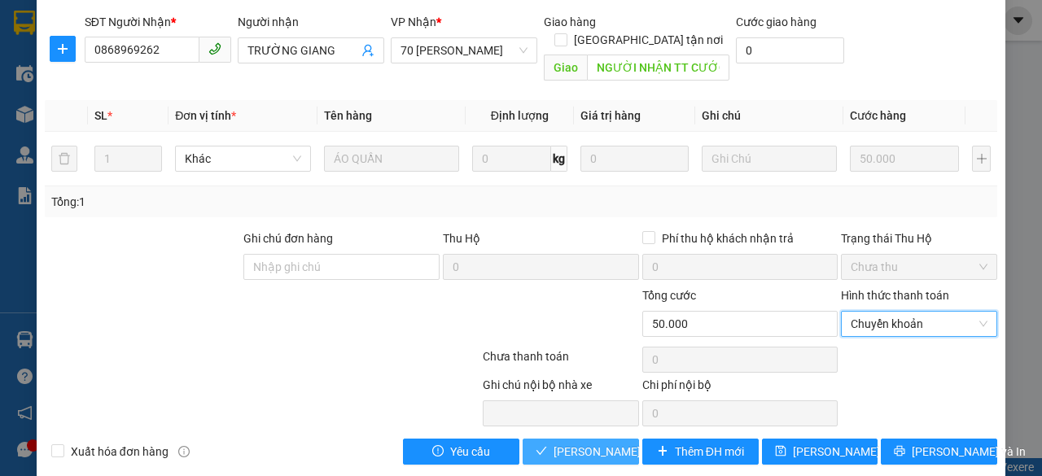
click at [593, 443] on span "[PERSON_NAME] và Giao hàng" at bounding box center [632, 452] width 156 height 18
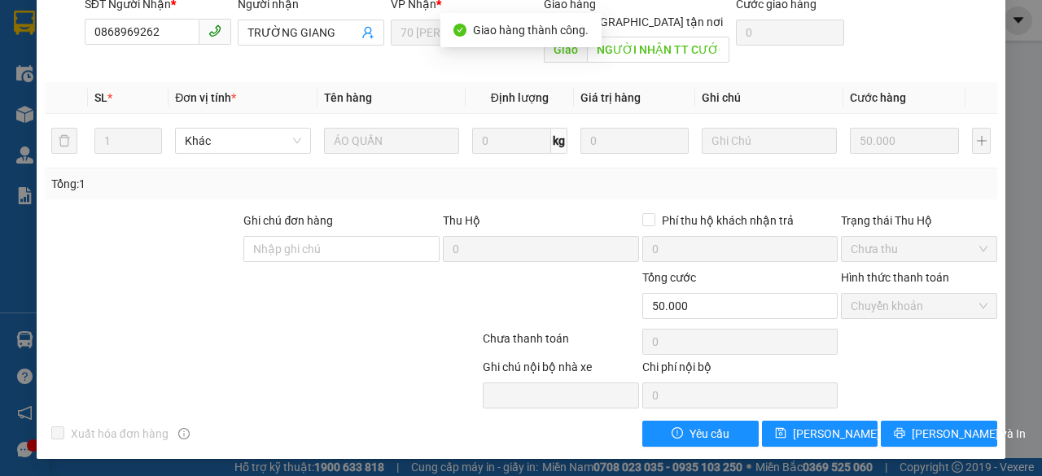
scroll to position [0, 0]
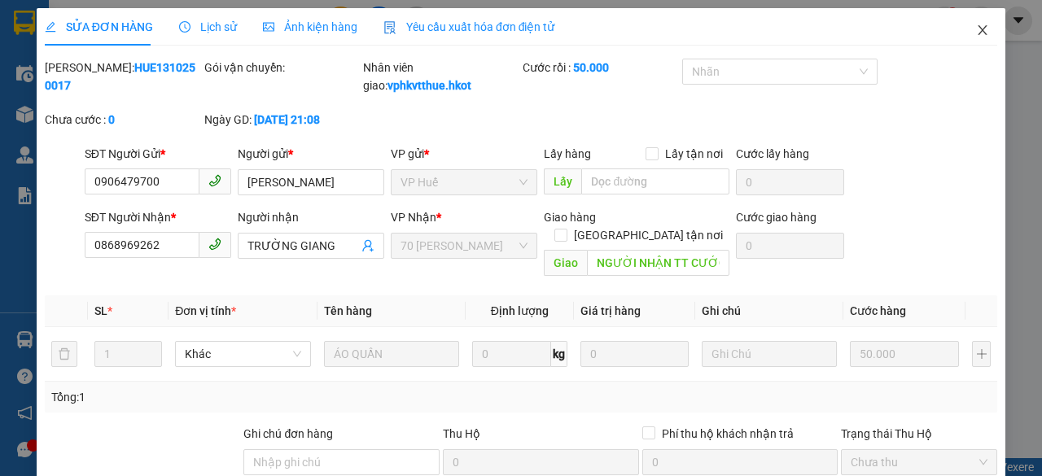
click at [976, 35] on icon "close" at bounding box center [982, 30] width 13 height 13
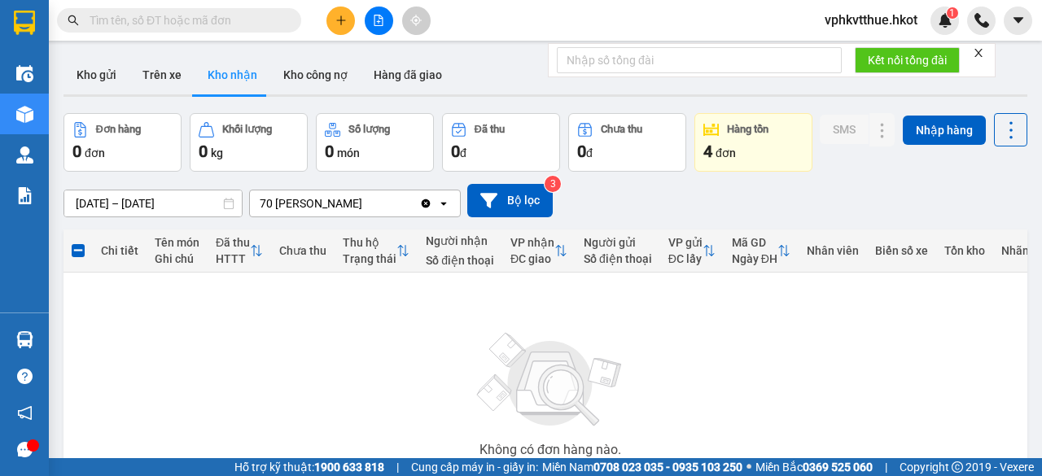
click at [717, 147] on span "đơn" at bounding box center [726, 153] width 20 height 13
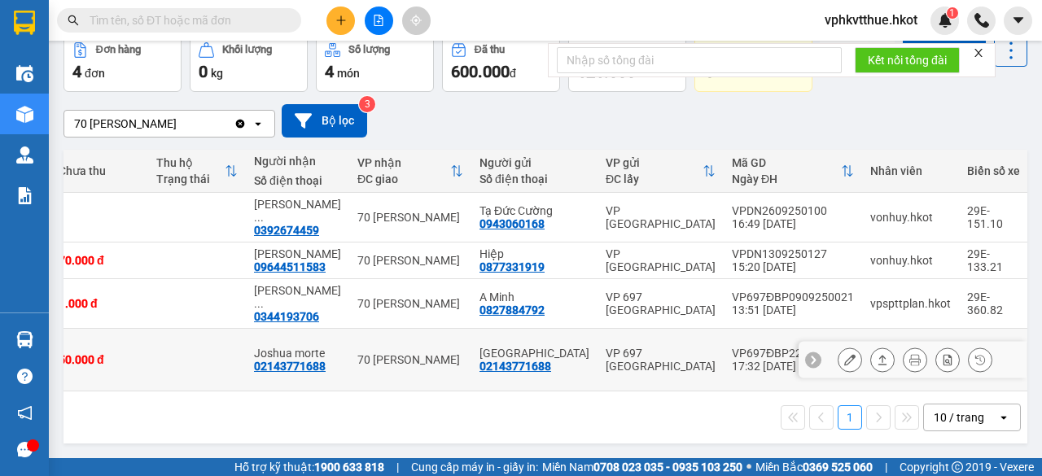
scroll to position [0, 317]
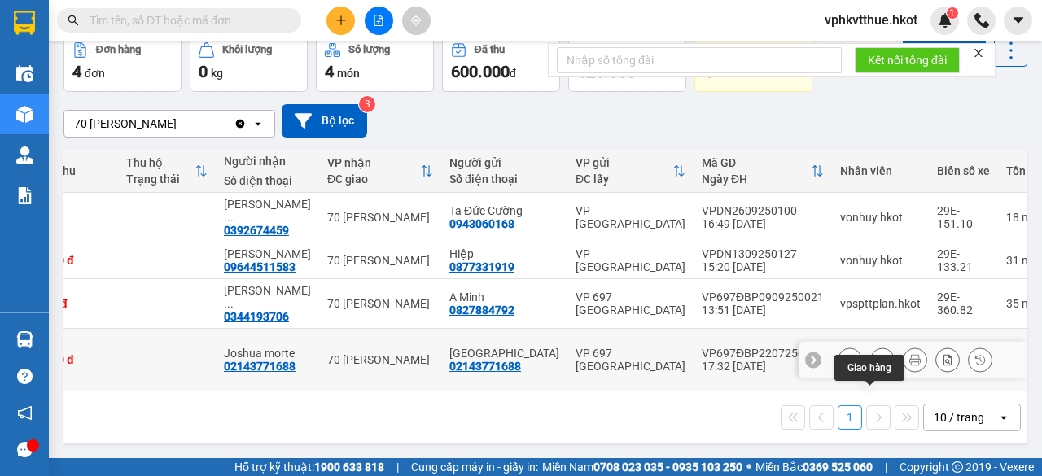
click at [877, 357] on icon at bounding box center [882, 359] width 11 height 11
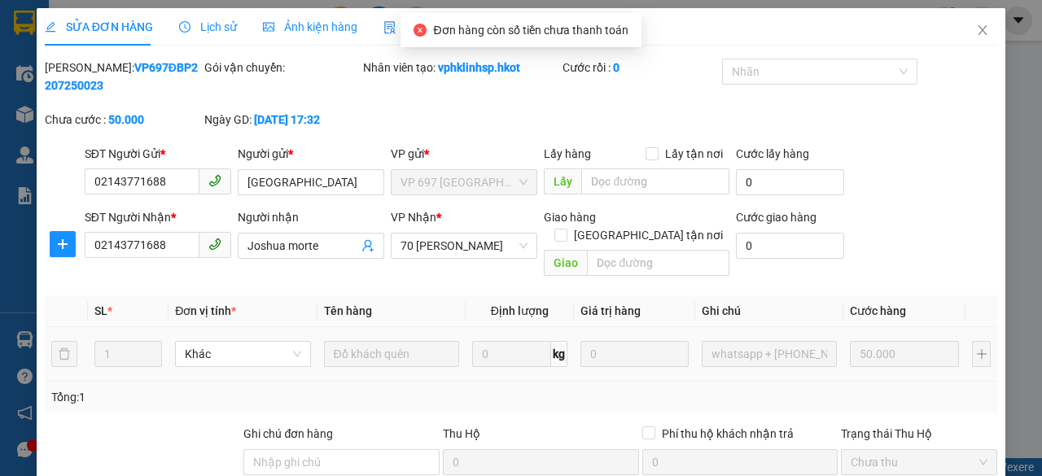
type input "02143771688"
type input "[GEOGRAPHIC_DATA]"
type input "02143771688"
type input "Joshua morte"
type input "0"
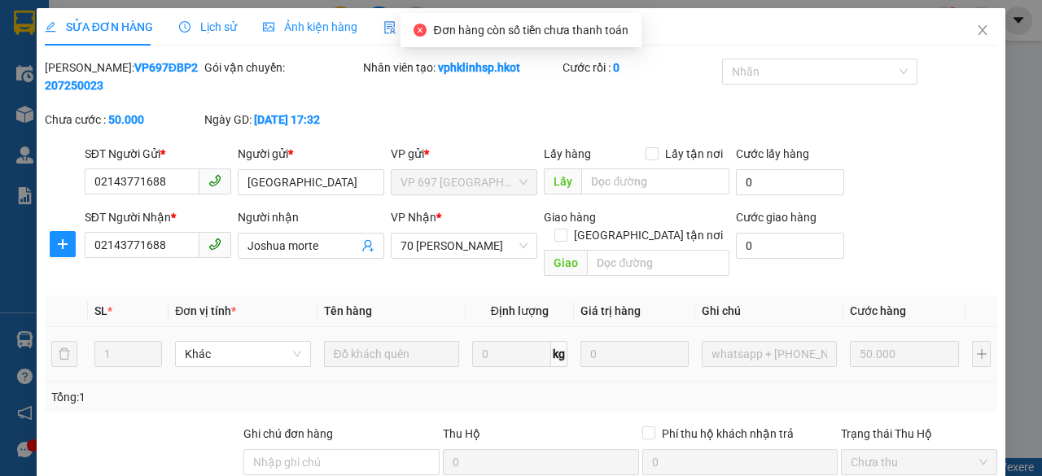
type input "50.000"
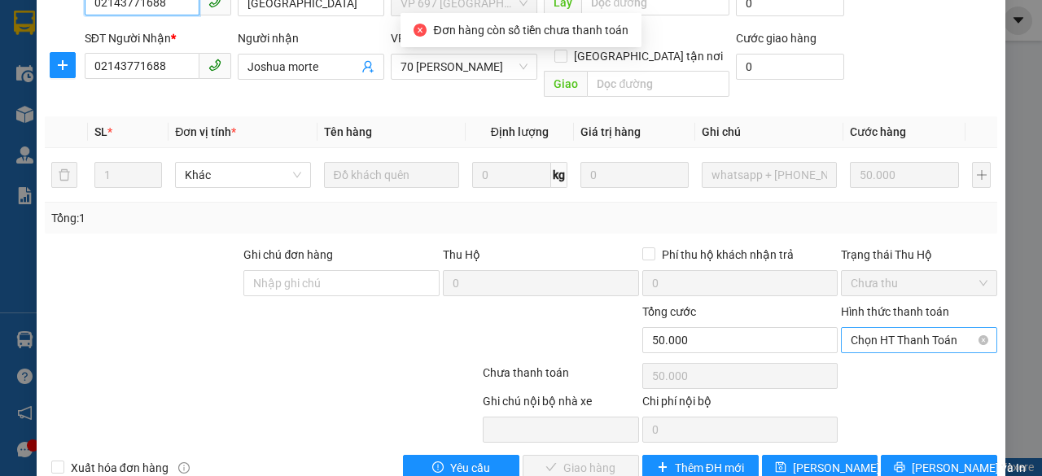
scroll to position [182, 0]
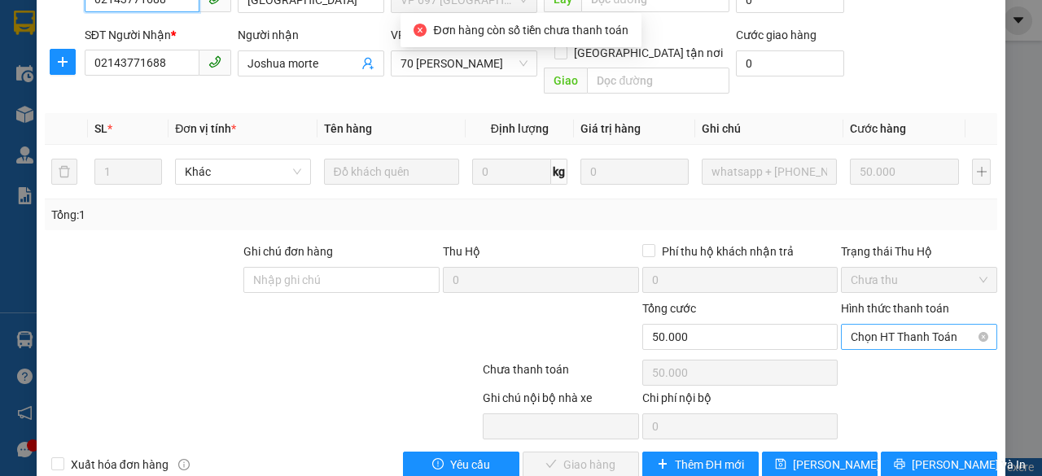
click at [886, 333] on span "Chọn HT Thanh Toán" at bounding box center [919, 337] width 137 height 24
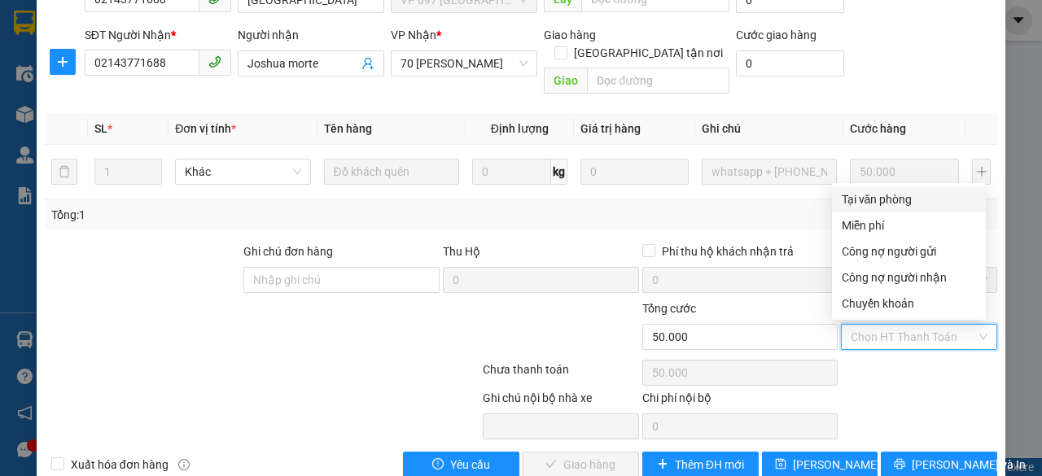
click at [866, 198] on div "Tại văn phòng" at bounding box center [909, 200] width 134 height 18
type input "0"
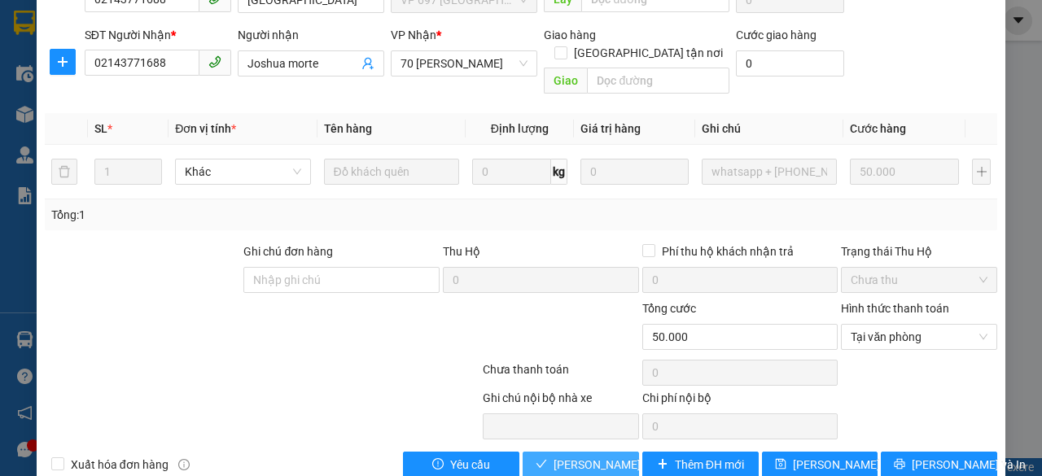
click at [573, 462] on span "[PERSON_NAME] và Giao hàng" at bounding box center [632, 465] width 156 height 18
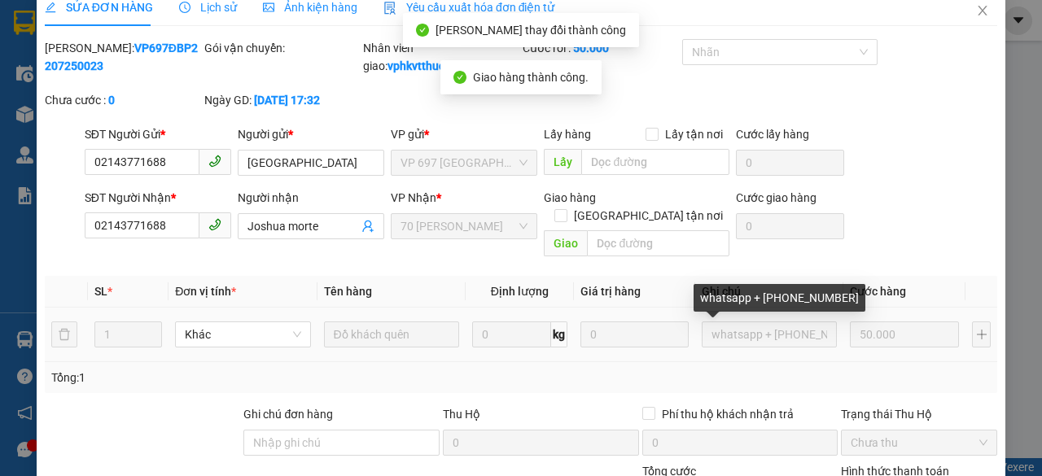
scroll to position [0, 0]
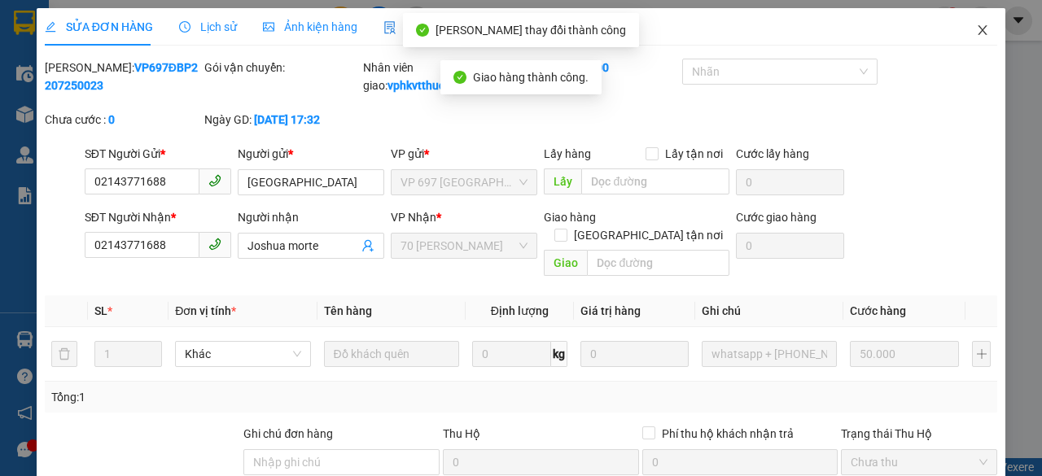
click at [976, 24] on icon "close" at bounding box center [982, 30] width 13 height 13
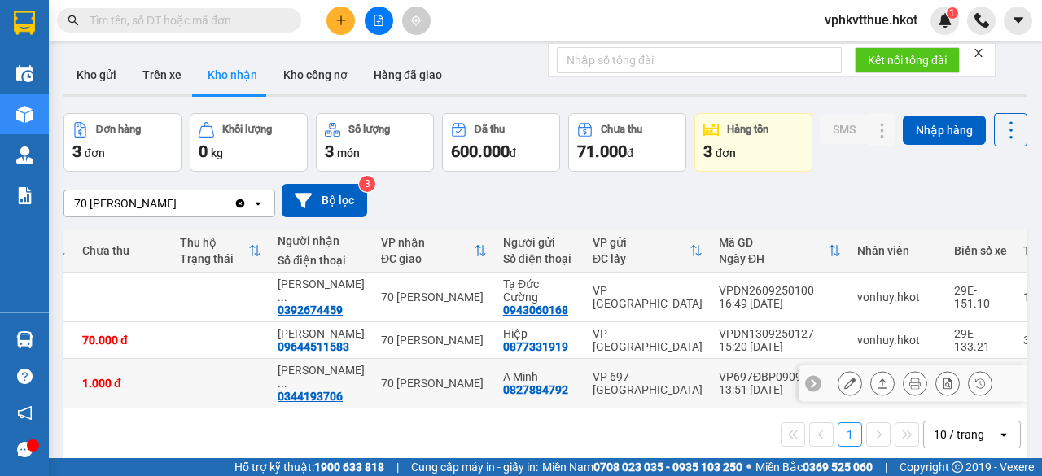
scroll to position [0, 265]
click at [593, 396] on div "VP 697 [GEOGRAPHIC_DATA]" at bounding box center [646, 383] width 110 height 26
checkbox input "true"
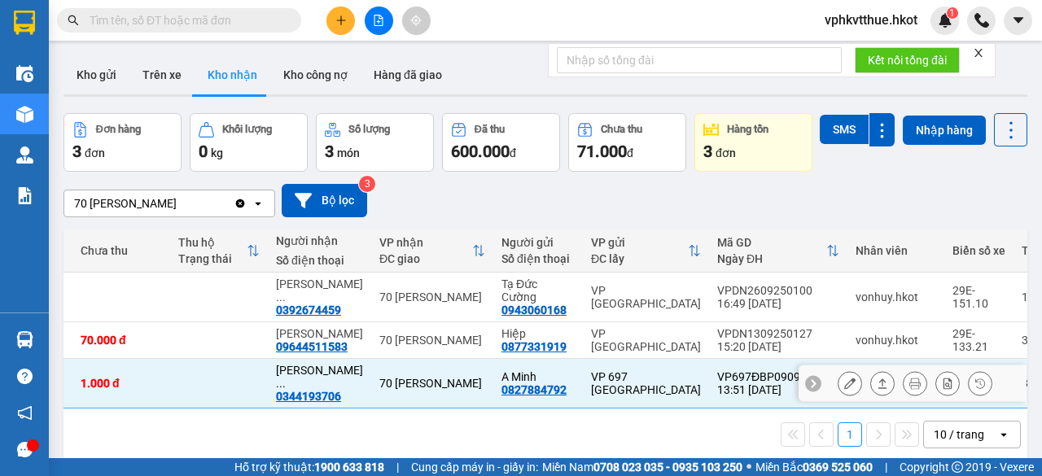
click at [877, 389] on icon at bounding box center [882, 383] width 11 height 11
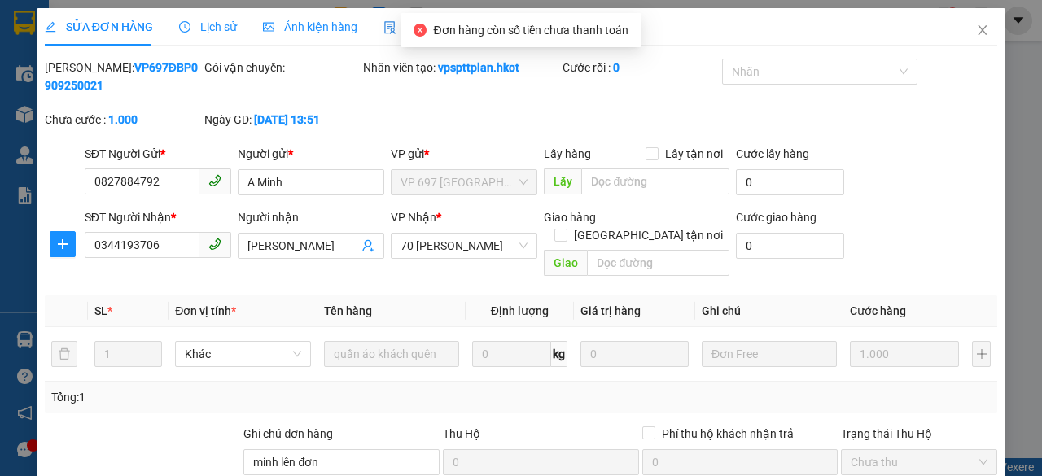
type input "0827884792"
type input "A Minh"
type input "0344193706"
type input "[PERSON_NAME]"
type input "minh lên đơn"
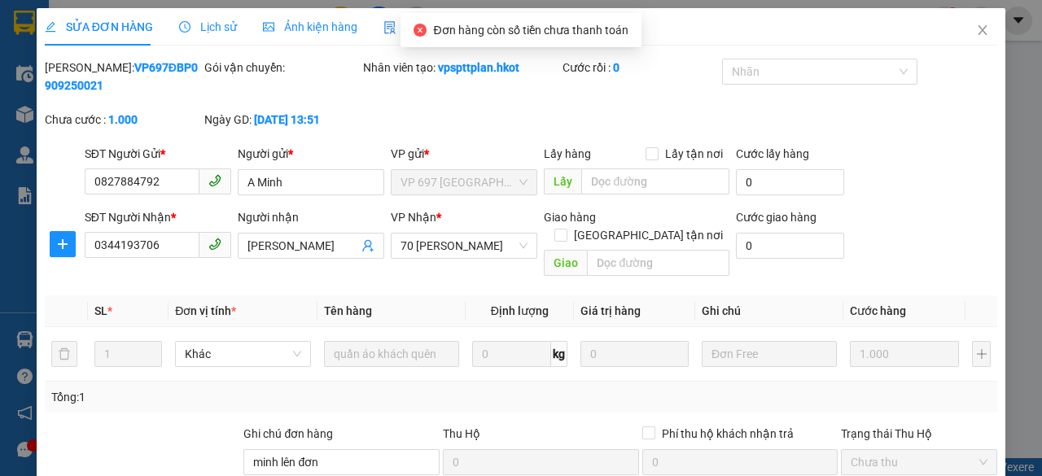
type input "0"
type input "1.000"
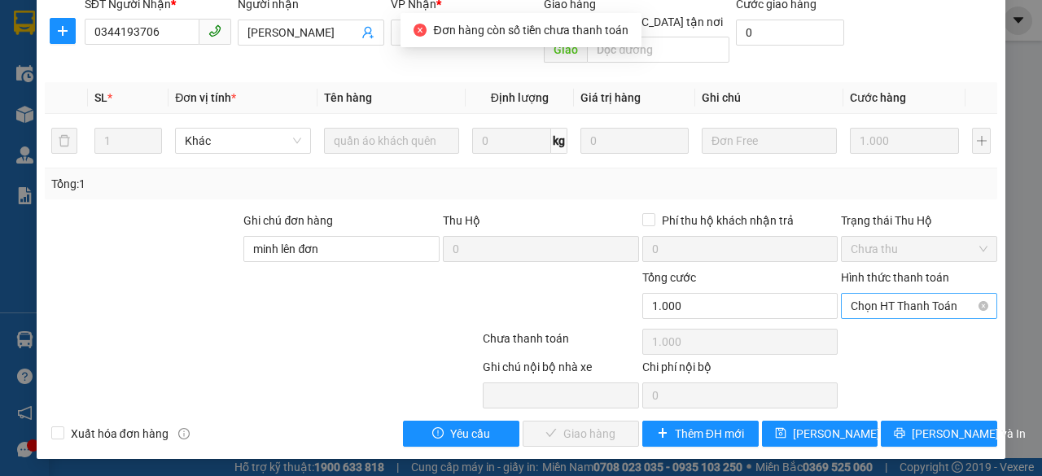
click at [869, 299] on span "Chọn HT Thanh Toán" at bounding box center [919, 306] width 137 height 24
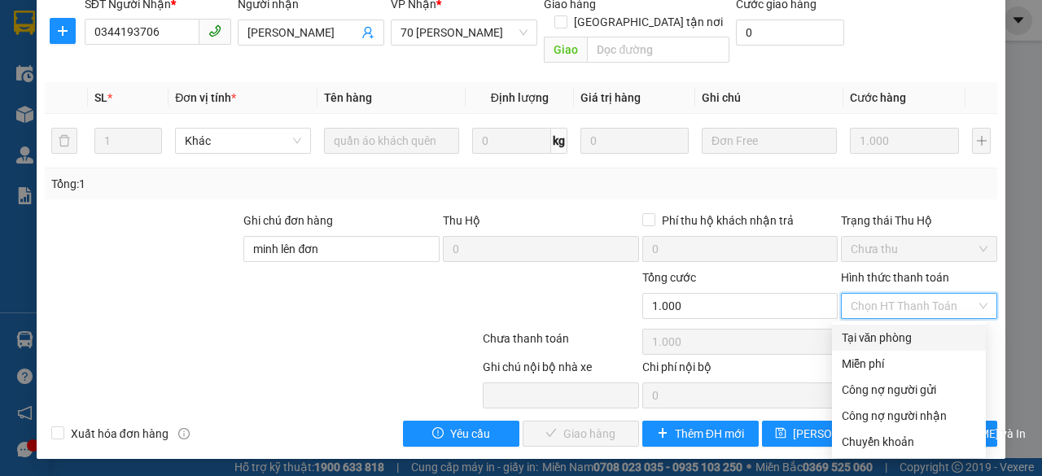
click at [865, 336] on div "Tại văn phòng" at bounding box center [909, 338] width 134 height 18
type input "0"
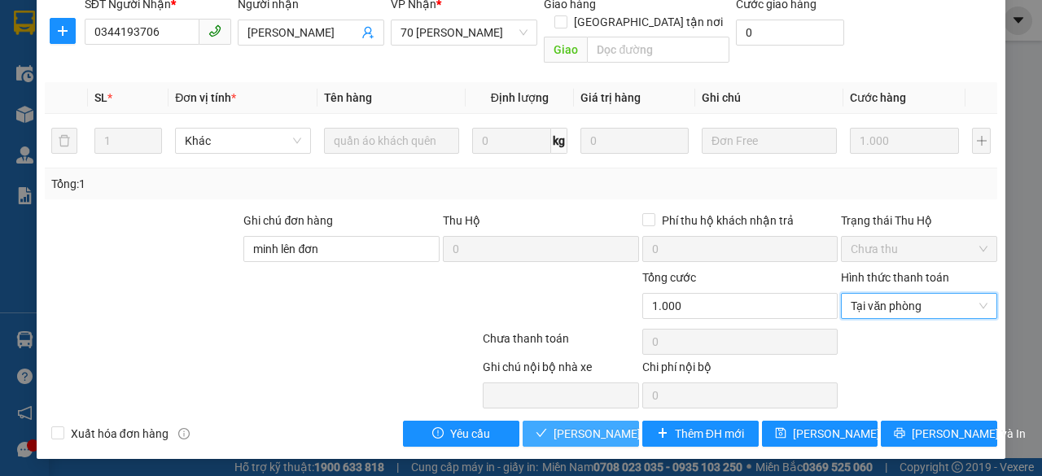
click at [582, 435] on span "[PERSON_NAME] và Giao hàng" at bounding box center [632, 434] width 156 height 18
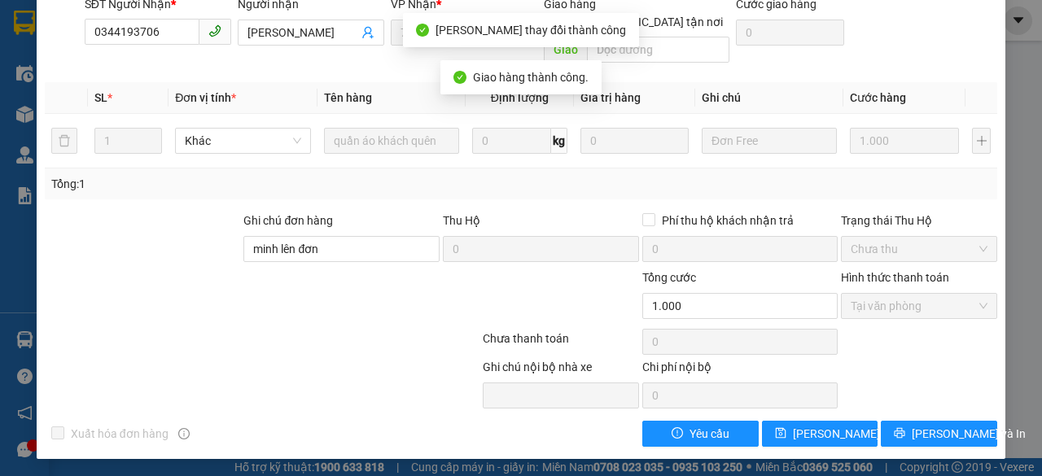
scroll to position [0, 0]
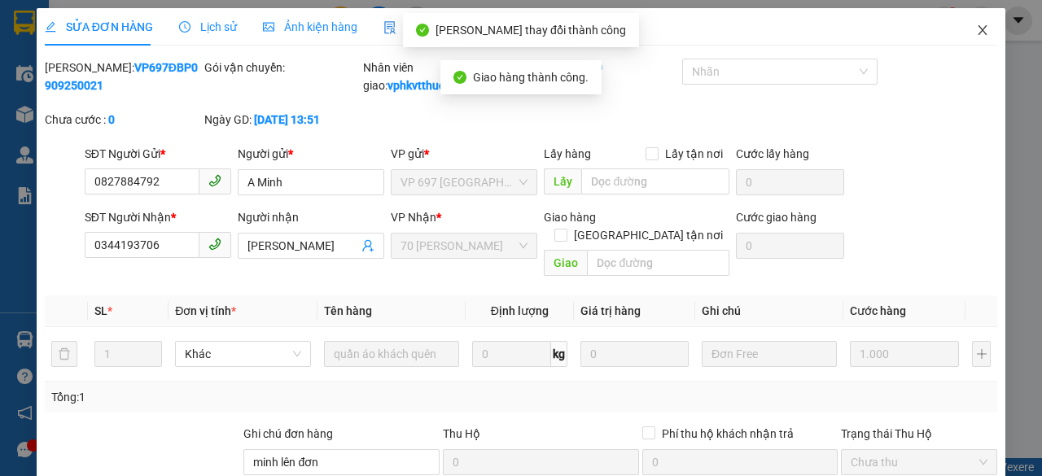
click at [976, 28] on icon "close" at bounding box center [982, 30] width 13 height 13
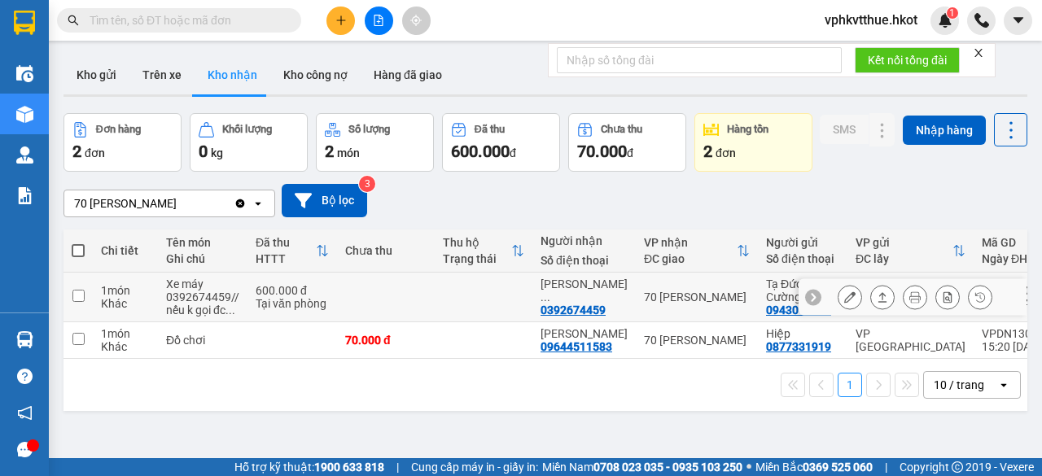
click at [399, 322] on td at bounding box center [386, 298] width 98 height 50
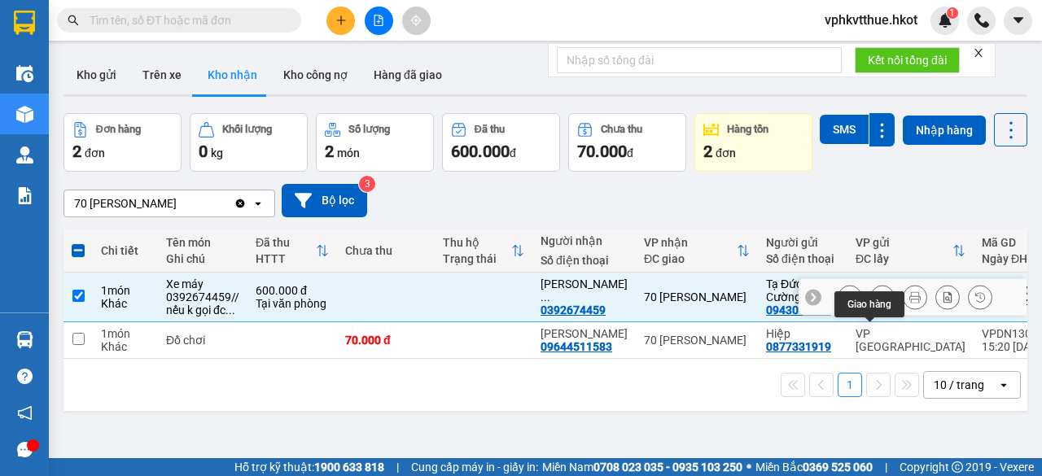
click at [879, 312] on button at bounding box center [882, 297] width 23 height 28
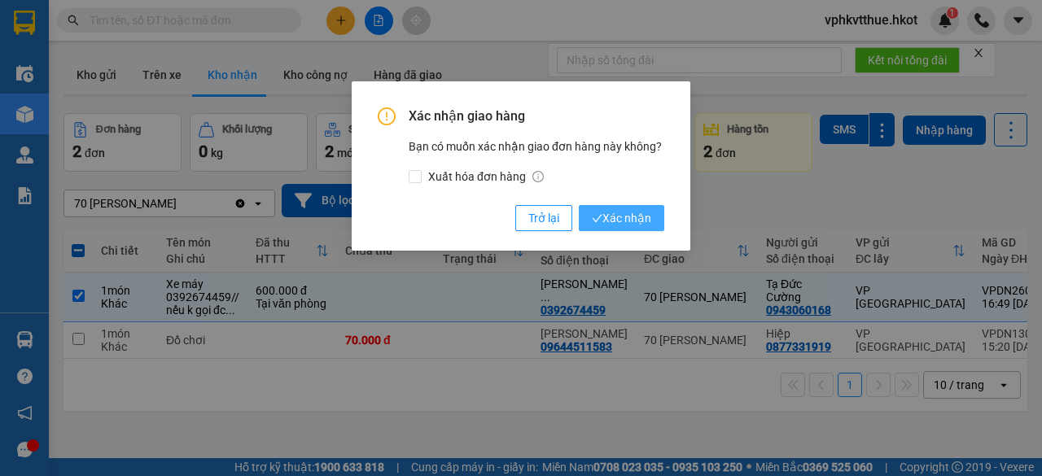
click at [627, 219] on span "Xác nhận" at bounding box center [621, 218] width 59 height 18
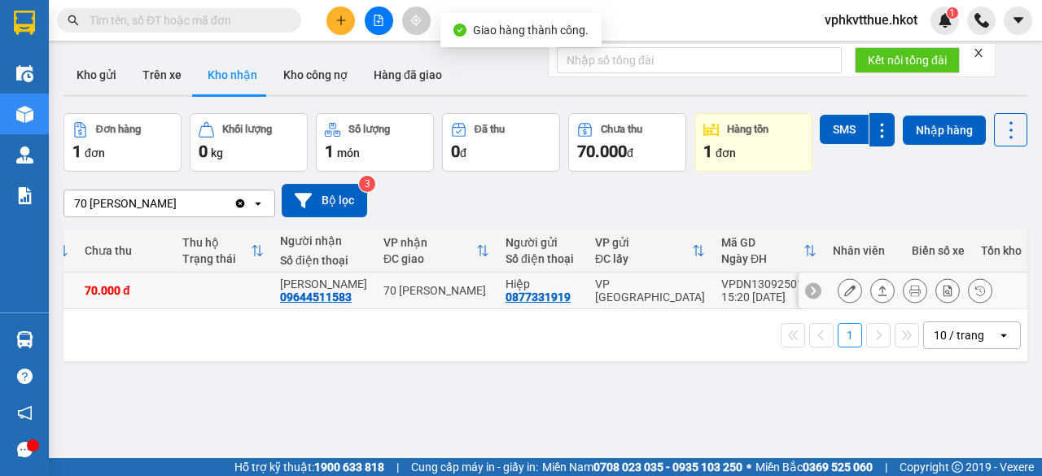
scroll to position [0, 337]
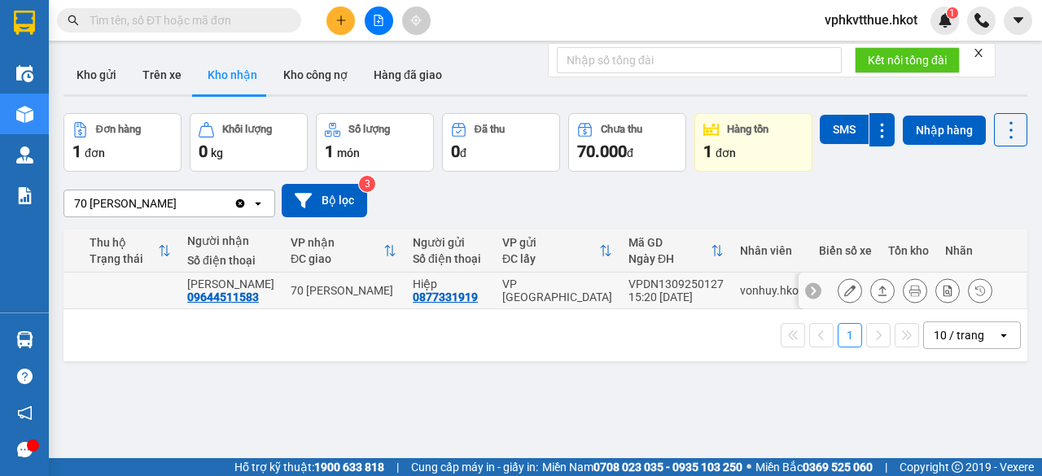
click at [581, 304] on div "VP [GEOGRAPHIC_DATA]" at bounding box center [557, 291] width 110 height 26
checkbox input "true"
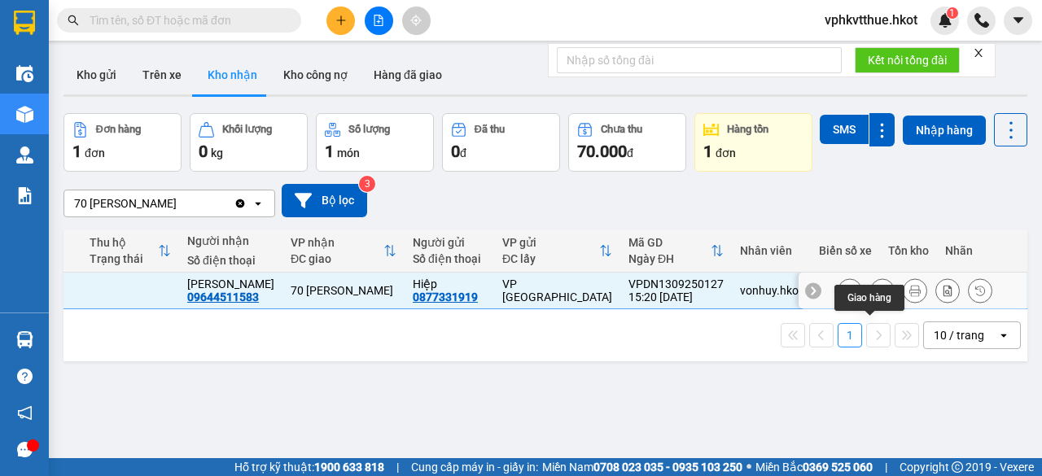
click at [877, 296] on icon at bounding box center [882, 290] width 11 height 11
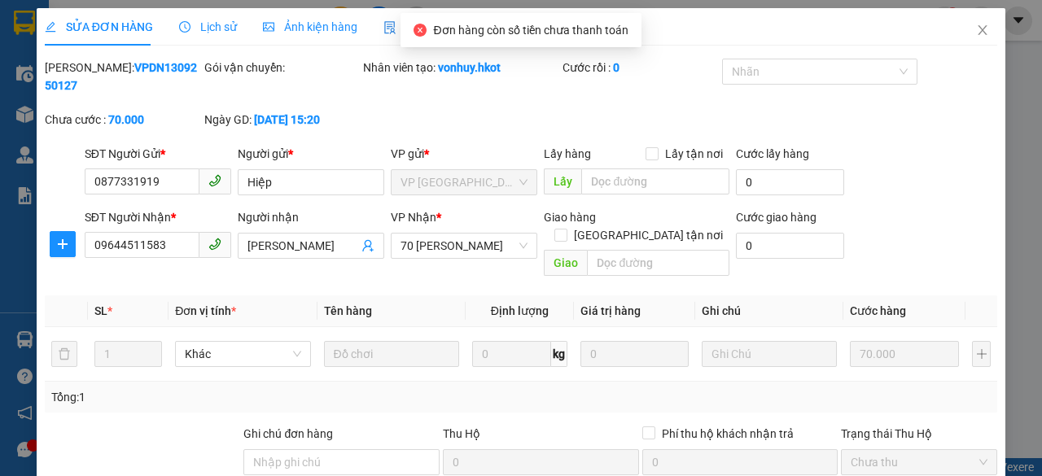
type input "0877331919"
type input "Hiệp"
type input "09644511583"
type input "[PERSON_NAME]"
type input "0"
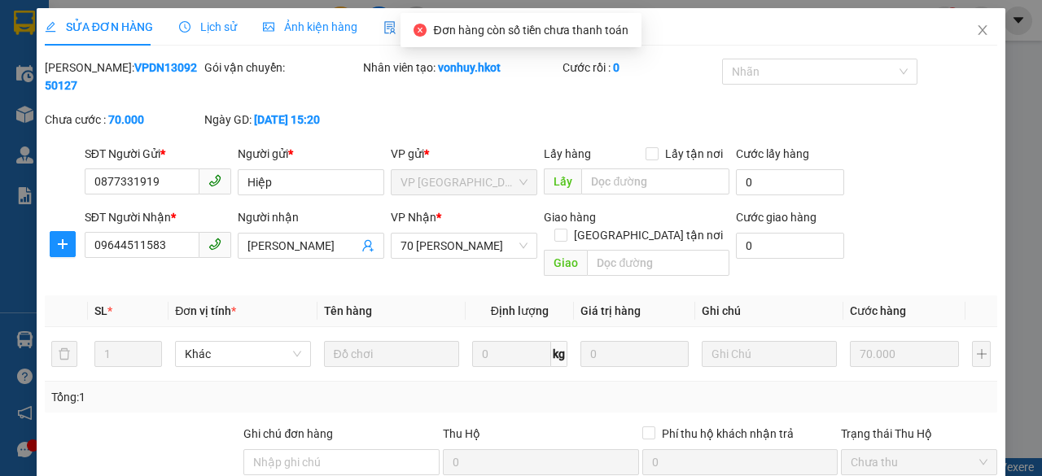
type input "70.000"
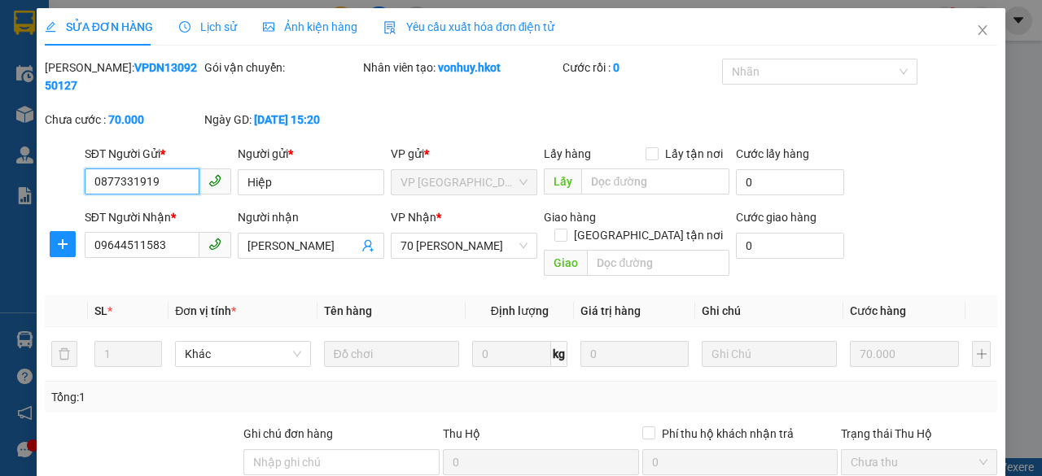
scroll to position [195, 0]
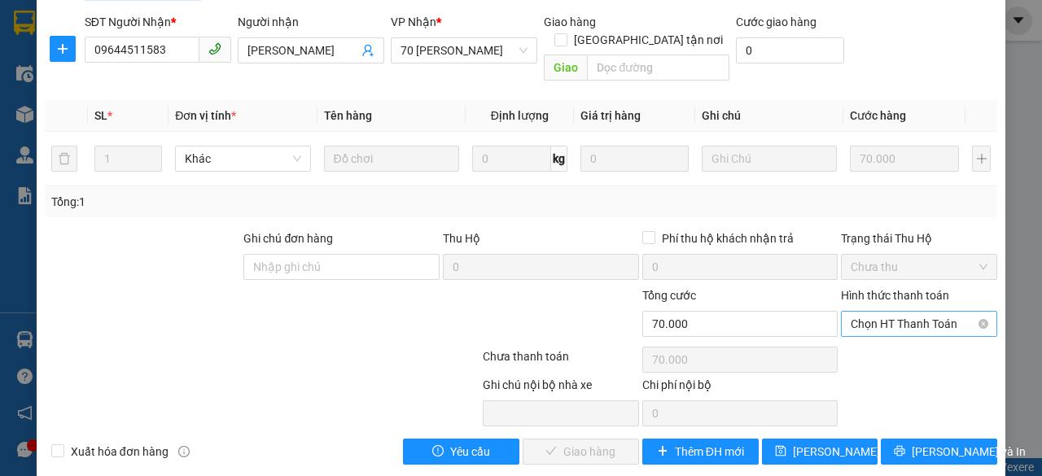
click at [876, 312] on span "Chọn HT Thanh Toán" at bounding box center [919, 324] width 137 height 24
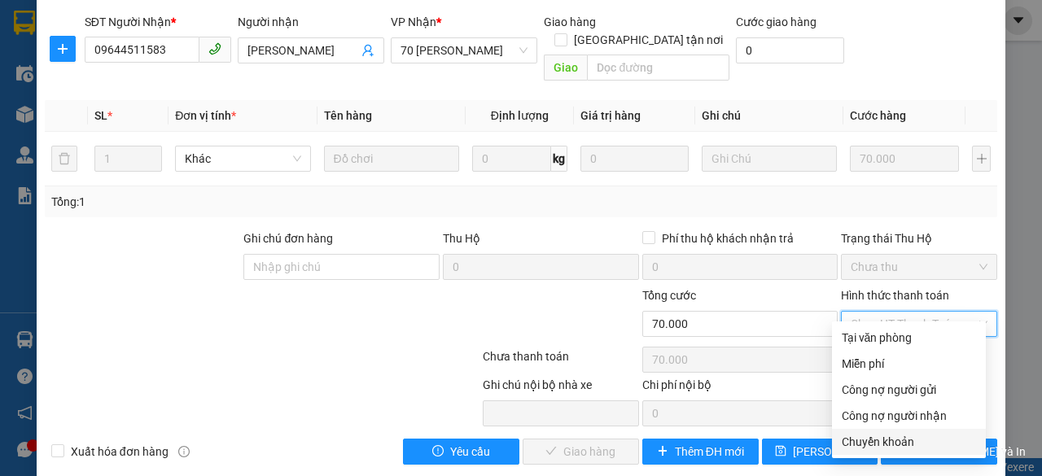
click at [873, 440] on div "Chuyển khoản" at bounding box center [909, 442] width 134 height 18
type input "0"
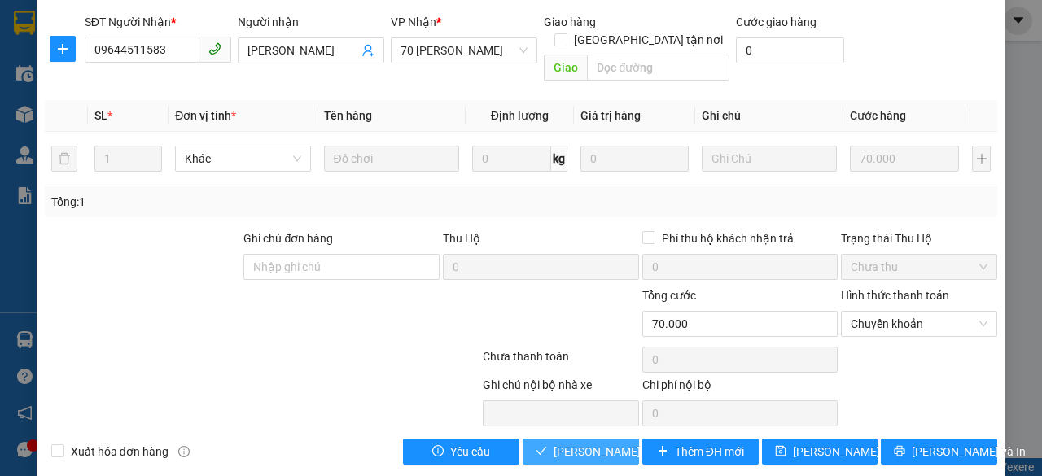
click at [554, 443] on span "[PERSON_NAME] và Giao hàng" at bounding box center [632, 452] width 156 height 18
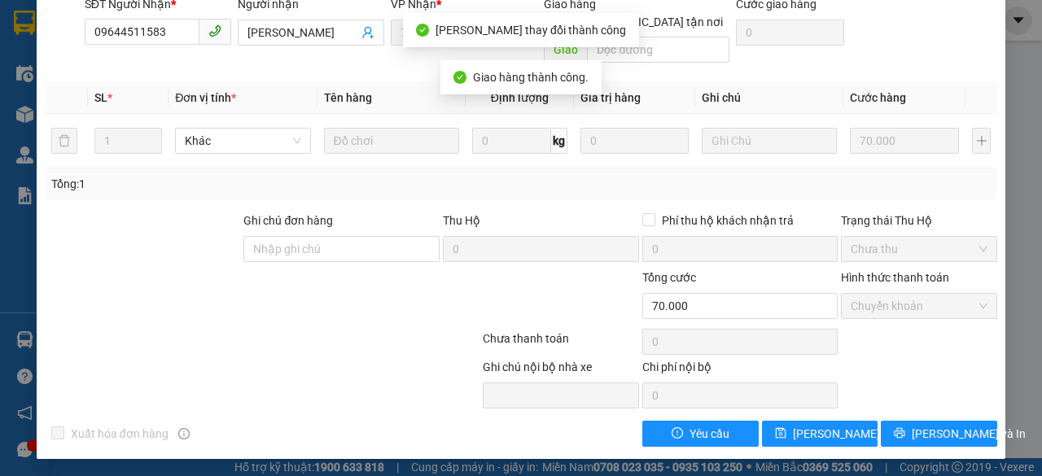
scroll to position [0, 0]
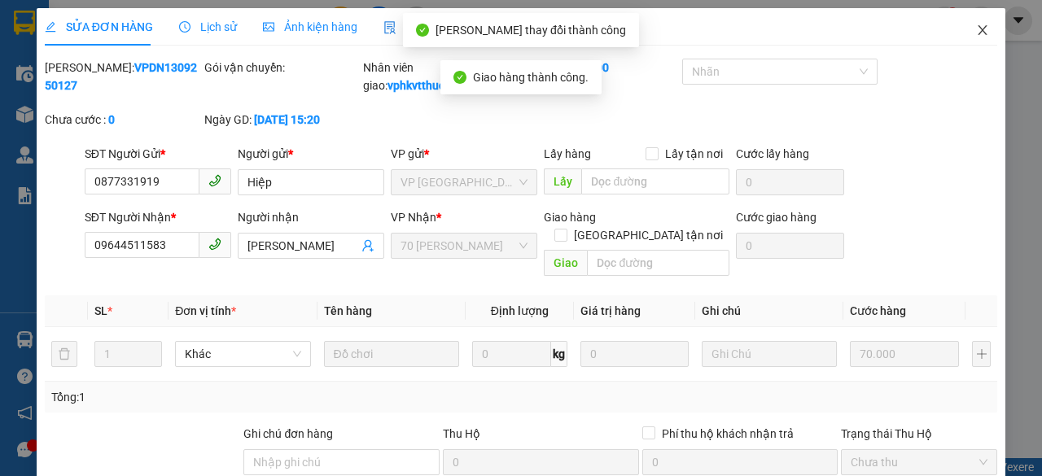
click at [967, 24] on span "Close" at bounding box center [983, 31] width 46 height 46
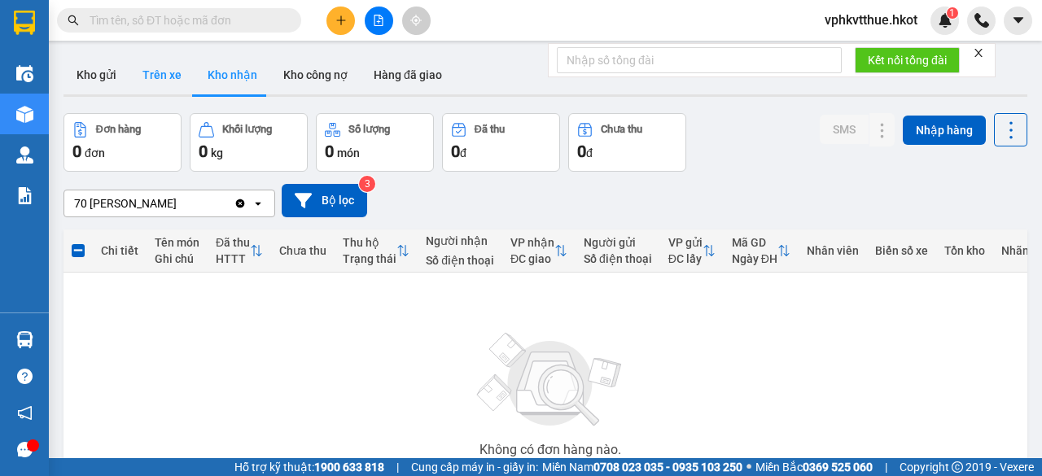
click at [148, 79] on button "Trên xe" at bounding box center [161, 74] width 65 height 39
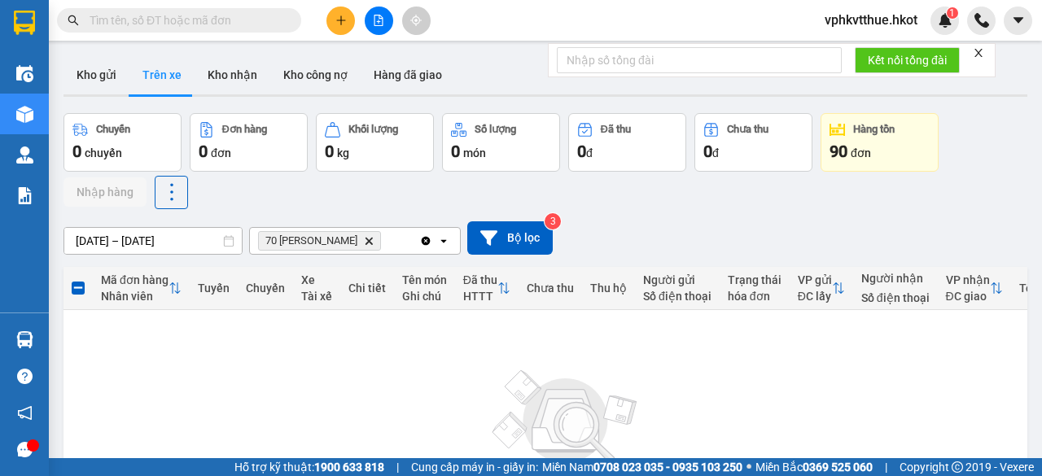
click at [857, 144] on div "90 đơn" at bounding box center [880, 151] width 100 height 23
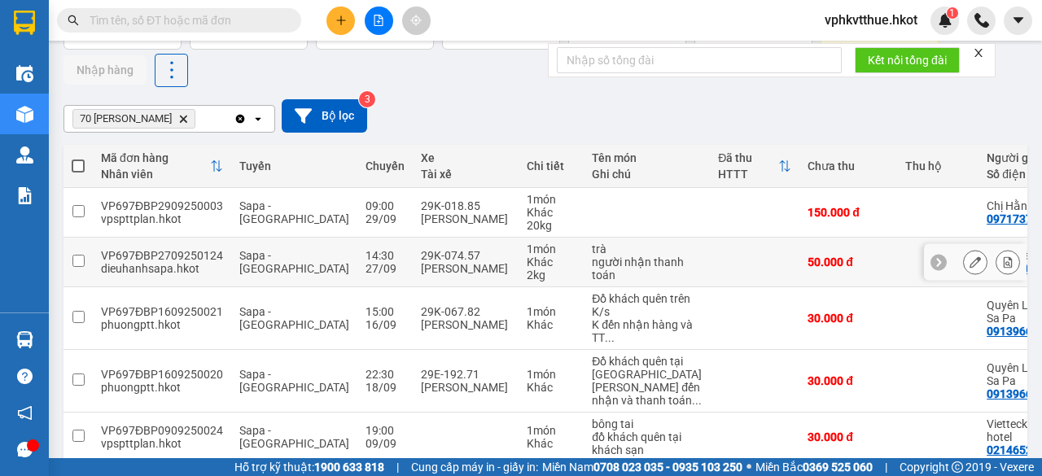
scroll to position [120, 0]
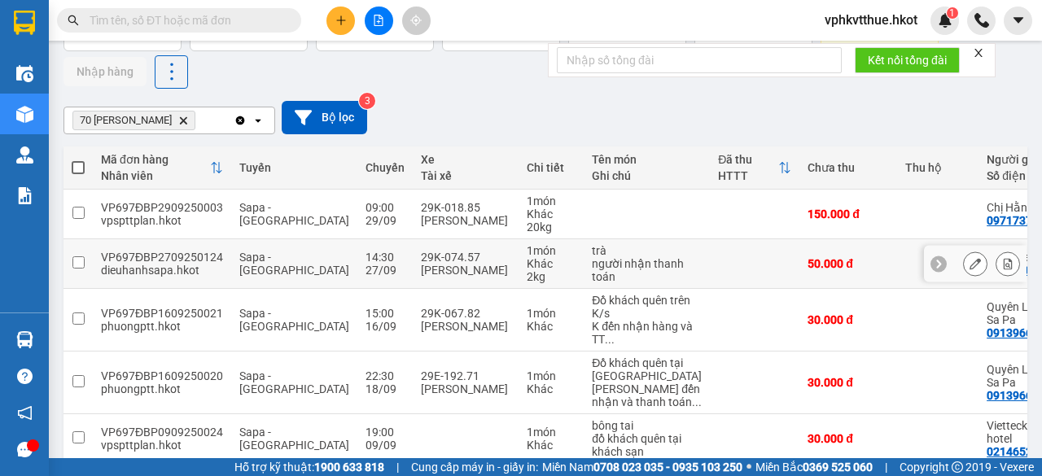
click at [357, 255] on td "14:30 [DATE]" at bounding box center [384, 264] width 55 height 50
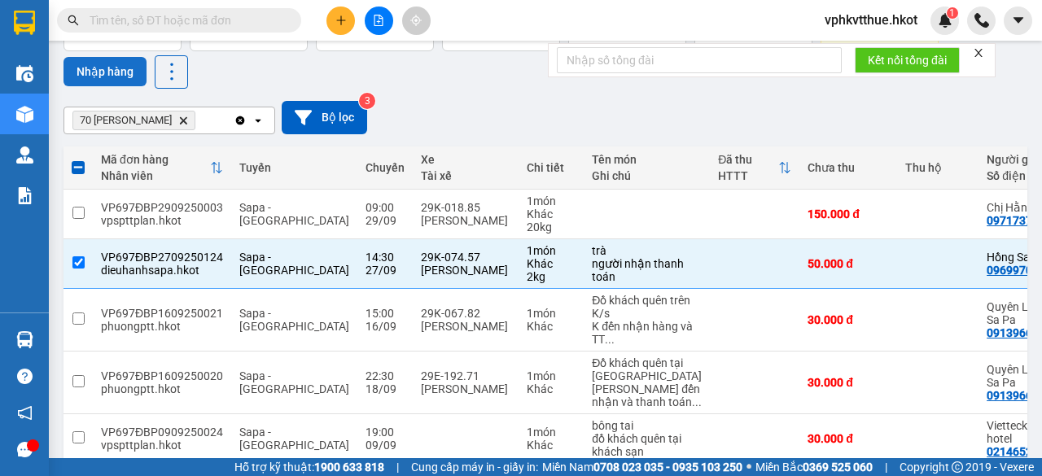
click at [107, 72] on button "Nhập hàng" at bounding box center [105, 71] width 83 height 29
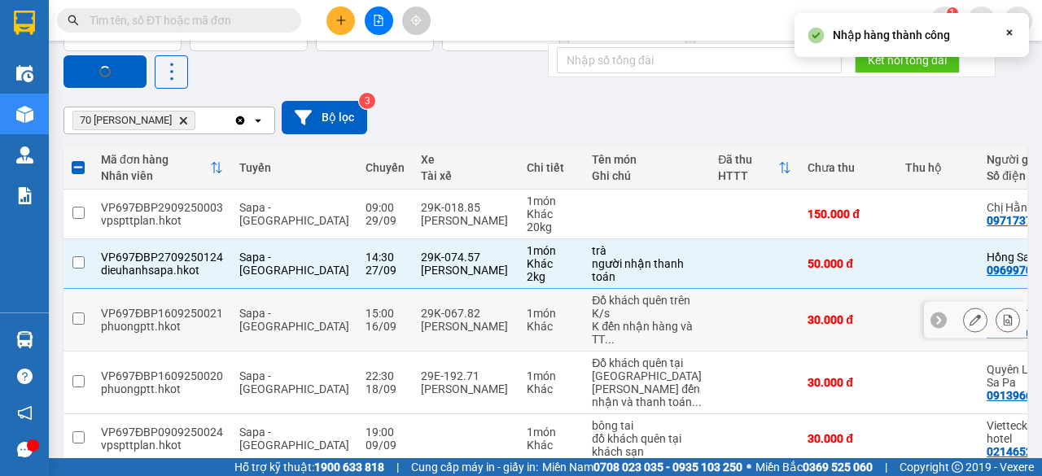
checkbox input "false"
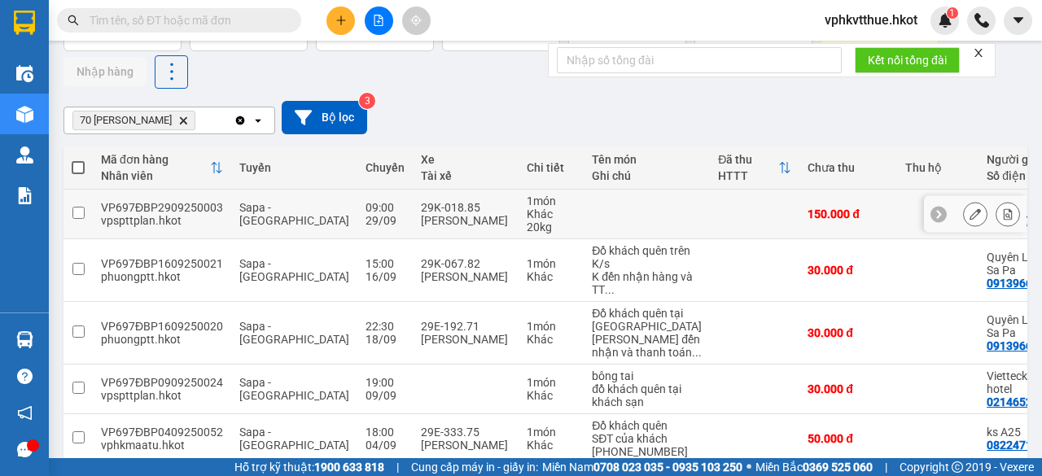
click at [283, 218] on div "Sapa - [GEOGRAPHIC_DATA]" at bounding box center [294, 214] width 110 height 26
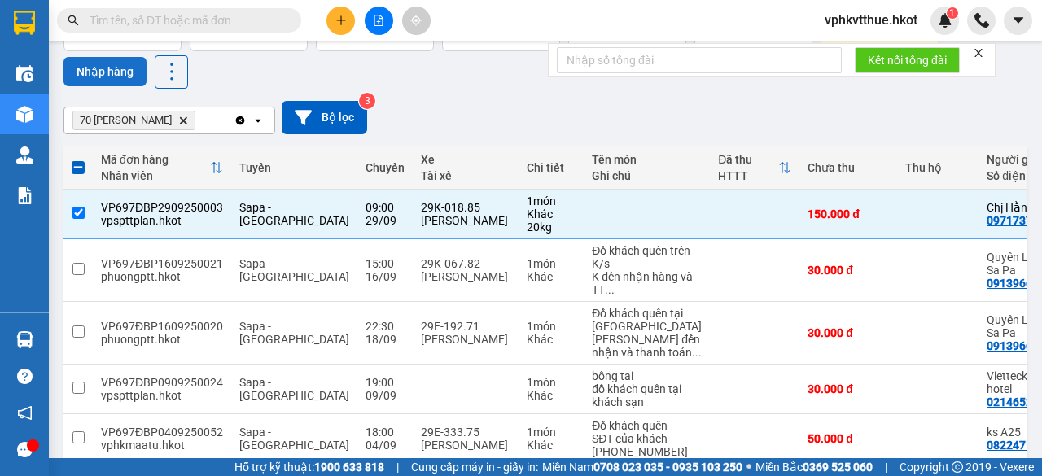
click at [101, 59] on button "Nhập hàng" at bounding box center [105, 71] width 83 height 29
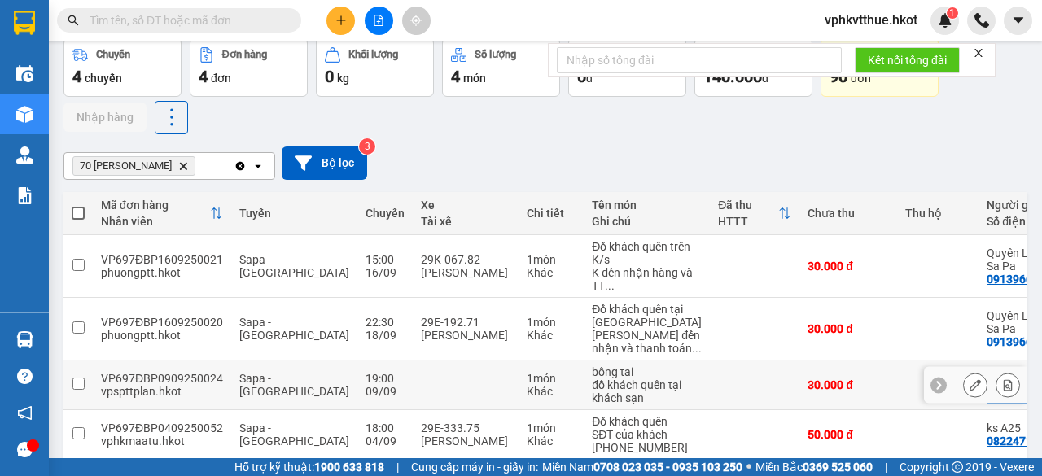
scroll to position [150, 0]
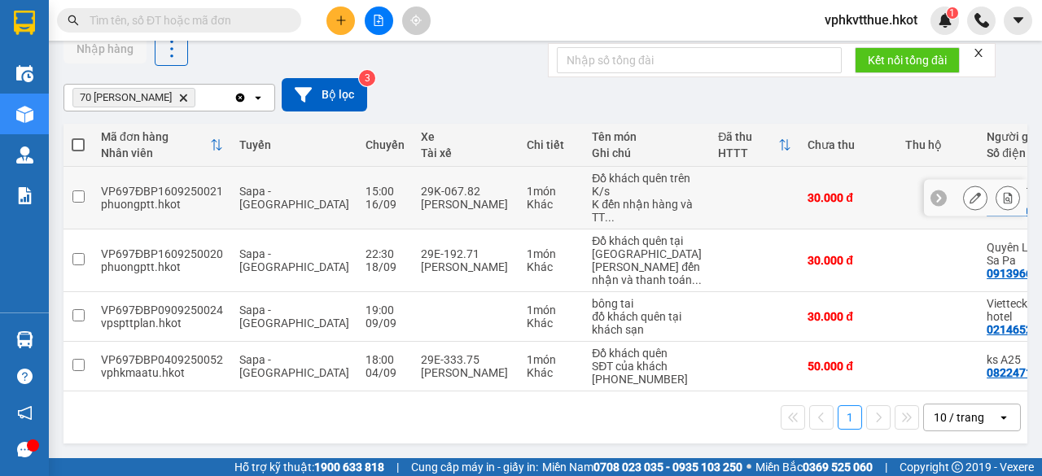
click at [260, 186] on span "Sapa - [GEOGRAPHIC_DATA]" at bounding box center [294, 198] width 110 height 26
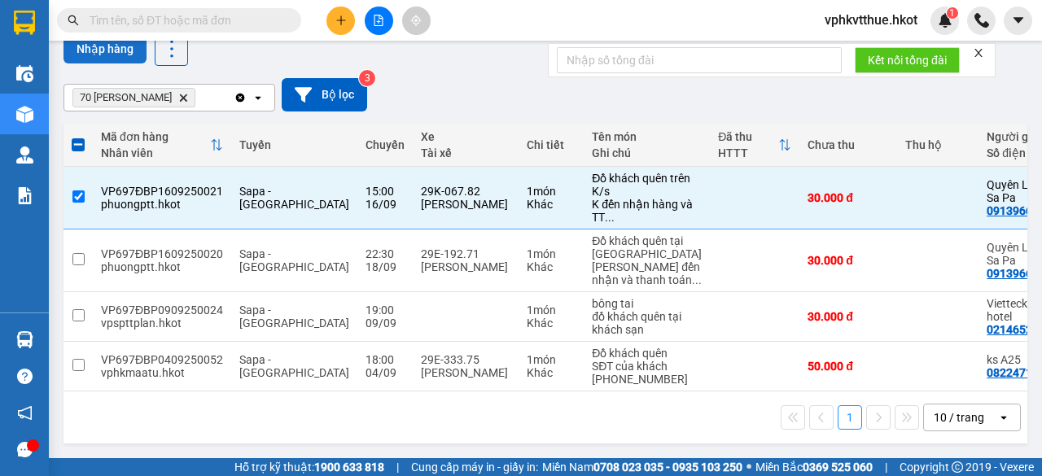
click at [90, 46] on button "Nhập hàng" at bounding box center [105, 48] width 83 height 29
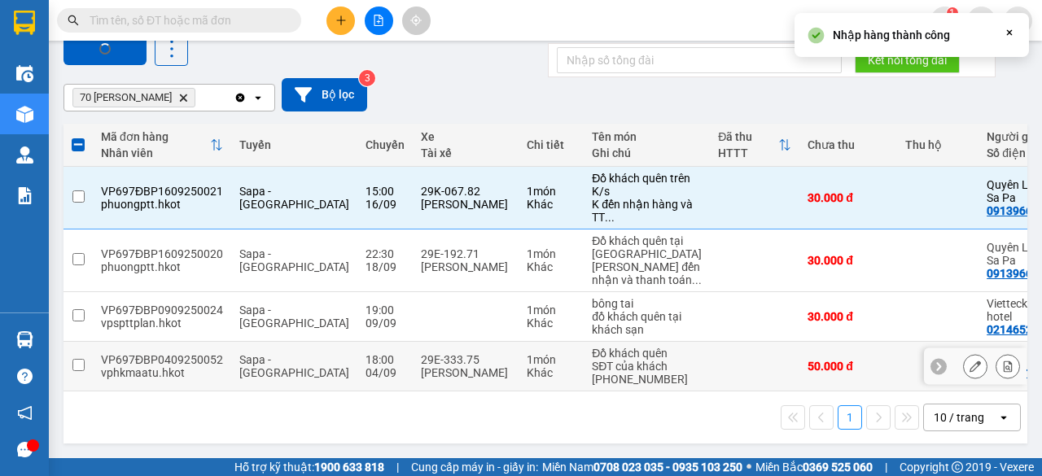
checkbox input "false"
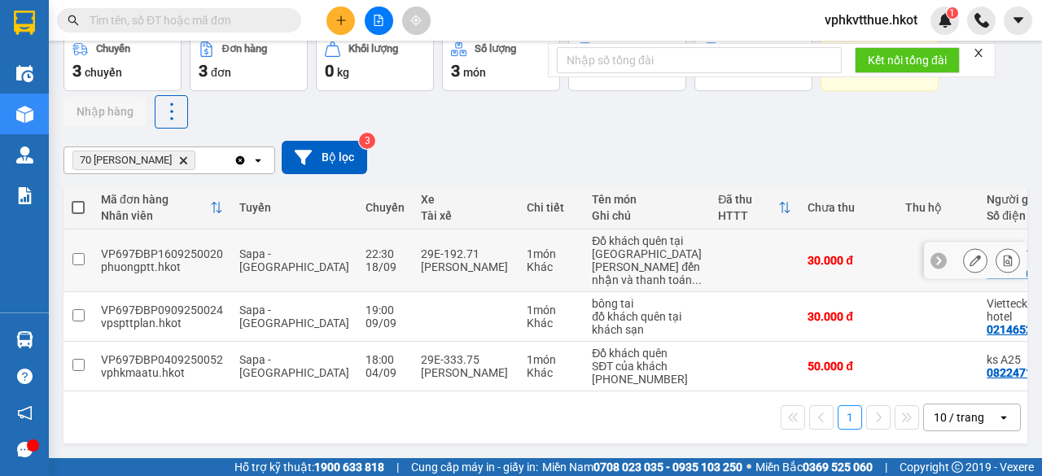
scroll to position [0, 0]
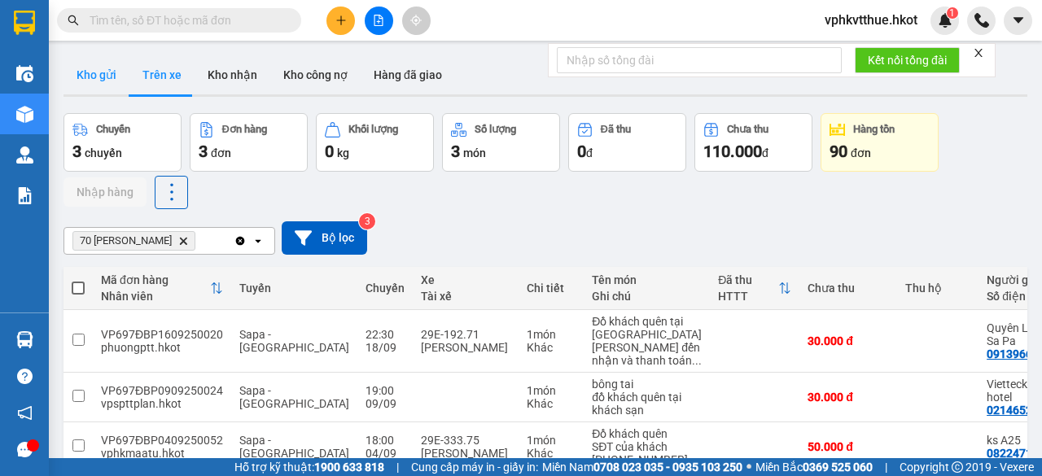
click at [105, 69] on button "Kho gửi" at bounding box center [97, 74] width 66 height 39
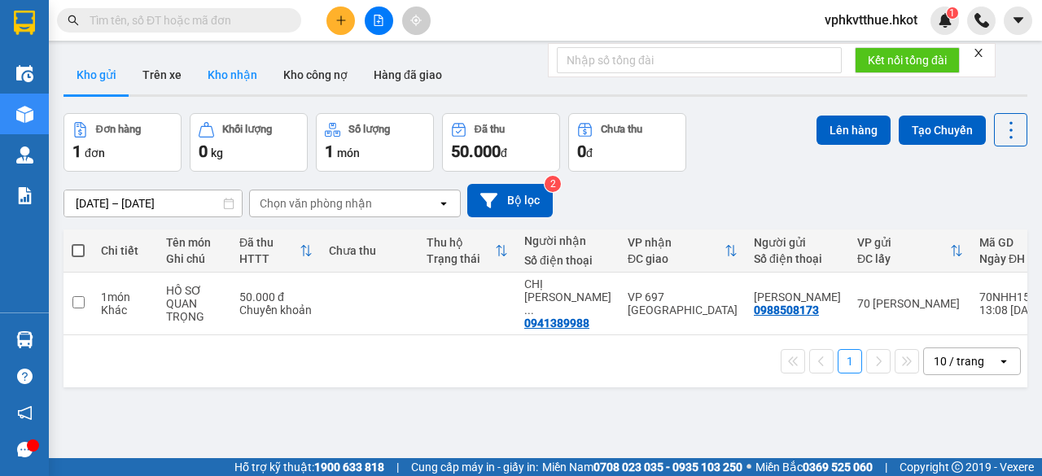
click at [244, 76] on button "Kho nhận" at bounding box center [233, 74] width 76 height 39
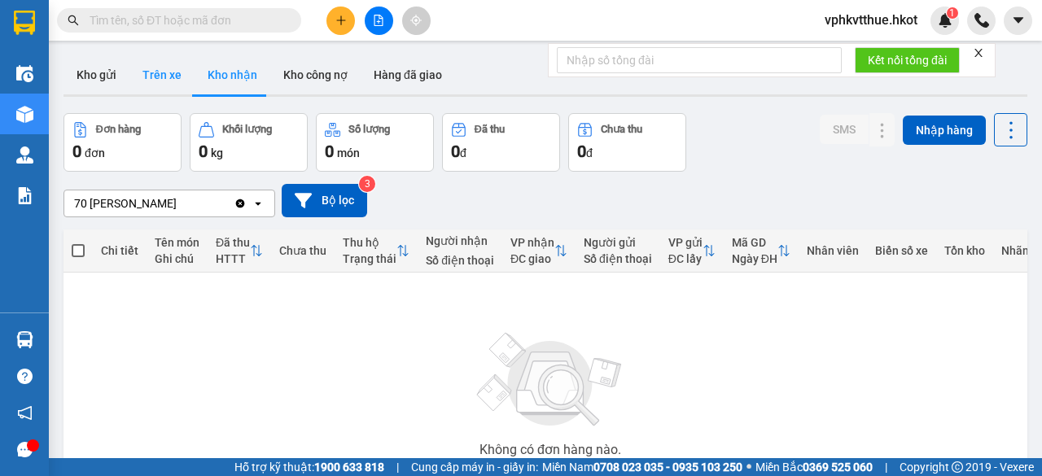
click at [160, 74] on button "Trên xe" at bounding box center [161, 74] width 65 height 39
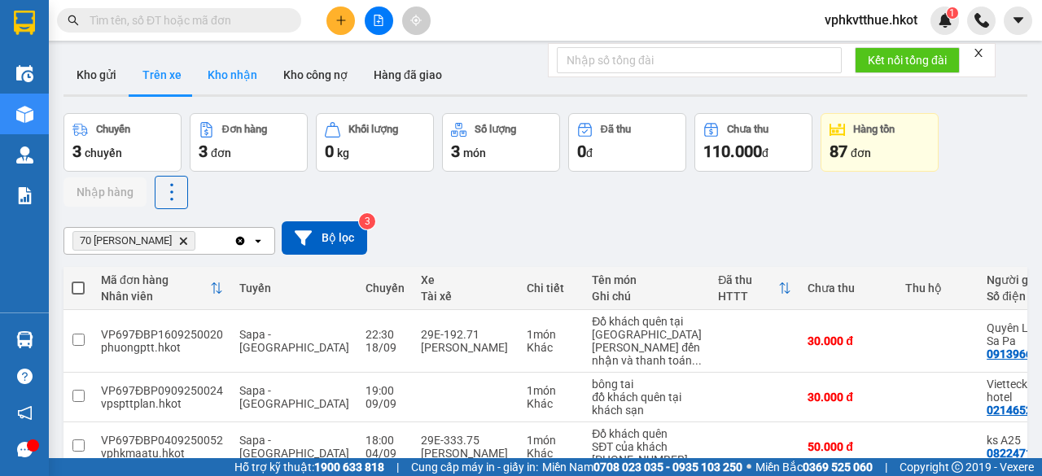
click at [235, 81] on button "Kho nhận" at bounding box center [233, 74] width 76 height 39
